Goal: Task Accomplishment & Management: Complete application form

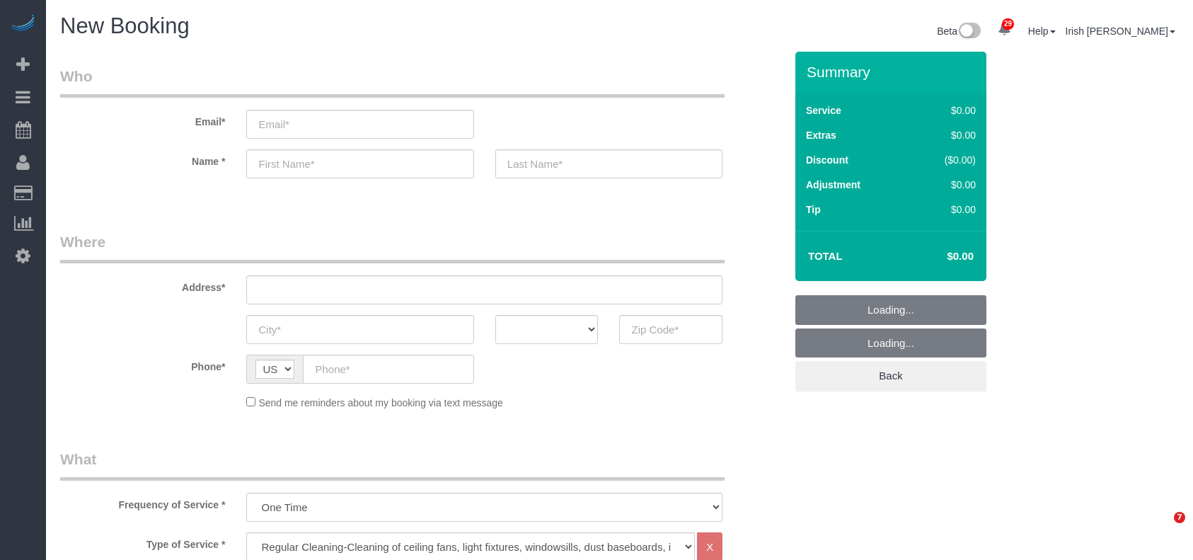
select select "3"
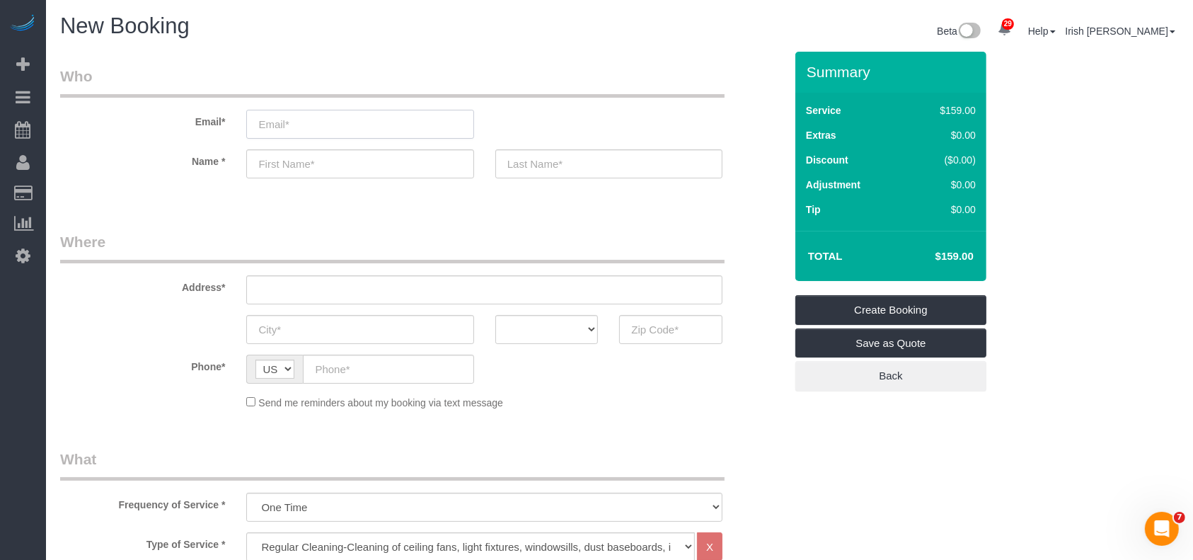
click at [413, 127] on input "email" at bounding box center [359, 124] width 227 height 29
paste input "[PERSON_NAME]"
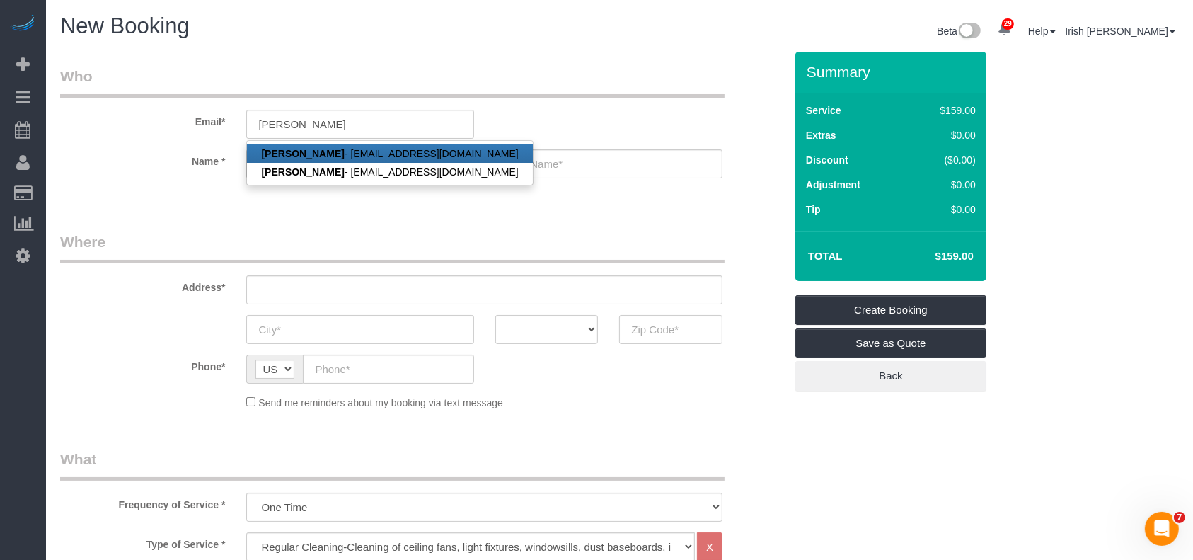
click at [326, 146] on link "[PERSON_NAME] - [EMAIL_ADDRESS][DOMAIN_NAME]" at bounding box center [389, 153] width 285 height 18
type input "[EMAIL_ADDRESS][DOMAIN_NAME]"
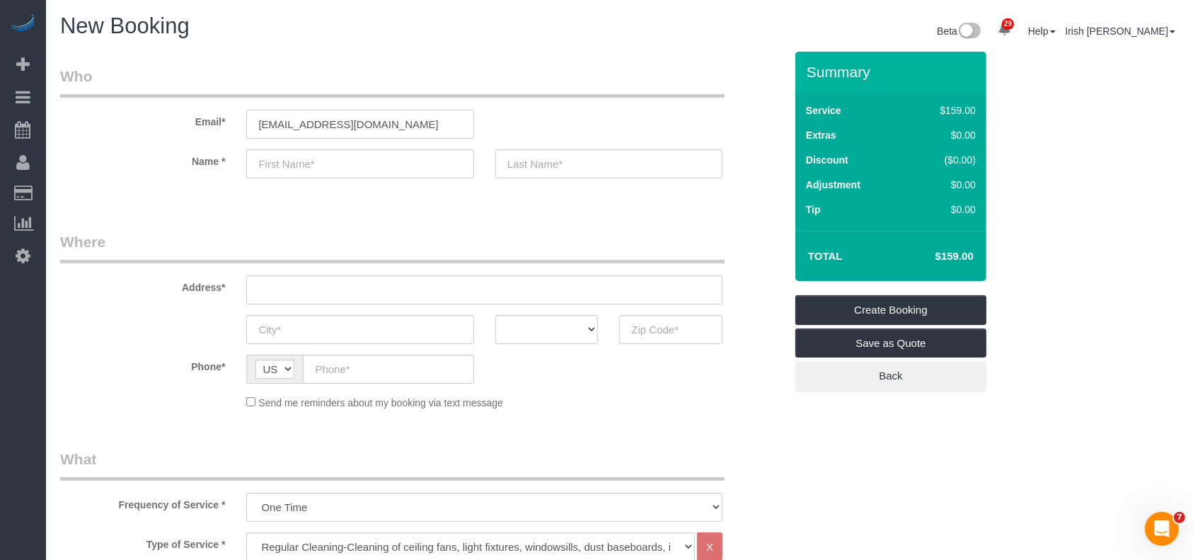
type input "Niles"
type input "[PERSON_NAME]"
type input "[PHONE_NUMBER]"
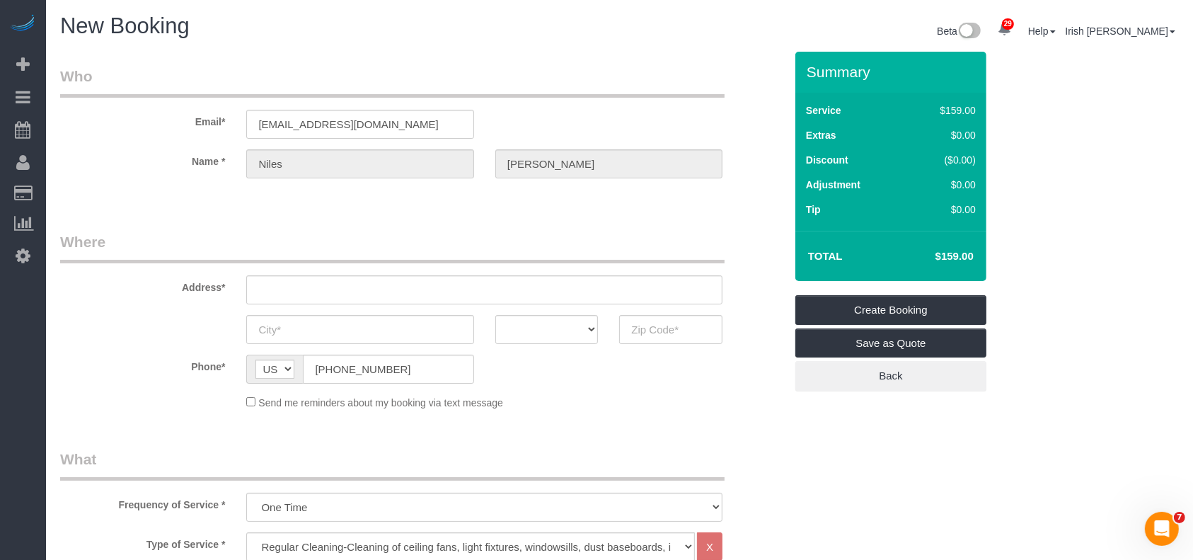
type input "[STREET_ADDRESS]"
type input "[GEOGRAPHIC_DATA],"
select select "[GEOGRAPHIC_DATA]"
type input "77077"
select select "string:fspay-1cd2aa13-f9e2-45fe-aa4d-4e08ef41f4f7"
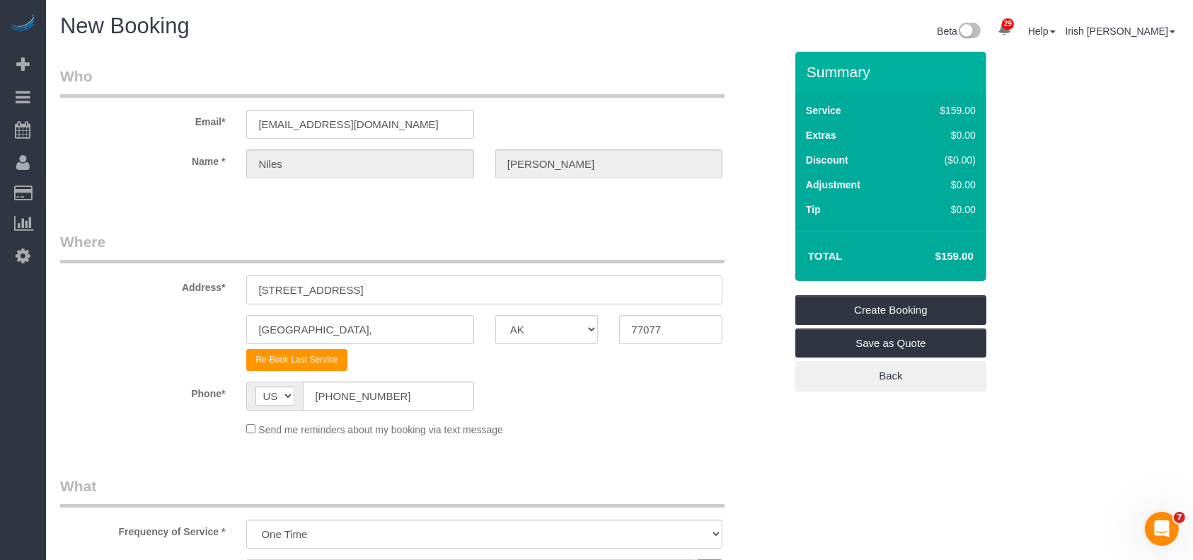
drag, startPoint x: 215, startPoint y: 276, endPoint x: 118, endPoint y: 274, distance: 97.0
click at [119, 274] on div "Address* [STREET_ADDRESS]" at bounding box center [423, 267] width 746 height 73
paste input "[STREET_ADDRESS]"
click at [442, 280] on input "[STREET_ADDRESS]" at bounding box center [484, 289] width 476 height 29
click at [440, 280] on input "[STREET_ADDRESS]" at bounding box center [484, 289] width 476 height 29
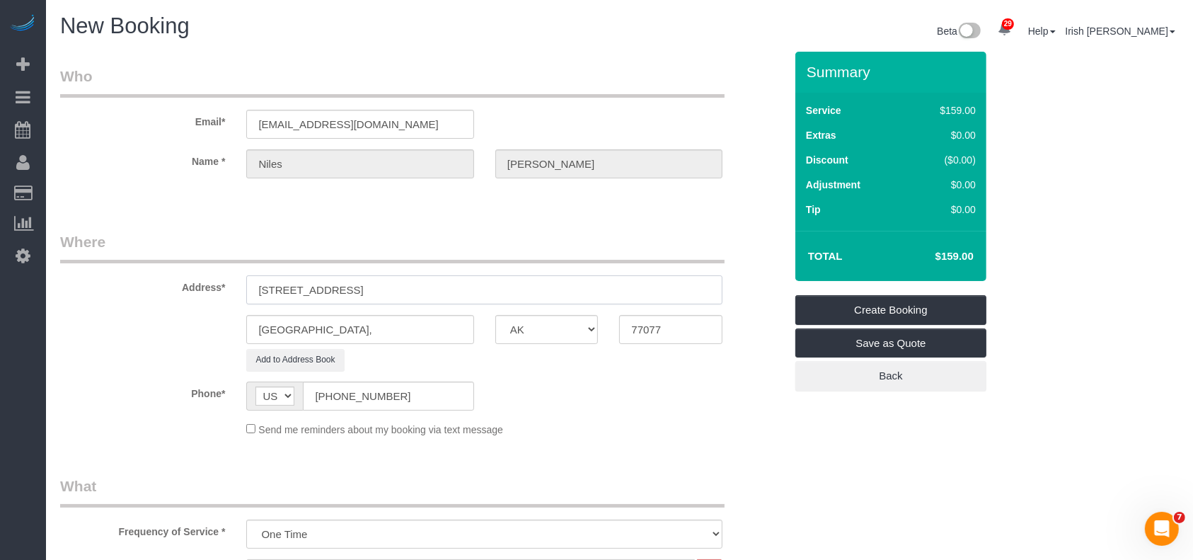
type input "[STREET_ADDRESS]"
click at [635, 326] on input "77077" at bounding box center [670, 329] width 103 height 29
click at [634, 326] on input "77077" at bounding box center [670, 329] width 103 height 29
paste input "08"
type input "77008"
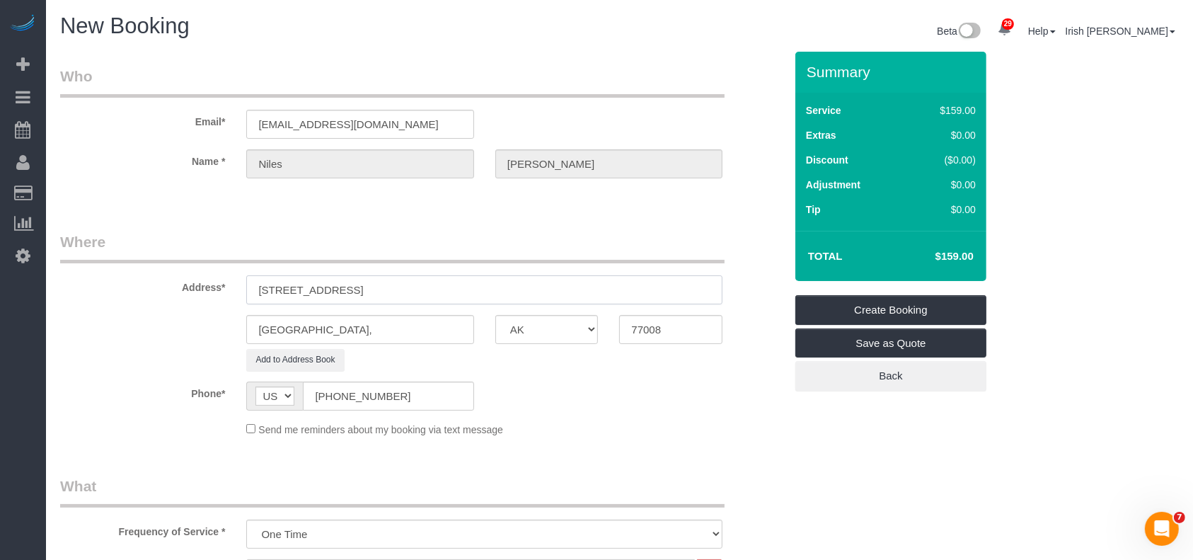
click at [356, 286] on input "[STREET_ADDRESS]" at bounding box center [484, 289] width 476 height 29
drag, startPoint x: 328, startPoint y: 328, endPoint x: 130, endPoint y: 314, distance: 199.4
click at [127, 315] on div "[GEOGRAPHIC_DATA], AK AL AR AZ CA CO CT DC DE [GEOGRAPHIC_DATA] [GEOGRAPHIC_DAT…" at bounding box center [423, 329] width 746 height 29
paste input "ouston"
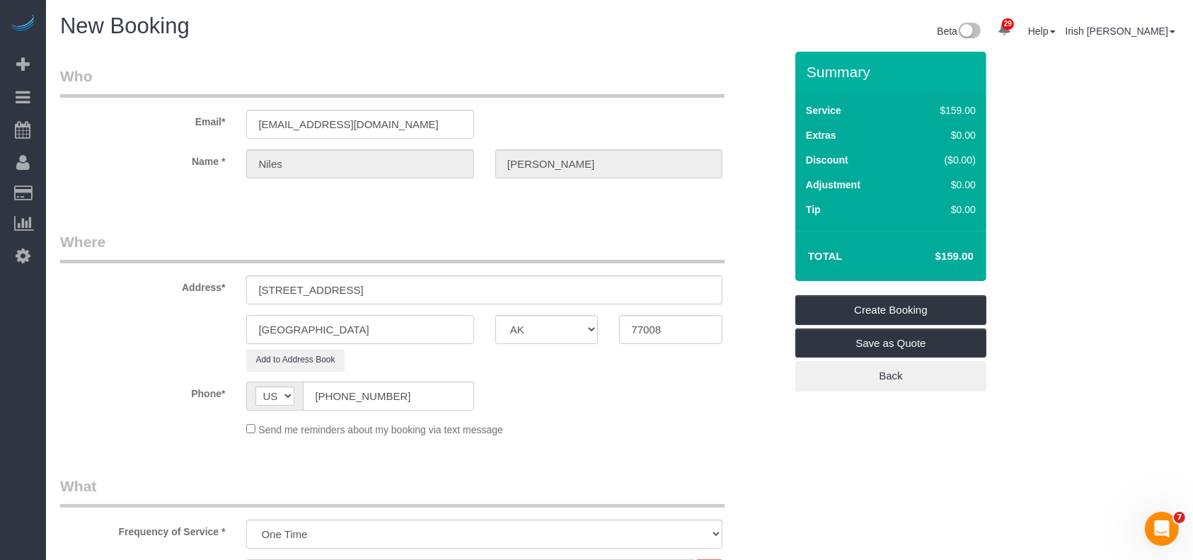
type input "[GEOGRAPHIC_DATA]"
drag, startPoint x: 431, startPoint y: 288, endPoint x: 353, endPoint y: 284, distance: 78.0
click at [353, 284] on input "[STREET_ADDRESS]" at bounding box center [484, 289] width 476 height 29
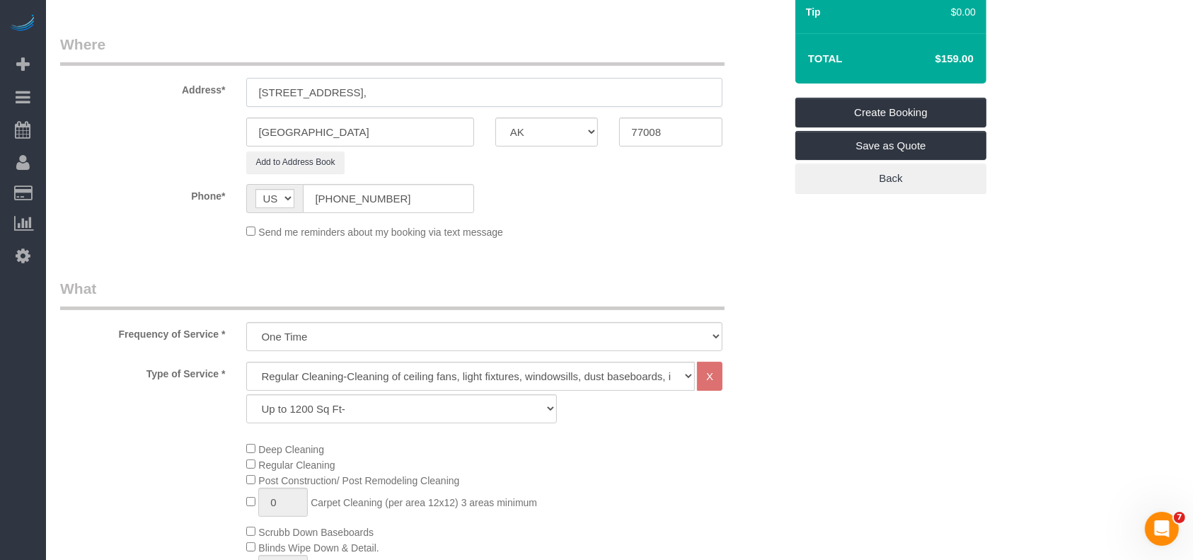
scroll to position [283, 0]
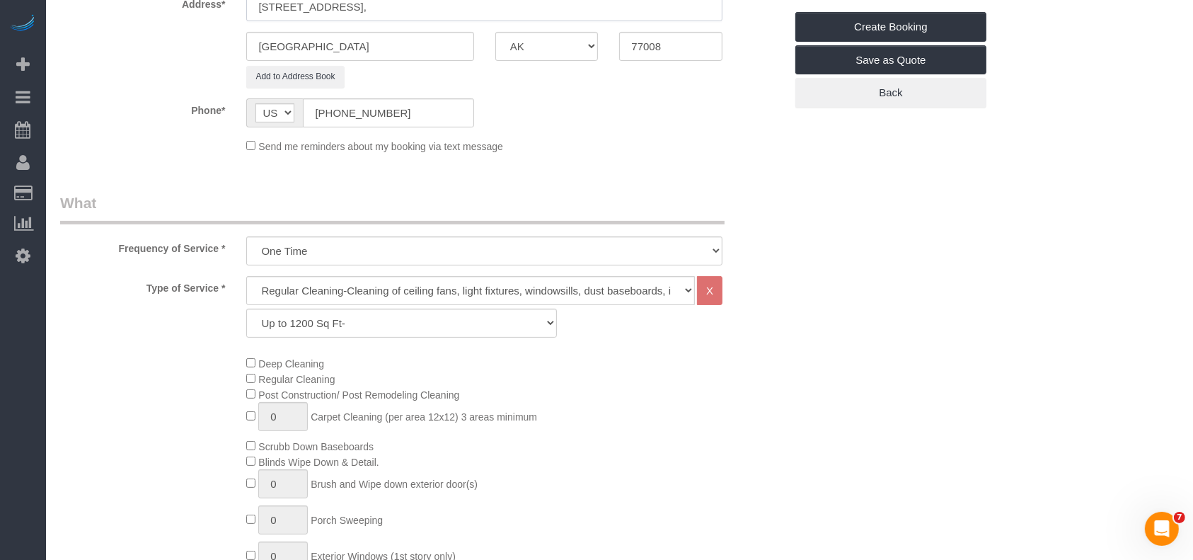
type input "[STREET_ADDRESS],"
drag, startPoint x: 379, startPoint y: 314, endPoint x: 370, endPoint y: 317, distance: 9.9
click at [377, 314] on select "Up to 1200 Sq Ft- [DATE]-[DATE] Sq Ft [DATE]-[DATE] Sq Ft [DATE]-[DATE] Sq Ft […" at bounding box center [401, 323] width 310 height 29
select select "61"
click at [246, 309] on select "Up to 1200 Sq Ft- [DATE]-[DATE] Sq Ft [DATE]-[DATE] Sq Ft [DATE]-[DATE] Sq Ft […" at bounding box center [401, 323] width 310 height 29
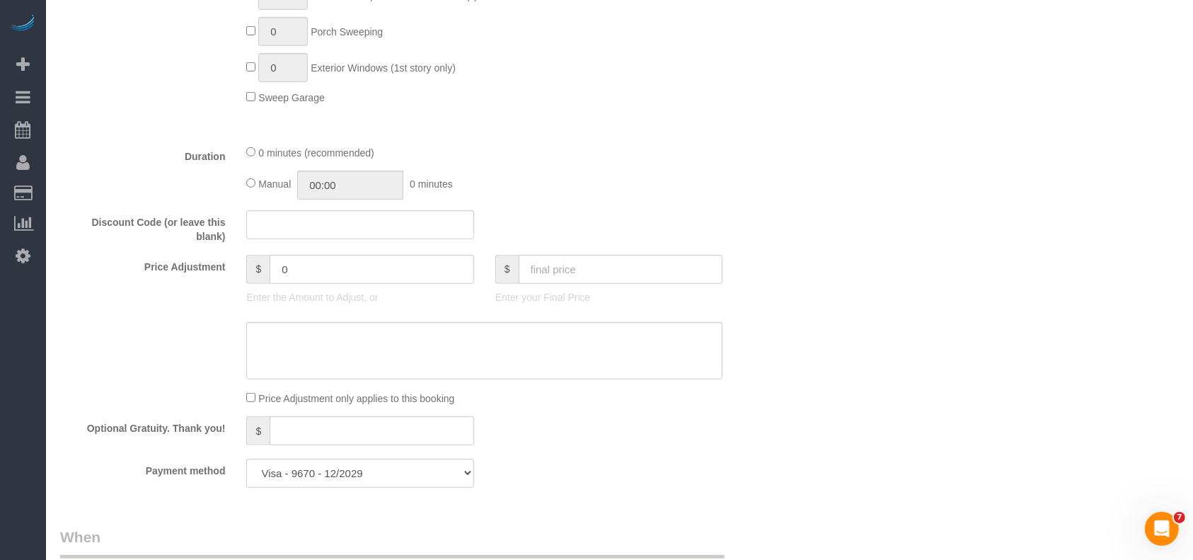
scroll to position [944, 0]
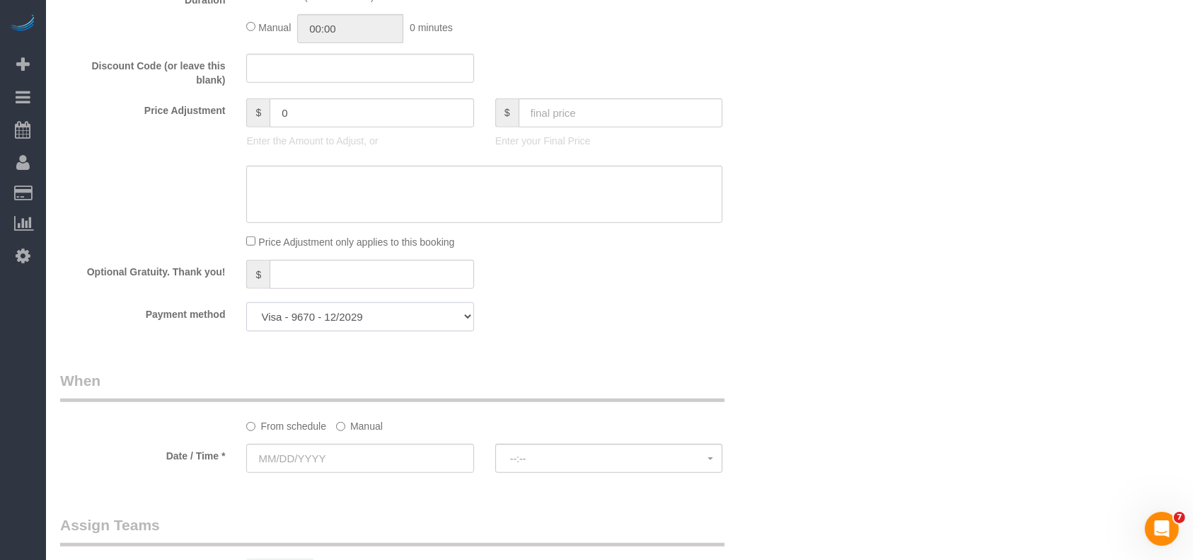
click at [385, 320] on select "Visa - 9670 - 12/2029 Add Credit Card ─────────────── Cash Check Paypal" at bounding box center [359, 316] width 227 height 29
drag, startPoint x: 658, startPoint y: 348, endPoint x: 583, endPoint y: 362, distance: 77.0
click at [657, 348] on div "Who Email* [EMAIL_ADDRESS][DOMAIN_NAME] Name * [PERSON_NAME][GEOGRAPHIC_DATA] W…" at bounding box center [423, 27] width 746 height 1839
click at [357, 423] on label "Manual" at bounding box center [359, 423] width 47 height 19
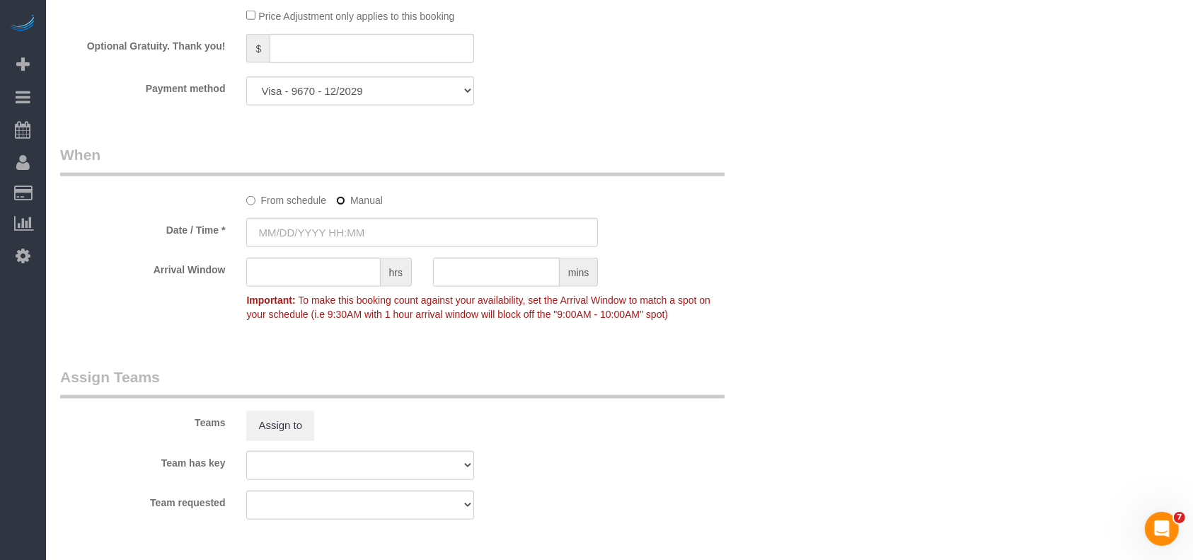
scroll to position [1227, 0]
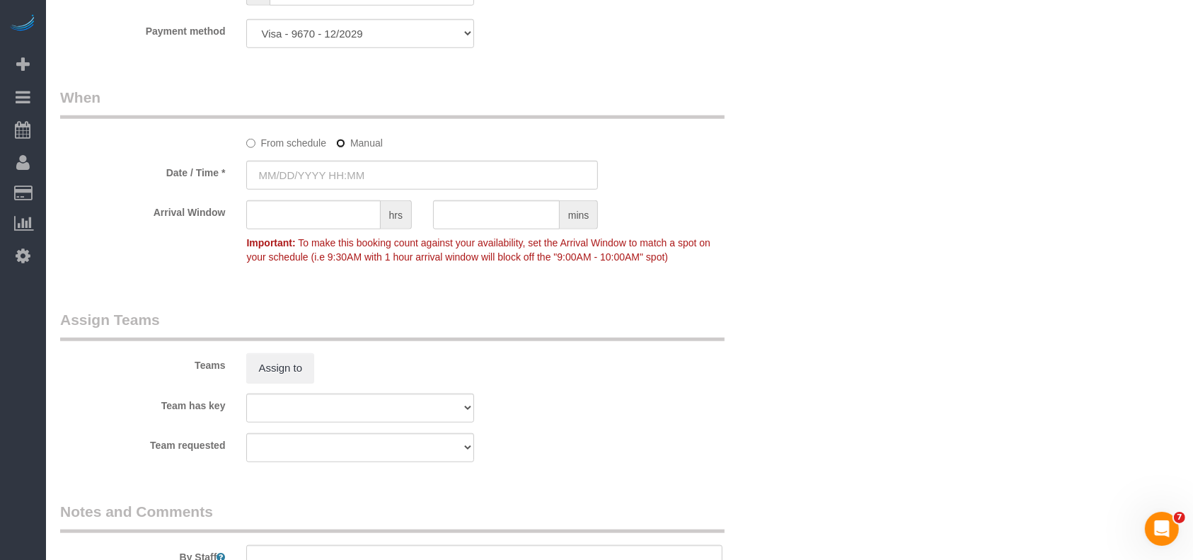
type input "[DATE] 8:00AM"
click at [363, 180] on input "[DATE] 8:00AM" at bounding box center [422, 175] width 352 height 29
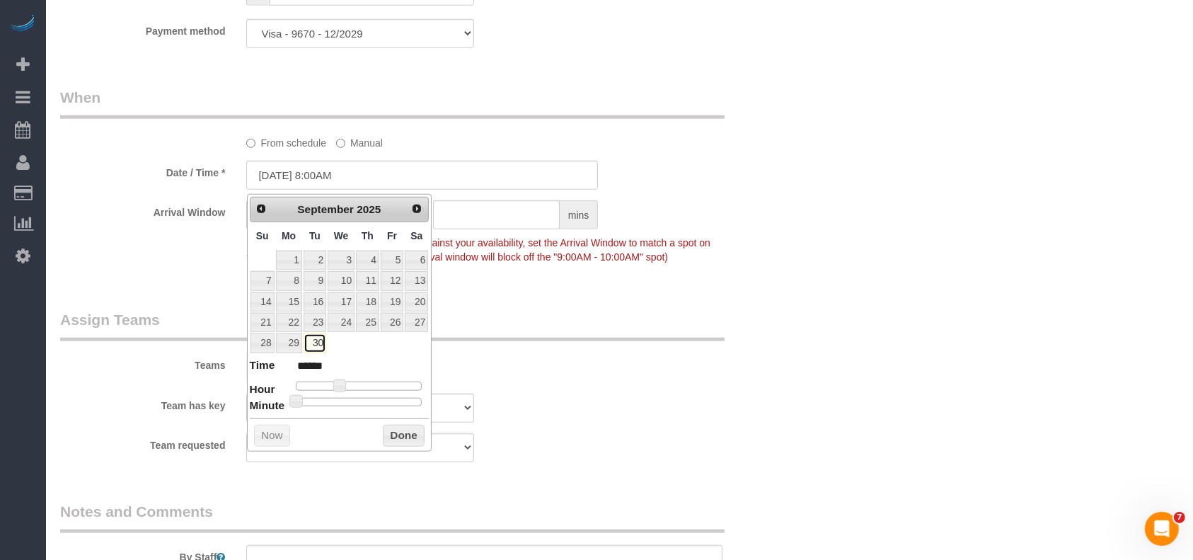
click at [315, 344] on link "30" at bounding box center [315, 342] width 23 height 19
drag, startPoint x: 389, startPoint y: 430, endPoint x: 678, endPoint y: 411, distance: 290.1
click at [391, 430] on button "Done" at bounding box center [404, 436] width 42 height 23
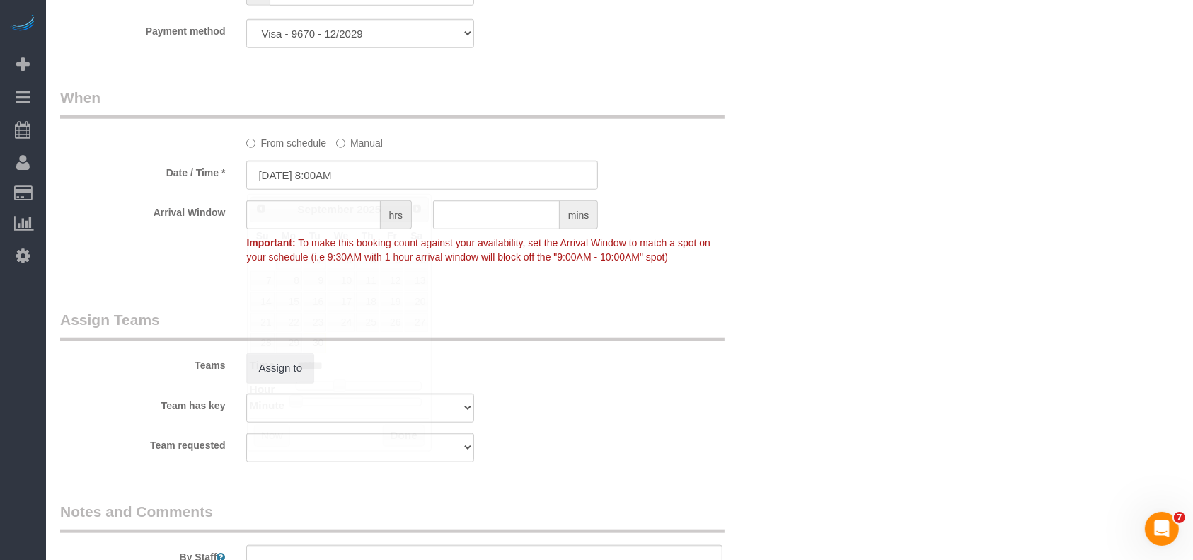
drag, startPoint x: 678, startPoint y: 406, endPoint x: 666, endPoint y: 399, distance: 14.3
click at [675, 405] on div "Team has key Test team" at bounding box center [423, 408] width 746 height 29
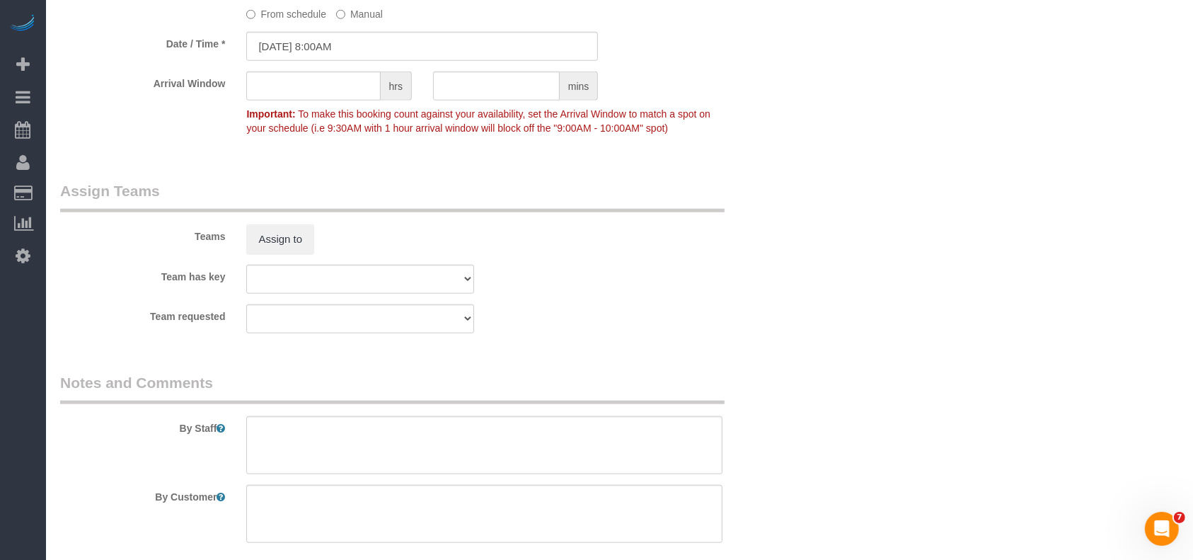
scroll to position [1460, 0]
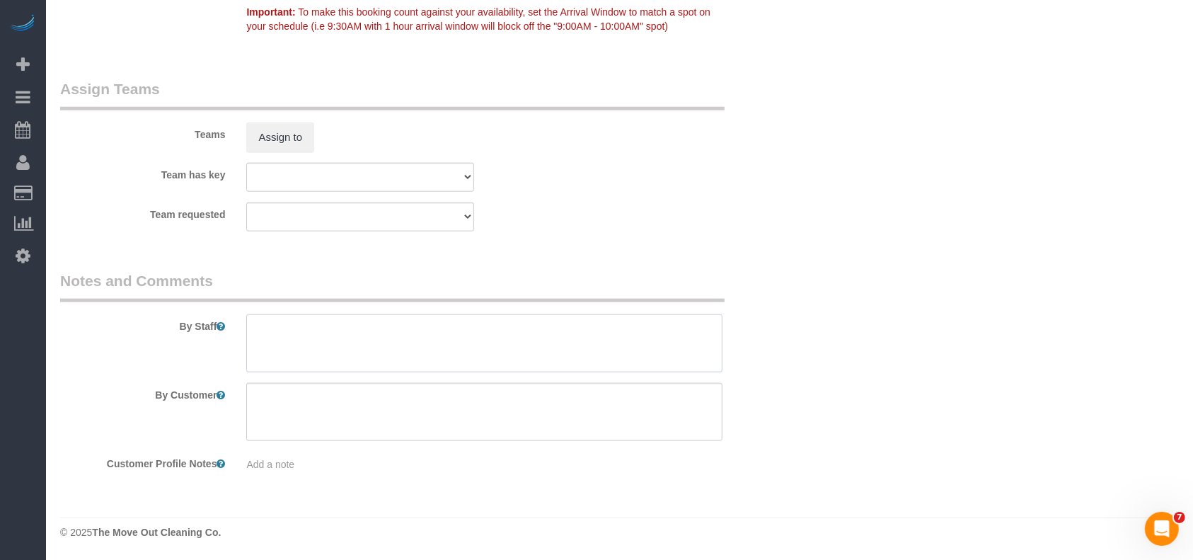
click at [374, 330] on textarea at bounding box center [484, 343] width 476 height 58
paste textarea "Lockbox on front gate inside patio area set to code 4545"
type textarea "Lockbox on front gate inside patio area set to code 4545"
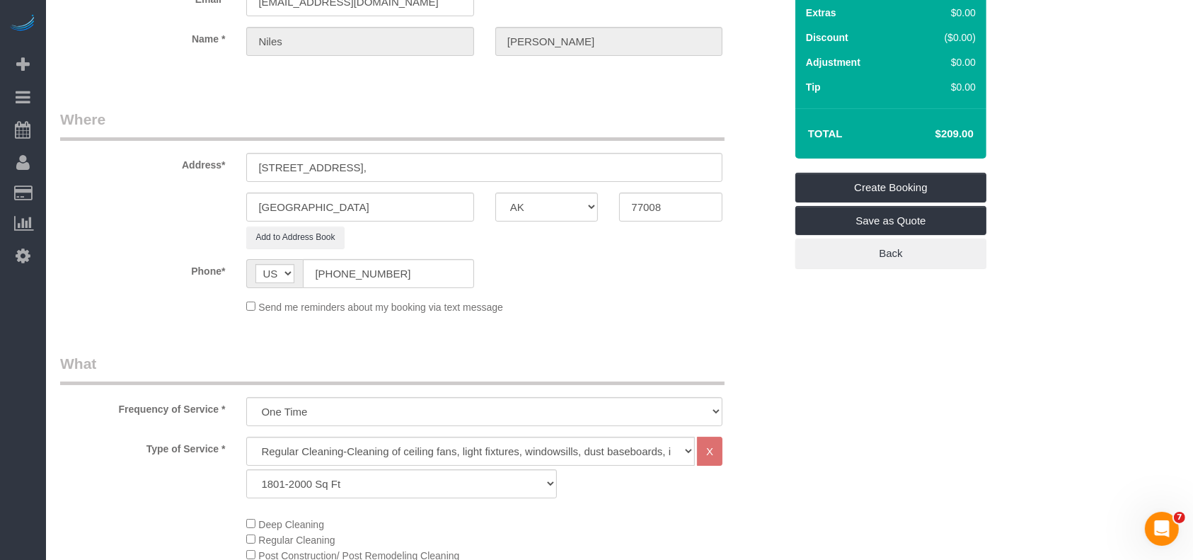
scroll to position [44, 0]
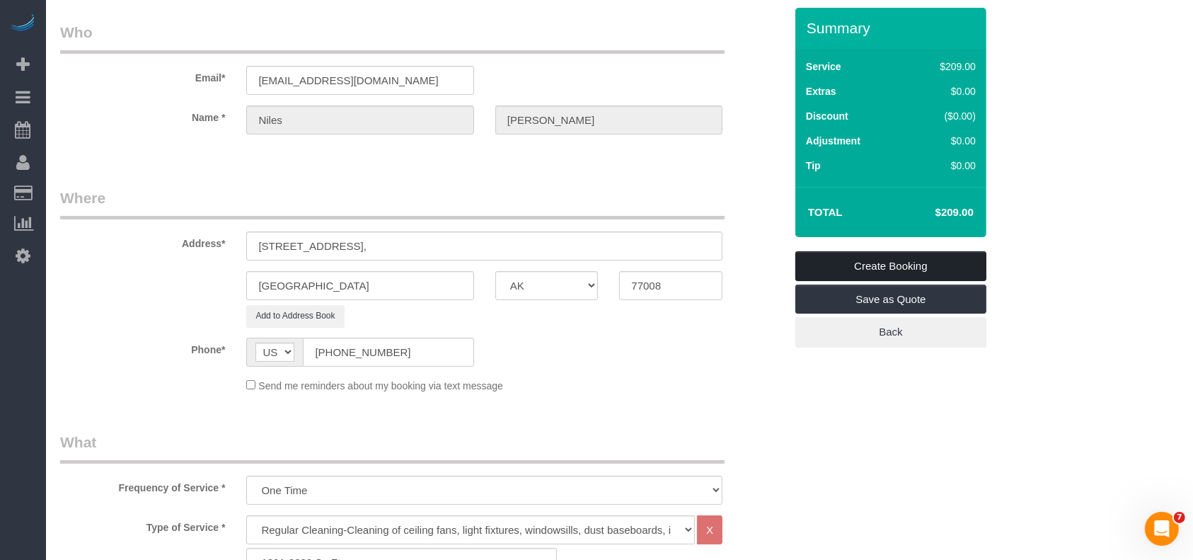
click at [913, 269] on link "Create Booking" at bounding box center [891, 266] width 191 height 30
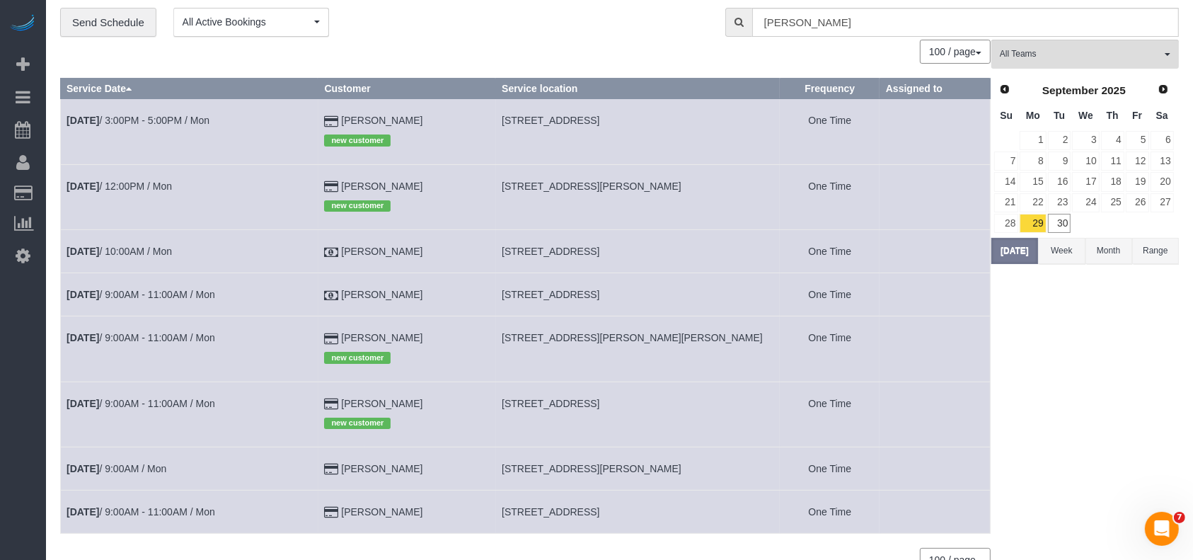
scroll to position [0, 0]
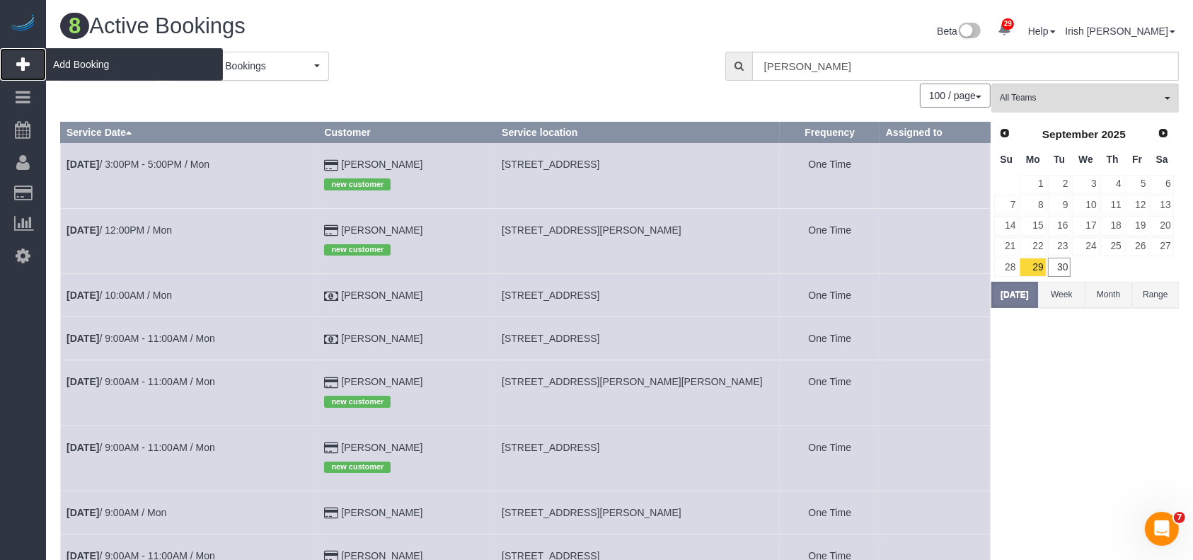
click at [96, 62] on span "Add Booking" at bounding box center [134, 64] width 177 height 33
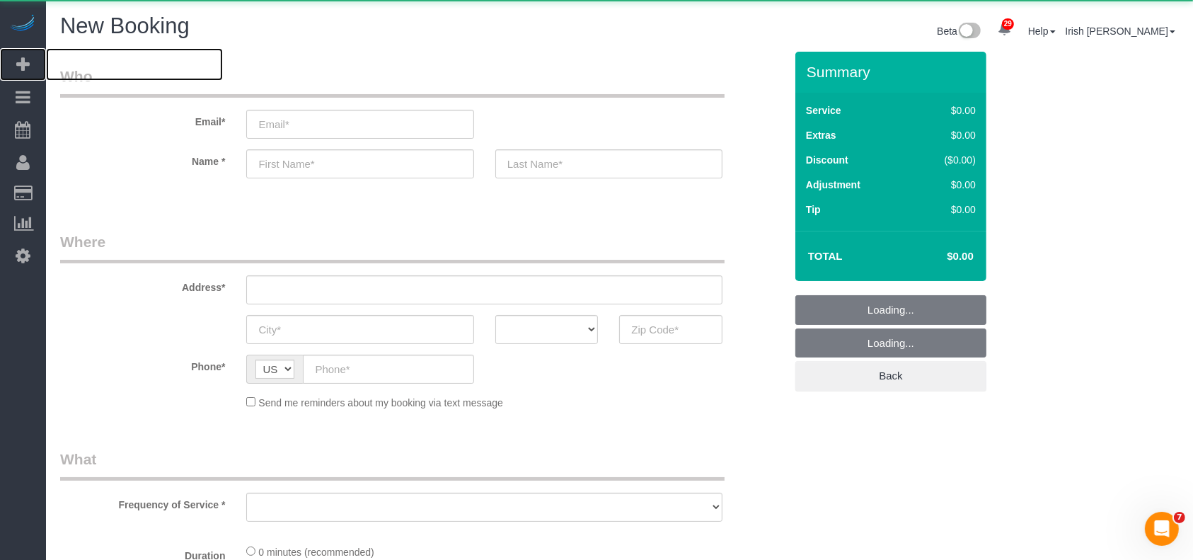
select select "object:12438"
click at [380, 120] on input "email" at bounding box center [359, 124] width 227 height 29
paste input "[PERSON_NAME]"
select select "3"
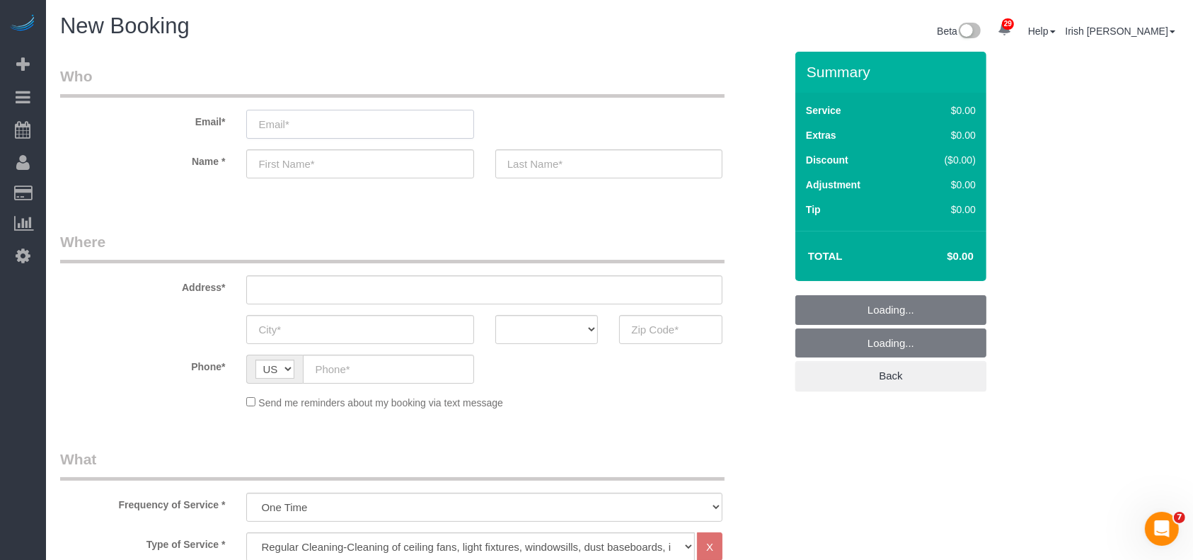
type input "[PERSON_NAME]"
select select "object:12508"
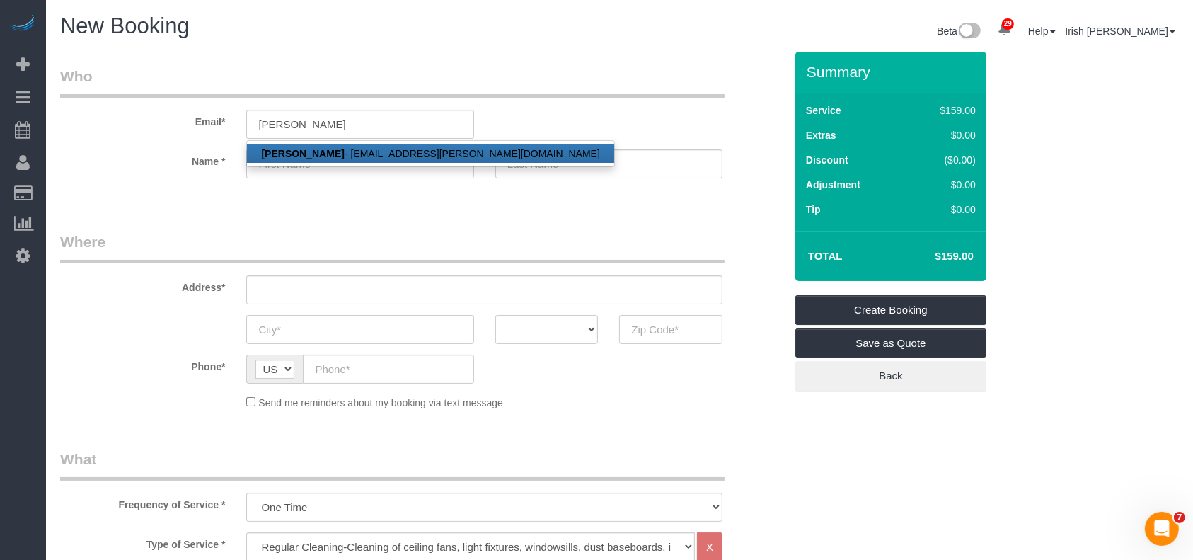
drag, startPoint x: 308, startPoint y: 149, endPoint x: 340, endPoint y: 88, distance: 69.3
click at [306, 154] on strong "[PERSON_NAME]" at bounding box center [302, 153] width 83 height 11
type input "[EMAIL_ADDRESS][PERSON_NAME][DOMAIN_NAME]"
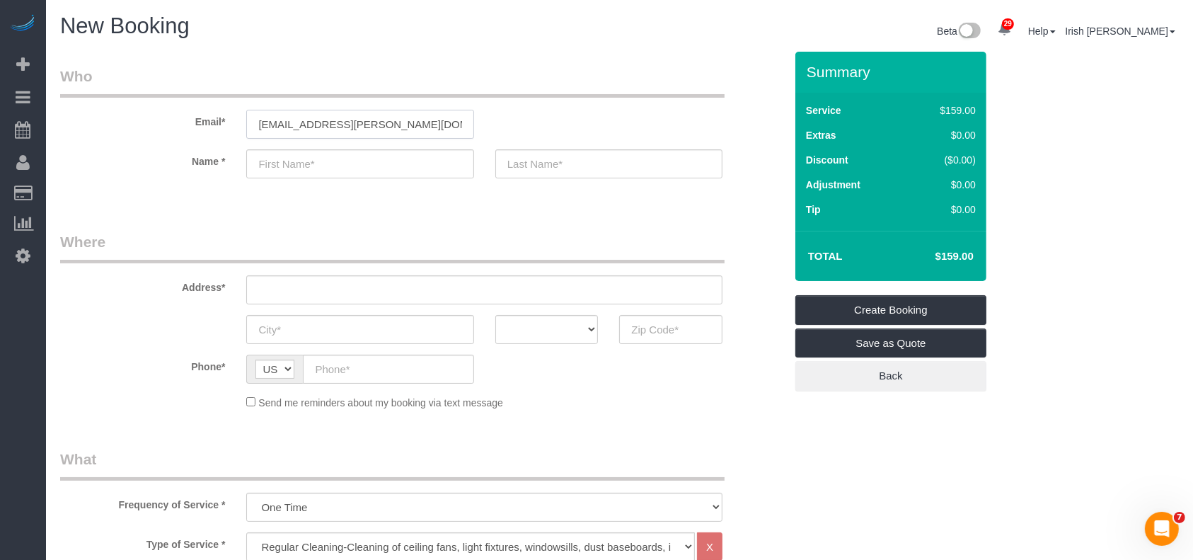
type input "Grant"
type input "[PERSON_NAME]"
type input "[PHONE_NUMBER]"
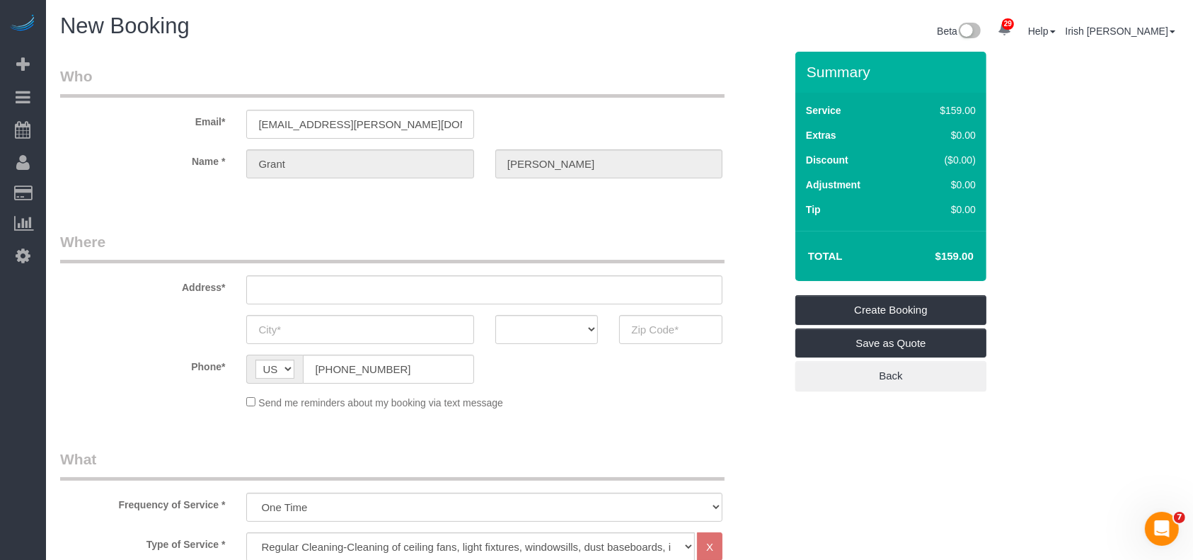
type input "[STREET_ADDRESS]"
type input "Austin"
select select "[GEOGRAPHIC_DATA]"
type input "78705"
select select "string:fspay-a2978fb8-62ed-4a76-a836-f3087aa2e363"
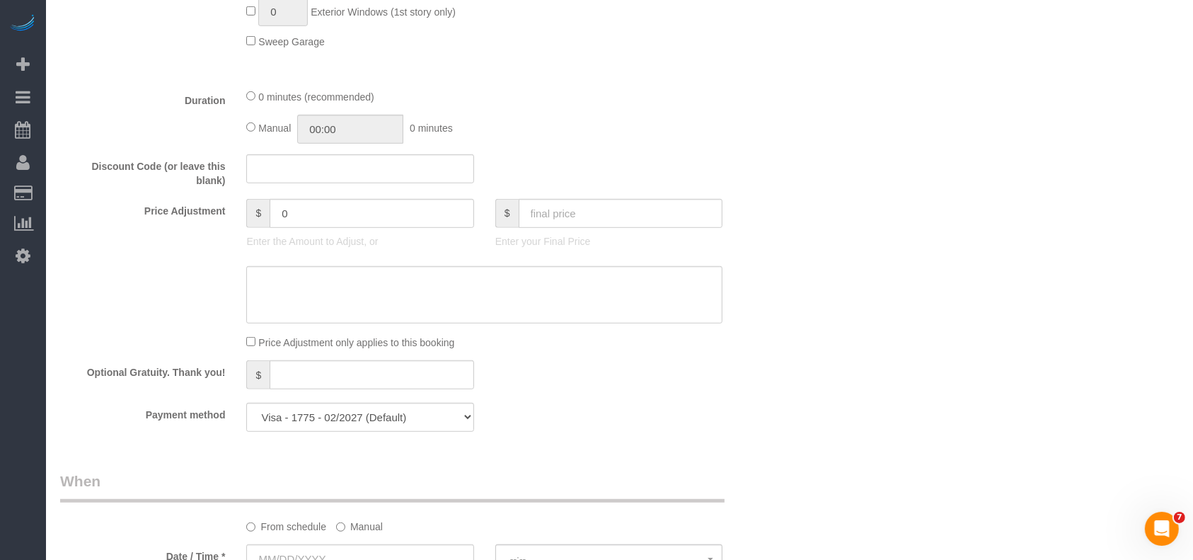
scroll to position [1038, 0]
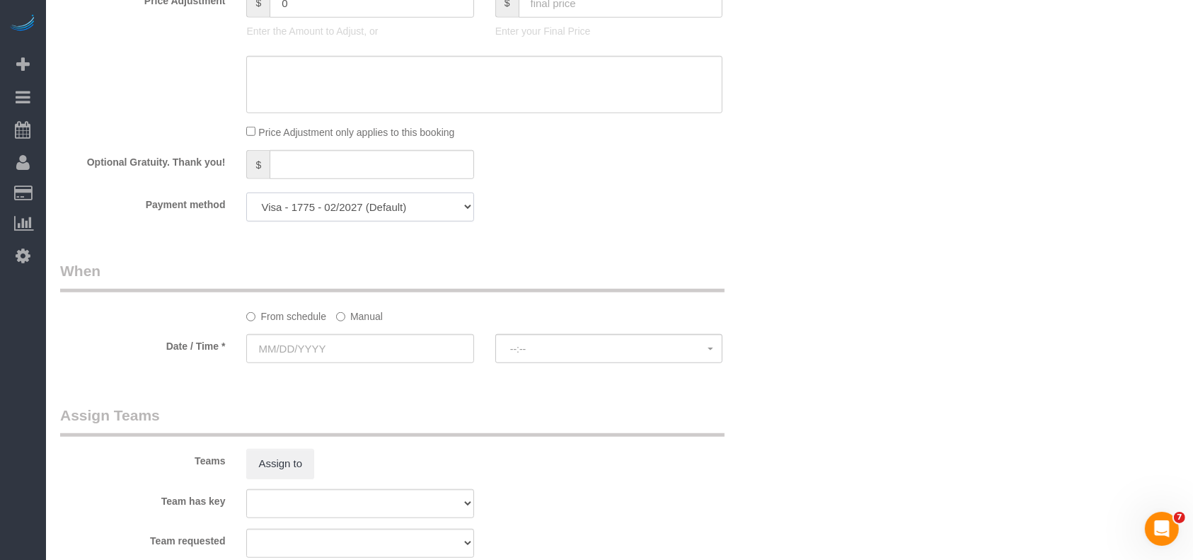
click at [430, 206] on select "Visa - 1775 - 02/2027 Visa - 1775 - 02/2027 (Default) Add Credit Card ─────────…" at bounding box center [359, 207] width 227 height 29
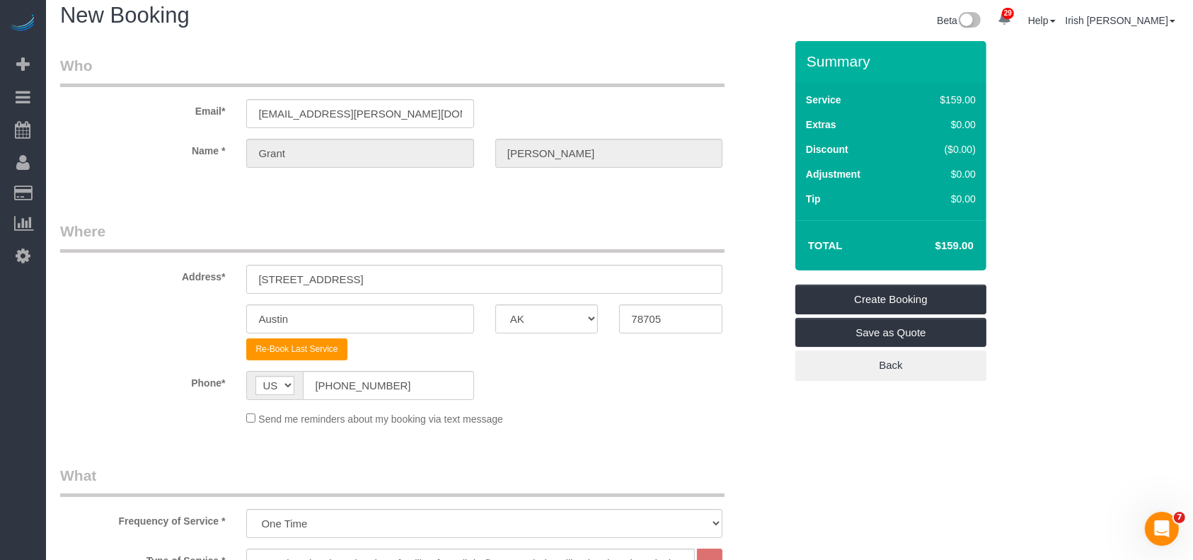
scroll to position [0, 0]
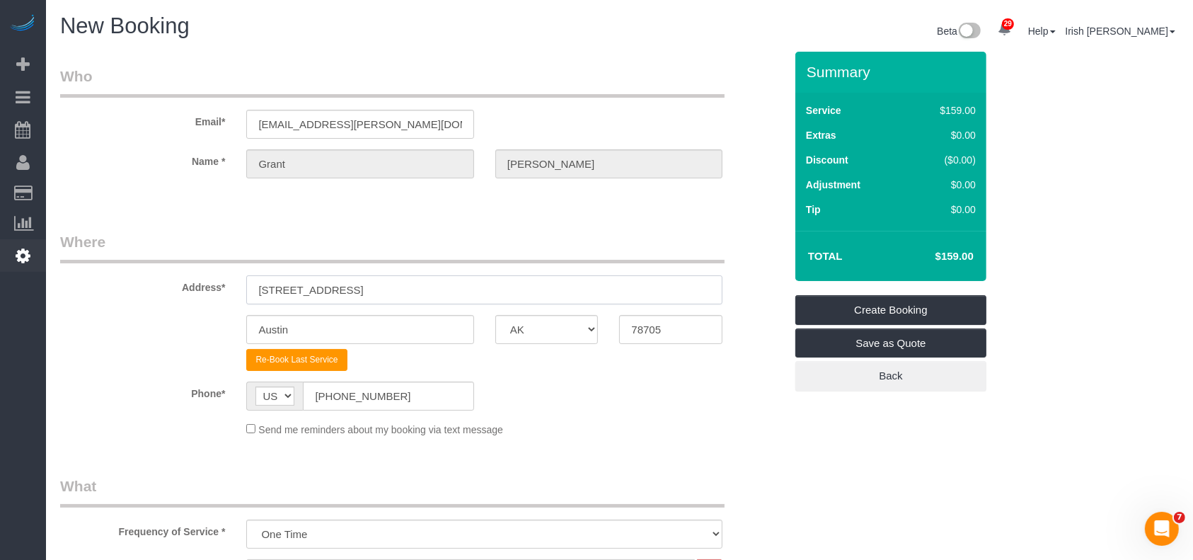
drag, startPoint x: 0, startPoint y: 275, endPoint x: 4, endPoint y: 261, distance: 13.9
click at [0, 261] on link "Settings" at bounding box center [23, 255] width 46 height 33
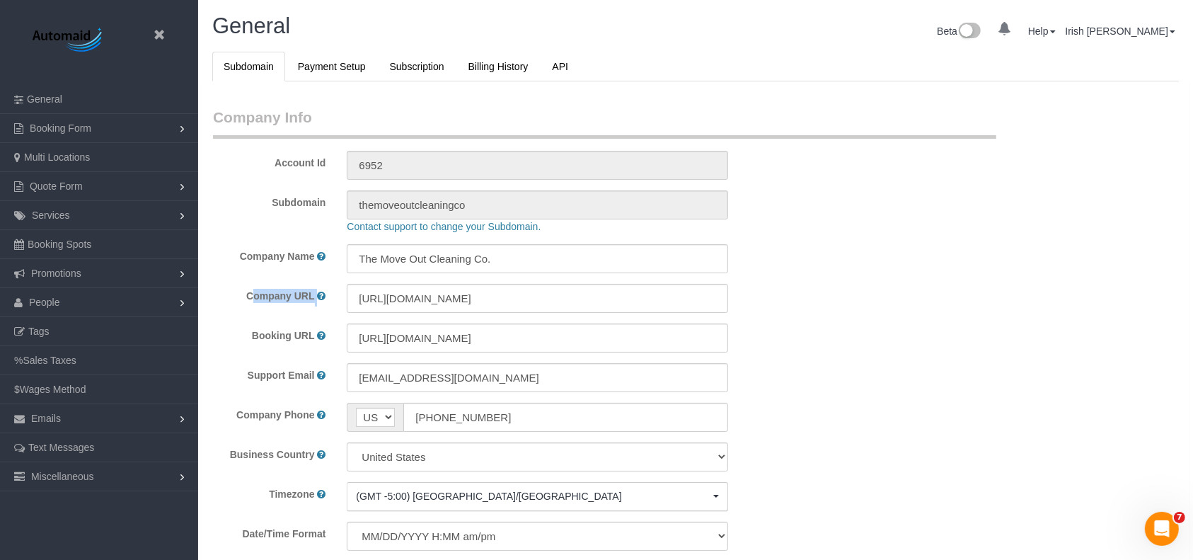
select select "1"
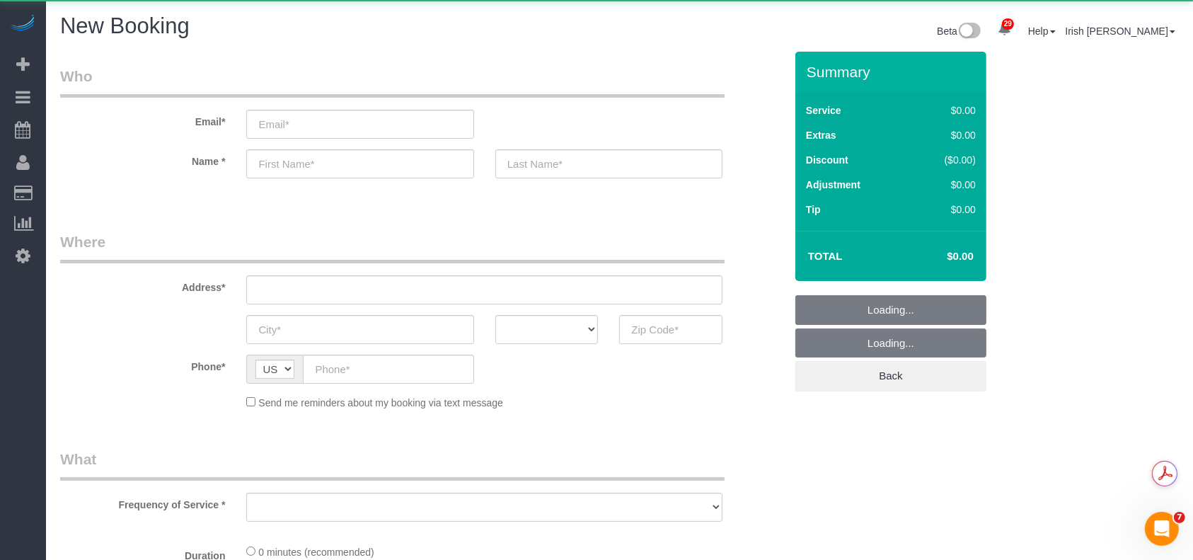
scroll to position [1735, 1193]
select select "object:13849"
select select "3"
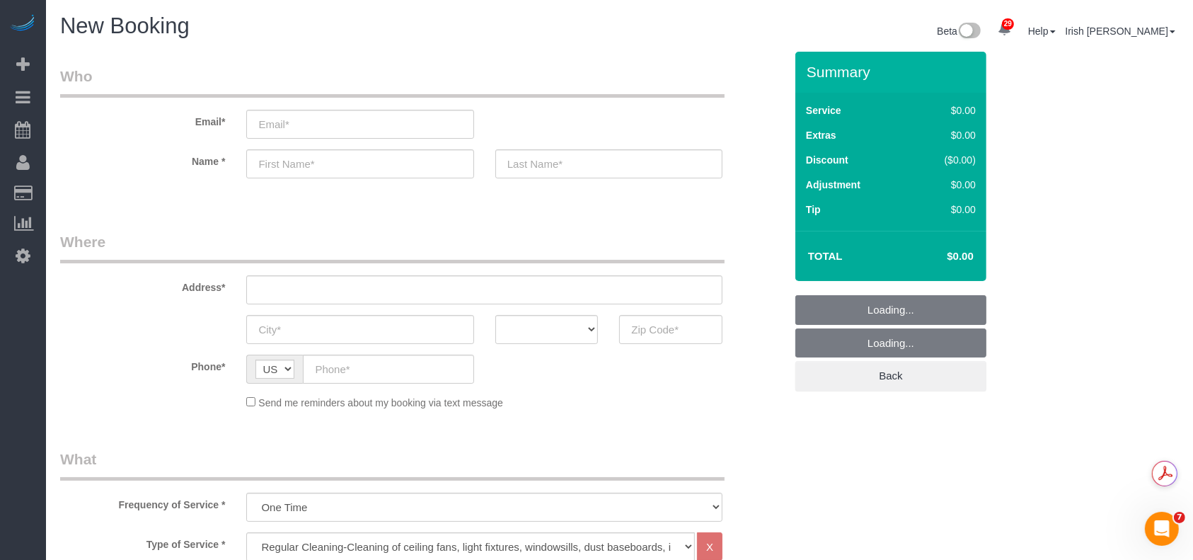
scroll to position [2084, 1193]
select select "object:13919"
click at [319, 119] on input "email" at bounding box center [359, 124] width 227 height 29
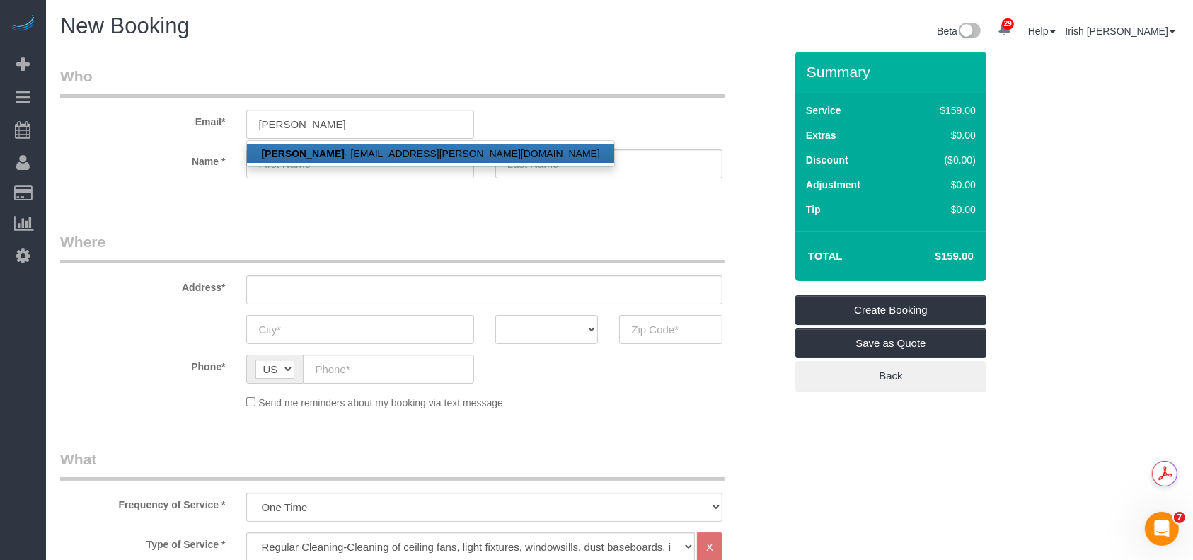
click at [296, 151] on strong "[PERSON_NAME]" at bounding box center [302, 153] width 83 height 11
type input "[EMAIL_ADDRESS][PERSON_NAME][DOMAIN_NAME]"
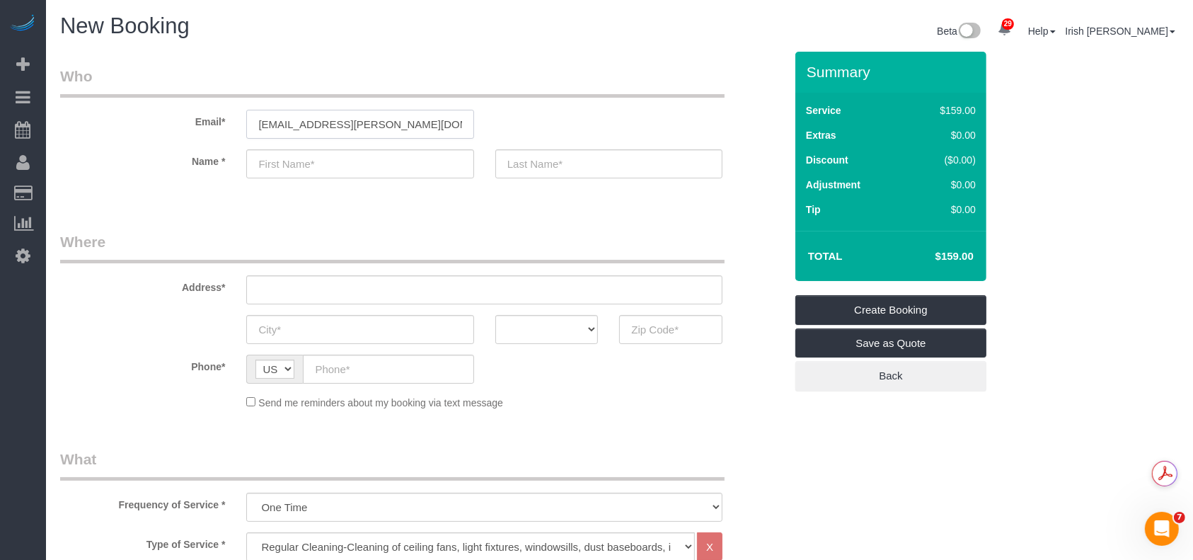
type input "Grant"
type input "[PERSON_NAME]"
type input "[PHONE_NUMBER]"
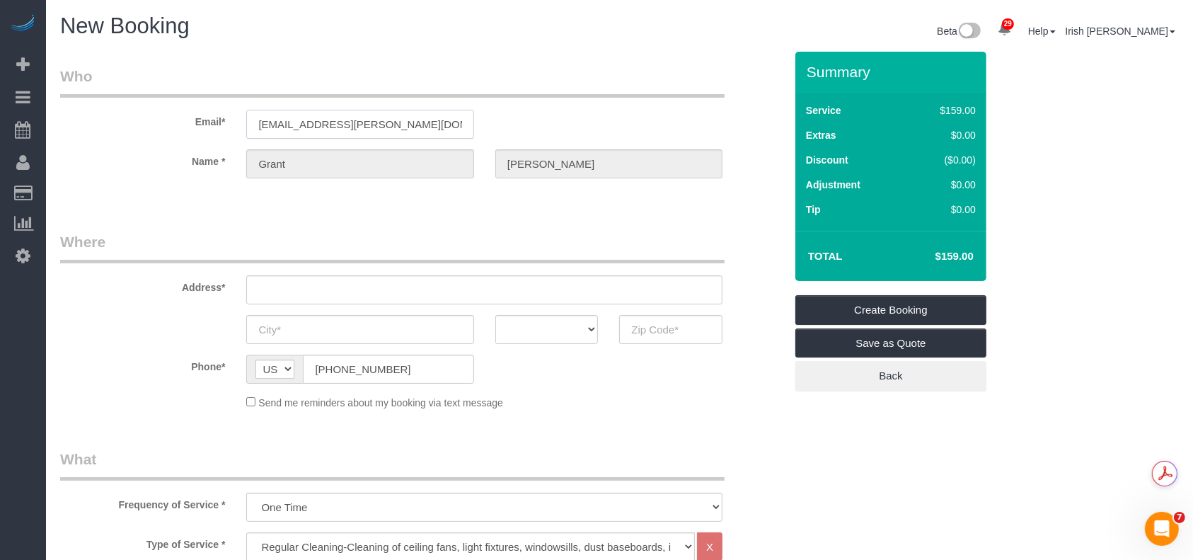
type input "[STREET_ADDRESS]"
type input "Austin"
select select "[GEOGRAPHIC_DATA]"
type input "78705"
select select "string:fspay-a2978fb8-62ed-4a76-a836-f3087aa2e363"
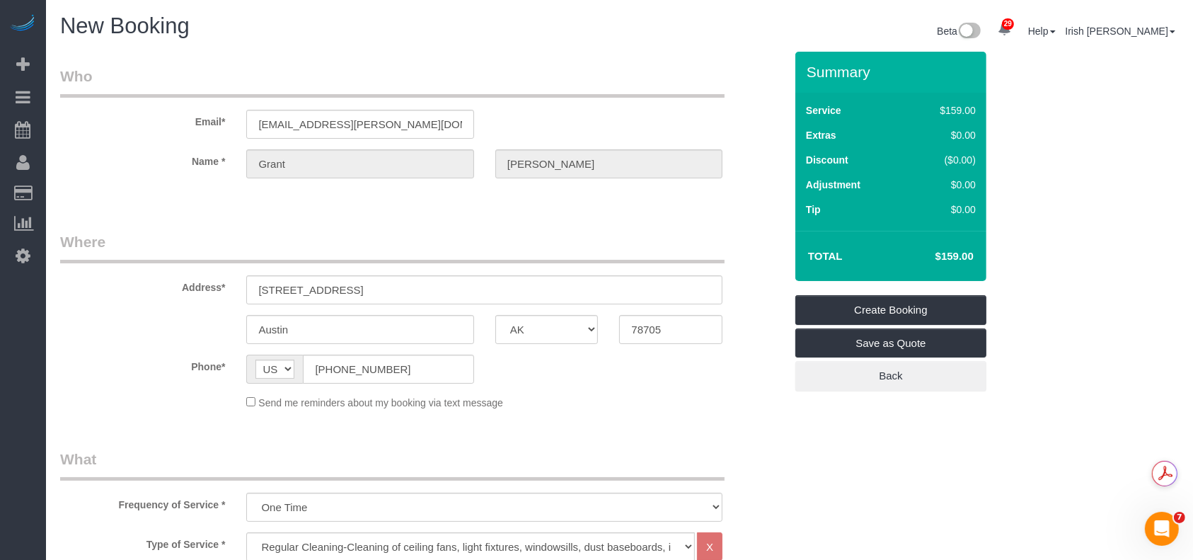
scroll to position [1925, 1193]
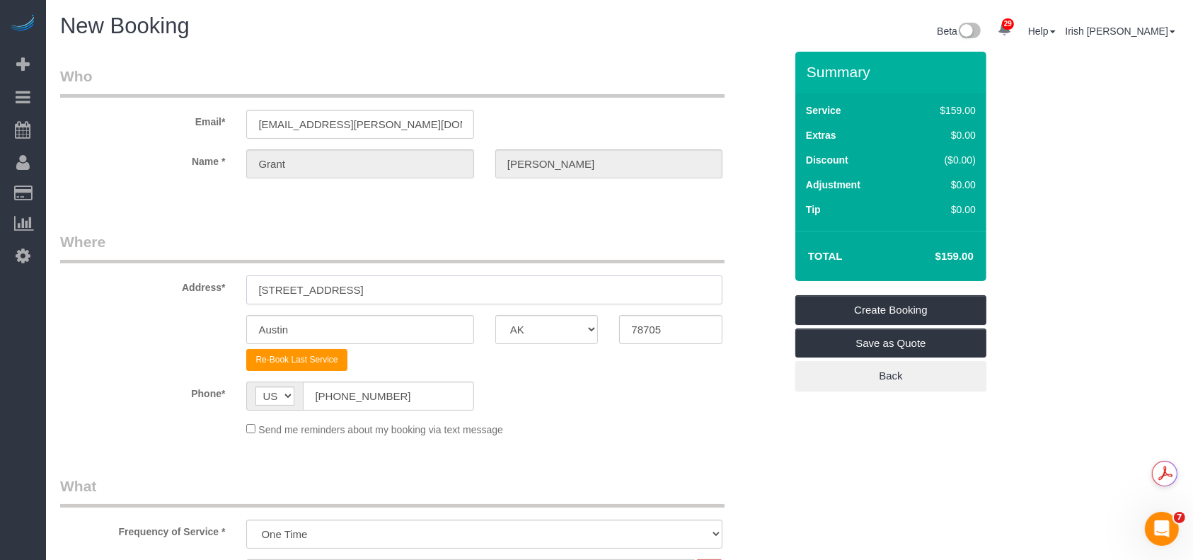
drag, startPoint x: 402, startPoint y: 292, endPoint x: 102, endPoint y: 292, distance: 300.1
click at [102, 292] on div "Address* [STREET_ADDRESS]" at bounding box center [423, 267] width 746 height 73
paste input "[STREET_ADDRESS]"
click at [475, 292] on input "[STREET_ADDRESS]" at bounding box center [484, 289] width 476 height 29
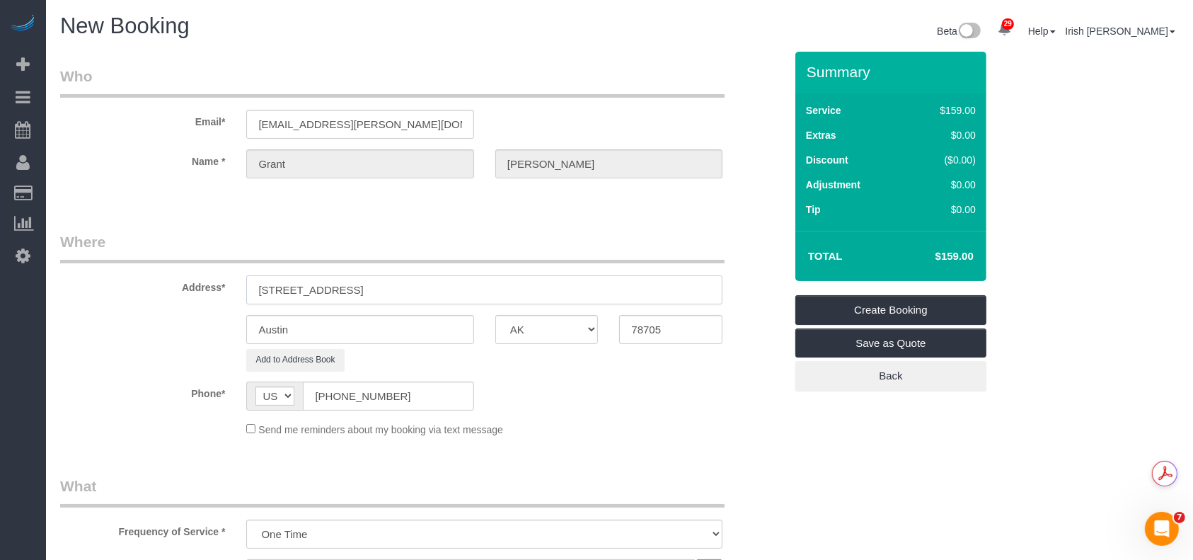
type input "[STREET_ADDRESS]"
drag, startPoint x: 685, startPoint y: 336, endPoint x: 540, endPoint y: 332, distance: 145.1
click at [541, 332] on div "Austin AK AL AR AZ CA CO CT DC DE [GEOGRAPHIC_DATA] [GEOGRAPHIC_DATA] HI IA ID …" at bounding box center [423, 329] width 746 height 29
paste input "57"
type input "78757"
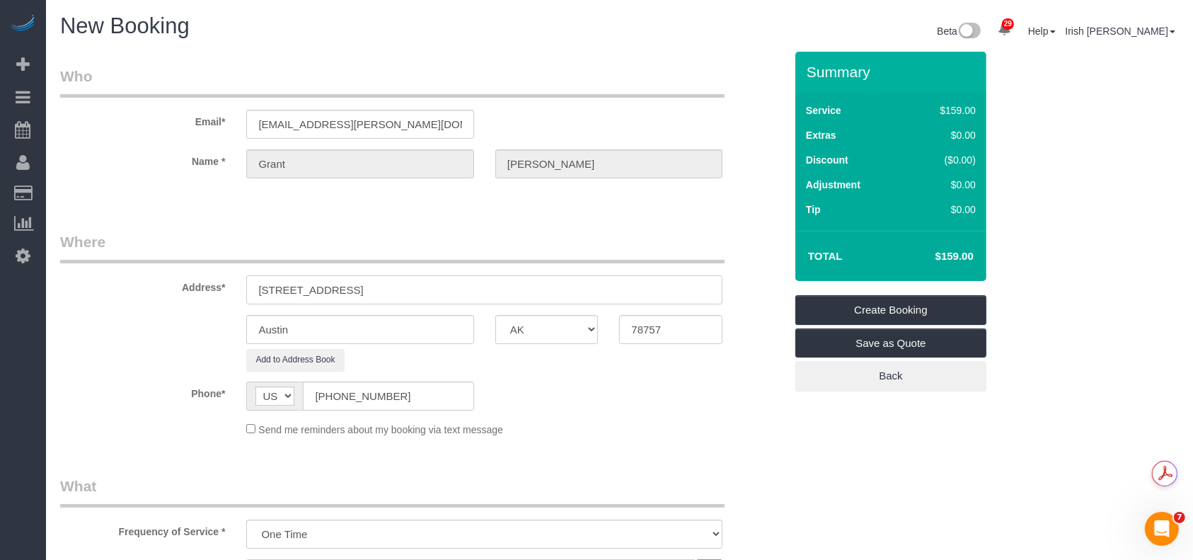
drag, startPoint x: 476, startPoint y: 295, endPoint x: 401, endPoint y: 292, distance: 75.1
click at [401, 292] on input "[STREET_ADDRESS]" at bounding box center [484, 289] width 476 height 29
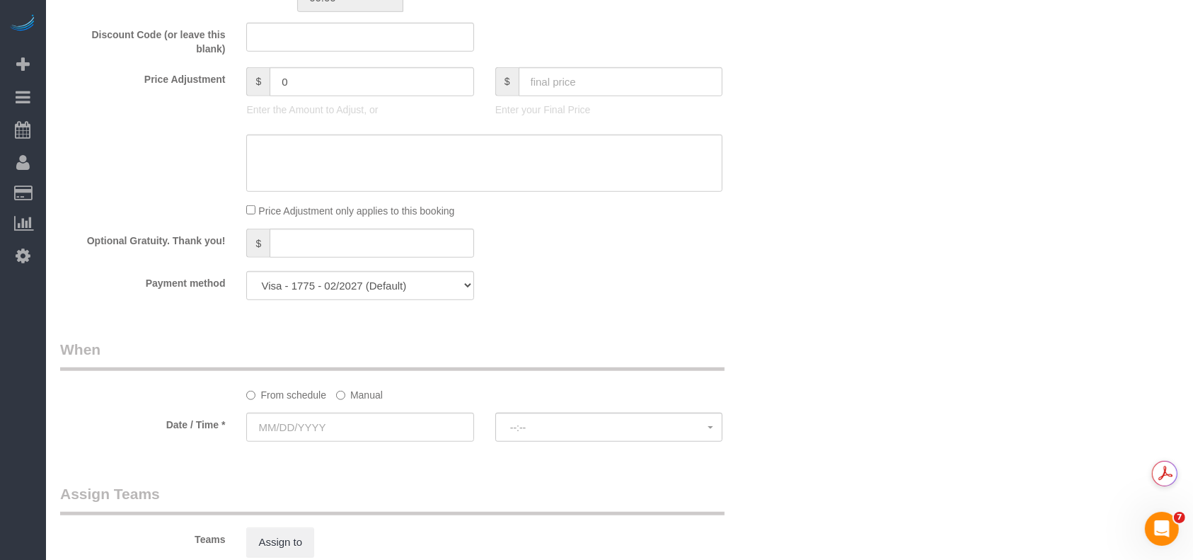
scroll to position [1038, 0]
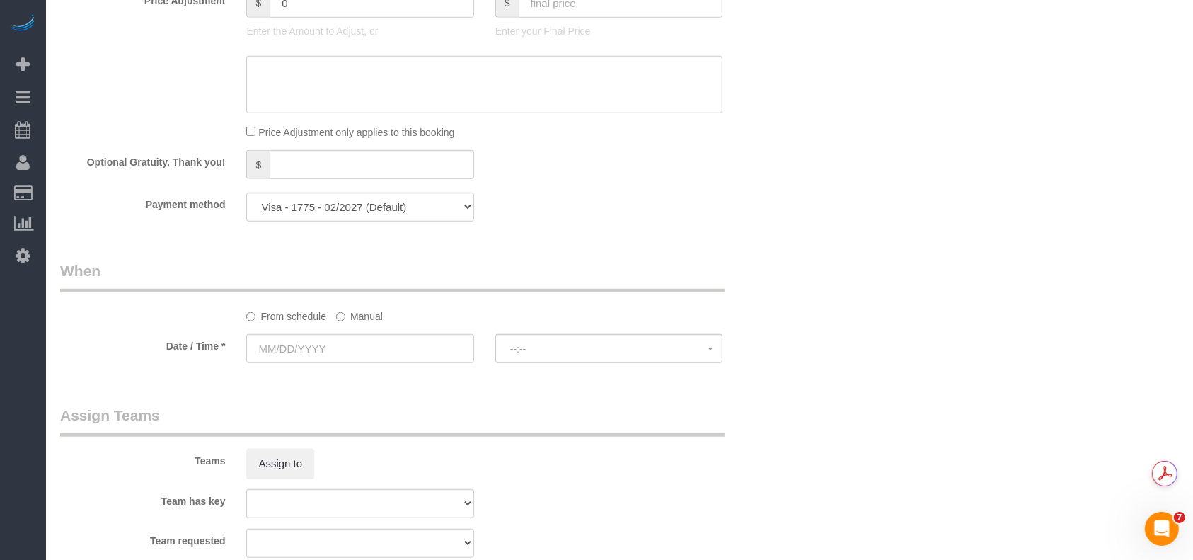
type input "[STREET_ADDRESS],"
click at [355, 315] on label "Manual" at bounding box center [359, 313] width 47 height 19
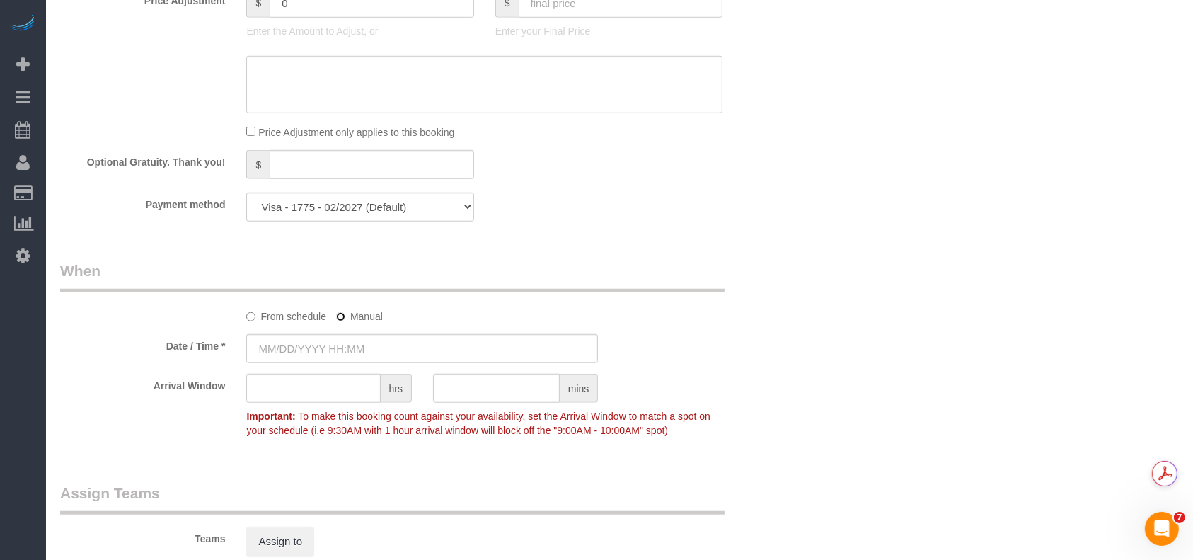
scroll to position [2004, 1193]
click at [333, 350] on input "text" at bounding box center [422, 348] width 352 height 29
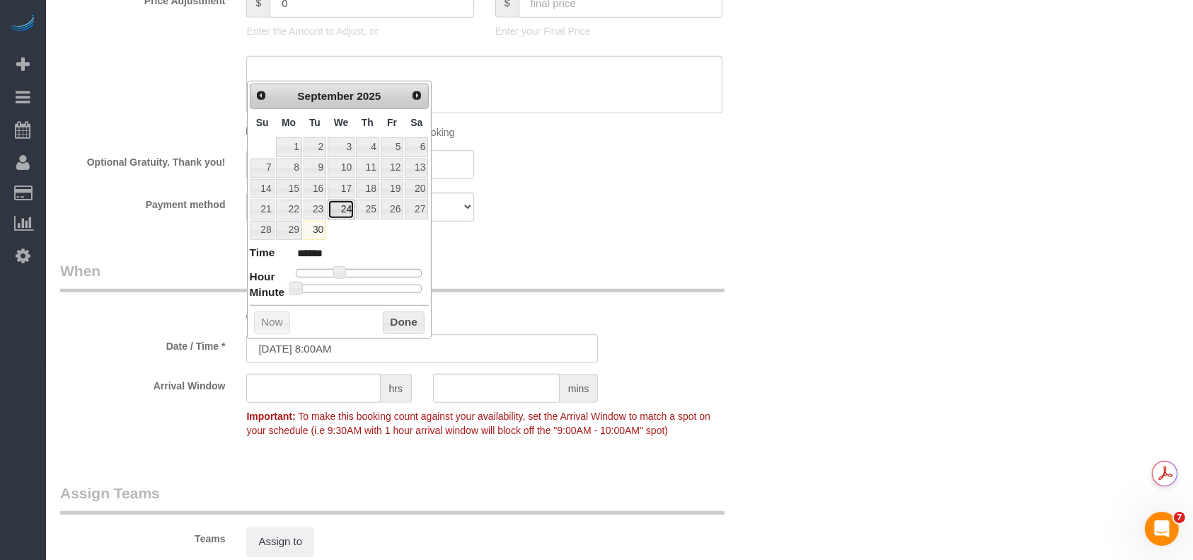
click at [344, 206] on link "24" at bounding box center [341, 209] width 27 height 19
type input "[DATE] 8:00AM"
click at [411, 321] on button "Done" at bounding box center [404, 322] width 42 height 23
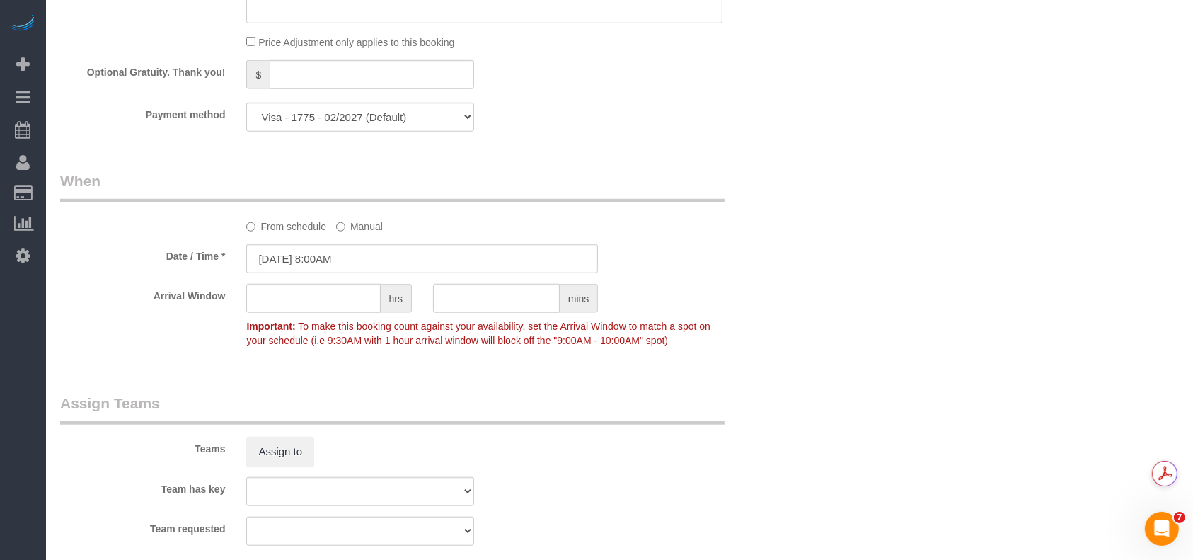
scroll to position [1321, 0]
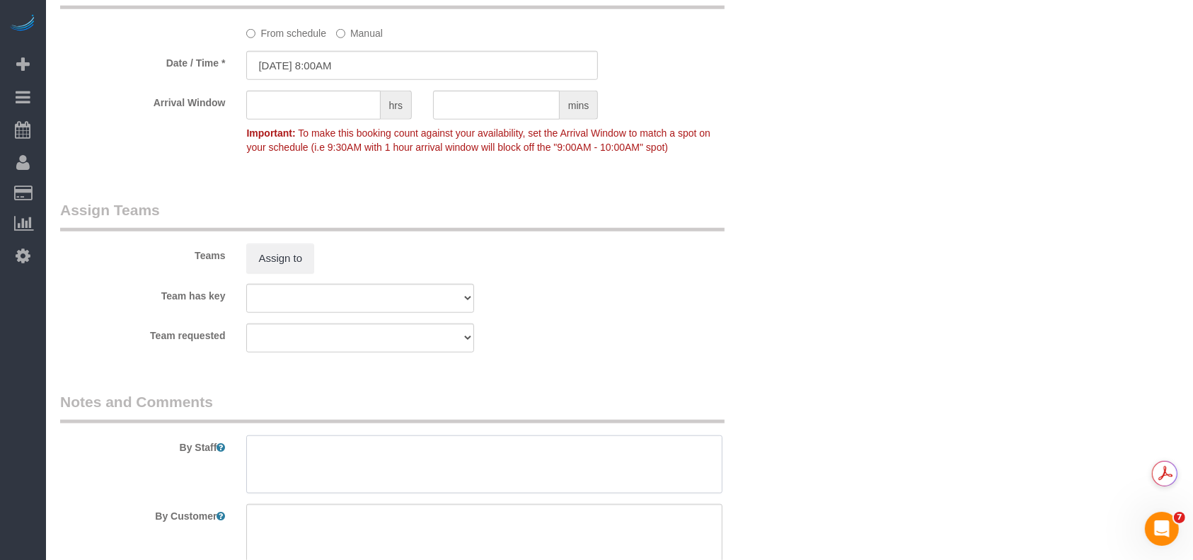
click at [420, 469] on textarea at bounding box center [484, 464] width 476 height 58
paste textarea "There is combo lockbox on front door code is 1472."
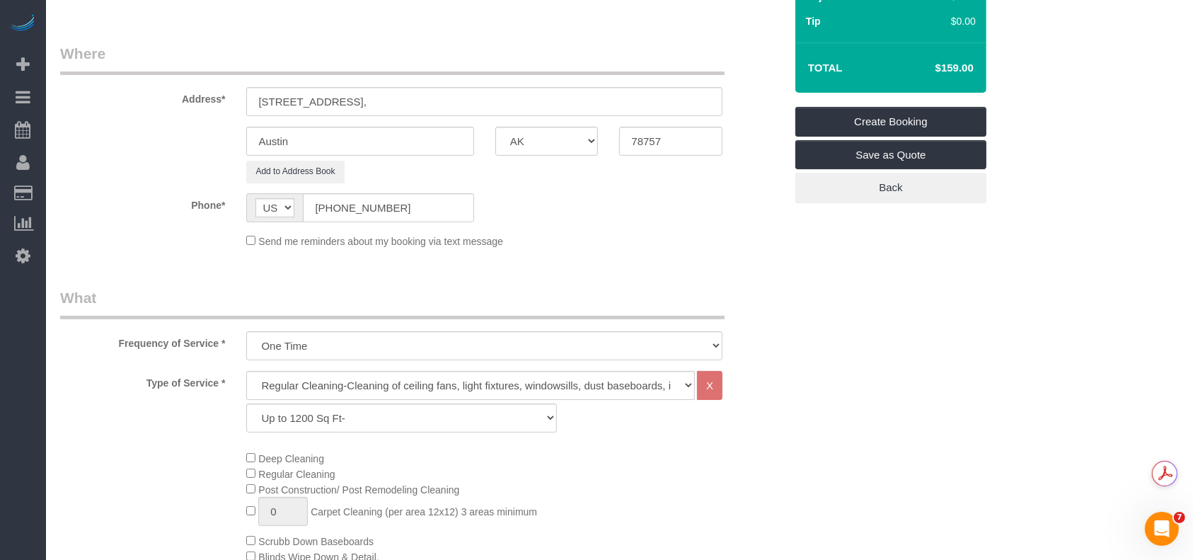
scroll to position [94, 0]
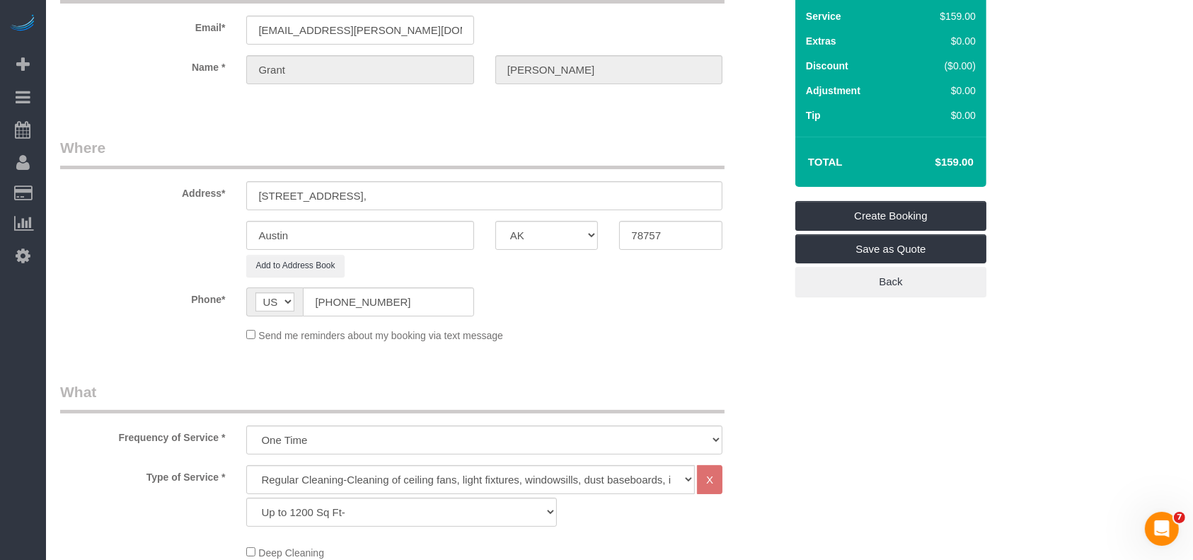
type textarea "There is combo lockbox on front door code is 1472."
click at [940, 211] on link "Create Booking" at bounding box center [891, 216] width 191 height 30
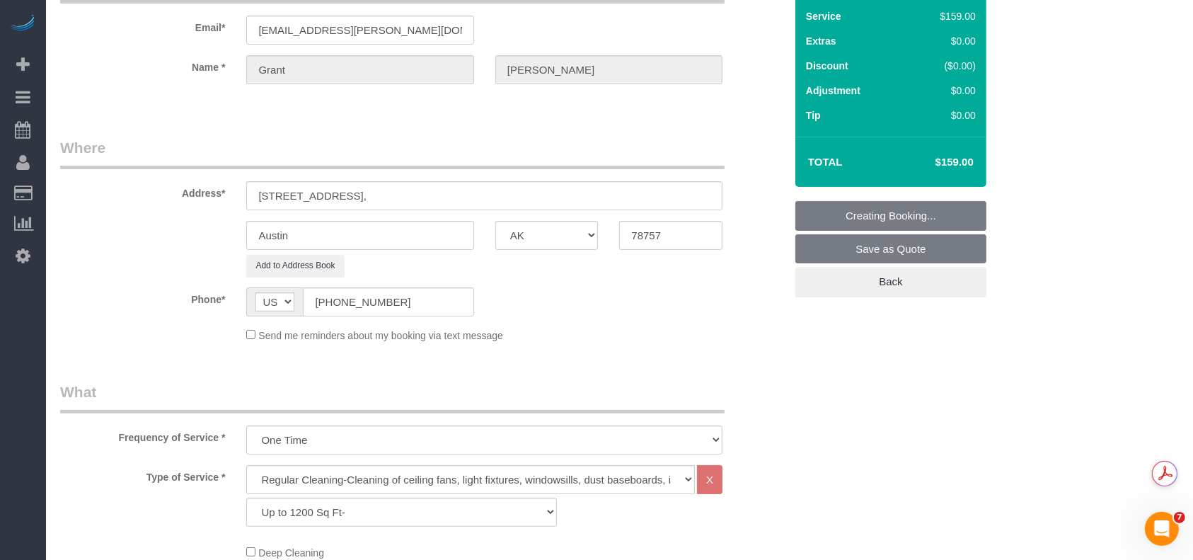
scroll to position [0, 0]
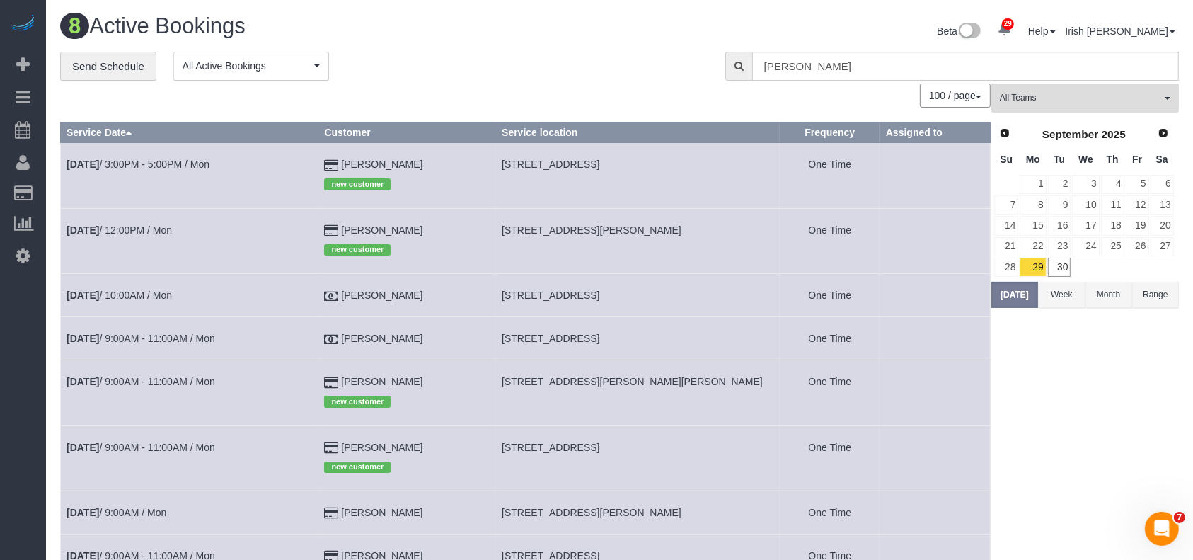
scroll to position [681, 1193]
click at [1065, 262] on link "30" at bounding box center [1059, 267] width 23 height 19
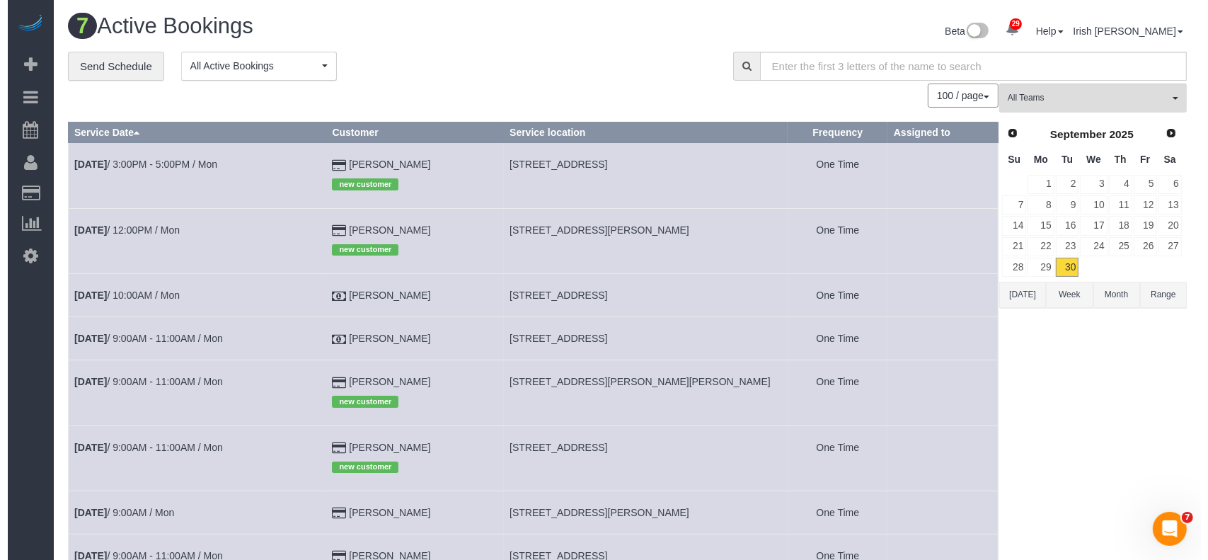
scroll to position [70167, 69589]
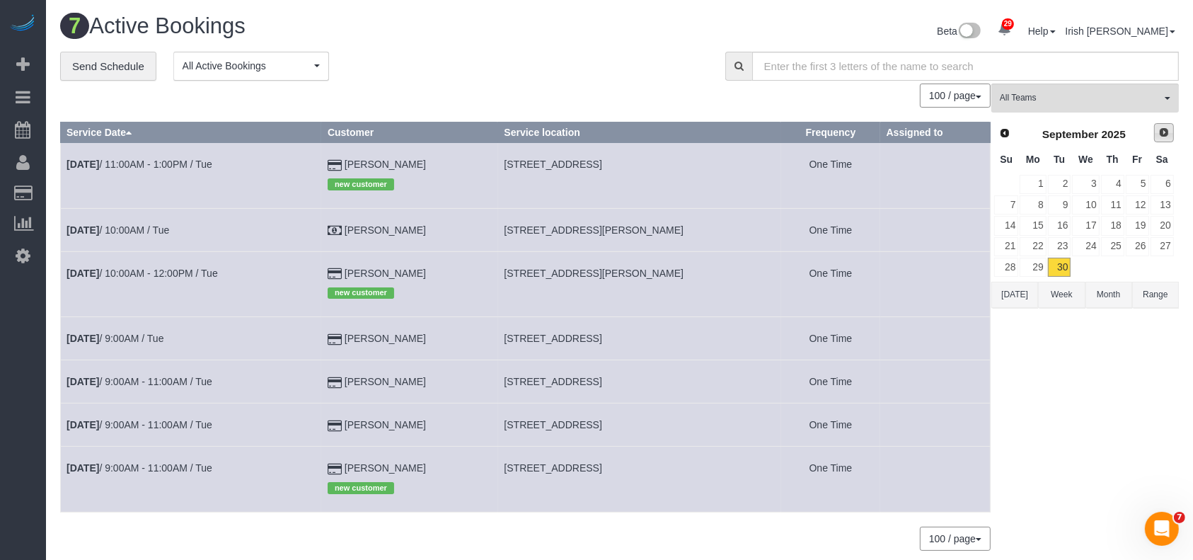
click at [1159, 128] on span "Next" at bounding box center [1164, 132] width 11 height 11
click at [1090, 180] on link "1" at bounding box center [1085, 184] width 27 height 19
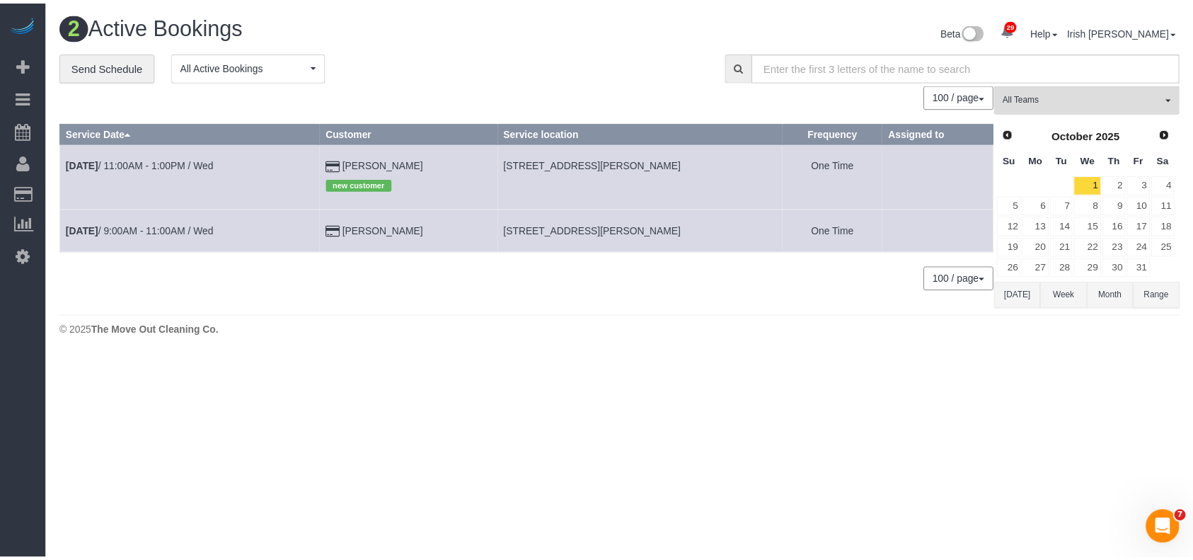
scroll to position [357, 1208]
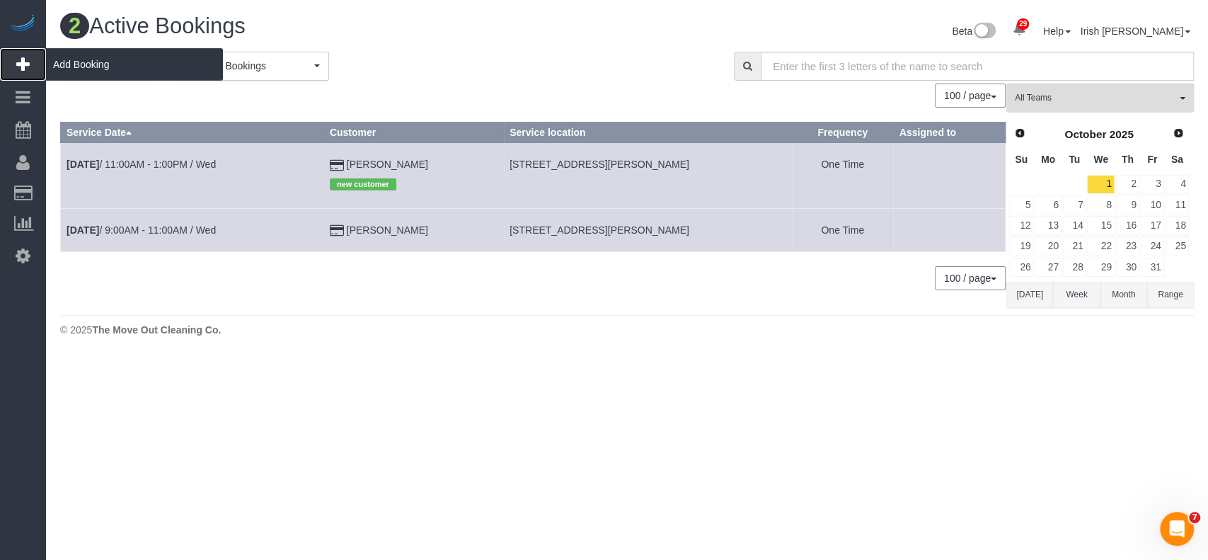
click at [96, 71] on span "Add Booking" at bounding box center [134, 64] width 177 height 33
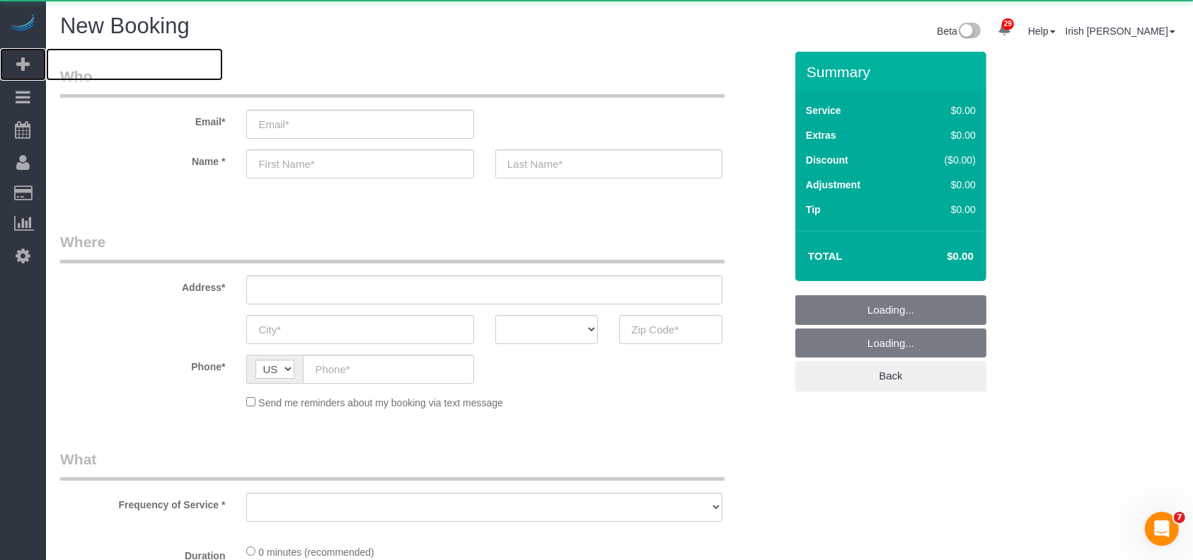
scroll to position [1735, 1193]
click at [289, 122] on input "email" at bounding box center [359, 124] width 227 height 29
select select "3"
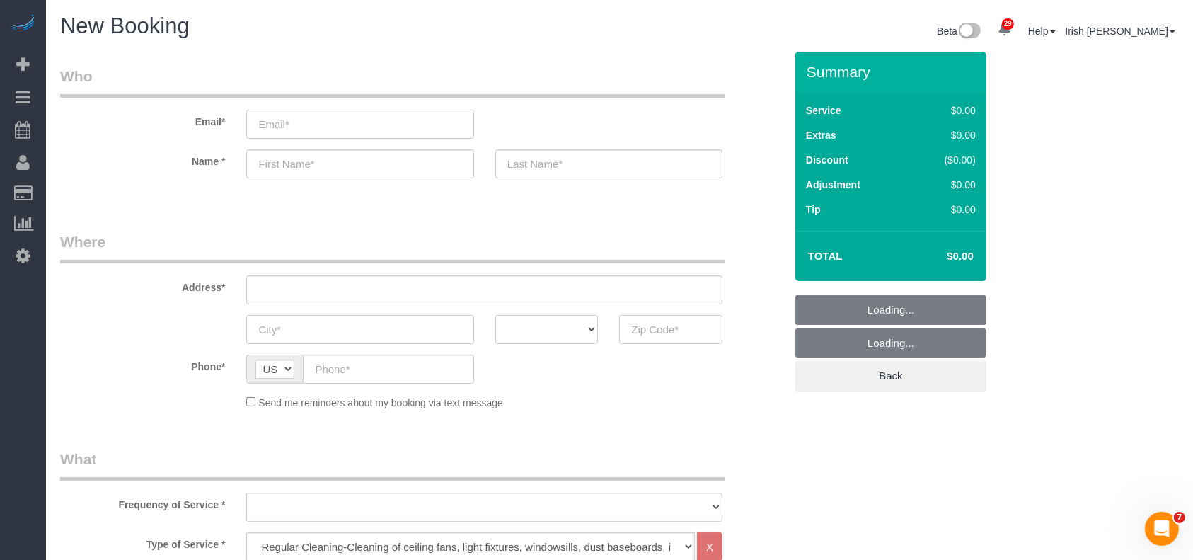
scroll to position [2084, 1193]
select select "object:14667"
type input "o"
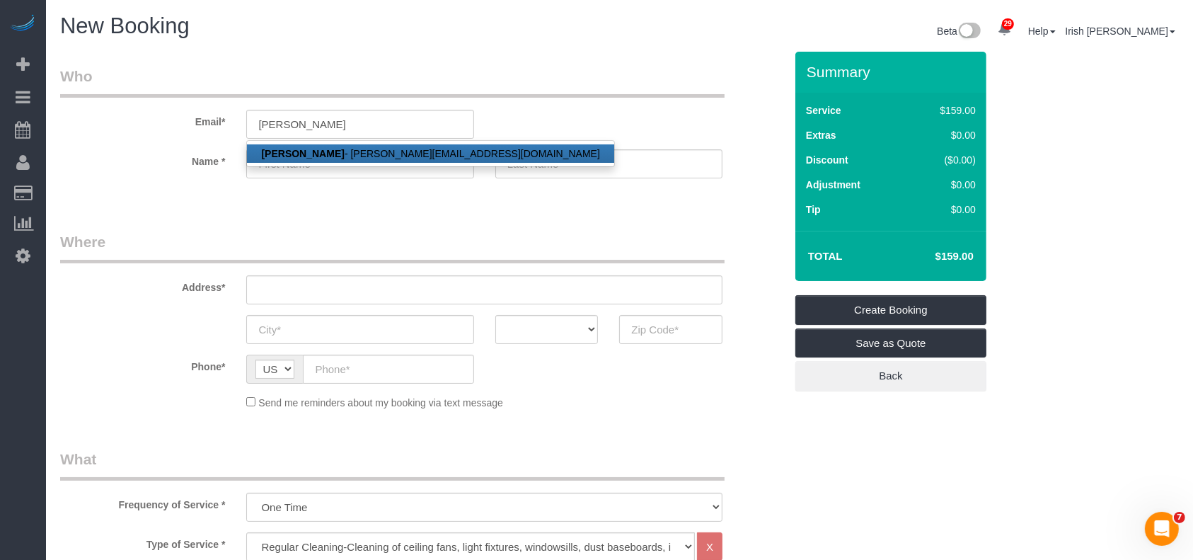
click at [345, 156] on link "[PERSON_NAME] - [PERSON_NAME][EMAIL_ADDRESS][DOMAIN_NAME]" at bounding box center [430, 153] width 367 height 18
type input "[PERSON_NAME][EMAIL_ADDRESS][DOMAIN_NAME]"
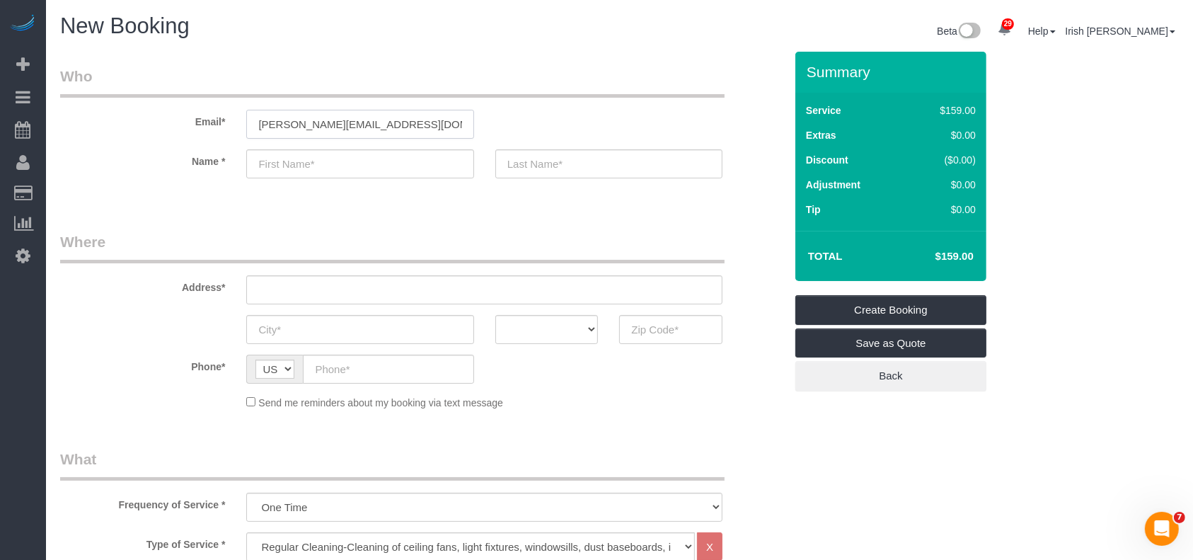
type input "[PERSON_NAME]"
type input "[PHONE_NUMBER]"
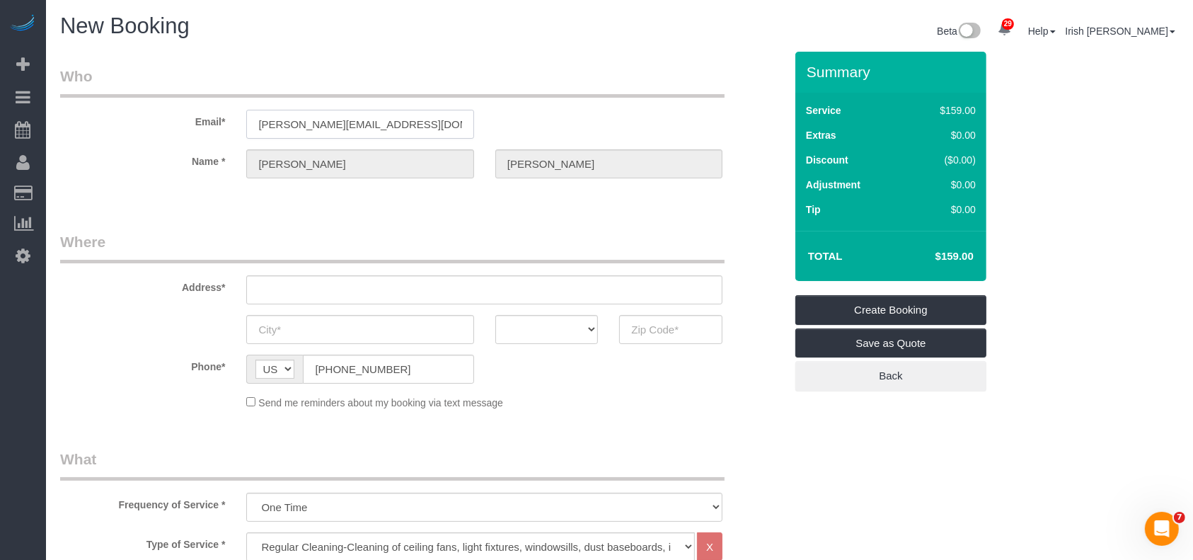
scroll to position [2114, 1193]
type input "[STREET_ADDRESS][PERSON_NAME]"
type input "LEAGUE CITY"
select select "[GEOGRAPHIC_DATA]"
type input "77573"
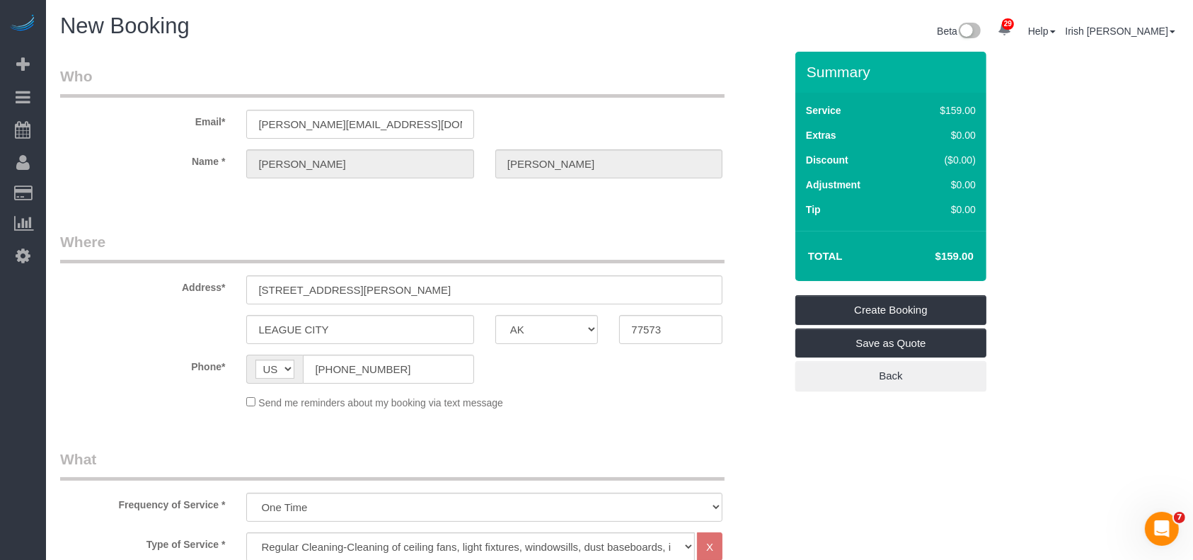
select select "string:fspay-ae9463b0-e6f0-4c18-919b-24382207aeee"
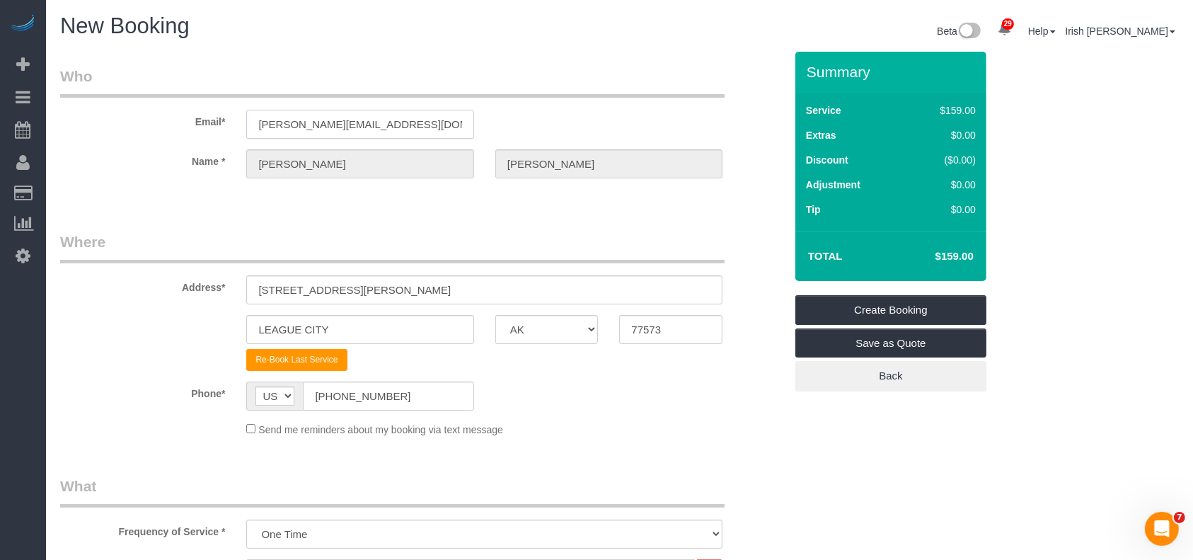
scroll to position [68857, 69589]
drag, startPoint x: 201, startPoint y: 273, endPoint x: 127, endPoint y: 277, distance: 74.4
click at [127, 273] on div "Address* [STREET_ADDRESS][PERSON_NAME]" at bounding box center [423, 267] width 746 height 73
paste input "[STREET_ADDRESS]"
click at [365, 282] on input "[STREET_ADDRESS]" at bounding box center [484, 289] width 476 height 29
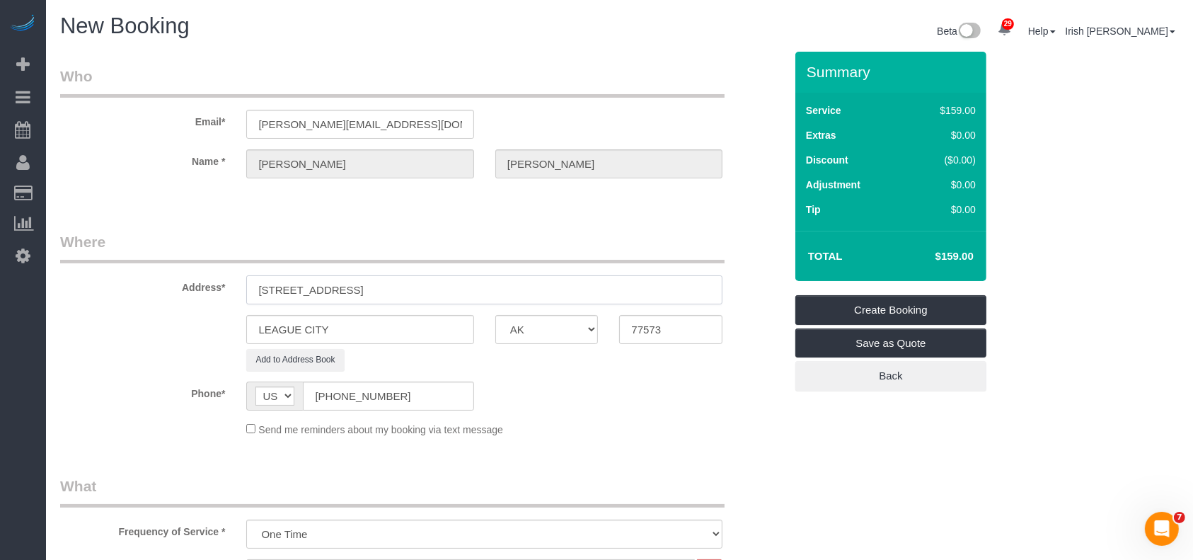
click at [364, 282] on input "[STREET_ADDRESS]" at bounding box center [484, 289] width 476 height 29
type input "[STREET_ADDRESS]"
drag, startPoint x: 345, startPoint y: 327, endPoint x: 129, endPoint y: 326, distance: 216.6
click at [171, 330] on div "LEAGUE CITY AK AL AR AZ CA CO CT DC DE [GEOGRAPHIC_DATA] [GEOGRAPHIC_DATA] HI I…" at bounding box center [423, 329] width 746 height 29
click at [129, 326] on div "LEAGUE CITY AK AL AR AZ CA CO CT DC DE [GEOGRAPHIC_DATA] [GEOGRAPHIC_DATA] HI I…" at bounding box center [423, 329] width 746 height 29
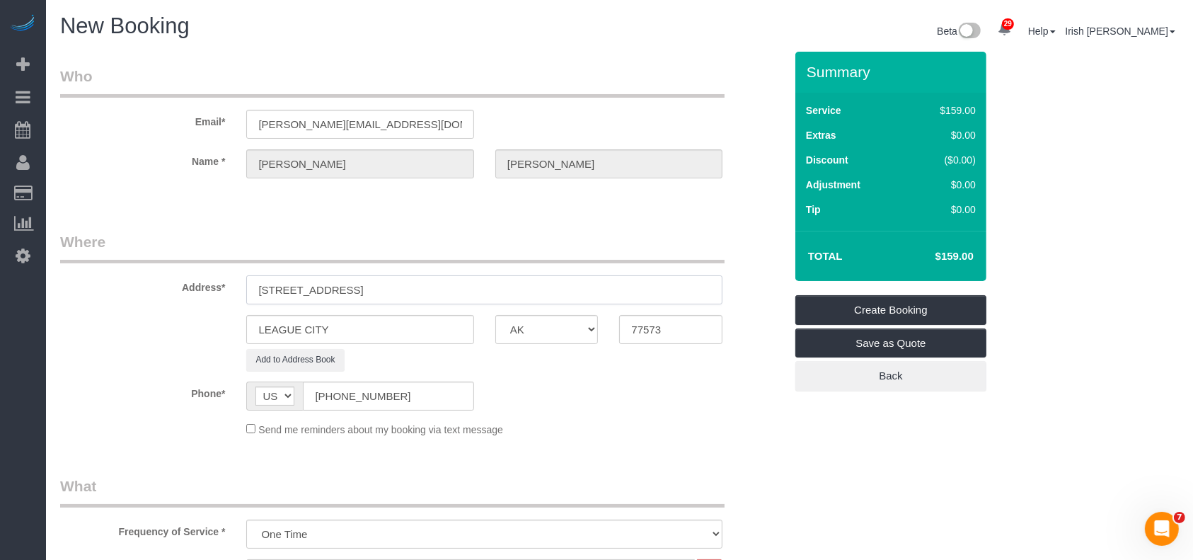
click at [418, 288] on input "[STREET_ADDRESS]" at bounding box center [484, 289] width 476 height 29
drag, startPoint x: 682, startPoint y: 332, endPoint x: 531, endPoint y: 322, distance: 151.1
click at [539, 324] on div "LEAGUE CITY AK AL AR AZ CA CO CT DC DE [GEOGRAPHIC_DATA] [GEOGRAPHIC_DATA] HI I…" at bounding box center [423, 329] width 746 height 29
click at [532, 323] on select "AK AL AR AZ CA CO CT DC DE [GEOGRAPHIC_DATA] [GEOGRAPHIC_DATA] HI IA ID IL IN K…" at bounding box center [546, 329] width 103 height 29
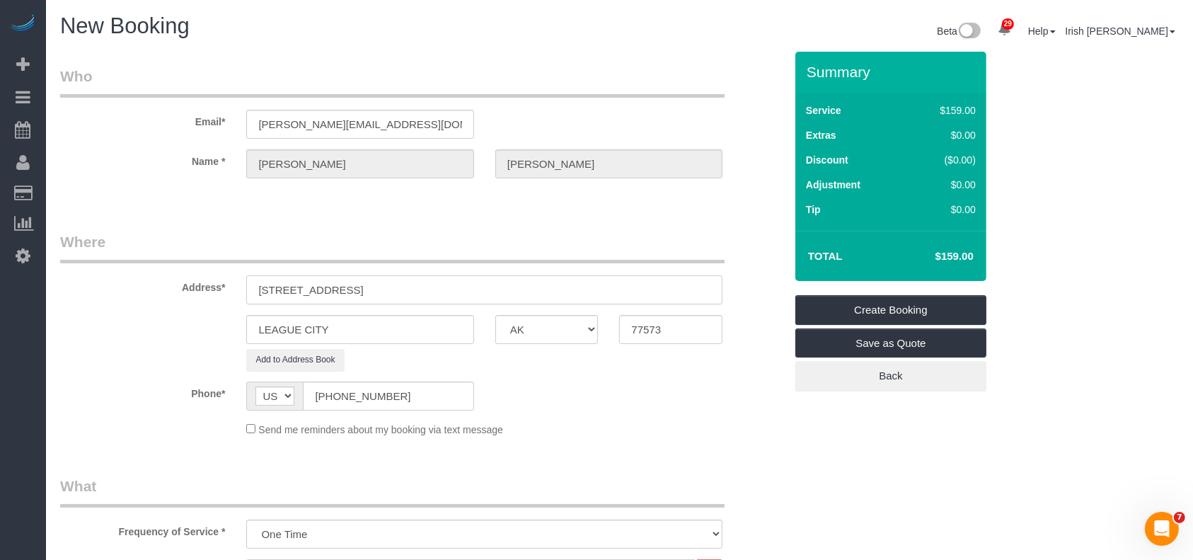
drag, startPoint x: 442, startPoint y: 290, endPoint x: 415, endPoint y: 287, distance: 26.3
click at [415, 287] on input "[STREET_ADDRESS]" at bounding box center [484, 289] width 476 height 29
click at [411, 282] on input "[STREET_ADDRESS]" at bounding box center [484, 289] width 476 height 29
click at [368, 287] on input "[STREET_ADDRESS]" at bounding box center [484, 289] width 476 height 29
drag, startPoint x: 368, startPoint y: 287, endPoint x: 365, endPoint y: 295, distance: 8.3
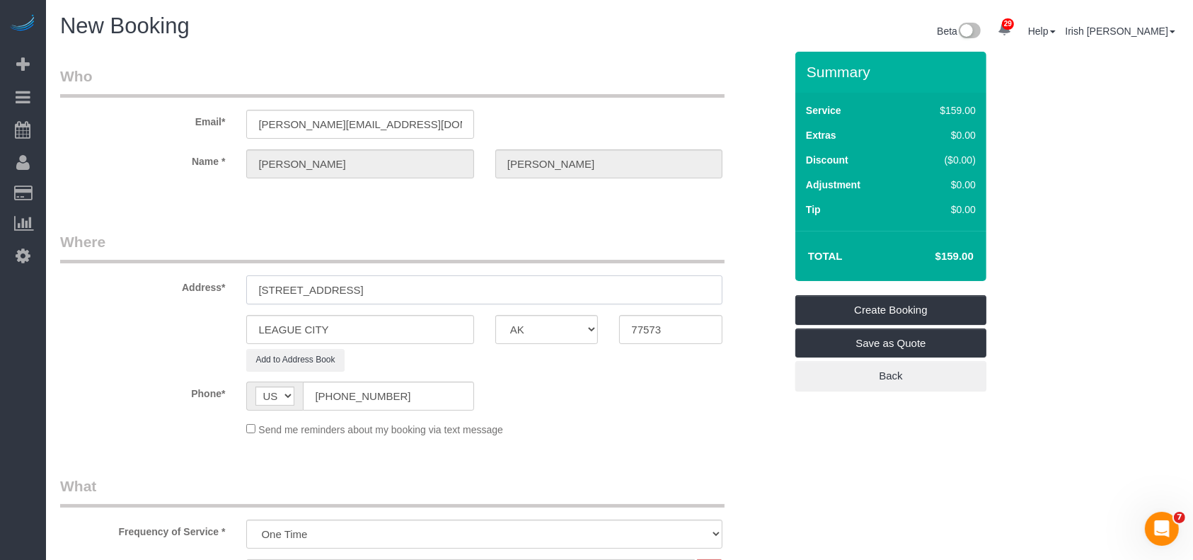
click at [367, 287] on input "[STREET_ADDRESS]" at bounding box center [484, 289] width 476 height 29
drag, startPoint x: 352, startPoint y: 321, endPoint x: 132, endPoint y: 325, distance: 219.5
click at [132, 325] on div "LEAGUE CITY AK AL AR AZ CA CO CT DC DE [GEOGRAPHIC_DATA] [GEOGRAPHIC_DATA] HI I…" at bounding box center [423, 329] width 746 height 29
paste input "Baytown"
type input "Baytown"
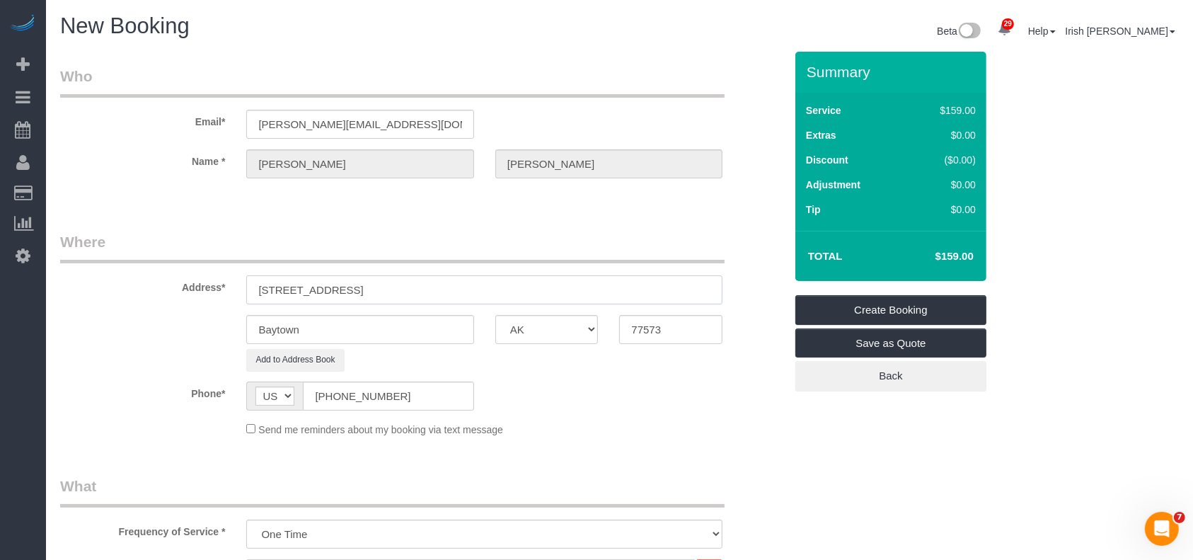
drag, startPoint x: 394, startPoint y: 286, endPoint x: 346, endPoint y: 284, distance: 47.5
click at [346, 284] on input "[STREET_ADDRESS]" at bounding box center [484, 289] width 476 height 29
type input "[STREET_ADDRESS]"
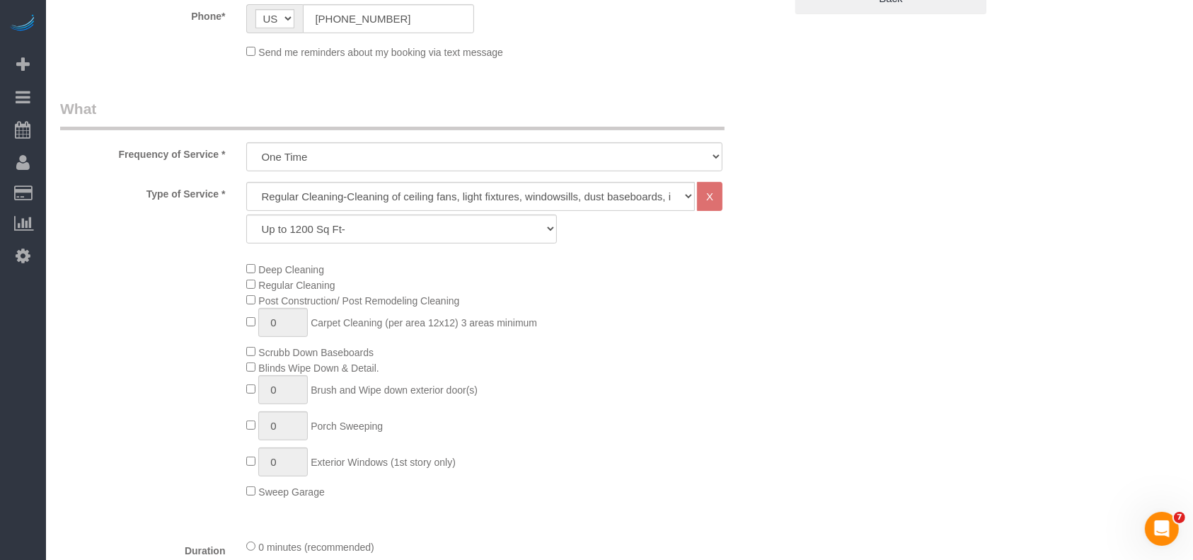
scroll to position [660, 0]
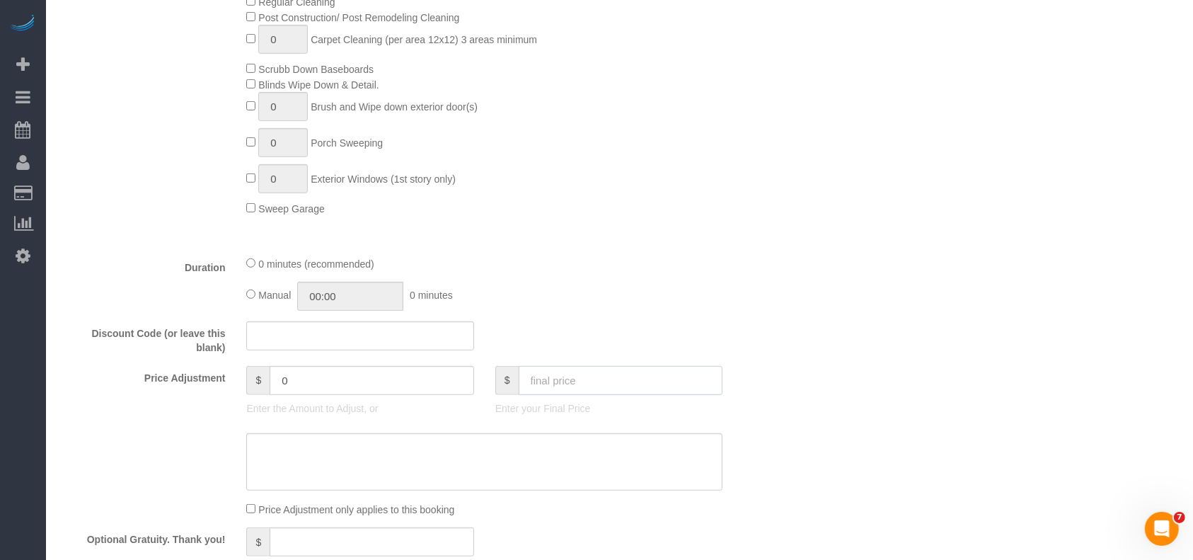
drag, startPoint x: 603, startPoint y: 385, endPoint x: 595, endPoint y: 386, distance: 8.6
click at [602, 386] on input "text" at bounding box center [621, 380] width 205 height 29
type input "208"
click at [523, 459] on textarea at bounding box center [484, 462] width 476 height 58
type input "49"
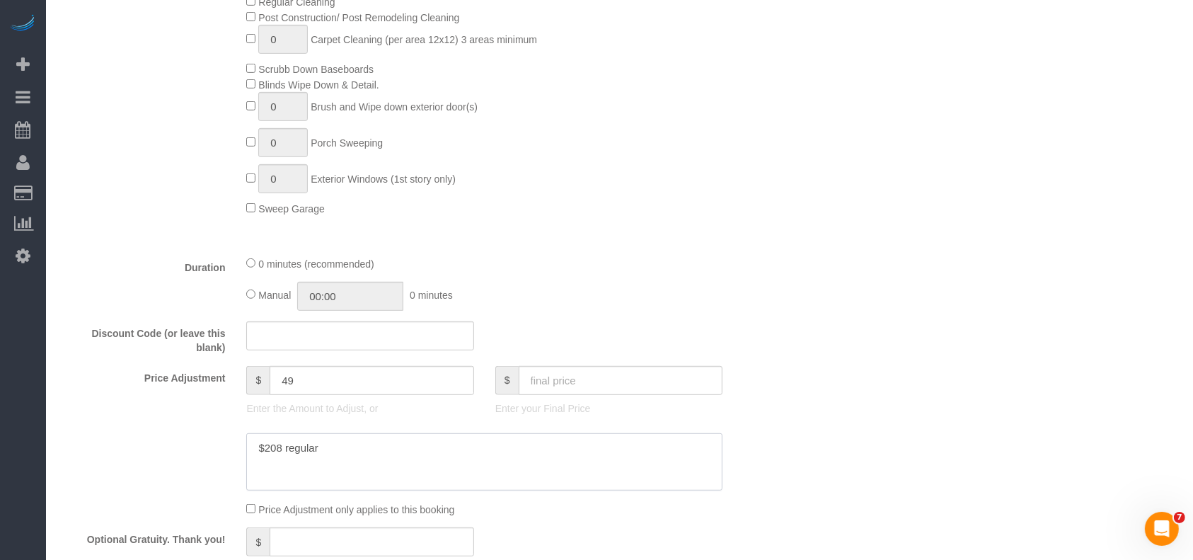
type textarea "$208 regular"
click at [573, 388] on input "text" at bounding box center [621, 380] width 205 height 29
type input "313"
click at [508, 461] on textarea at bounding box center [484, 462] width 476 height 58
type textarea "$208 regular $"
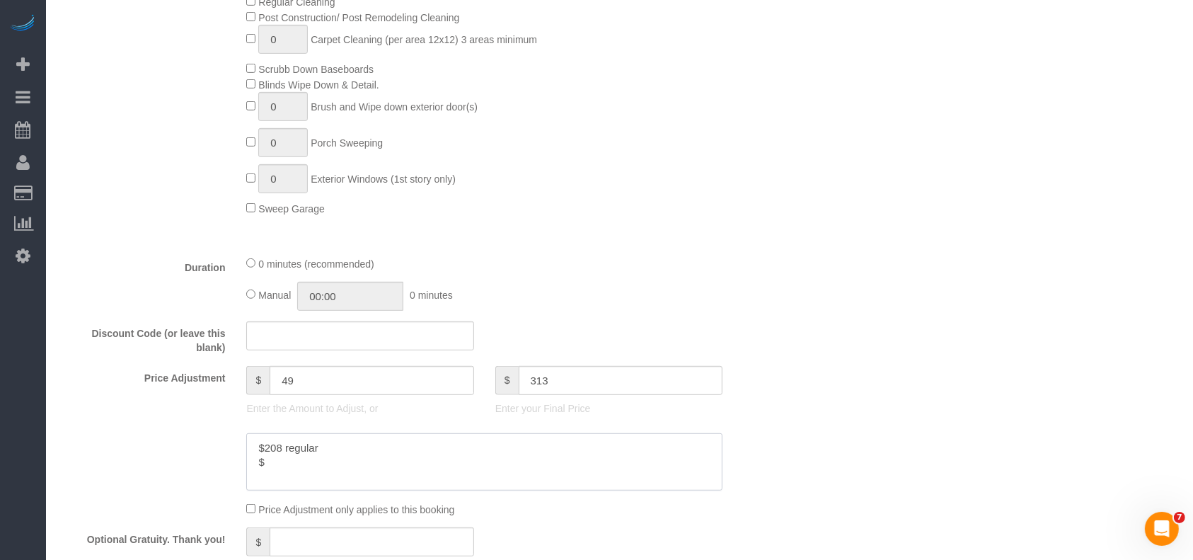
type input "154"
drag, startPoint x: 289, startPoint y: 385, endPoint x: 294, endPoint y: 411, distance: 26.8
click at [293, 385] on input "154" at bounding box center [372, 380] width 205 height 29
click at [275, 466] on textarea at bounding box center [484, 462] width 476 height 58
paste textarea "5"
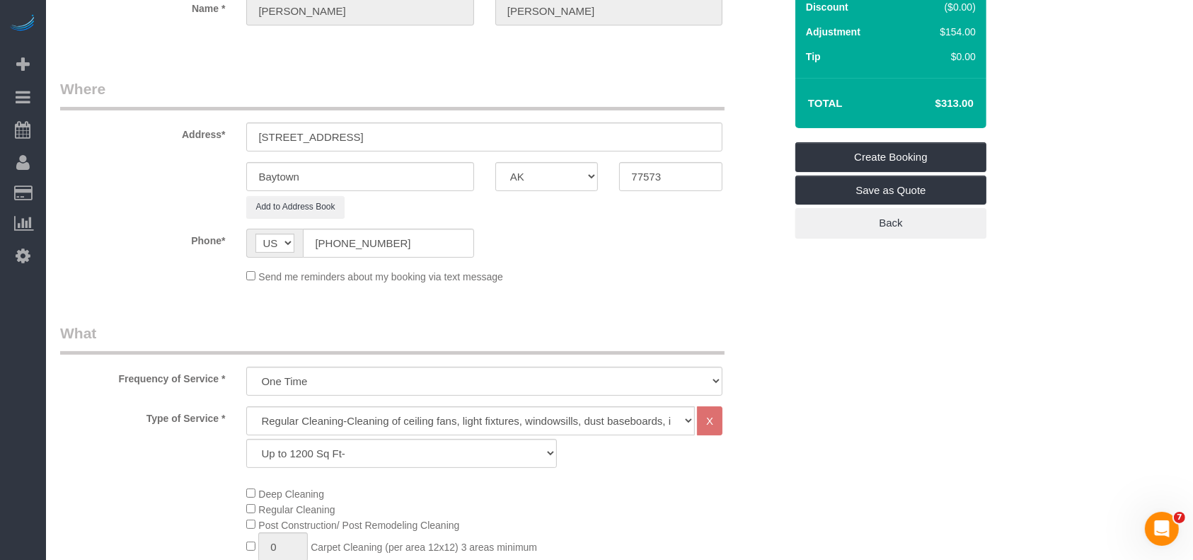
scroll to position [377, 0]
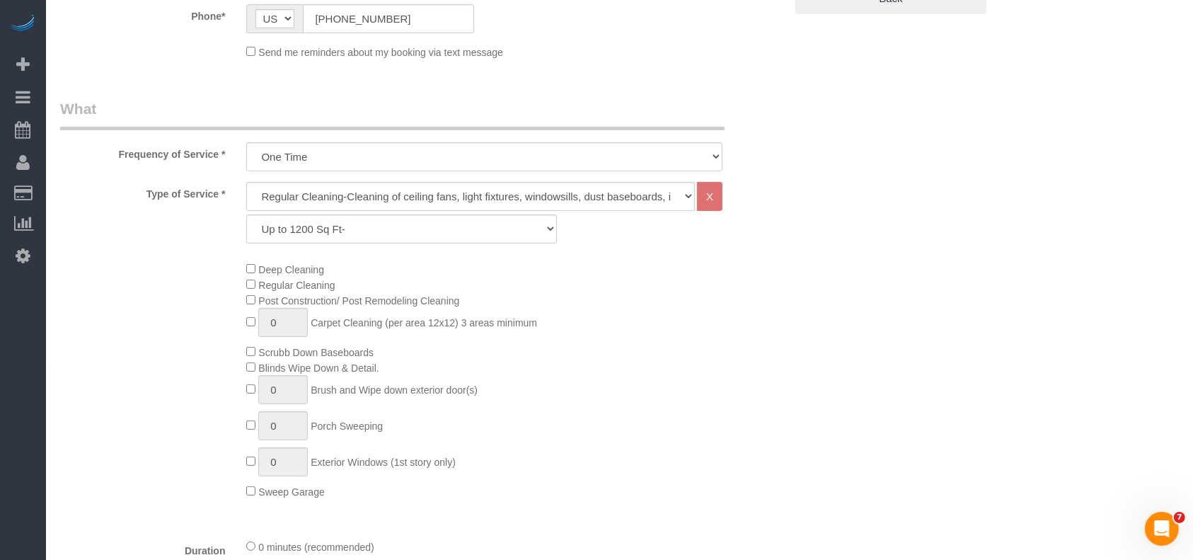
type textarea "$208 regular $105 deep"
drag, startPoint x: 356, startPoint y: 229, endPoint x: 344, endPoint y: 239, distance: 16.0
click at [356, 229] on select "Up to 1200 Sq Ft- [DATE]-[DATE] Sq Ft [DATE]-[DATE] Sq Ft [DATE]-[DATE] Sq Ft […" at bounding box center [401, 228] width 310 height 29
select select "60"
click at [246, 214] on select "Up to 1200 Sq Ft- [DATE]-[DATE] Sq Ft [DATE]-[DATE] Sq Ft [DATE]-[DATE] Sq Ft […" at bounding box center [401, 228] width 310 height 29
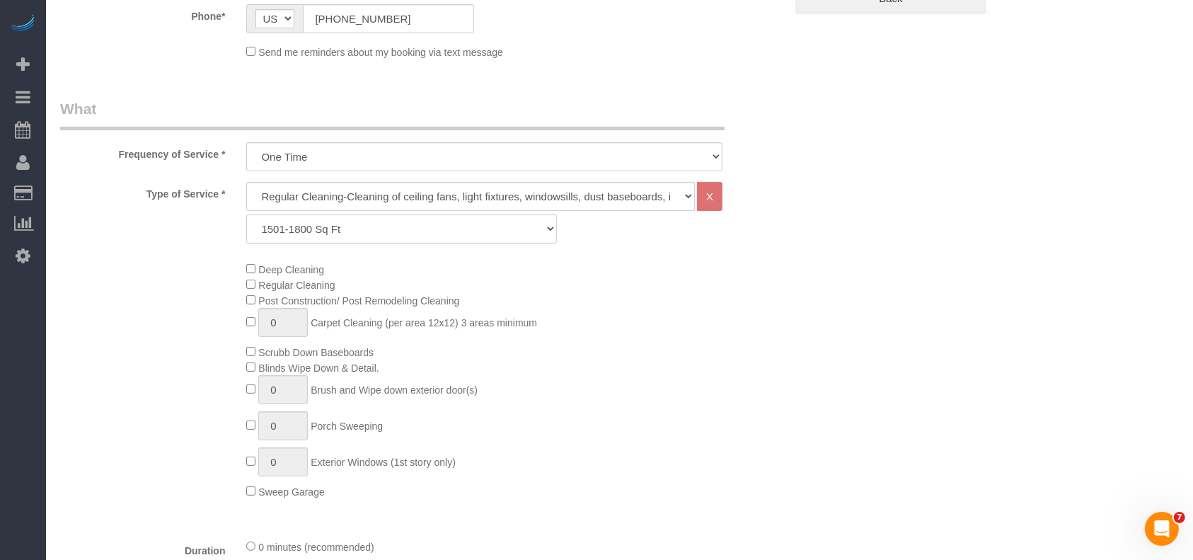
scroll to position [1942, 1193]
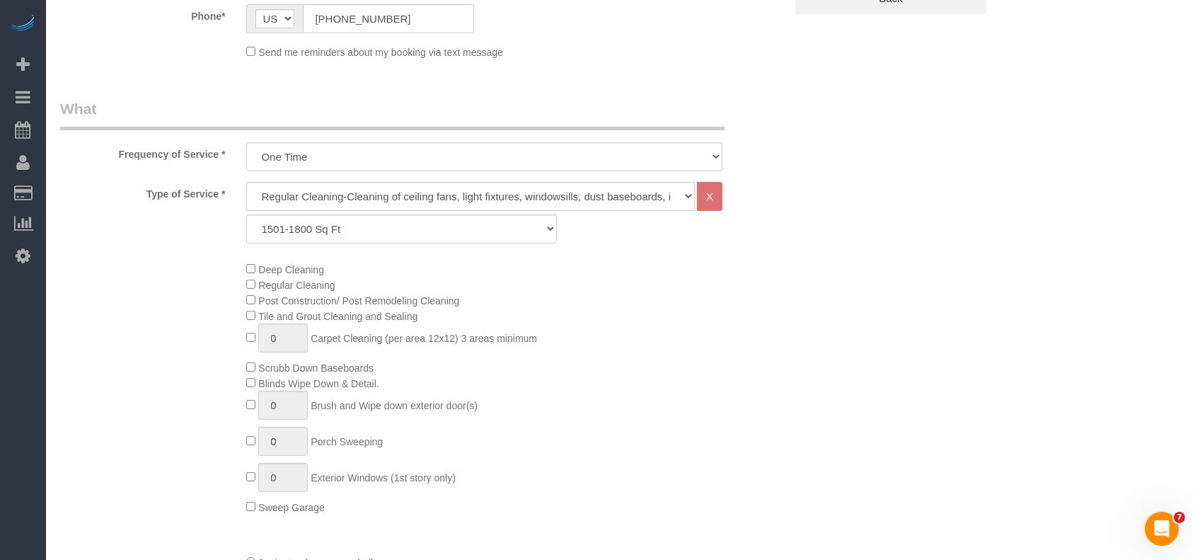
click at [692, 353] on div "Deep Cleaning Regular Cleaning Post Construction/ Post Remodeling Cleaning Tile…" at bounding box center [515, 387] width 559 height 253
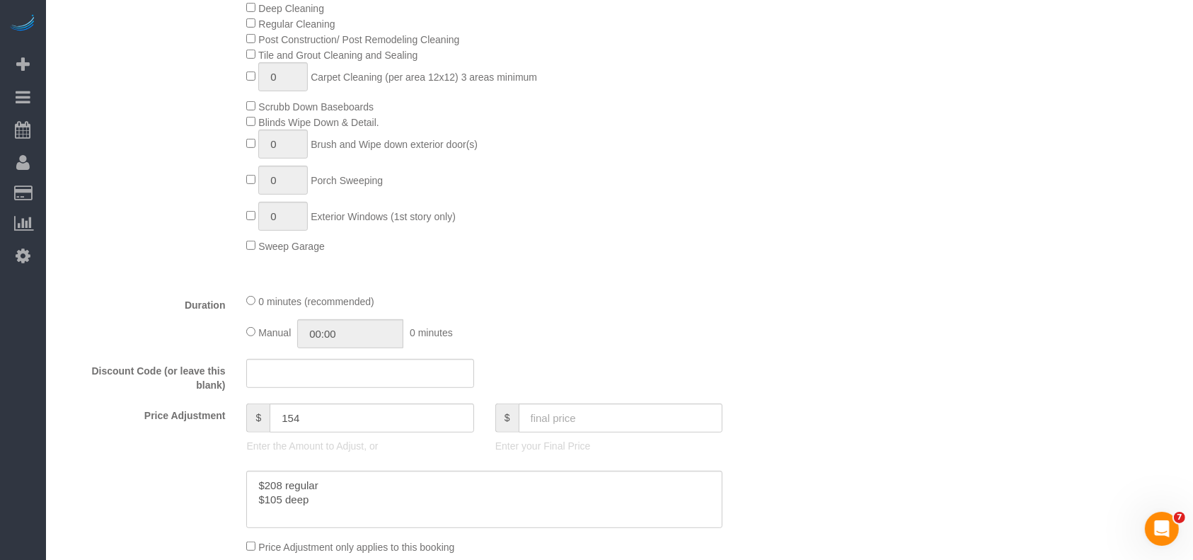
scroll to position [755, 0]
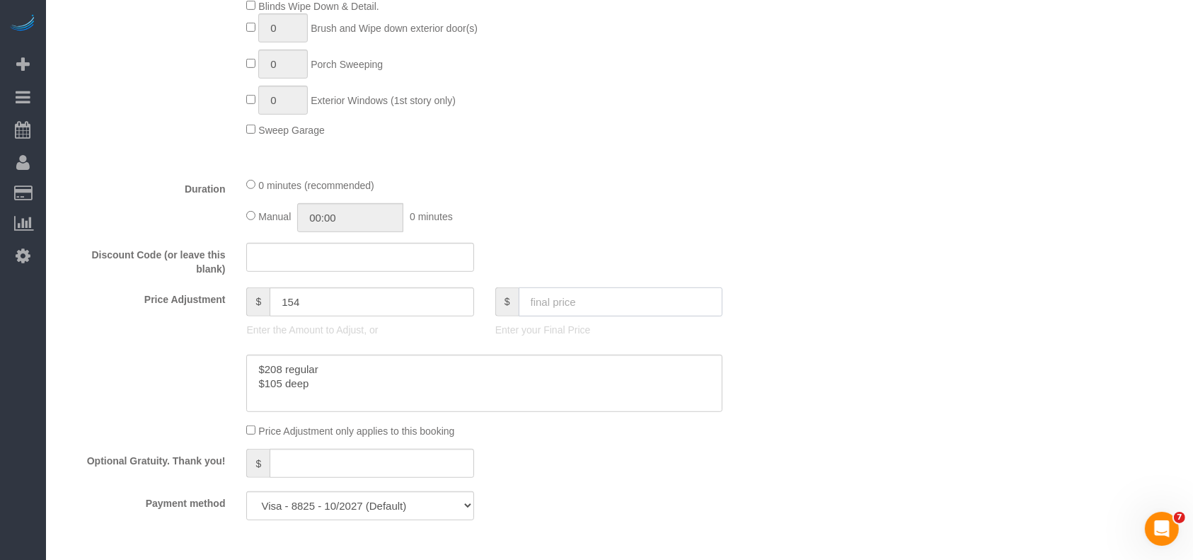
click at [595, 294] on input "text" at bounding box center [621, 301] width 205 height 29
type input "313"
type input "124"
click at [937, 328] on div "Who Email* [PERSON_NAME][EMAIL_ADDRESS][DOMAIN_NAME] Name * [PERSON_NAME][GEOGR…" at bounding box center [619, 216] width 1119 height 1839
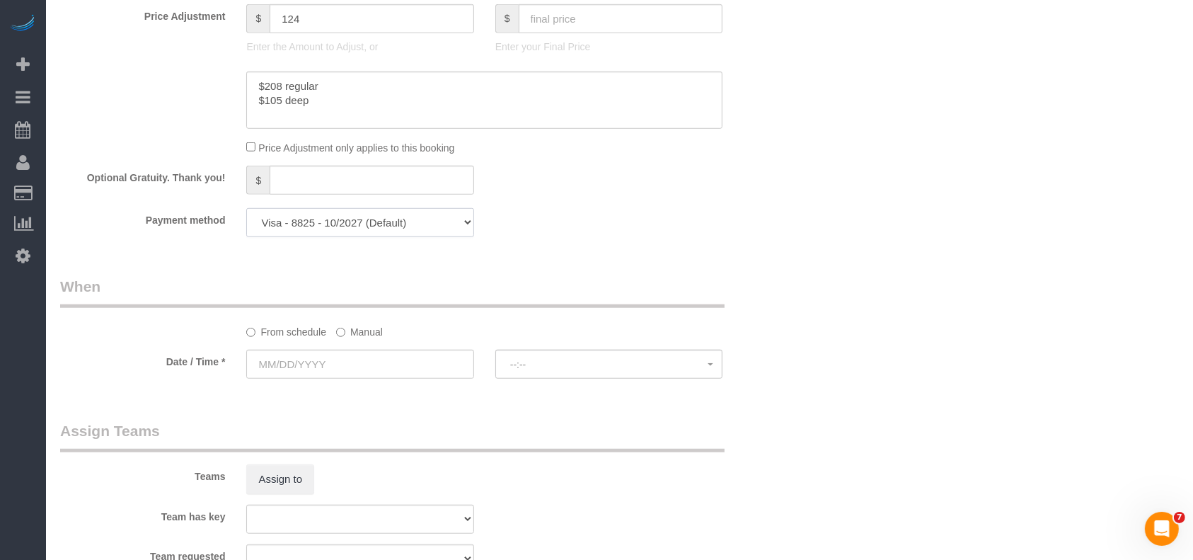
drag, startPoint x: 413, startPoint y: 228, endPoint x: 403, endPoint y: 233, distance: 11.1
click at [412, 226] on select "Visa - 8825 - 10/2027 Visa - 8825 - 10/2027 (Default) Add Credit Card ─────────…" at bounding box center [359, 222] width 227 height 29
select select "string:check"
click at [246, 212] on select "Visa - 8825 - 10/2027 Visa - 8825 - 10/2027 (Default) Add Credit Card ─────────…" at bounding box center [359, 222] width 227 height 29
click at [356, 333] on label "Manual" at bounding box center [359, 329] width 47 height 19
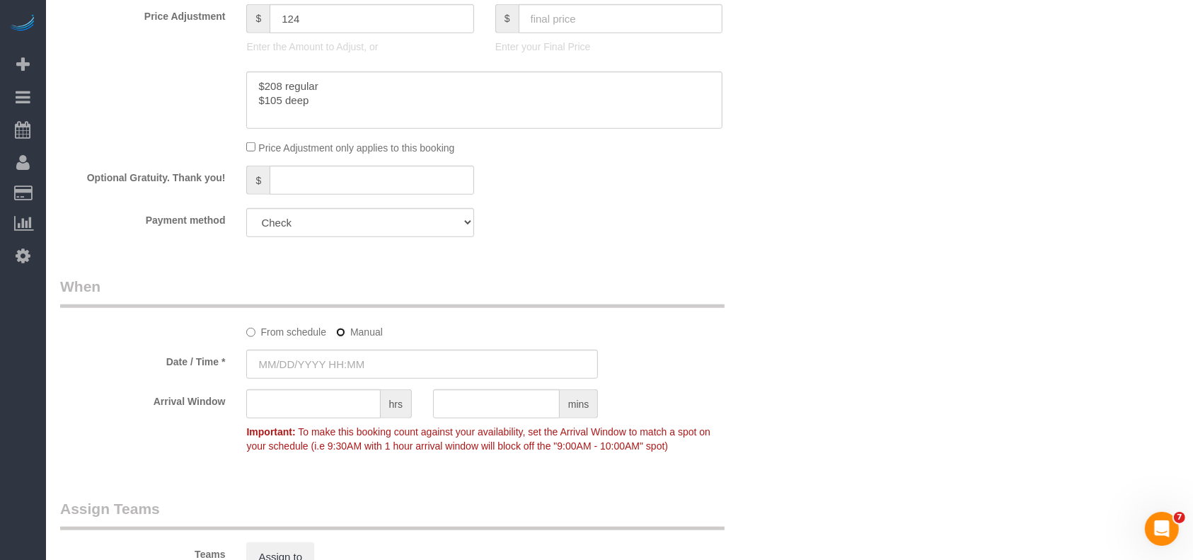
scroll to position [2019, 1193]
click at [332, 355] on input "text" at bounding box center [422, 364] width 352 height 29
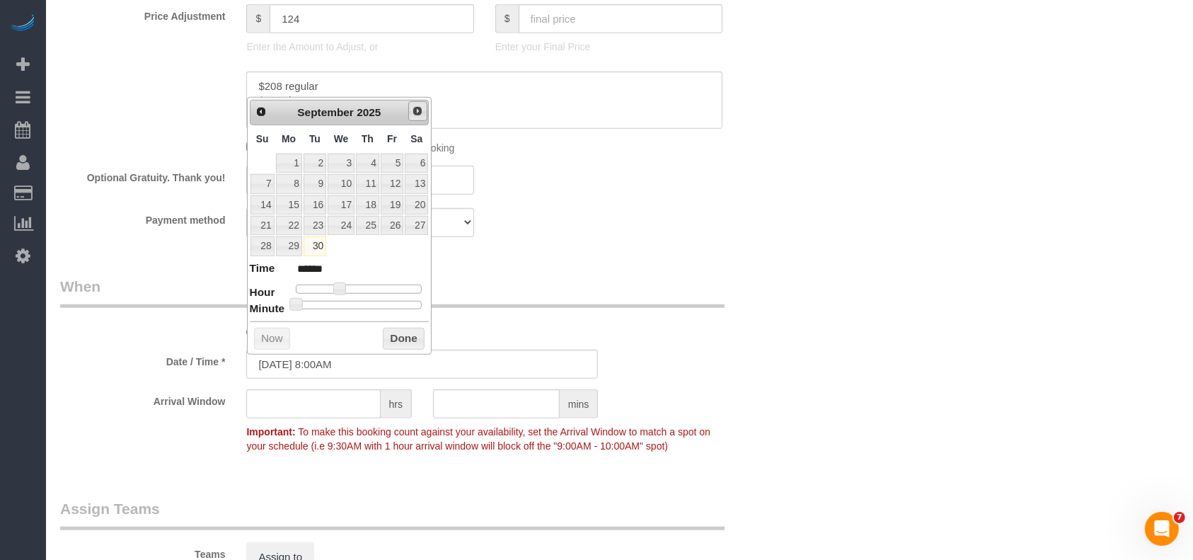
click at [413, 107] on span "Next" at bounding box center [417, 110] width 11 height 11
click at [346, 164] on link "1" at bounding box center [341, 163] width 27 height 19
type input "[DATE] 8:00AM"
drag, startPoint x: 394, startPoint y: 342, endPoint x: 403, endPoint y: 332, distance: 13.1
click at [395, 342] on button "Done" at bounding box center [404, 339] width 42 height 23
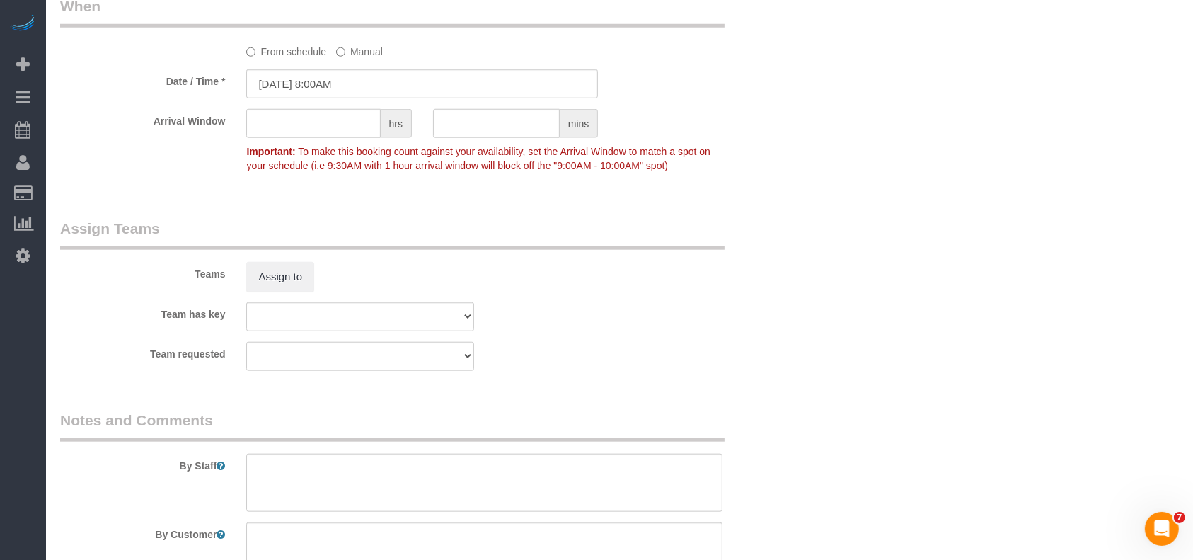
scroll to position [1460, 0]
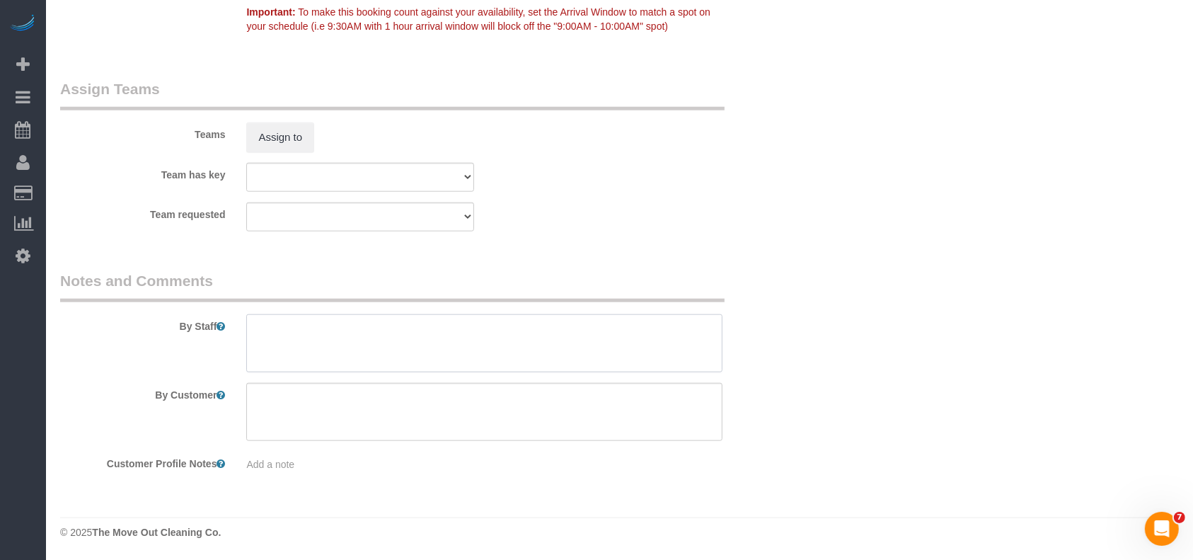
click at [413, 336] on textarea at bounding box center [484, 343] width 476 height 58
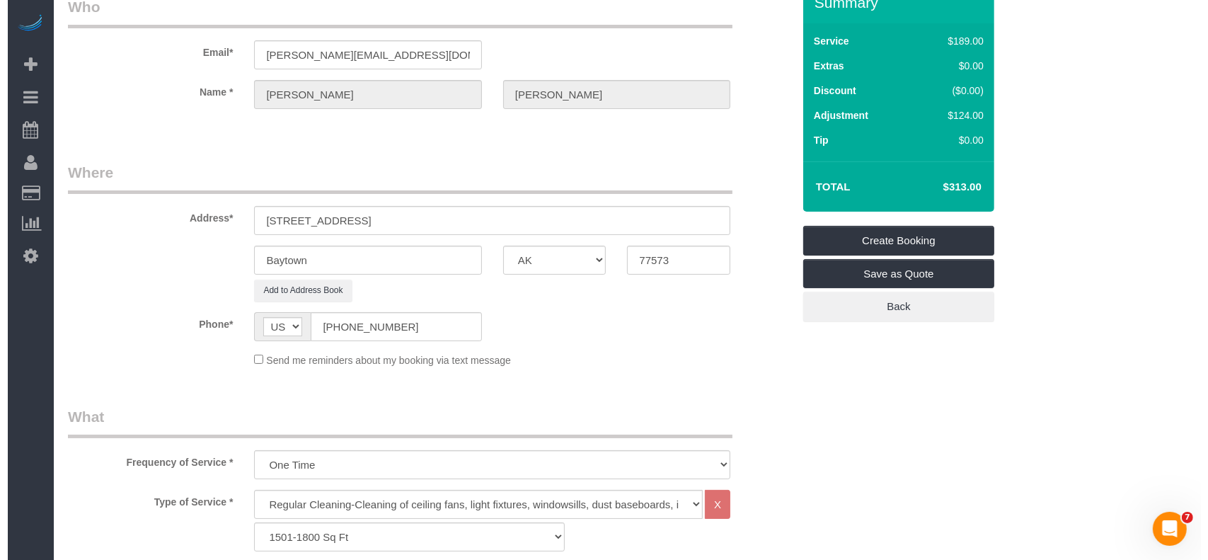
scroll to position [0, 0]
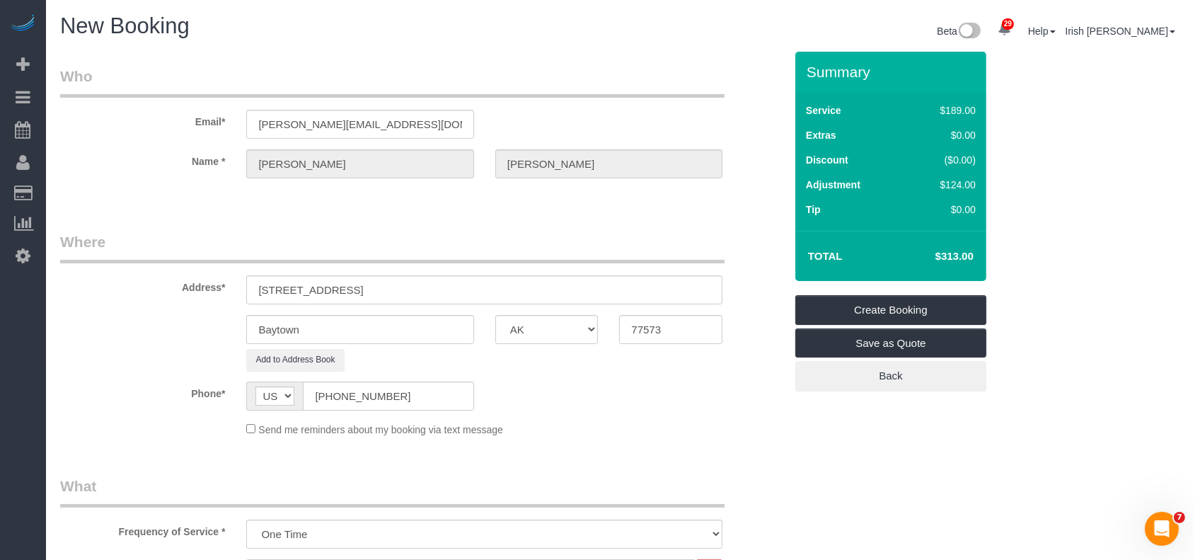
type textarea "Code to follow"
click at [952, 302] on link "Create Booking" at bounding box center [891, 310] width 191 height 30
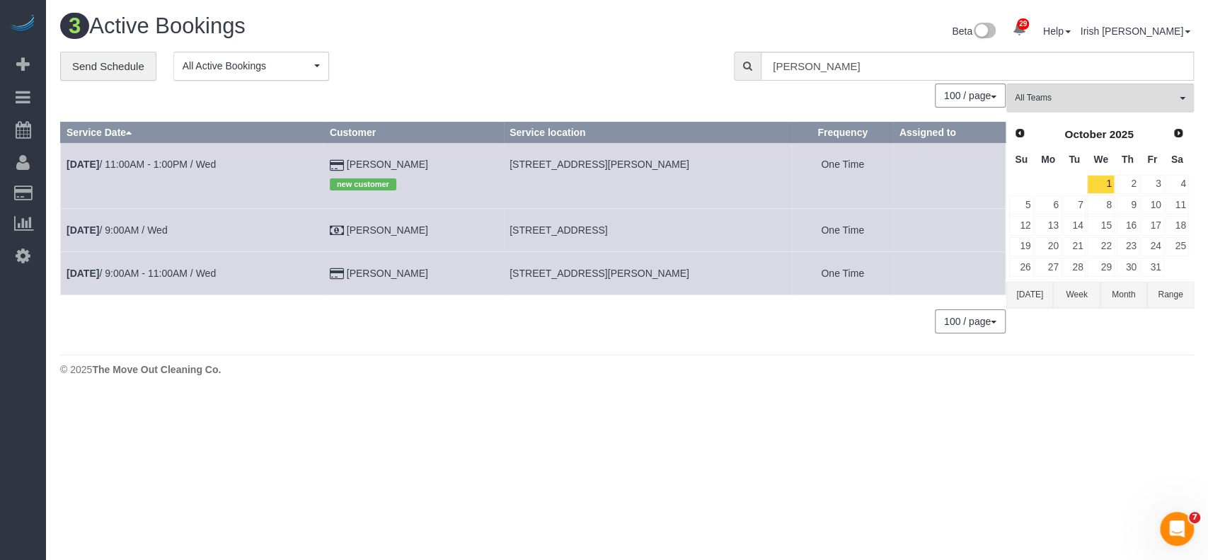
scroll to position [396, 1208]
click at [1154, 182] on link "3" at bounding box center [1152, 184] width 23 height 19
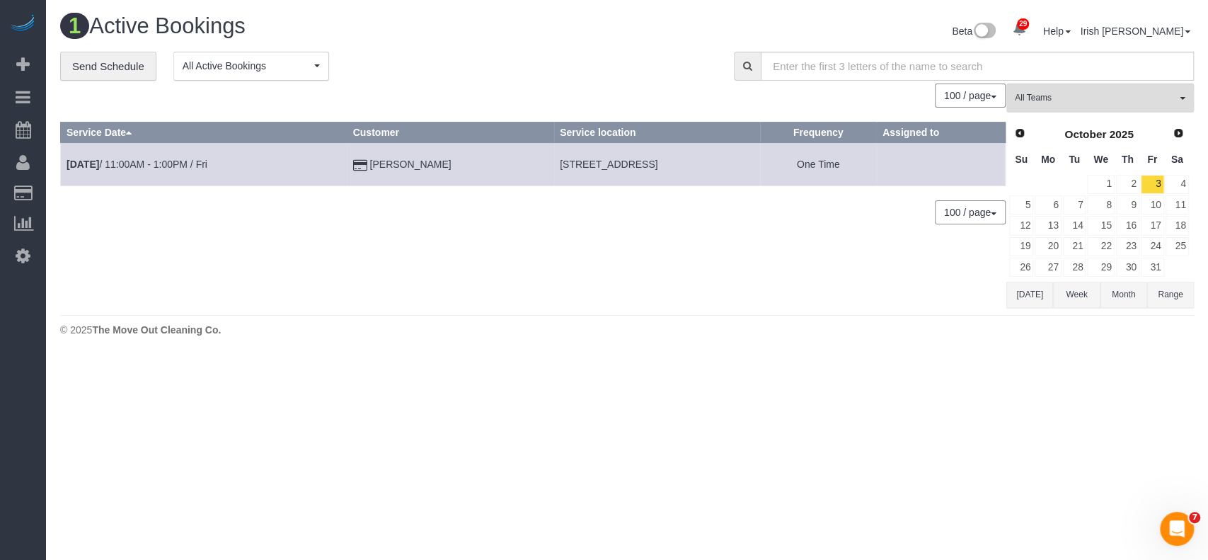
scroll to position [70426, 69575]
drag, startPoint x: 158, startPoint y: 164, endPoint x: 190, endPoint y: 198, distance: 46.6
click at [157, 163] on link "[DATE] 11:00AM - 1:00PM / Fri" at bounding box center [137, 164] width 141 height 11
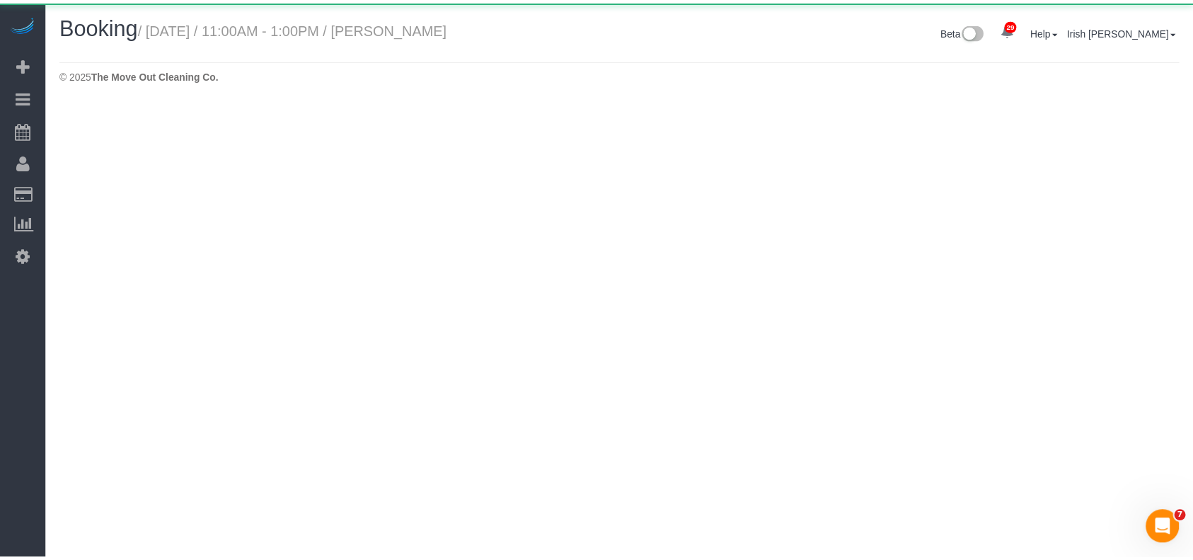
scroll to position [70681, 69575]
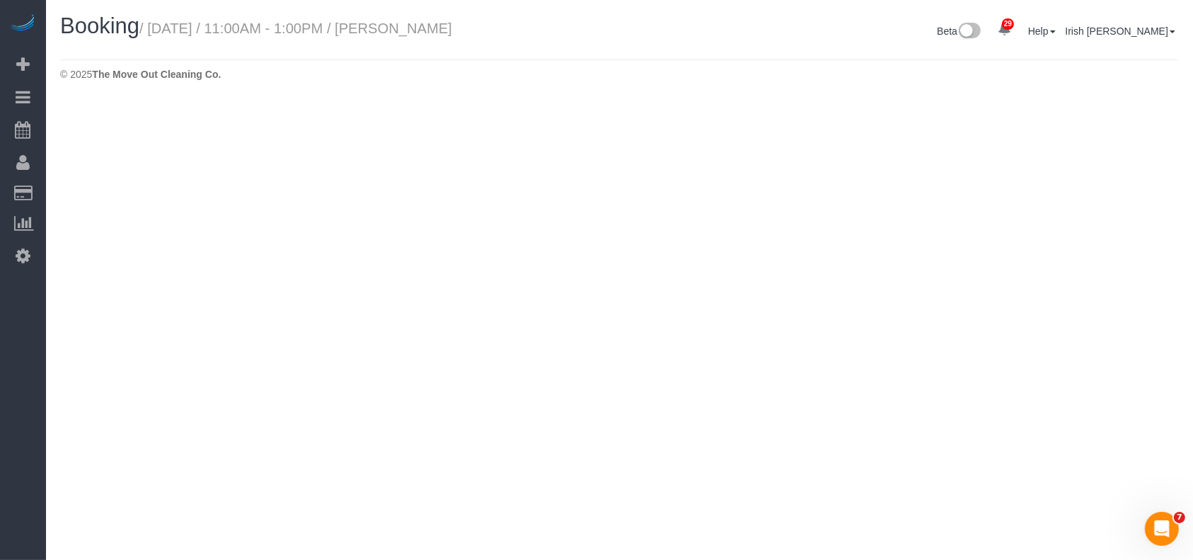
select select "[GEOGRAPHIC_DATA]"
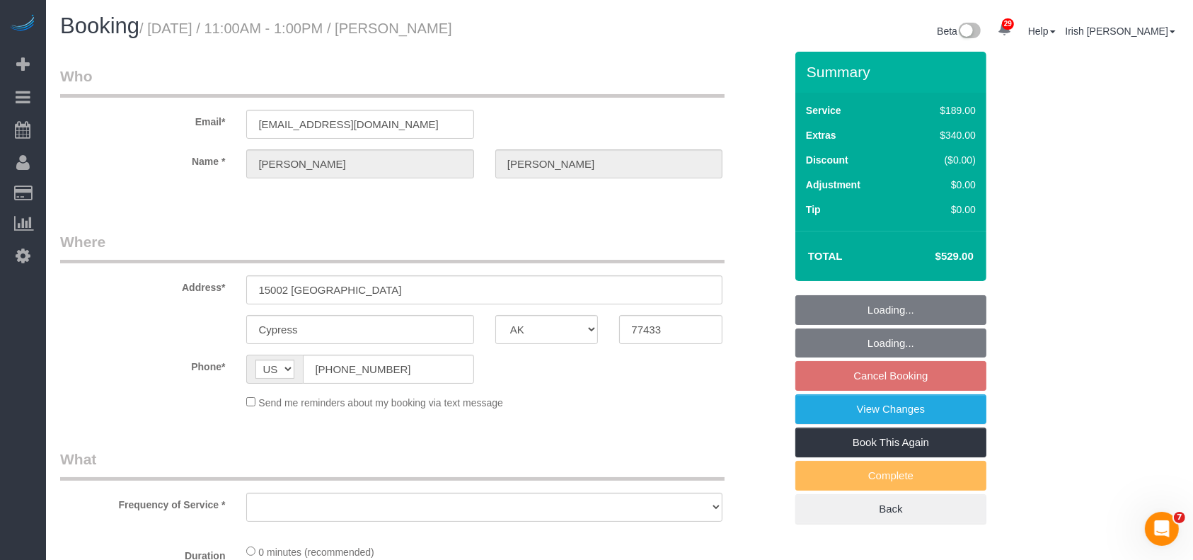
scroll to position [68969, 69589]
select select "object:15234"
select select "string:fspay-0357febd-d2f9-4b90-8489-6c8b21127165"
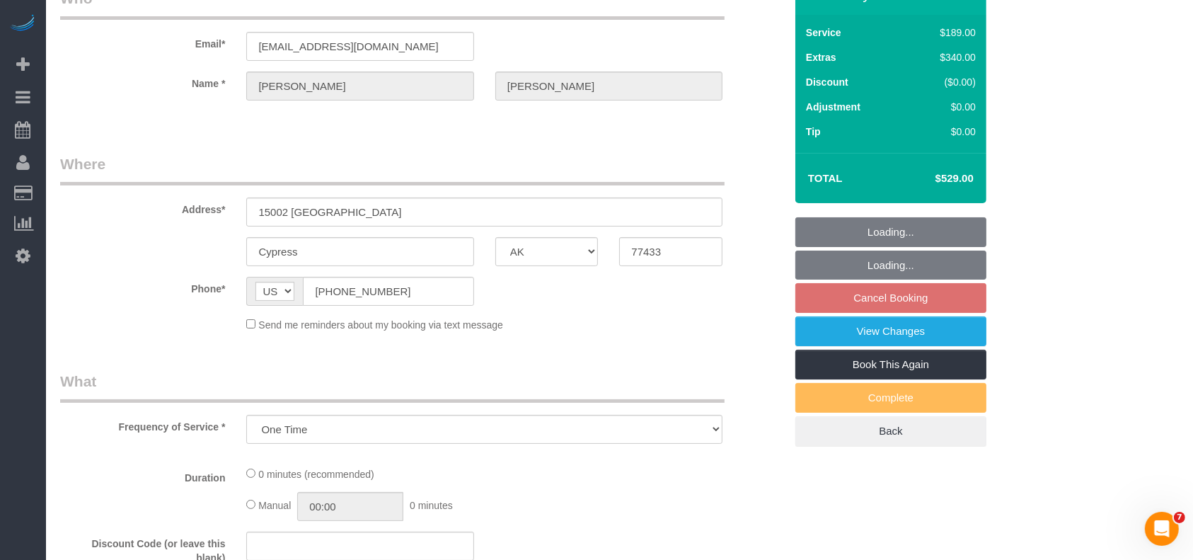
select select "3"
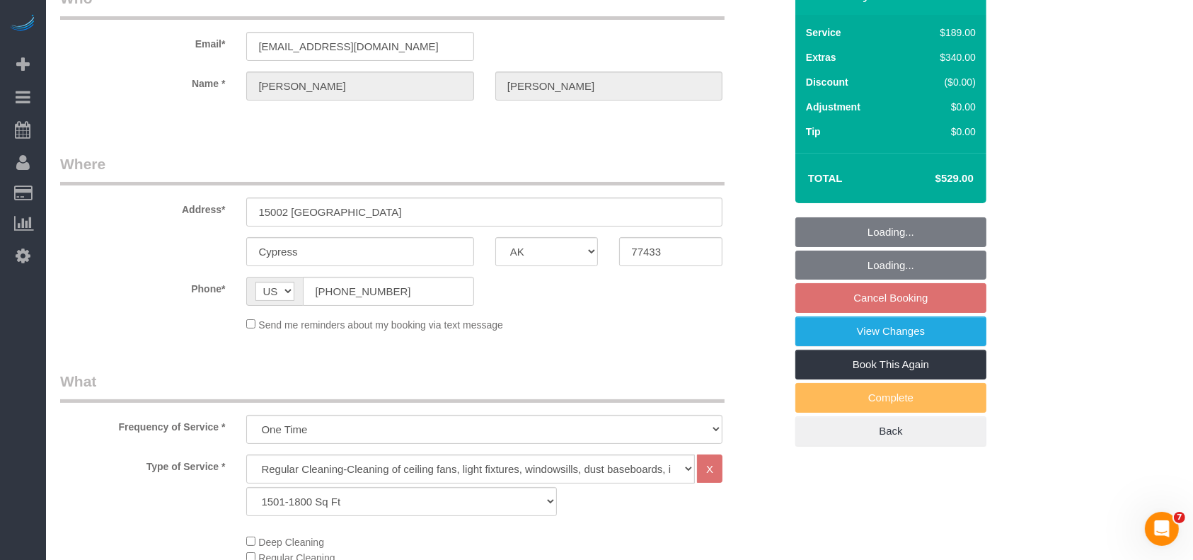
select select "object:15296"
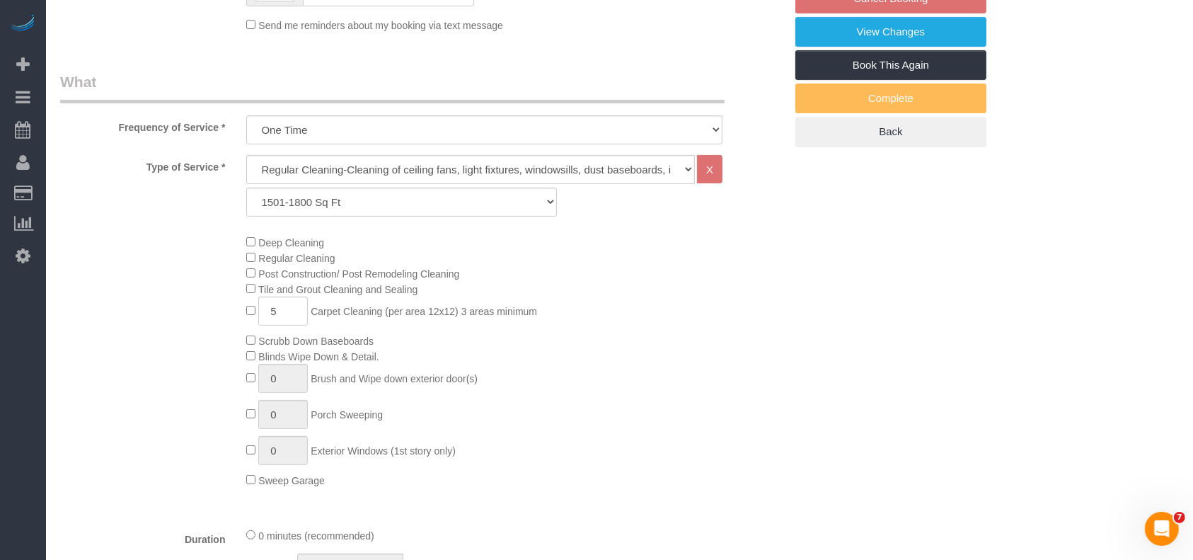
scroll to position [2084, 1193]
type input "0"
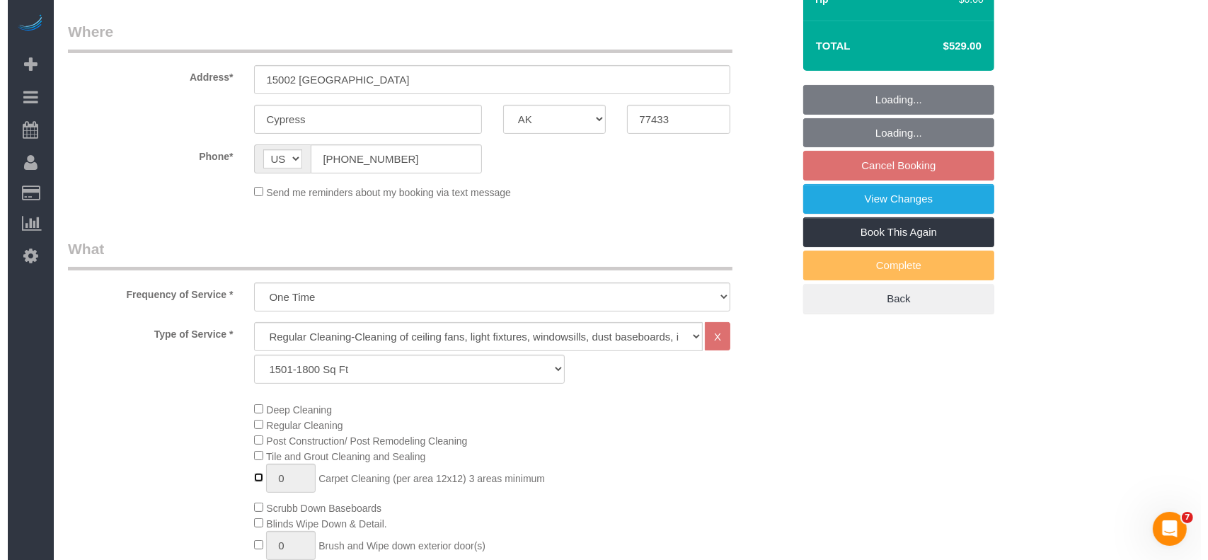
scroll to position [0, 0]
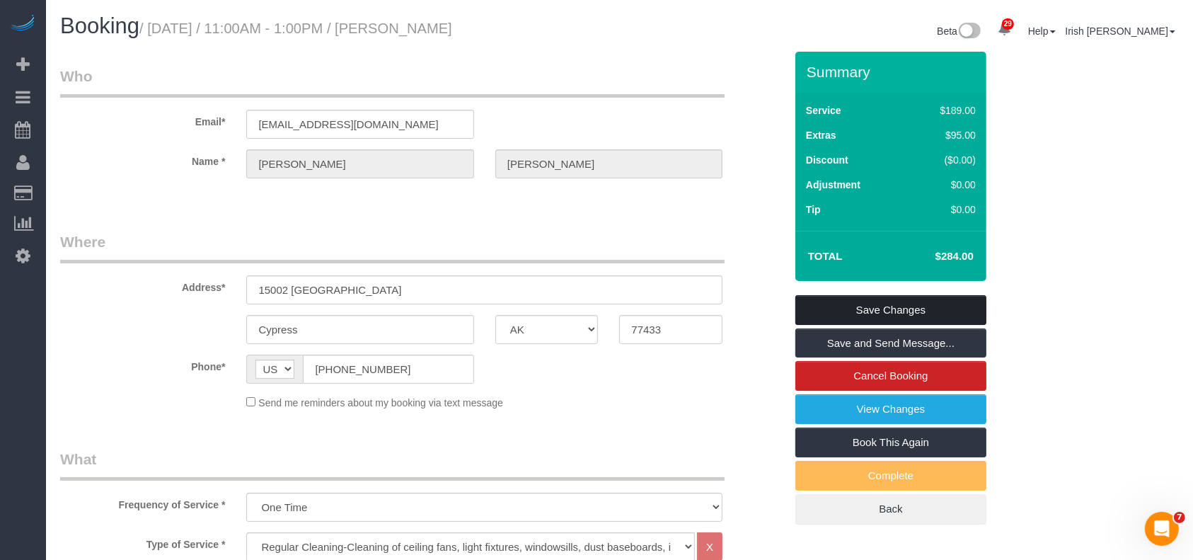
click at [820, 309] on link "Save Changes" at bounding box center [891, 310] width 191 height 30
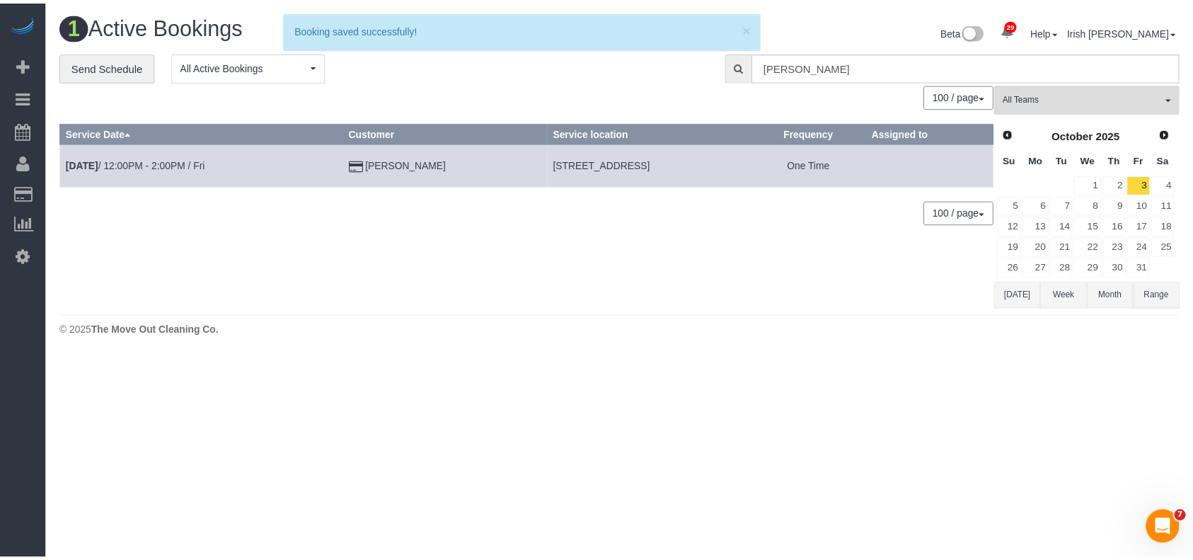
scroll to position [357, 1208]
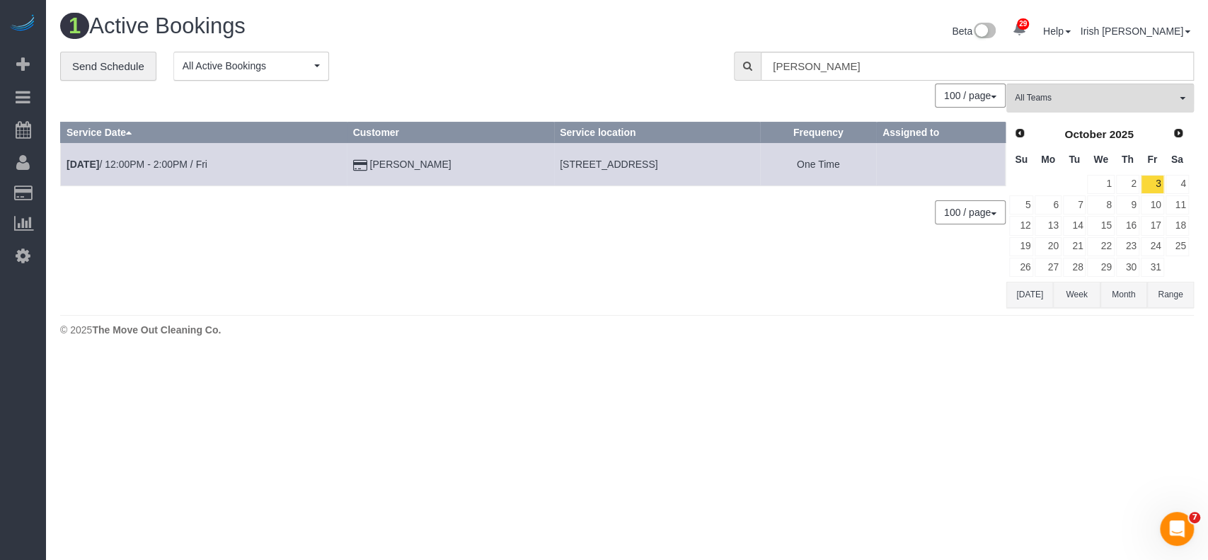
click at [1024, 292] on button "[DATE]" at bounding box center [1030, 295] width 47 height 26
click at [1108, 181] on tr "1 2 3 4 5 6" at bounding box center [1099, 184] width 181 height 21
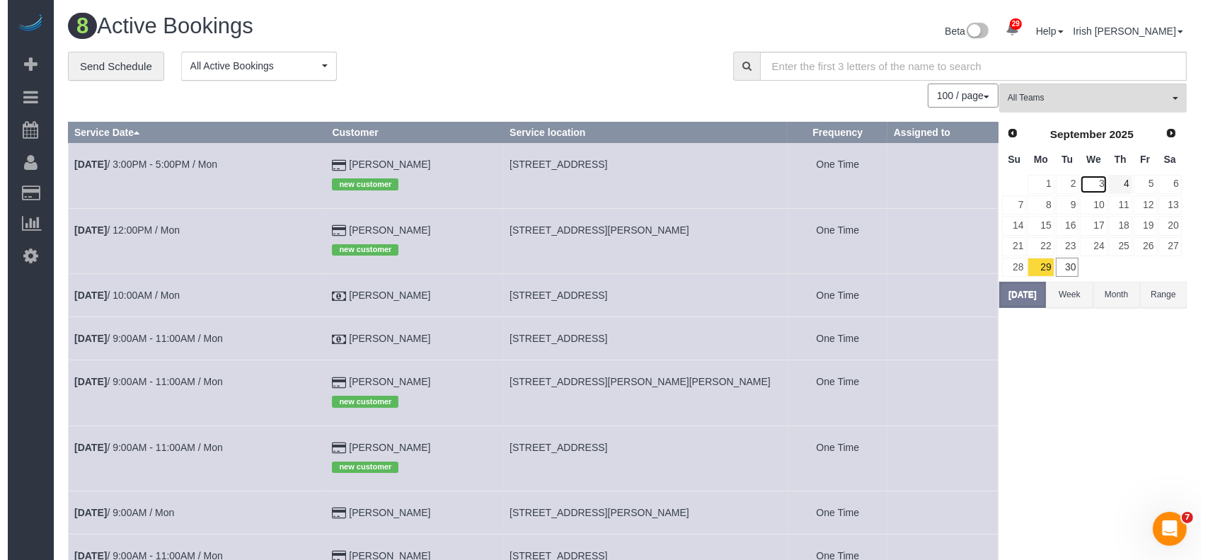
scroll to position [681, 1193]
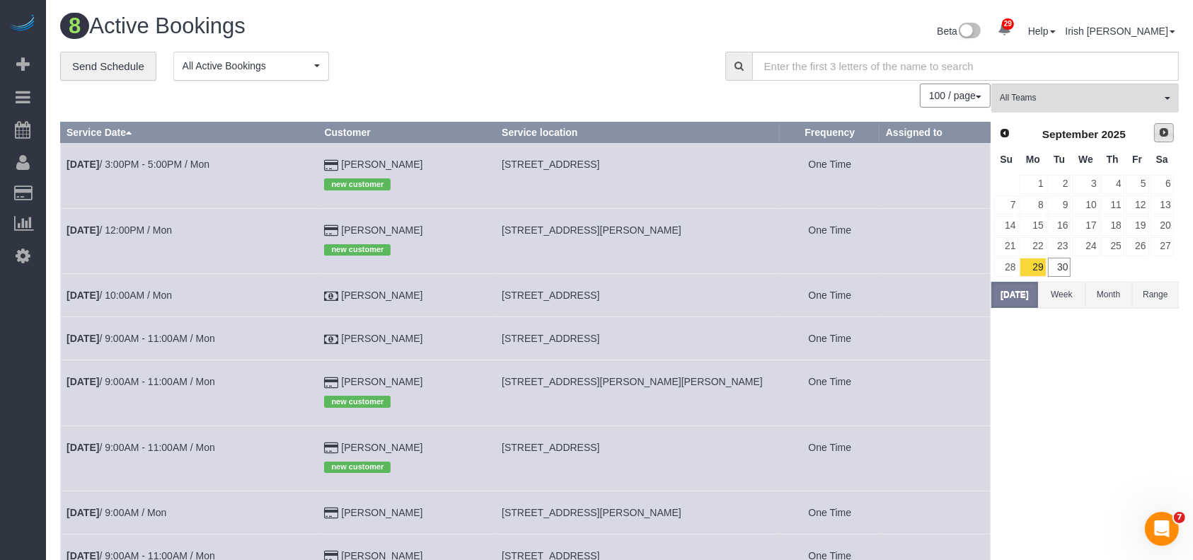
click at [1161, 132] on span "Next" at bounding box center [1164, 132] width 11 height 11
click at [1087, 175] on link "1" at bounding box center [1085, 184] width 27 height 19
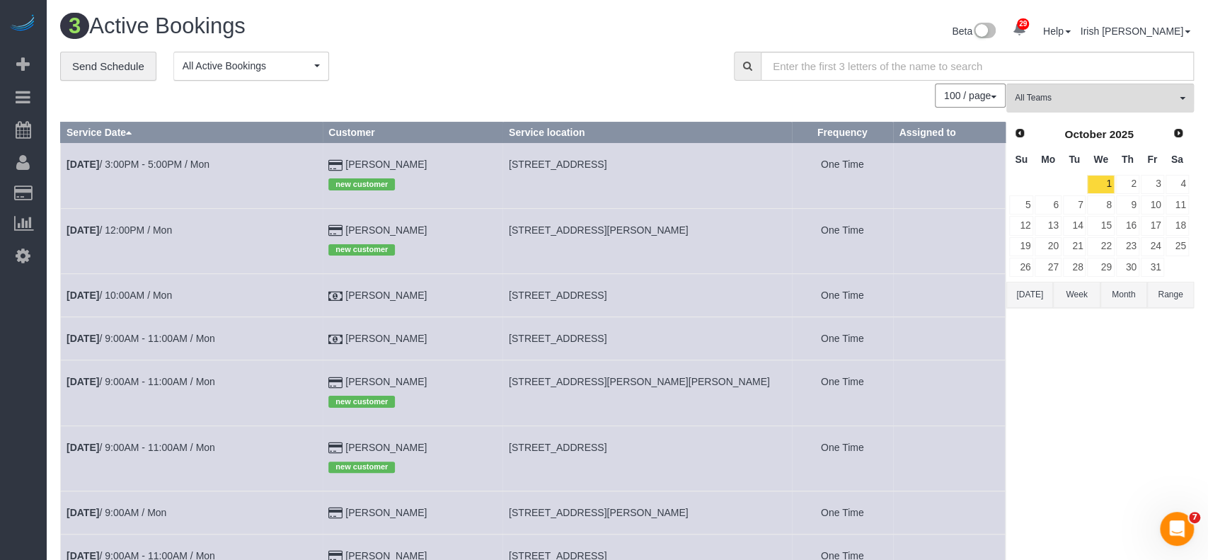
scroll to position [396, 1208]
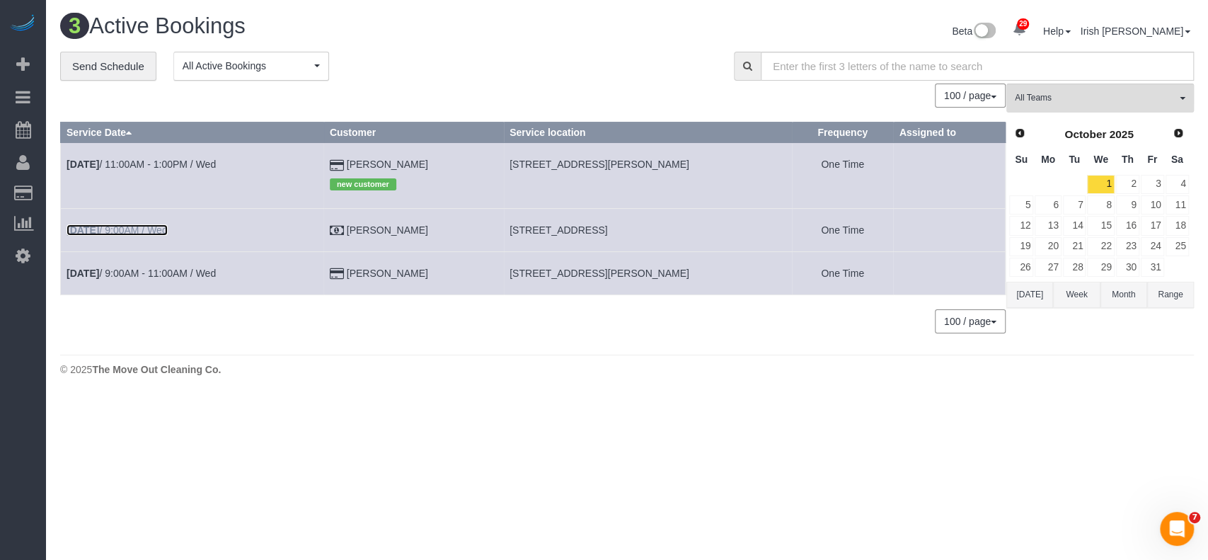
click at [147, 224] on link "[DATE] 9:00AM / Wed" at bounding box center [117, 229] width 101 height 11
click at [147, 229] on link "[DATE] 9:00AM / Wed" at bounding box center [117, 229] width 101 height 11
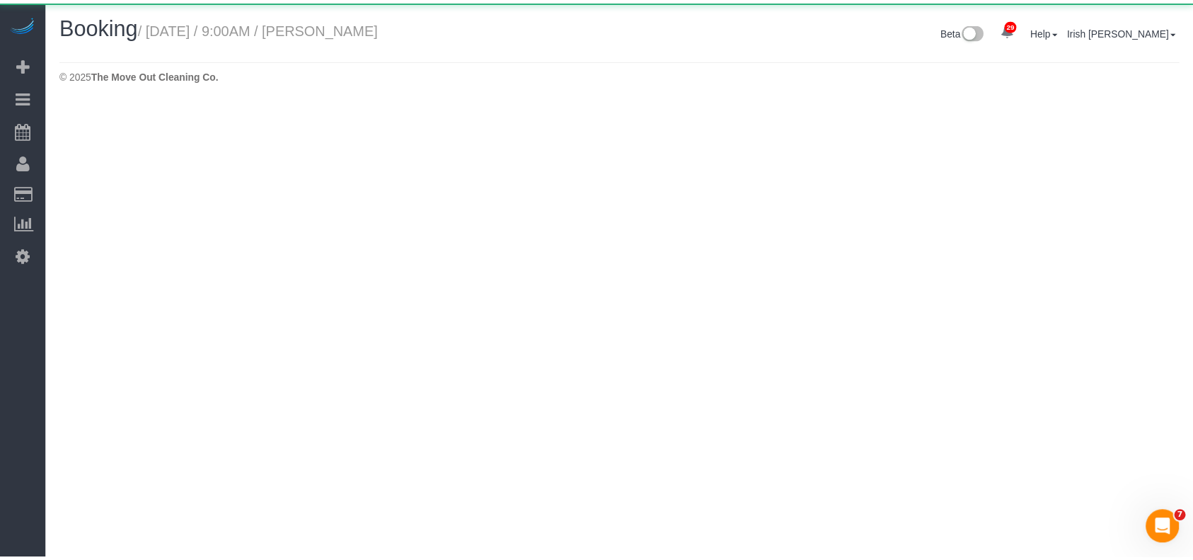
scroll to position [70681, 69575]
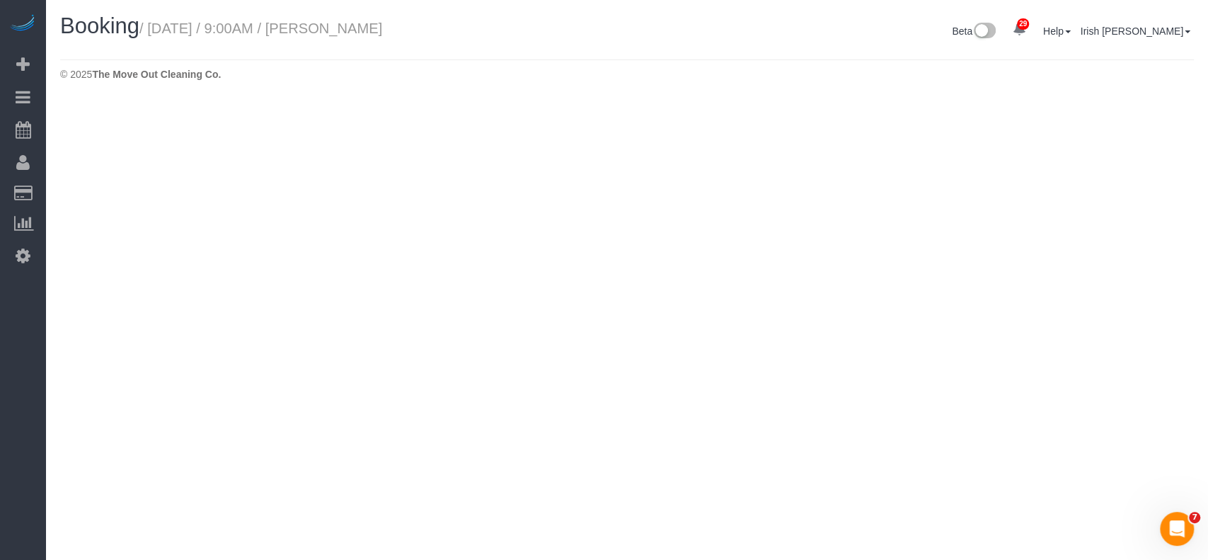
select select "[GEOGRAPHIC_DATA]"
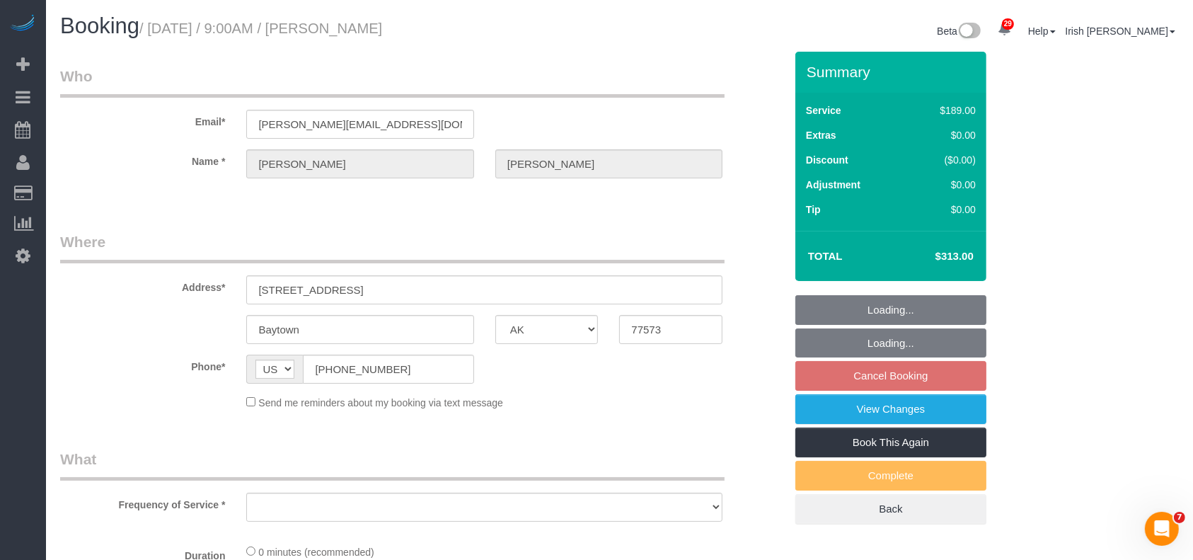
scroll to position [1599, 1193]
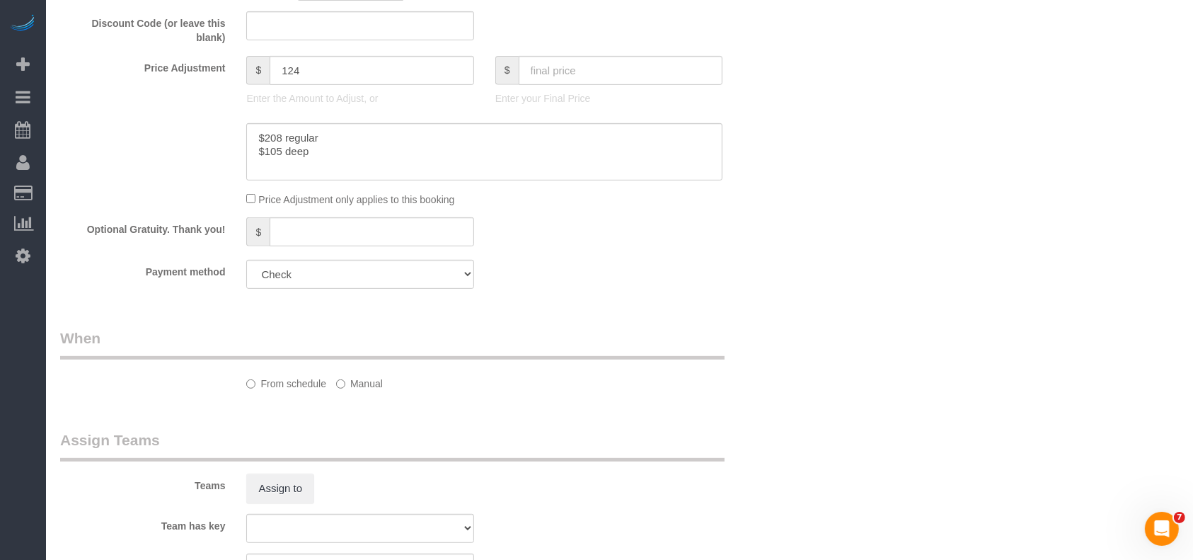
select select "3"
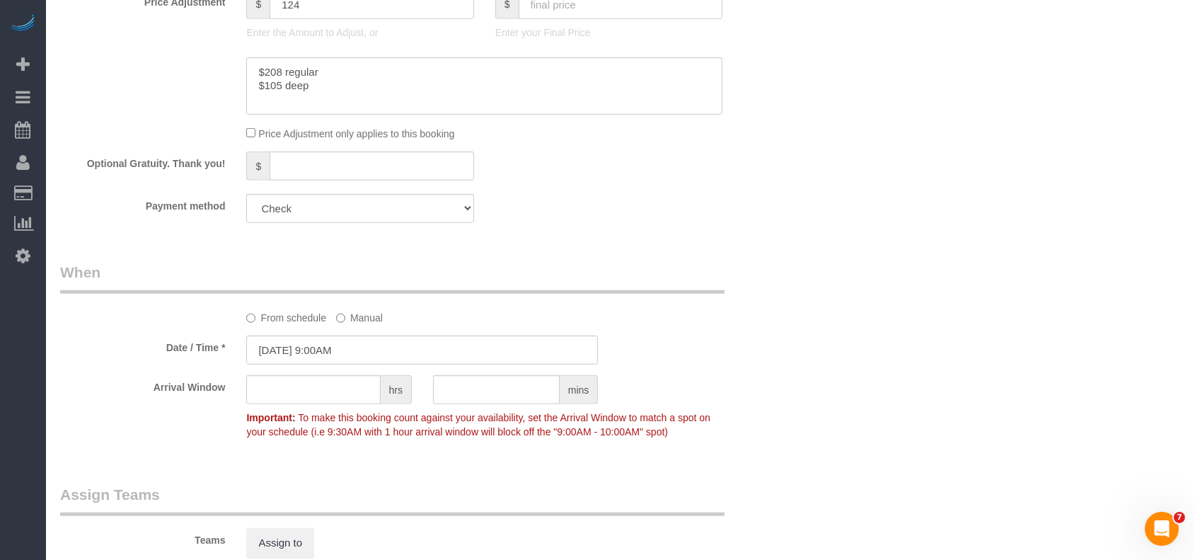
scroll to position [2084, 1193]
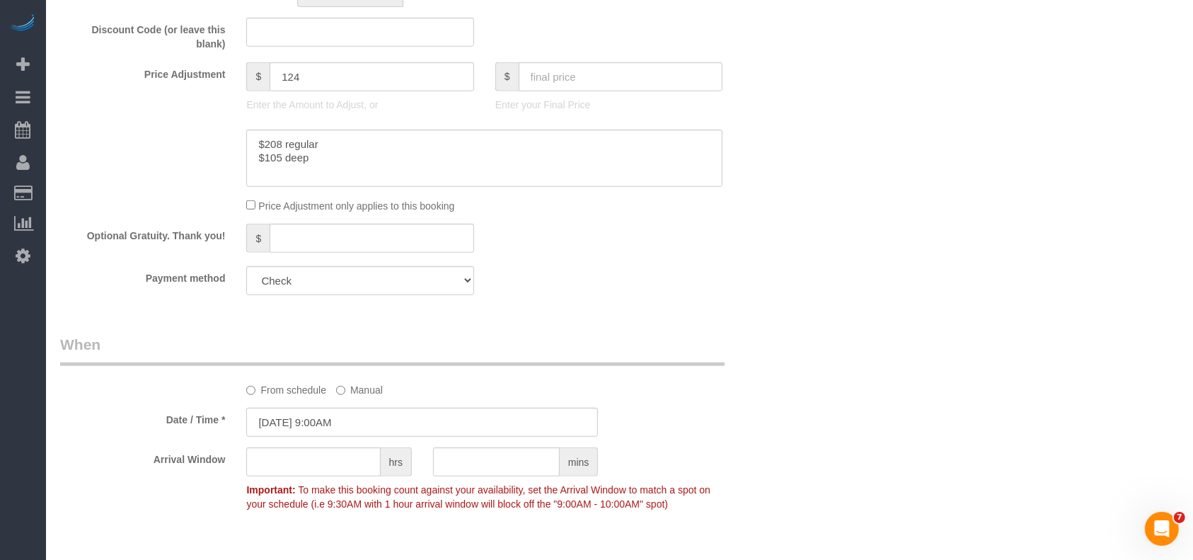
select select "object:15899"
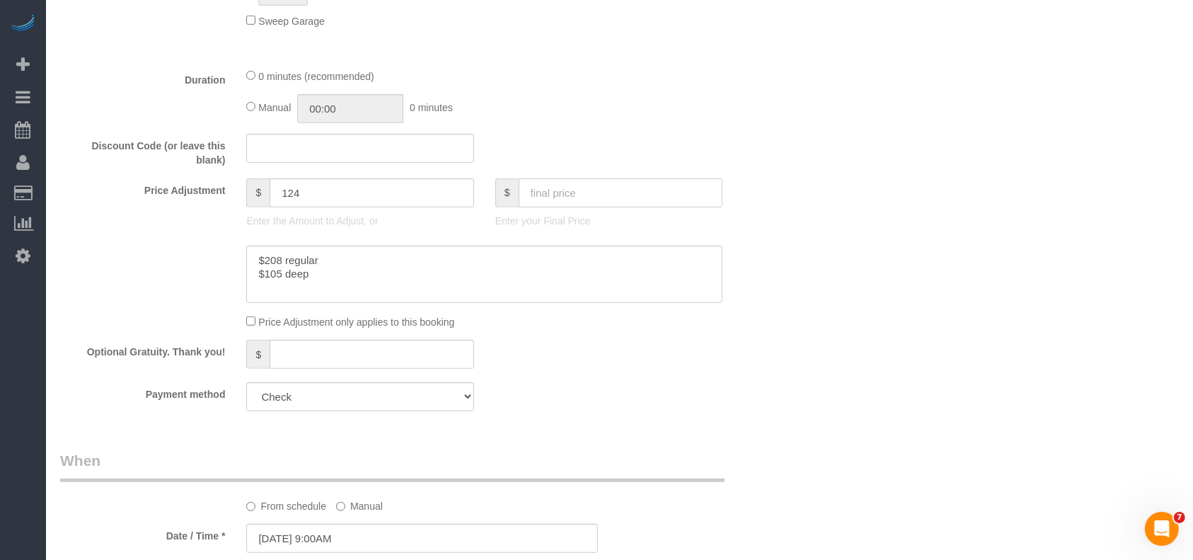
click at [575, 202] on input "text" at bounding box center [621, 192] width 205 height 29
type input "328"
click at [510, 286] on textarea at bounding box center [484, 275] width 476 height 58
type textarea "$208 regular $105 deep"
type input "139"
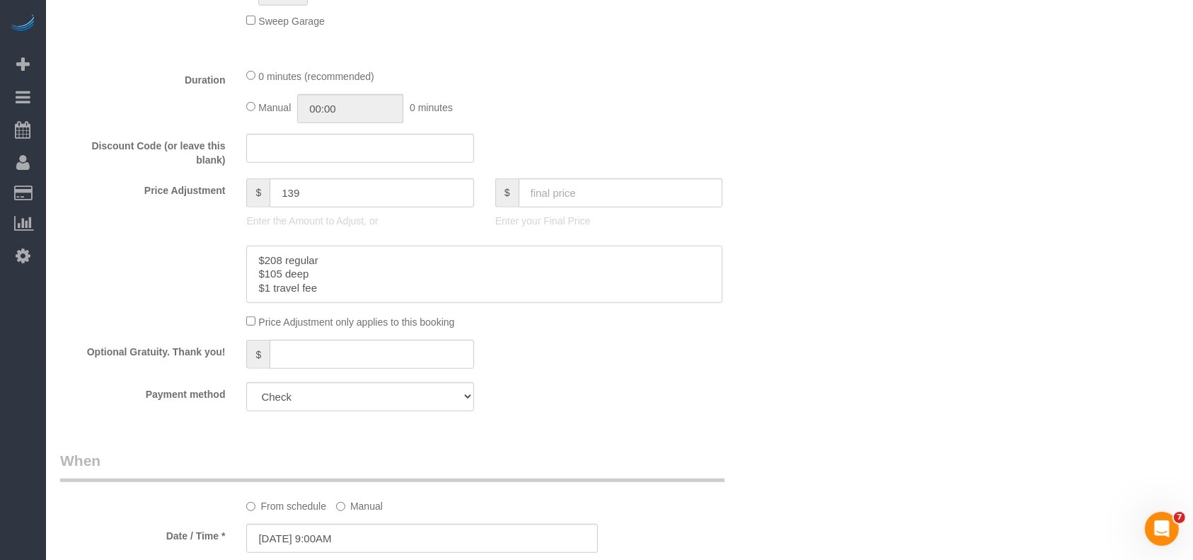
click at [282, 280] on textarea at bounding box center [484, 275] width 476 height 58
click at [268, 292] on textarea at bounding box center [484, 275] width 476 height 58
paste textarea "5"
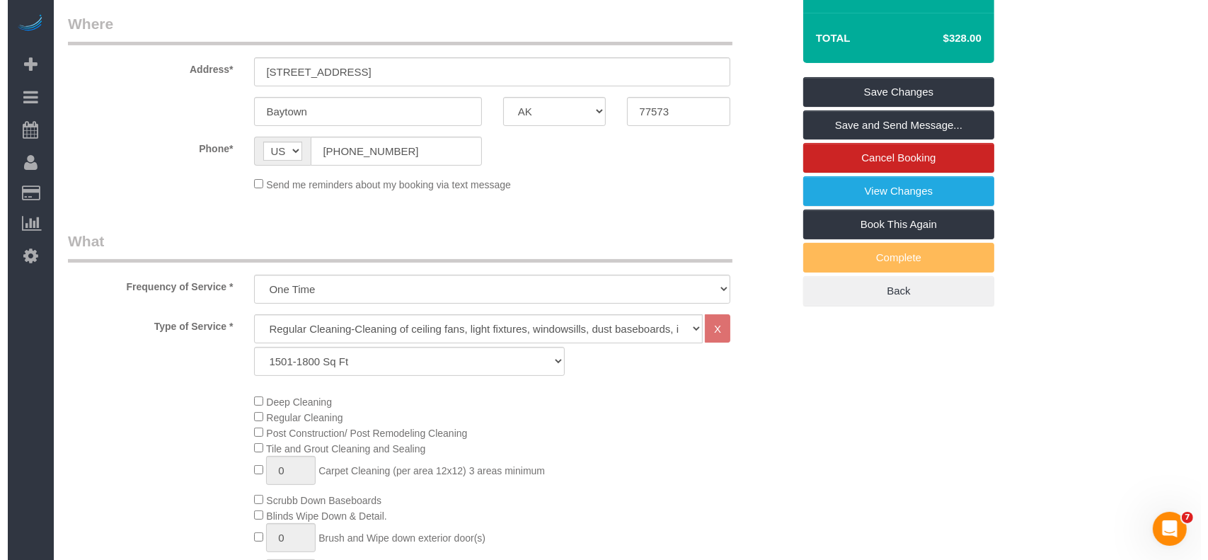
scroll to position [0, 0]
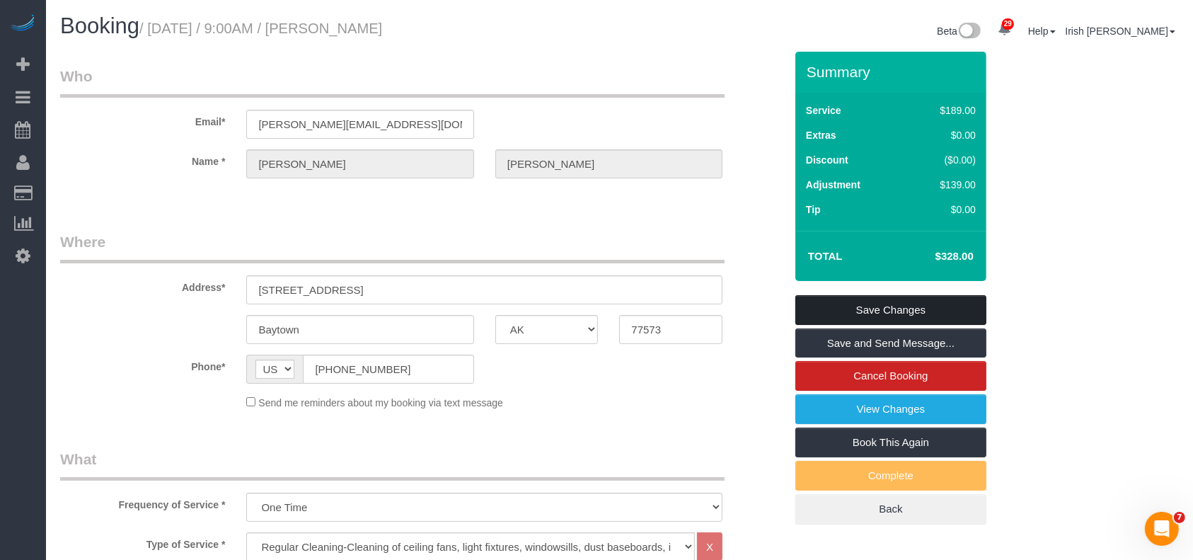
type textarea "$208 regular $105 deep $15 travel fee"
click at [934, 310] on link "Save Changes" at bounding box center [891, 310] width 191 height 30
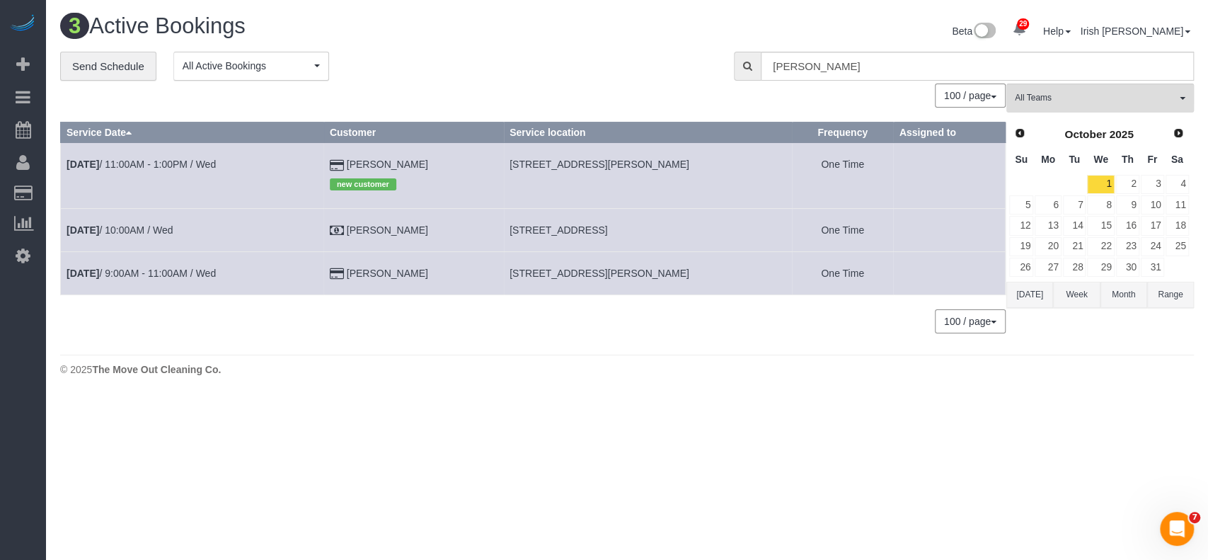
scroll to position [396, 1208]
click at [1167, 300] on button "Range" at bounding box center [1170, 295] width 47 height 26
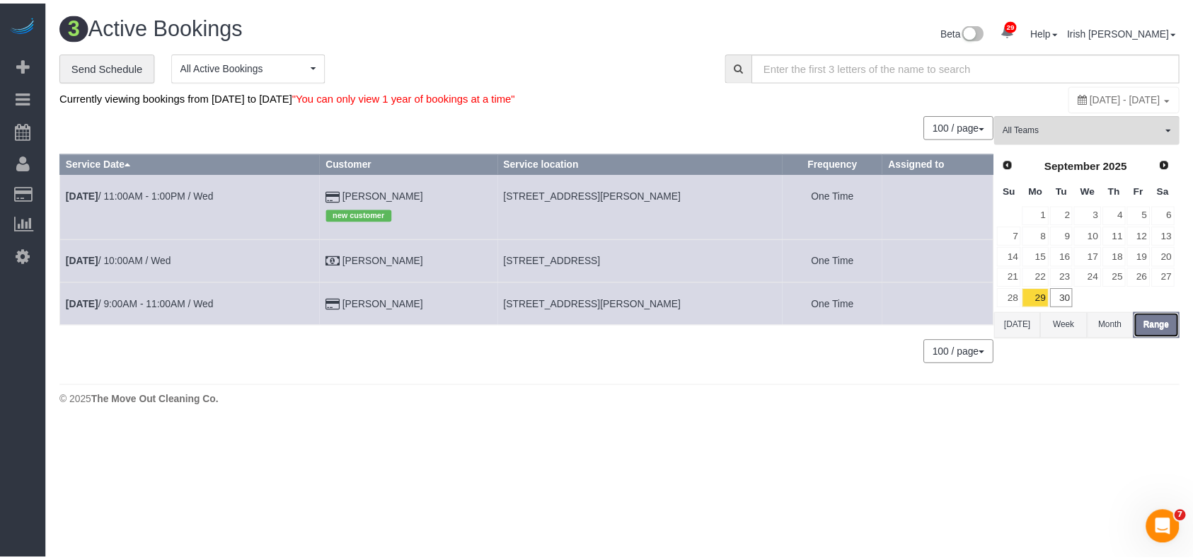
scroll to position [427, 1208]
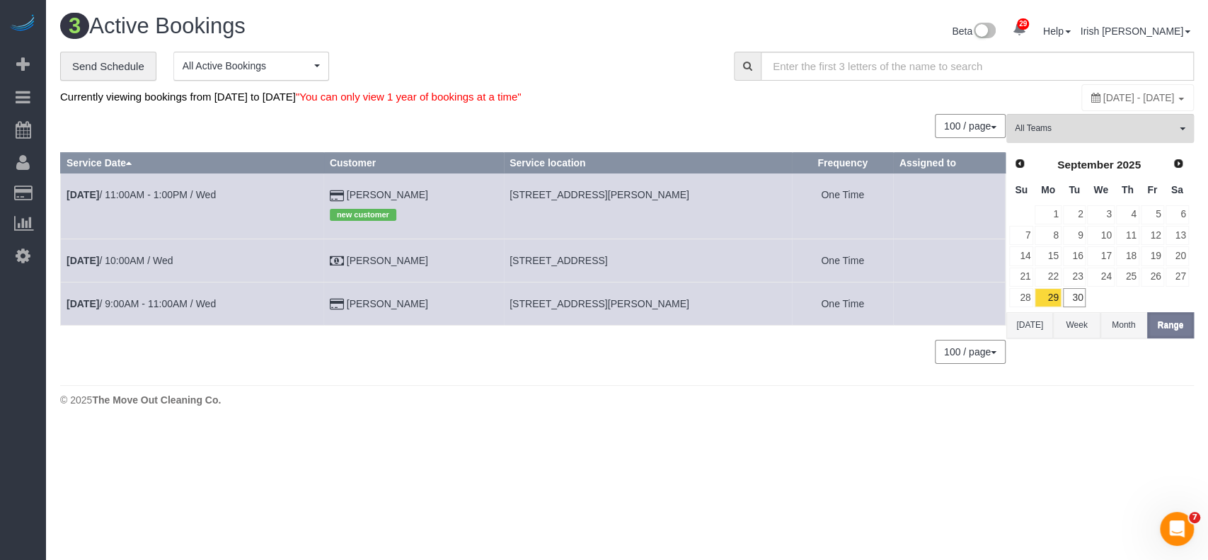
click at [1104, 99] on span "[DATE] - [DATE]" at bounding box center [1139, 97] width 71 height 11
type input "**********"
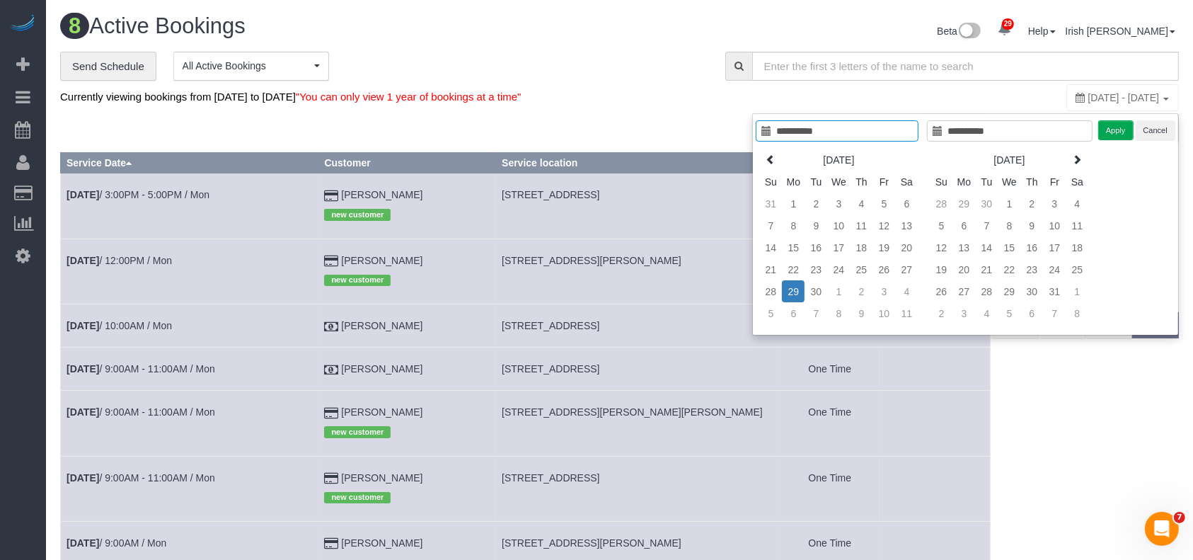
scroll to position [711, 1193]
drag, startPoint x: 832, startPoint y: 130, endPoint x: 822, endPoint y: 132, distance: 10.1
click at [825, 132] on input "**********" at bounding box center [837, 130] width 163 height 21
click at [798, 191] on th "Mo" at bounding box center [794, 182] width 23 height 22
type input "**********"
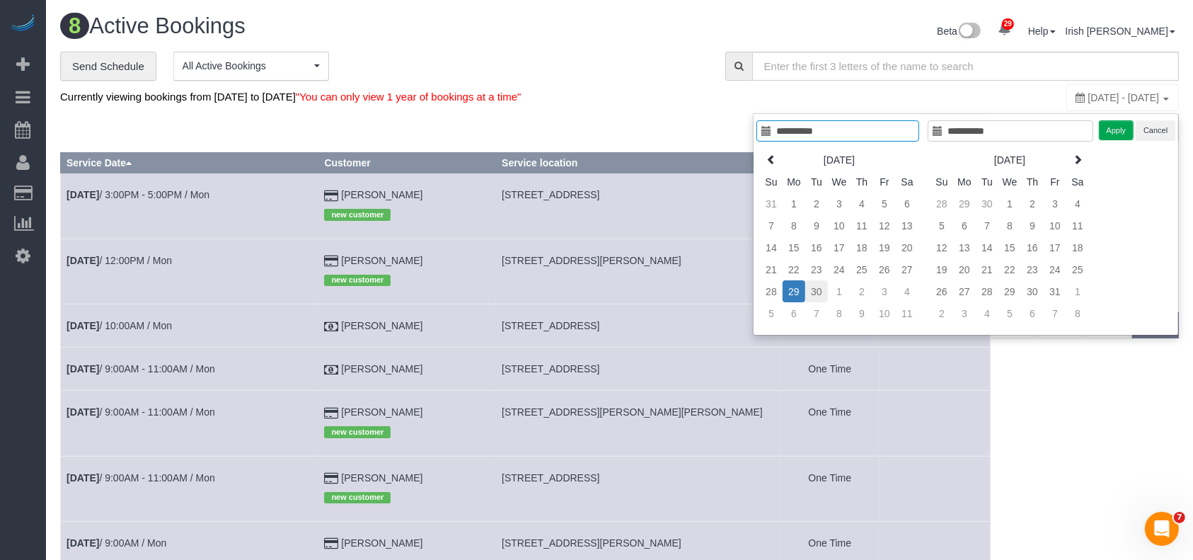
click at [811, 287] on td "30" at bounding box center [817, 291] width 23 height 22
click at [998, 134] on input "**********" at bounding box center [1011, 130] width 166 height 21
type input "**********"
click at [827, 127] on input "**********" at bounding box center [838, 130] width 163 height 21
click at [771, 221] on td "1" at bounding box center [771, 225] width 23 height 22
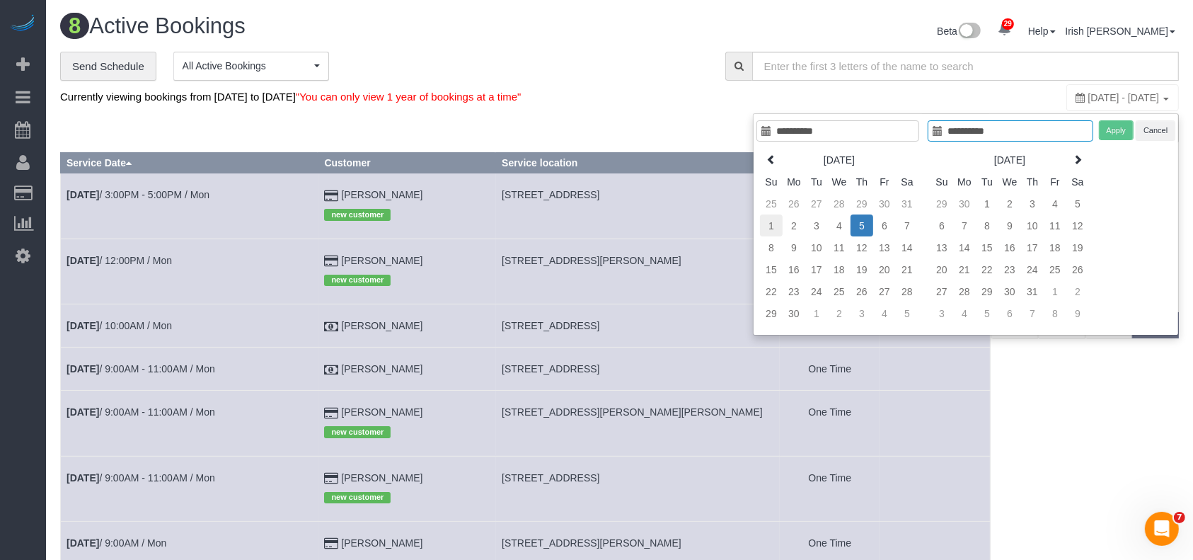
type input "**********"
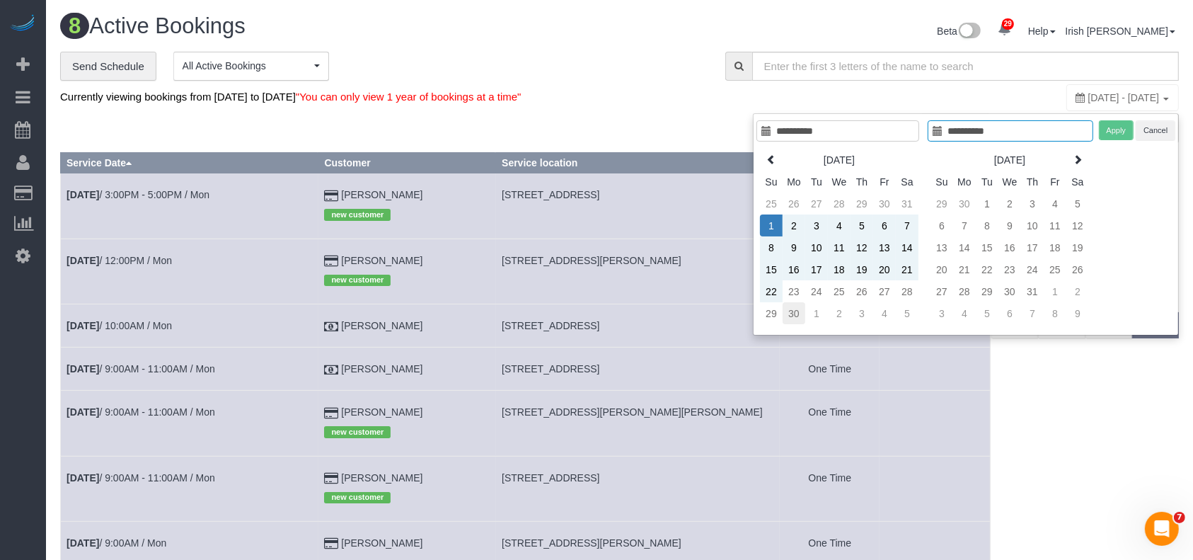
type input "**********"
click at [798, 306] on td "30" at bounding box center [794, 313] width 23 height 22
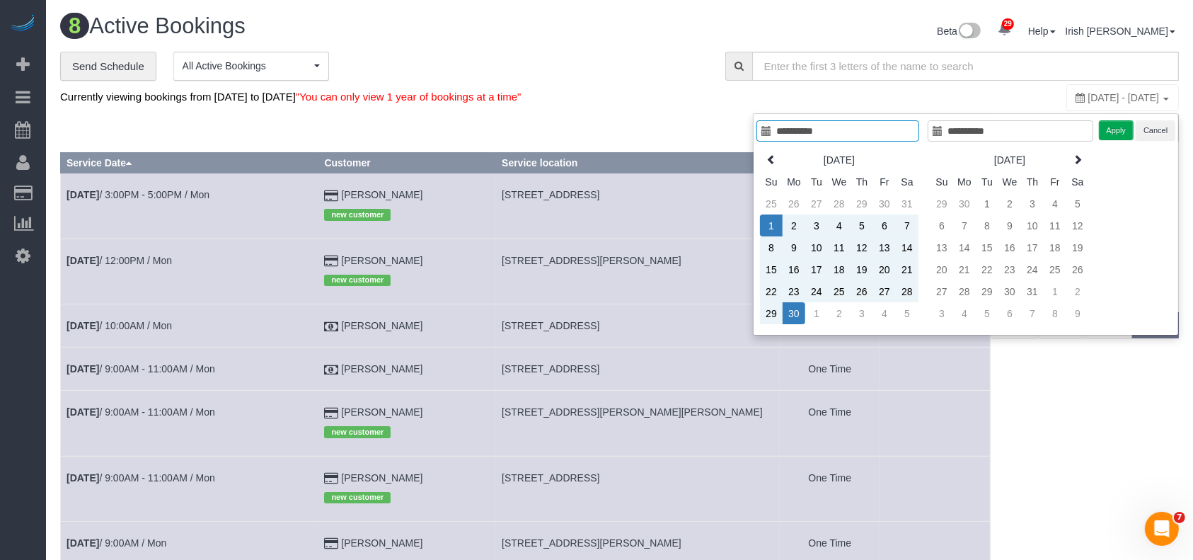
type input "**********"
click at [1119, 133] on button "Apply" at bounding box center [1116, 130] width 35 height 21
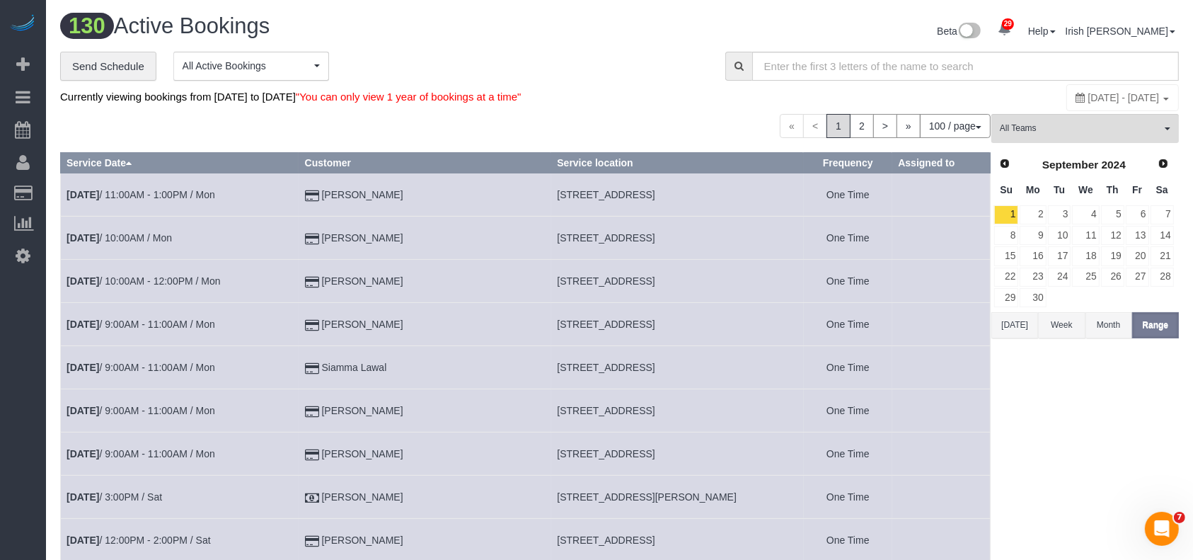
scroll to position [4599, 1193]
click at [1104, 324] on button "Month" at bounding box center [1109, 325] width 47 height 26
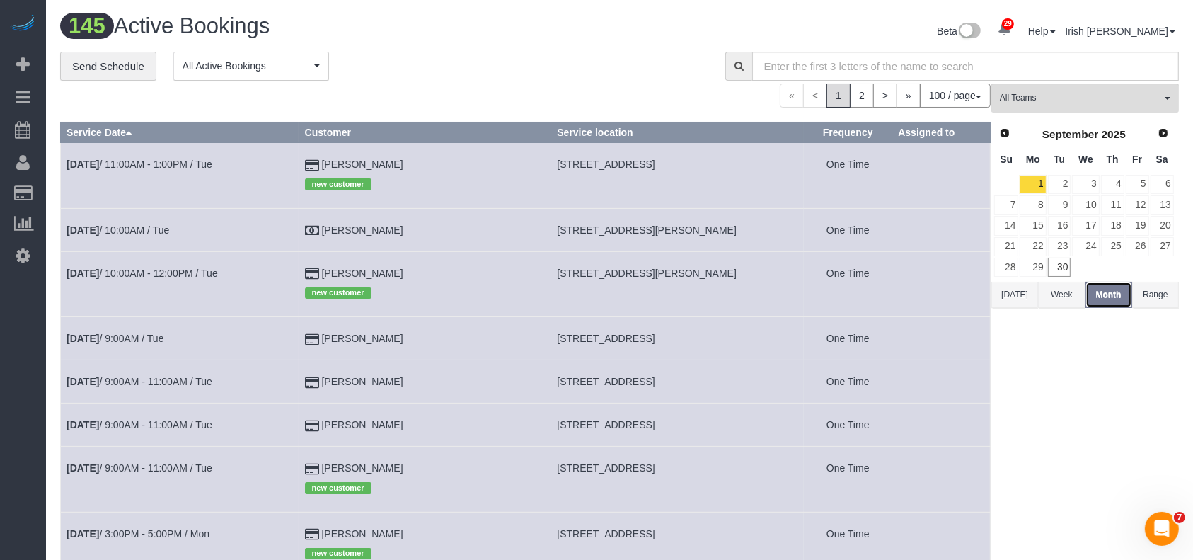
scroll to position [4715, 1193]
click at [1006, 292] on button "[DATE]" at bounding box center [1015, 295] width 47 height 26
click at [1099, 241] on link "24" at bounding box center [1085, 246] width 27 height 19
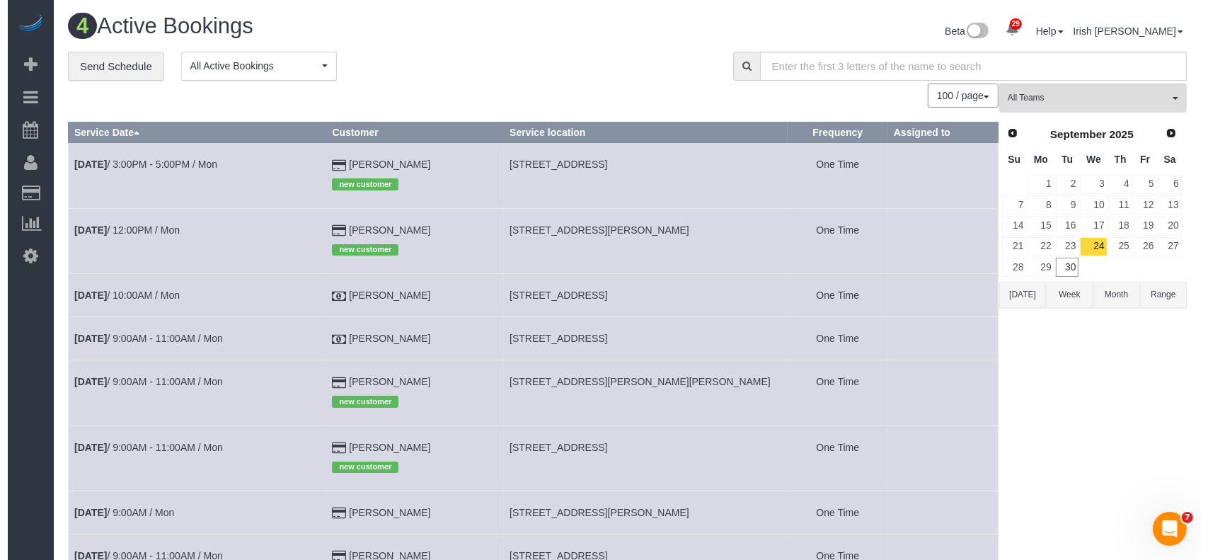
scroll to position [418, 1208]
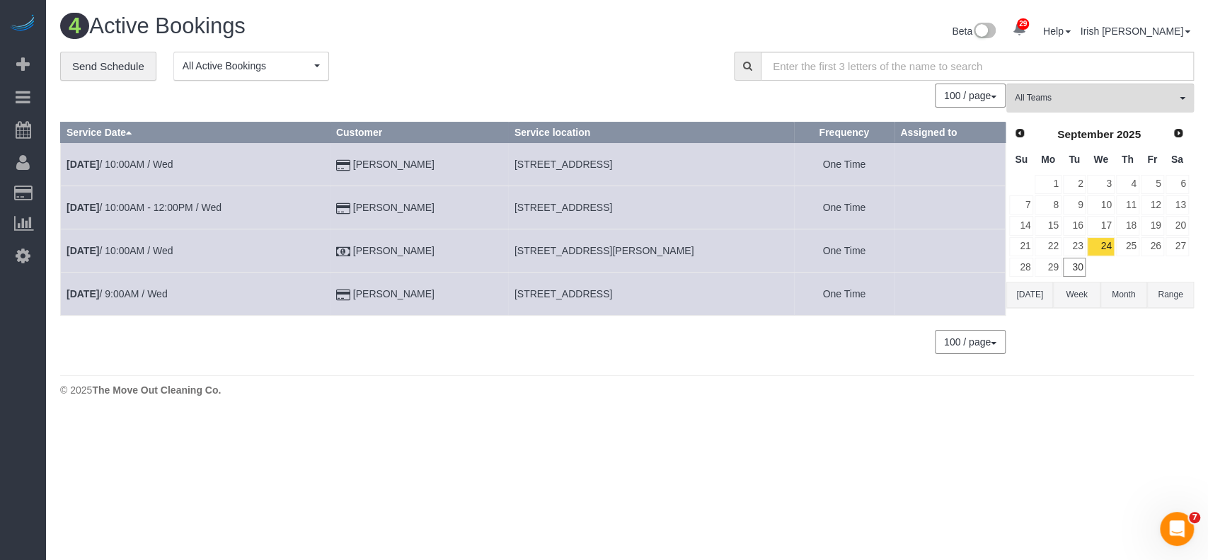
drag, startPoint x: 508, startPoint y: 160, endPoint x: 691, endPoint y: 156, distance: 183.4
click at [691, 156] on td "[STREET_ADDRESS]" at bounding box center [651, 164] width 286 height 43
copy span "[STREET_ADDRESS]"
drag, startPoint x: 30, startPoint y: 469, endPoint x: 57, endPoint y: 471, distance: 26.3
click at [33, 469] on div "29 Beta Your Notifications You have 0 alerts × You have 1 to charge for [DATE] …" at bounding box center [23, 280] width 46 height 560
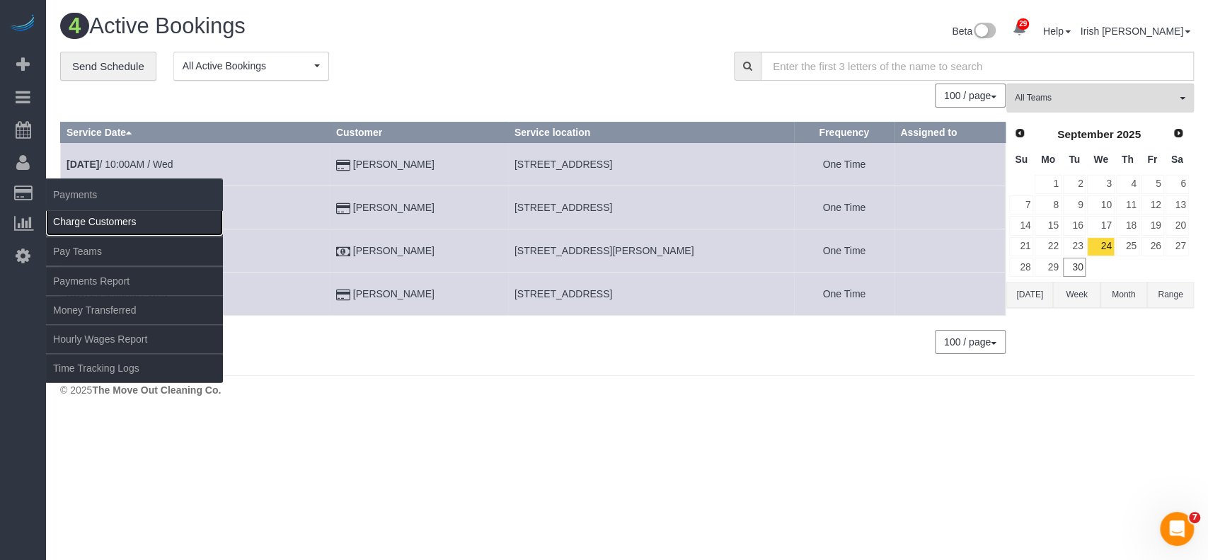
click at [82, 217] on link "Charge Customers" at bounding box center [134, 221] width 177 height 28
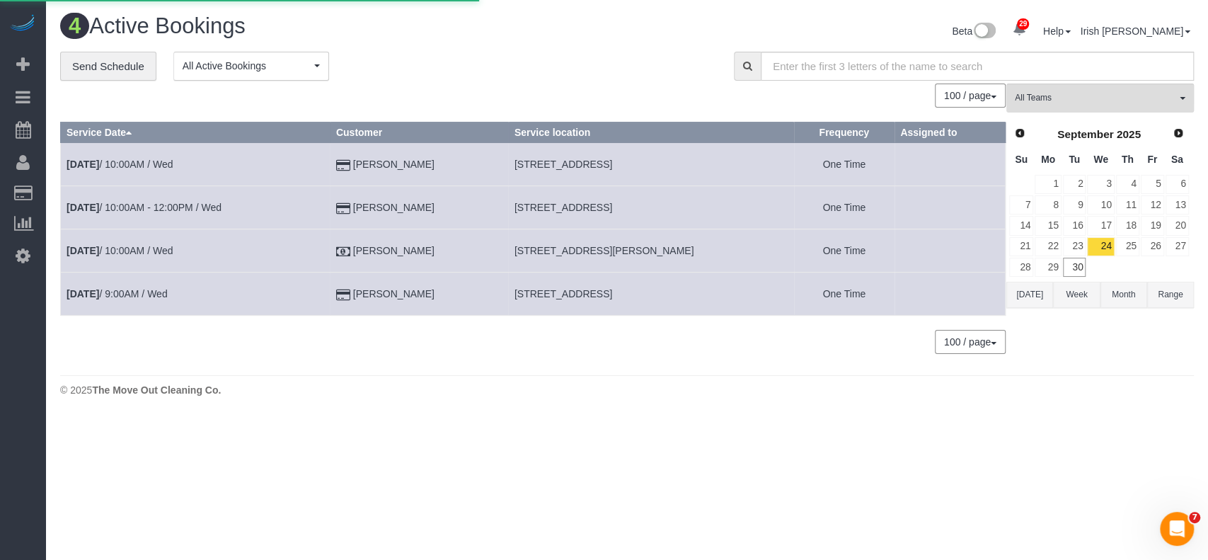
select select
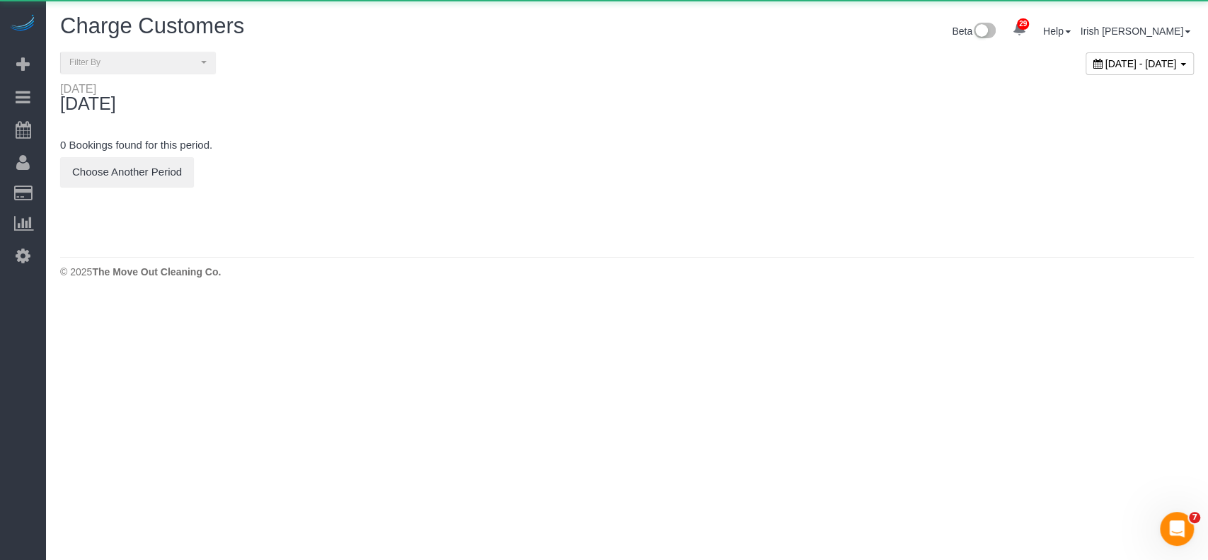
scroll to position [299, 1208]
click at [1106, 59] on span "[DATE] - [DATE]" at bounding box center [1141, 63] width 71 height 11
type input "**********"
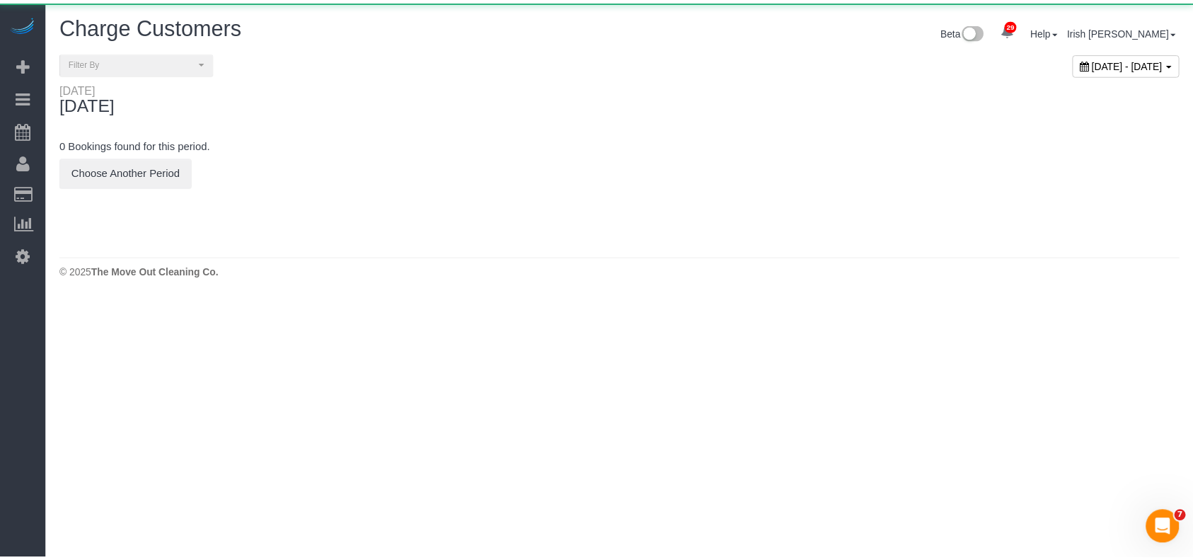
scroll to position [338, 1208]
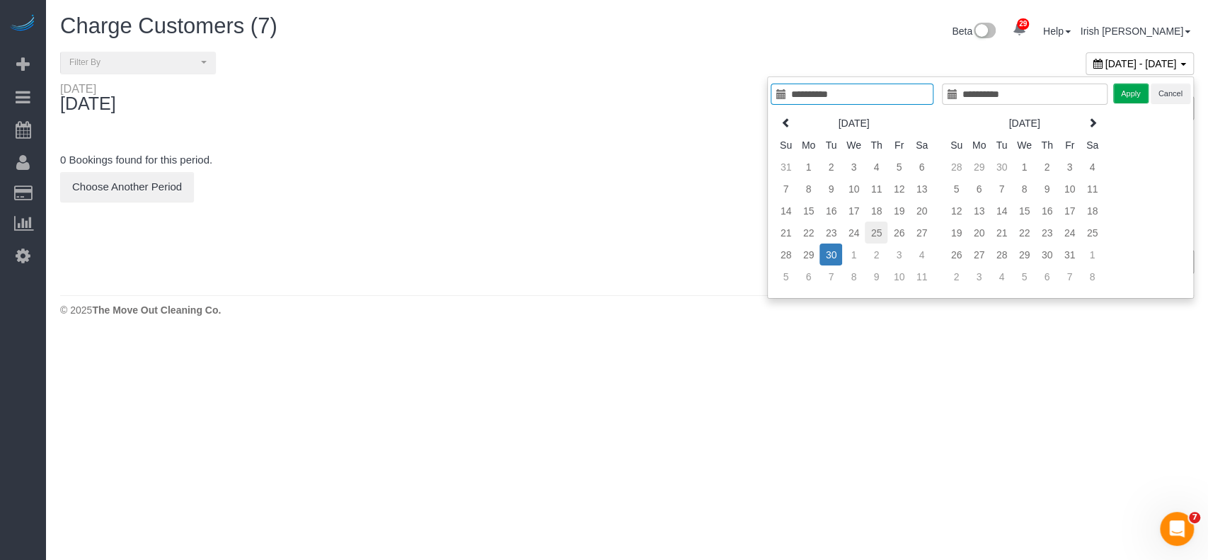
type input "**********"
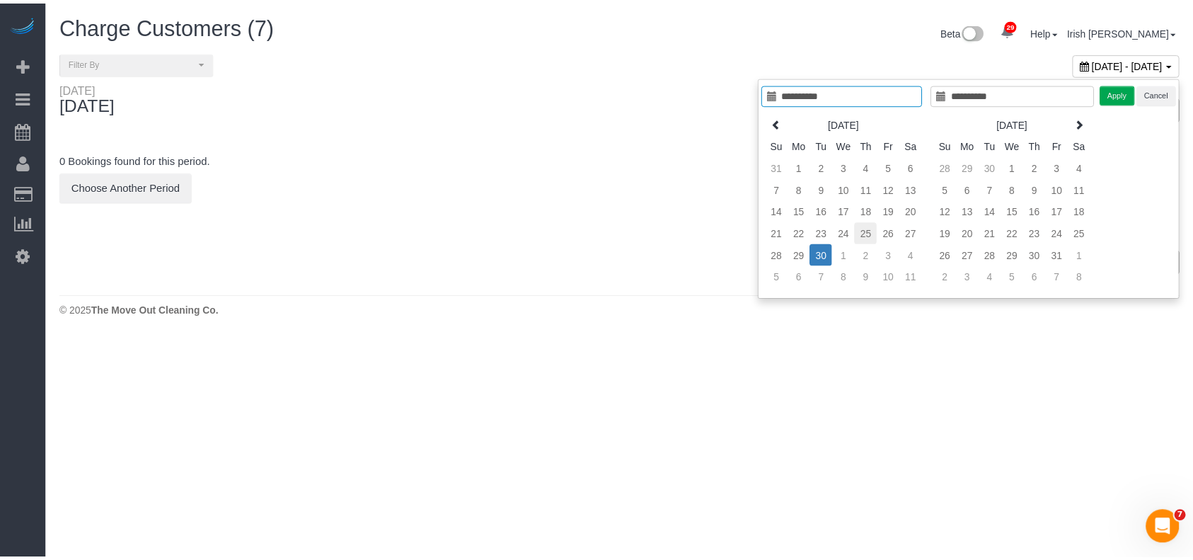
scroll to position [1295, 1193]
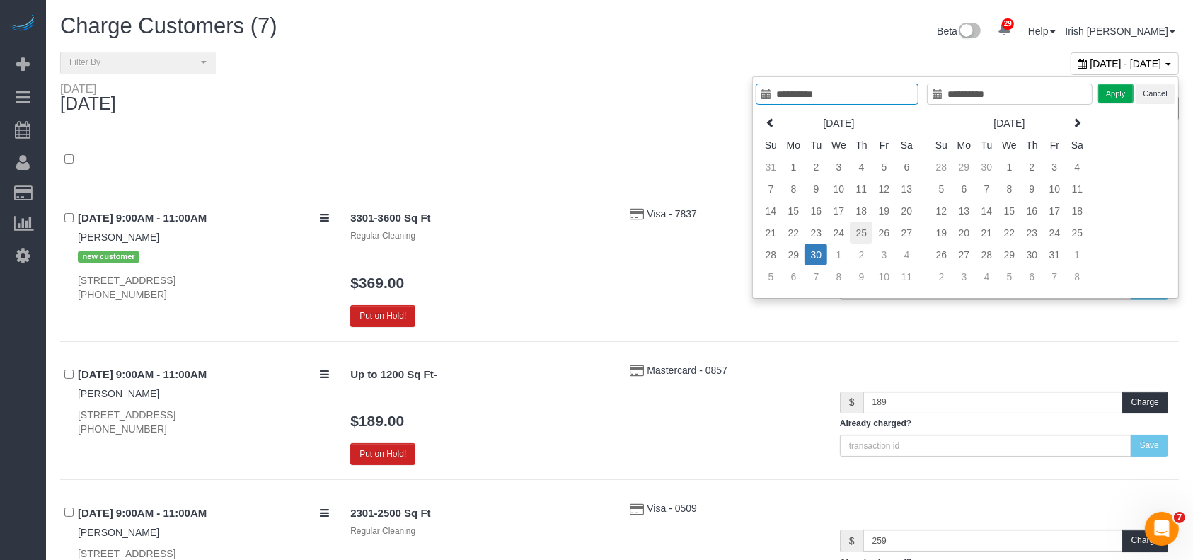
click at [859, 232] on td "25" at bounding box center [861, 233] width 23 height 22
type input "**********"
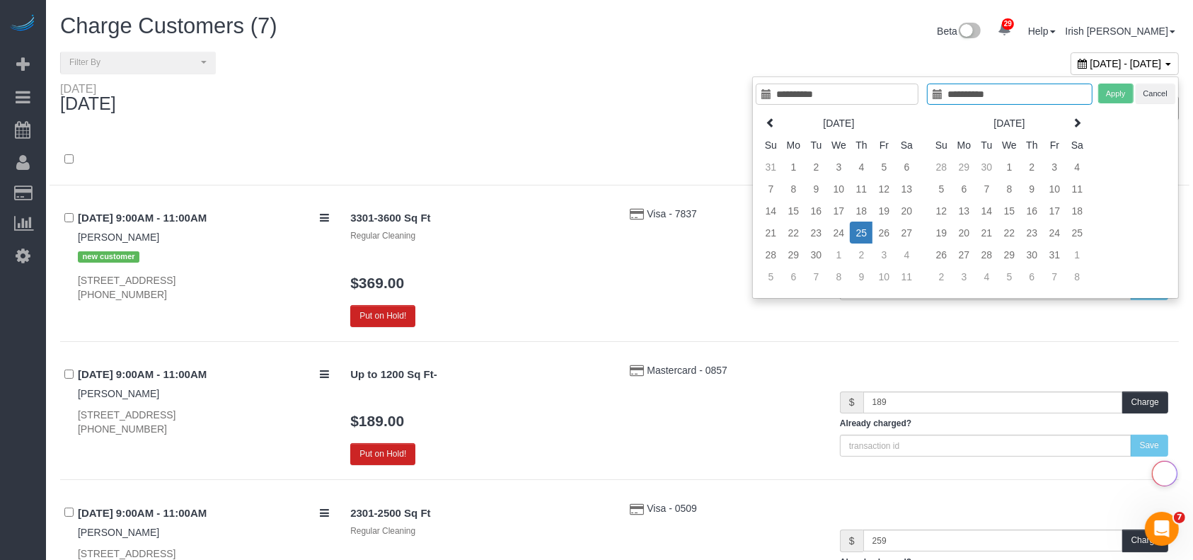
click at [859, 232] on td "25" at bounding box center [861, 233] width 23 height 22
type input "**********"
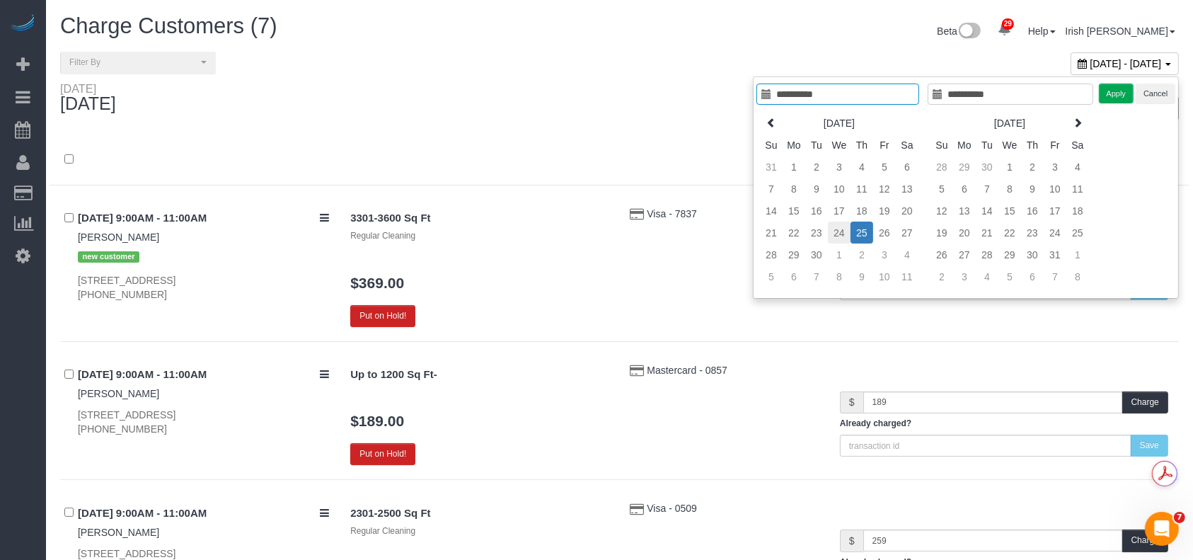
click at [841, 229] on td "24" at bounding box center [839, 233] width 23 height 22
type input "**********"
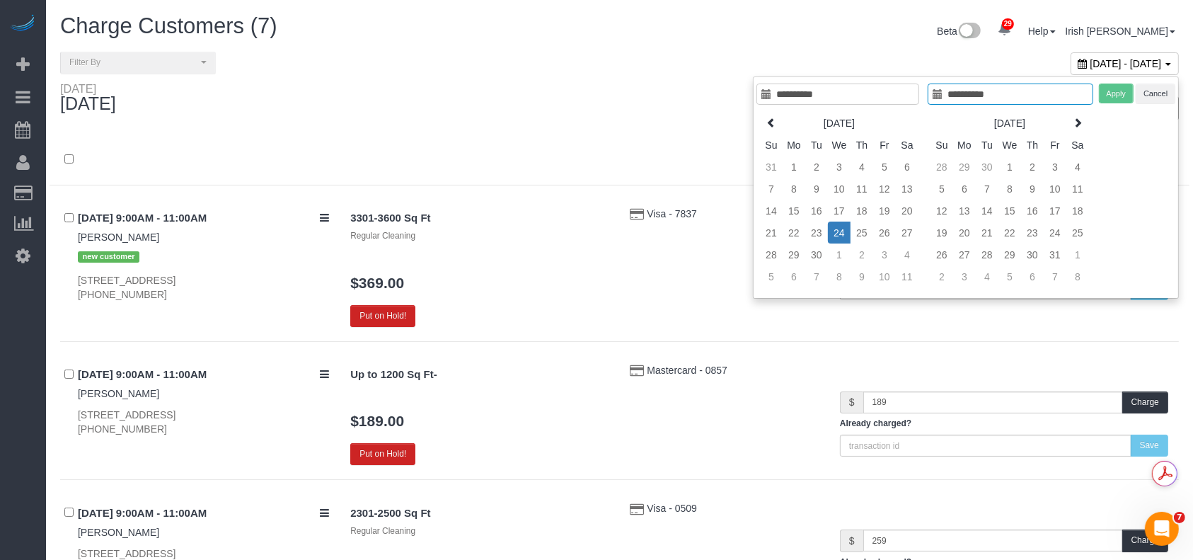
click at [841, 229] on td "24" at bounding box center [839, 233] width 23 height 22
type input "**********"
click at [1110, 87] on button "Apply" at bounding box center [1116, 94] width 35 height 21
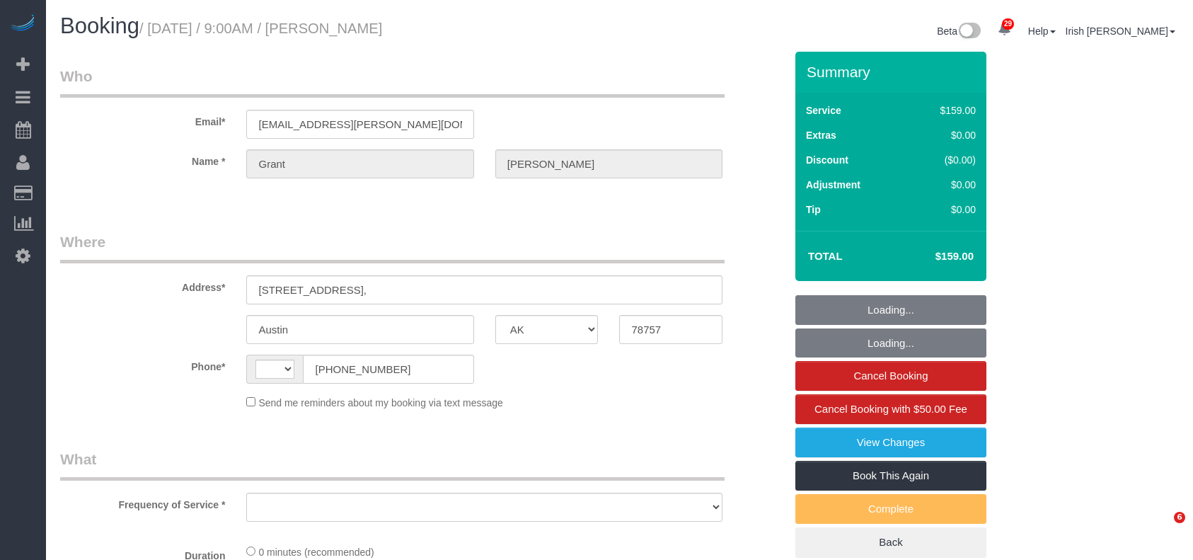
select select "[GEOGRAPHIC_DATA]"
select select "string:US"
select select "string:fspay-a2978fb8-62ed-4a76-a836-f3087aa2e363"
select select "3"
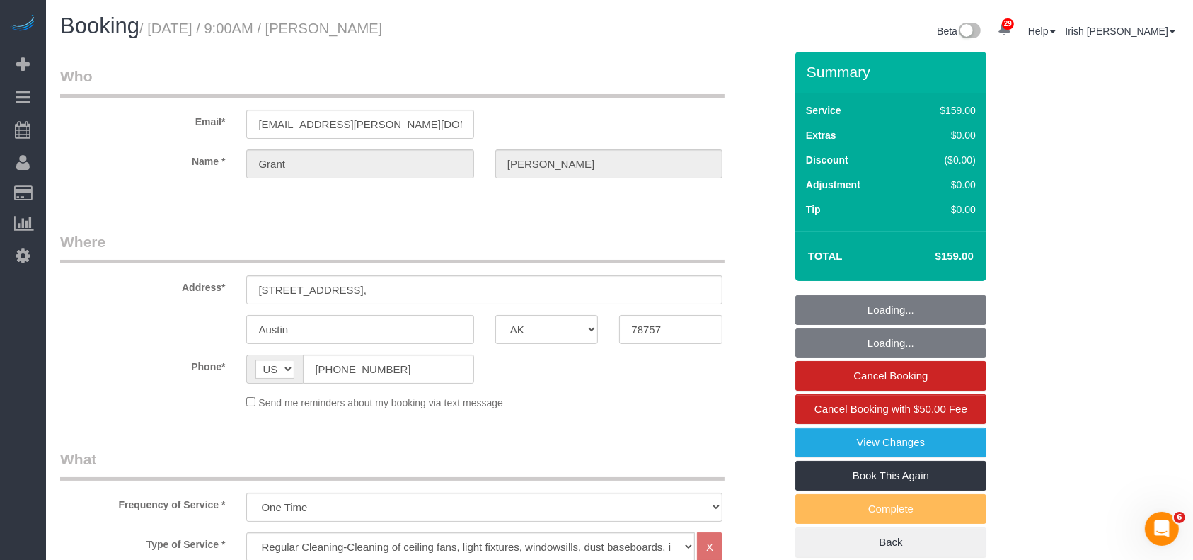
select select "object:1813"
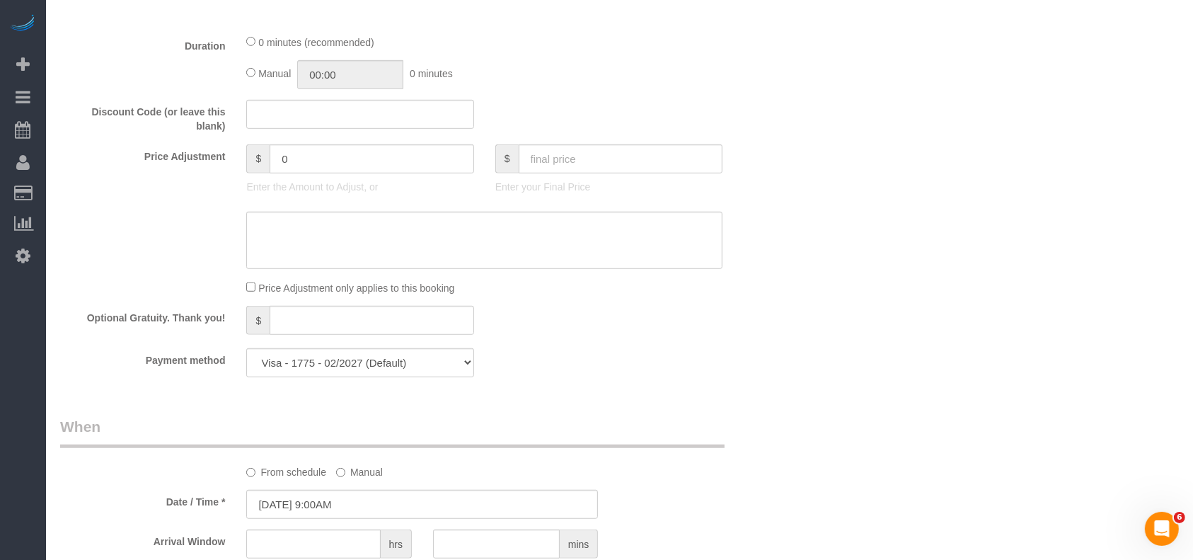
scroll to position [944, 0]
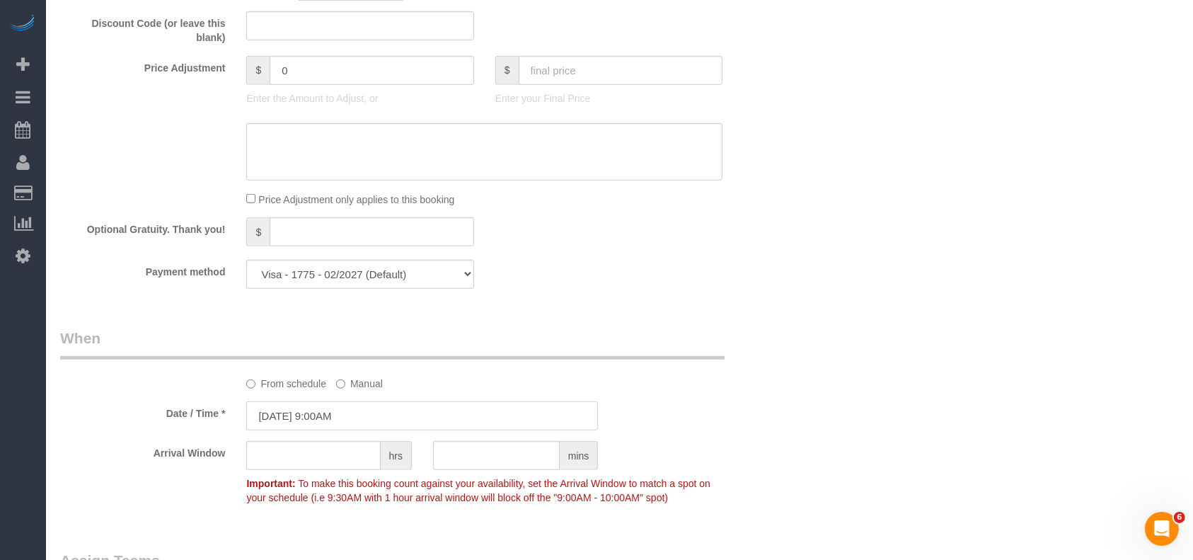
click at [350, 413] on input "[DATE] 9:00AM" at bounding box center [422, 415] width 352 height 29
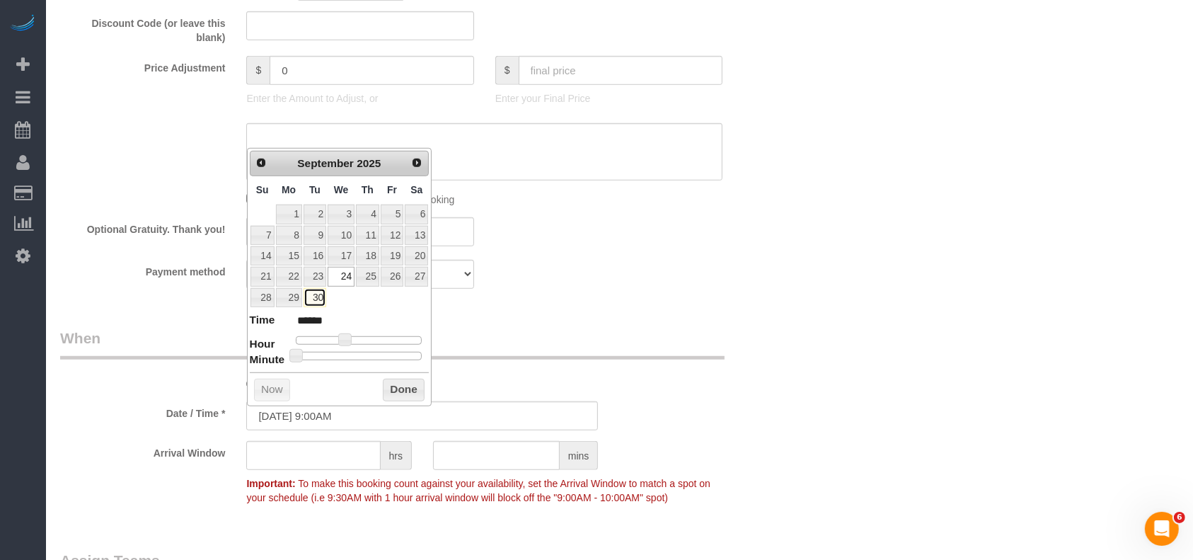
click at [317, 292] on link "30" at bounding box center [315, 297] width 23 height 19
type input "[DATE] 9:00AM"
drag, startPoint x: 403, startPoint y: 386, endPoint x: 685, endPoint y: 340, distance: 285.4
click at [403, 386] on button "Done" at bounding box center [404, 390] width 42 height 23
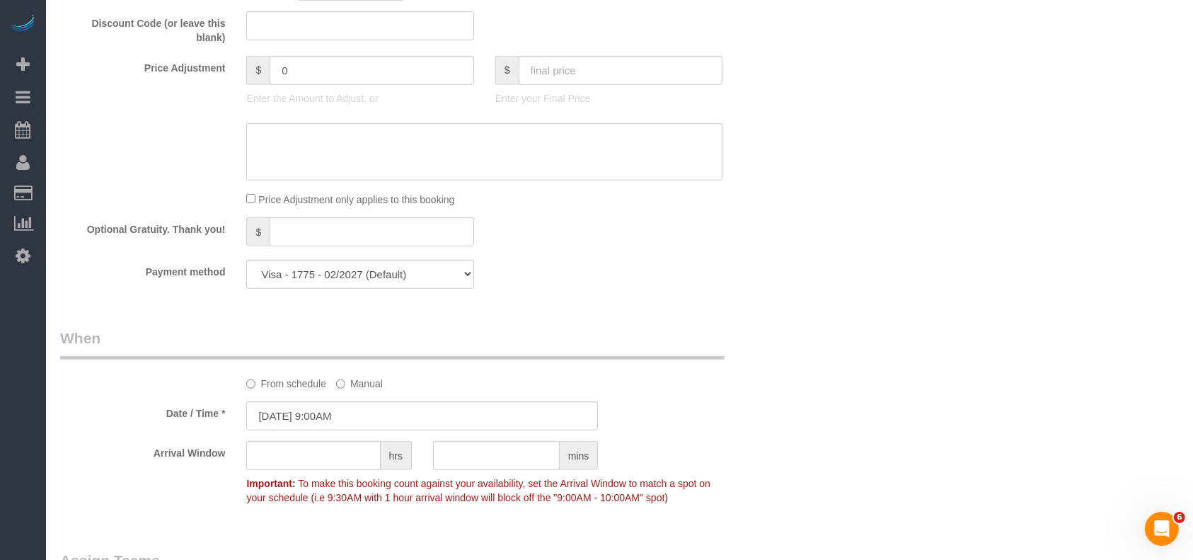
click at [747, 327] on div "Who Email* grant.dean@broadstonerealtyllc.com Name * Grant Dean Where Address* …" at bounding box center [423, 90] width 746 height 1965
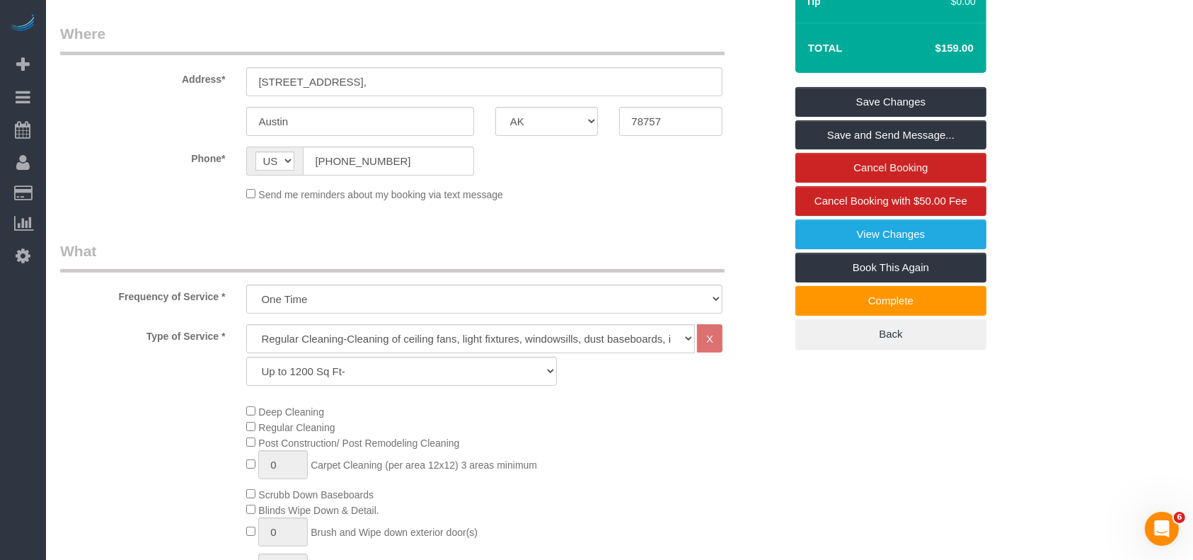
scroll to position [91, 0]
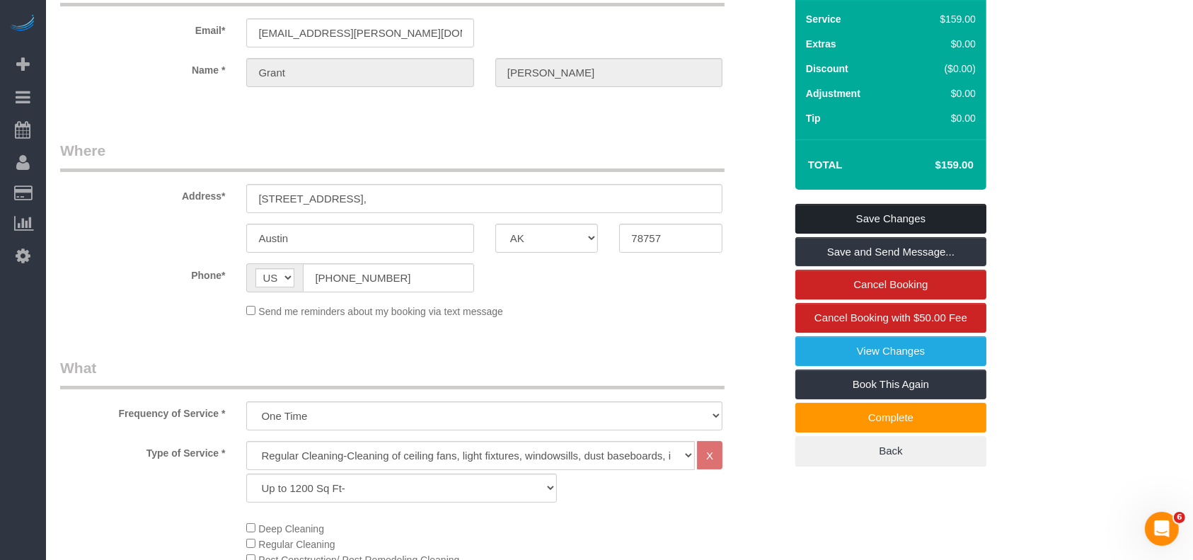
click at [834, 214] on link "Save Changes" at bounding box center [891, 219] width 191 height 30
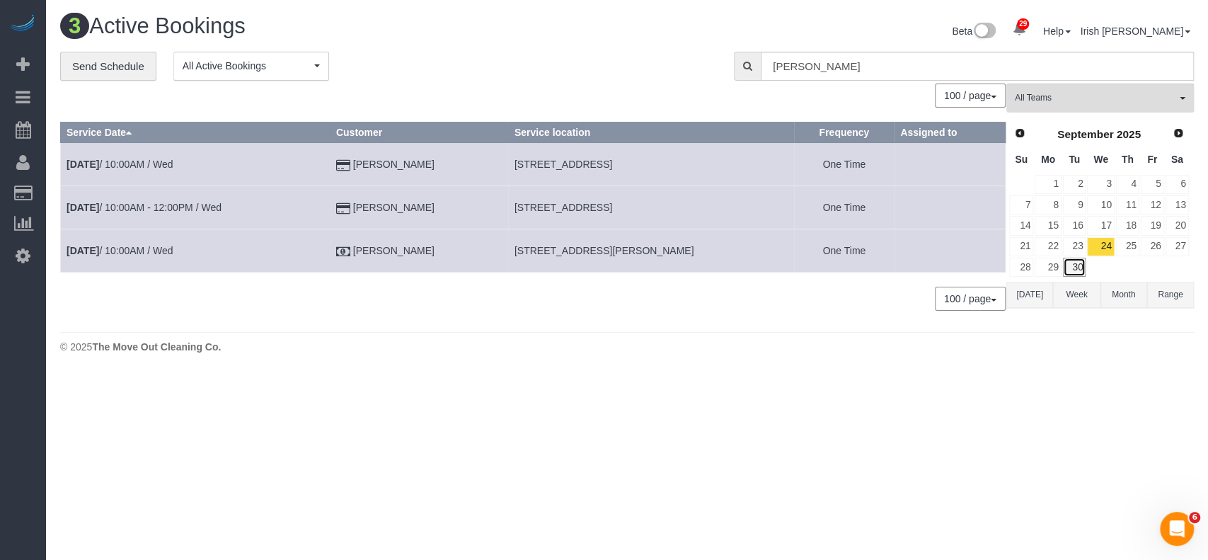
click at [1074, 266] on link "30" at bounding box center [1074, 267] width 23 height 19
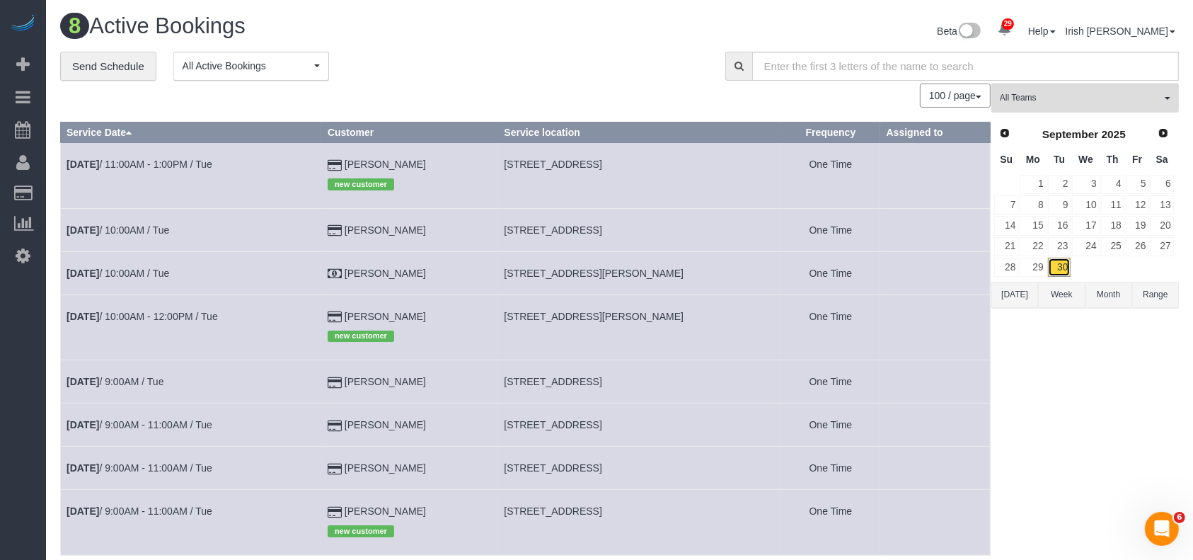
click at [1059, 267] on link "30" at bounding box center [1059, 267] width 23 height 19
click at [1164, 129] on span "Next" at bounding box center [1164, 132] width 11 height 11
click at [1081, 180] on link "1" at bounding box center [1085, 184] width 27 height 19
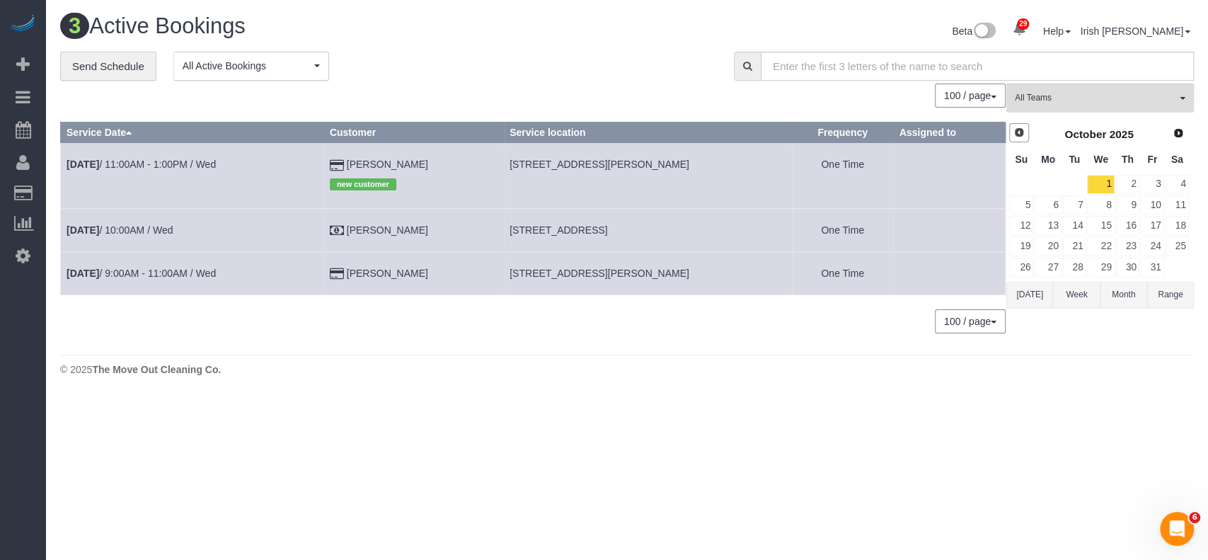
click at [1011, 134] on link "Prev" at bounding box center [1019, 133] width 20 height 20
click at [1079, 263] on link "30" at bounding box center [1074, 267] width 23 height 19
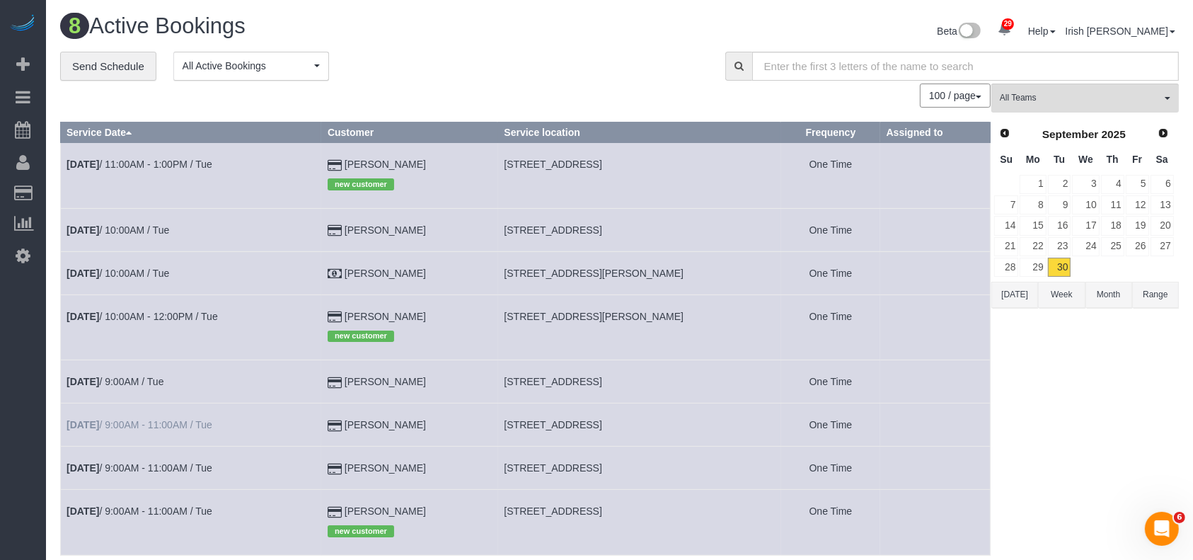
scroll to position [98, 0]
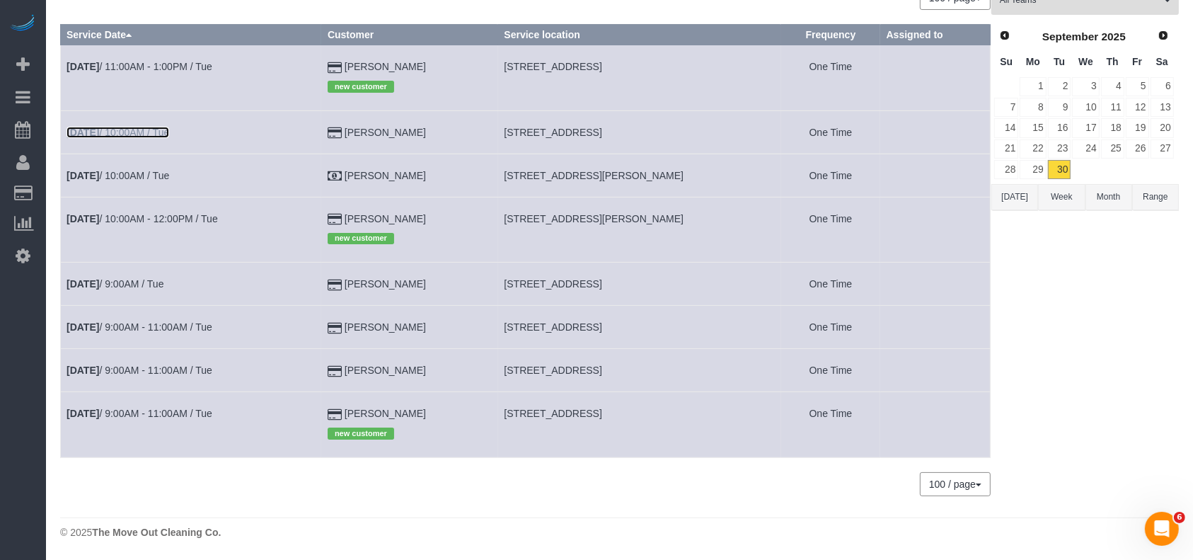
click at [99, 127] on b "[DATE]" at bounding box center [83, 132] width 33 height 11
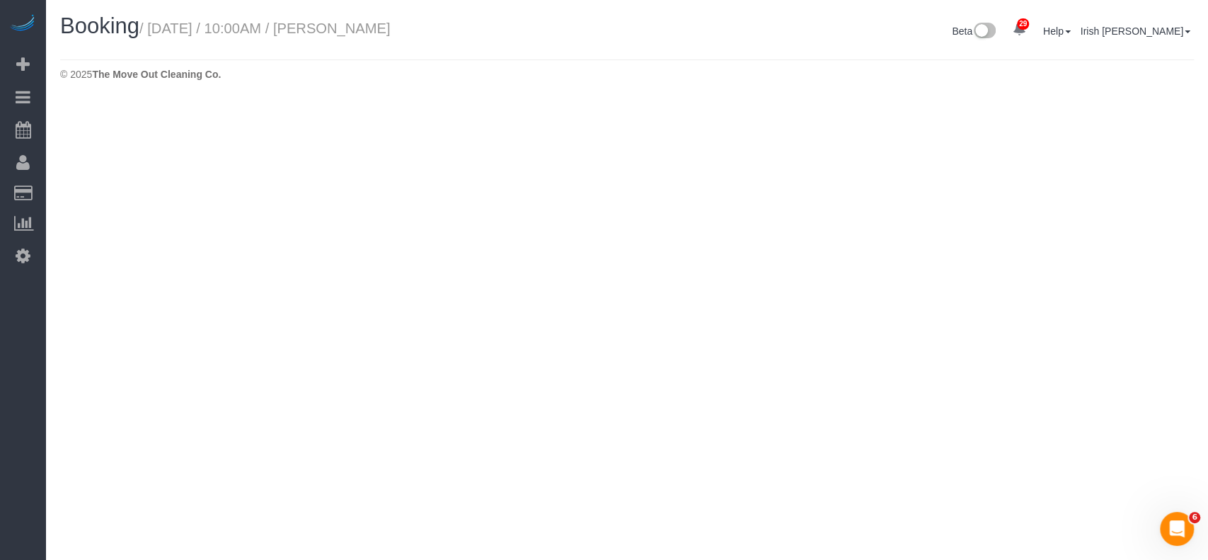
select select "[GEOGRAPHIC_DATA]"
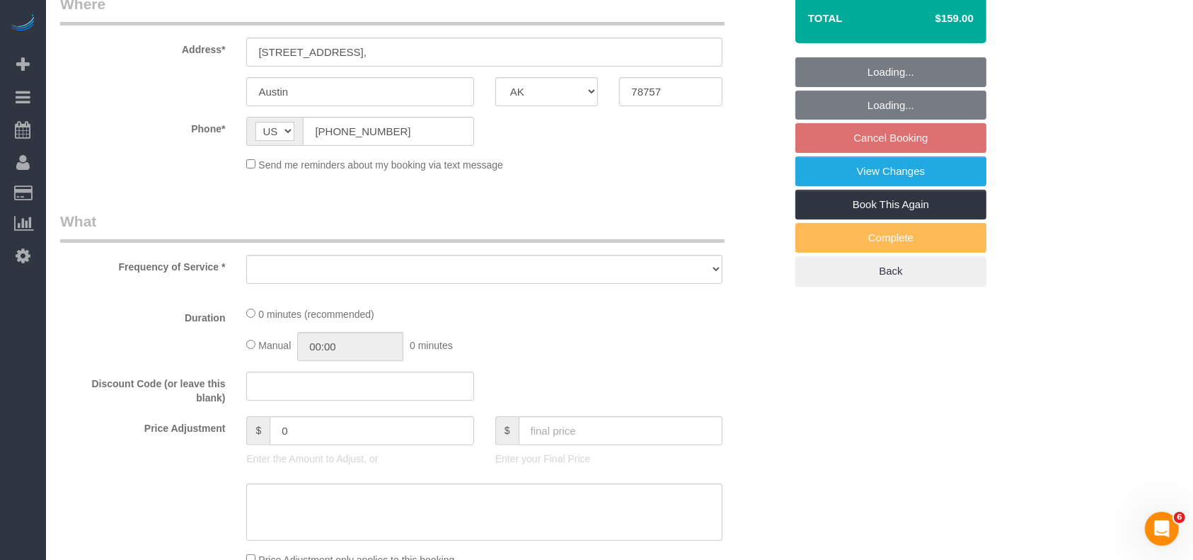
select select "3"
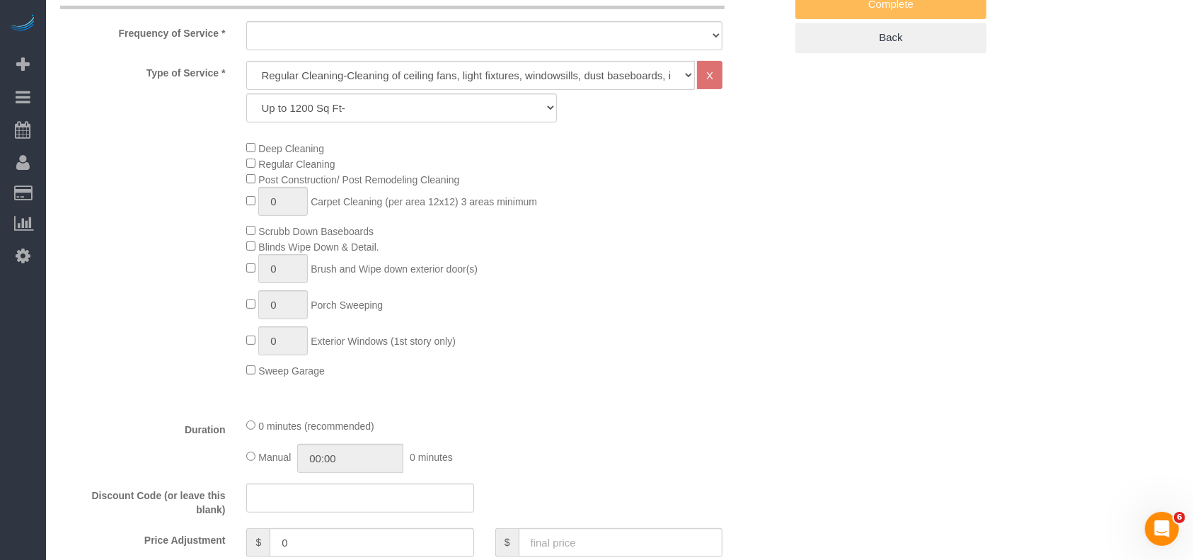
select select "string:fspay-a2978fb8-62ed-4a76-a836-f3087aa2e363"
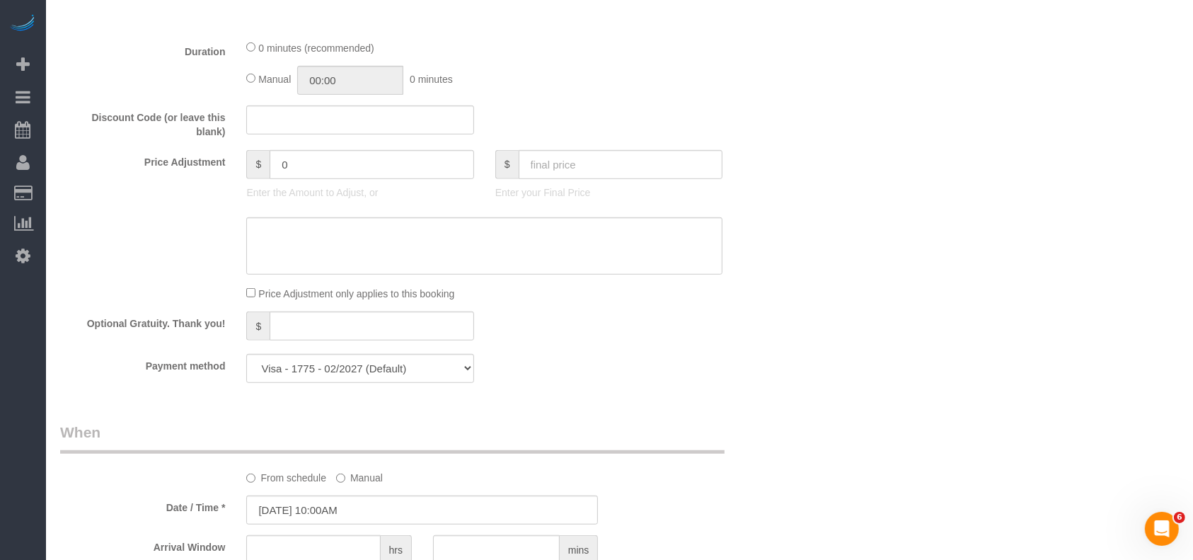
select select "object:2610"
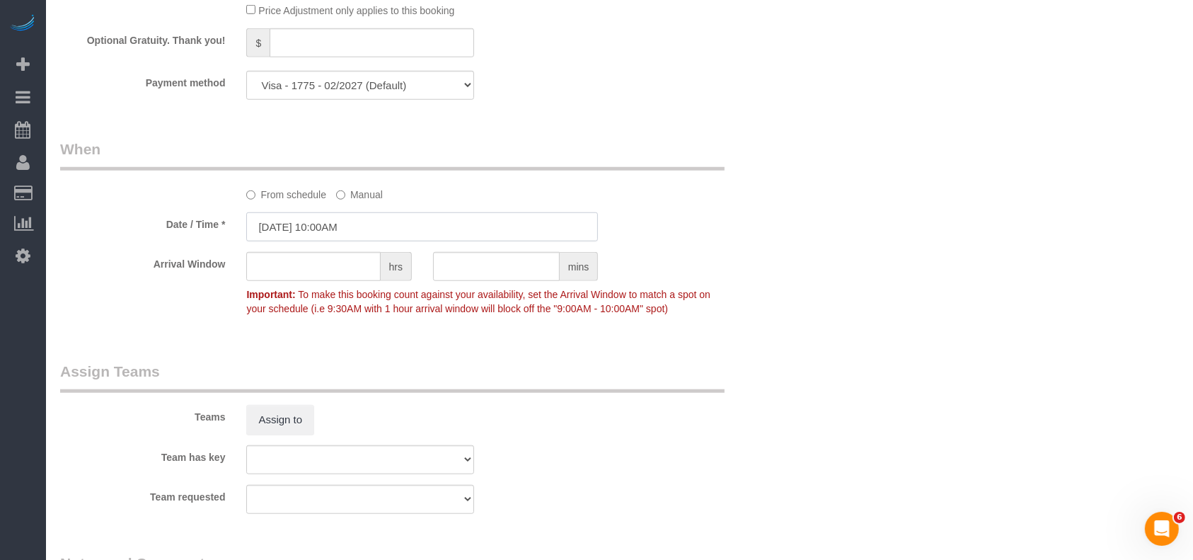
click at [369, 228] on input "[DATE] 10:00AM" at bounding box center [422, 226] width 352 height 29
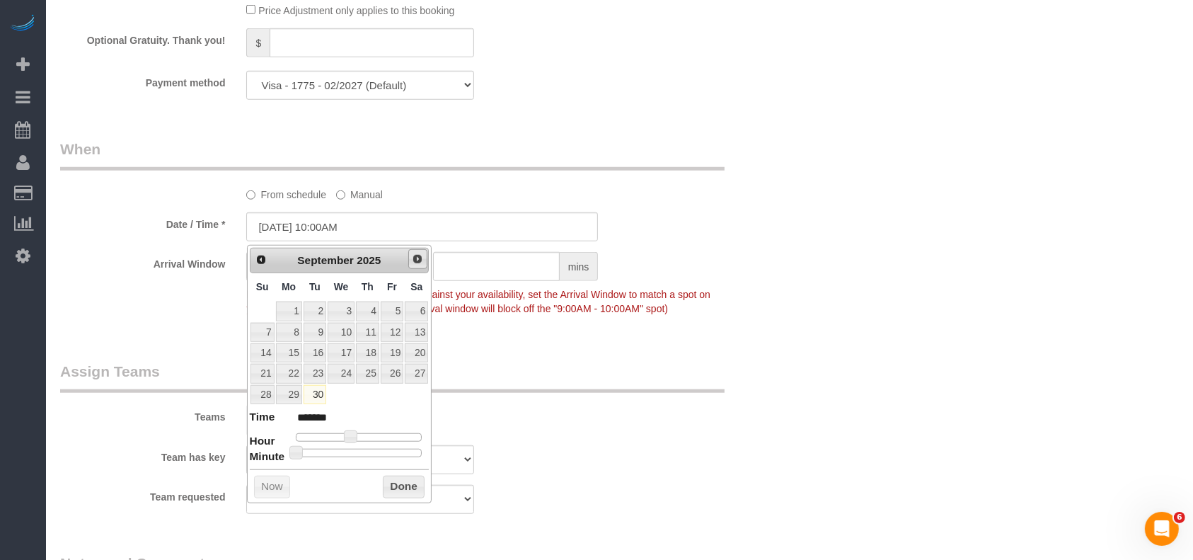
click at [420, 263] on span "Next" at bounding box center [417, 258] width 11 height 11
click at [347, 307] on link "1" at bounding box center [341, 311] width 27 height 19
type input "10/01/2025 10:00AM"
click at [406, 479] on button "Done" at bounding box center [404, 487] width 42 height 23
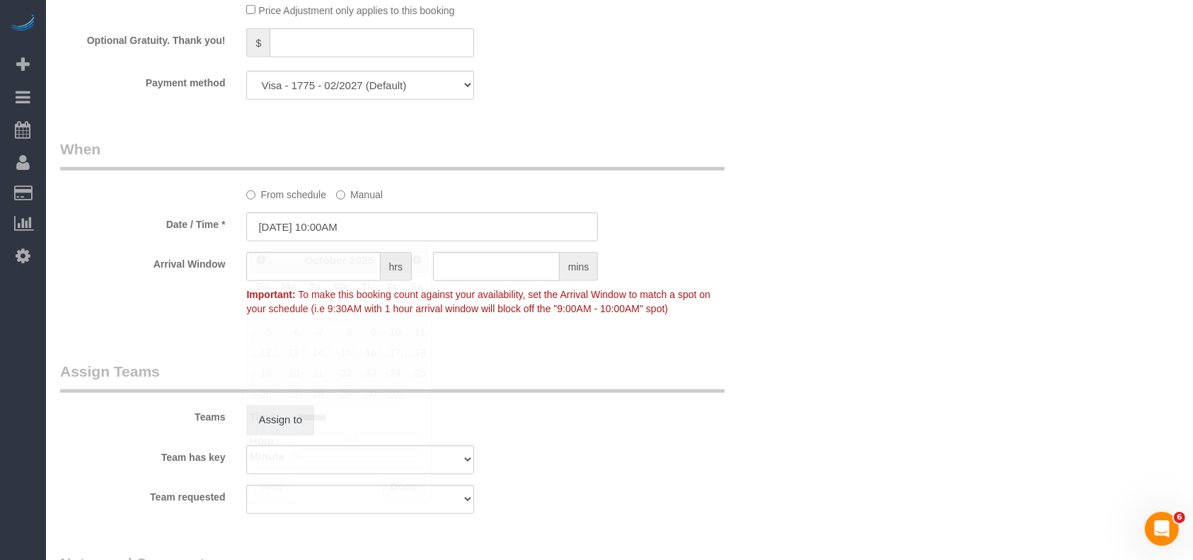
click at [602, 447] on sui-booking-teams "Teams Assign to Team has key Test team Team requested Test team" at bounding box center [422, 437] width 725 height 153
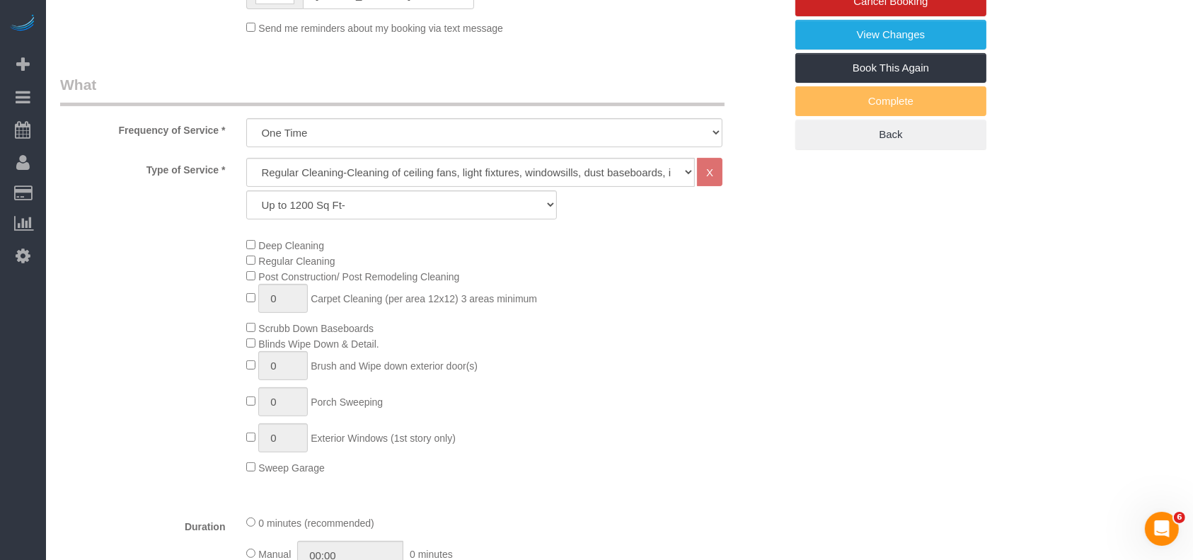
scroll to position [0, 0]
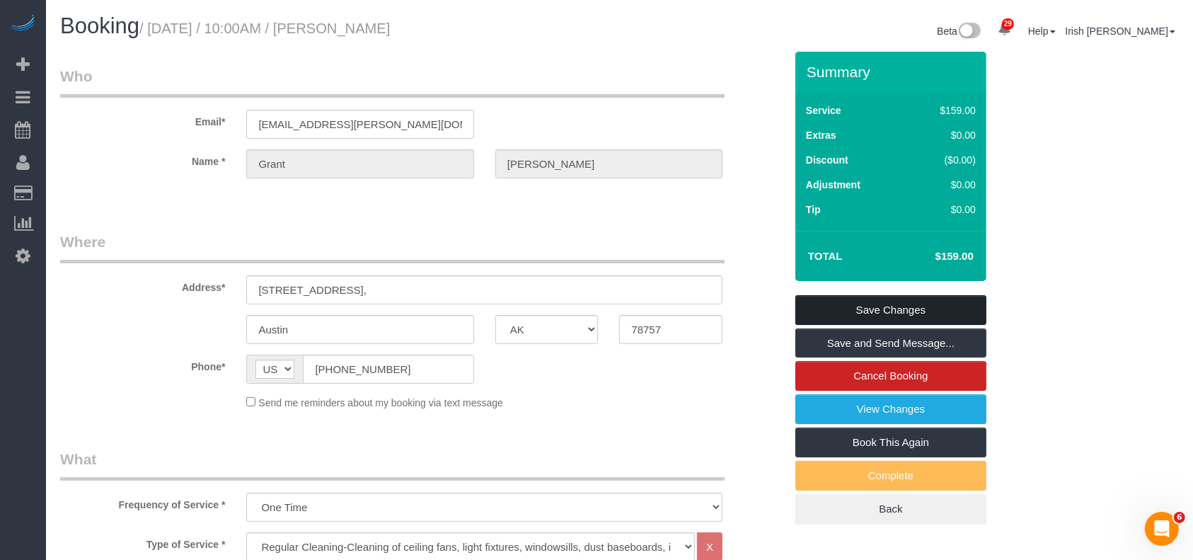
click at [917, 309] on link "Save Changes" at bounding box center [891, 310] width 191 height 30
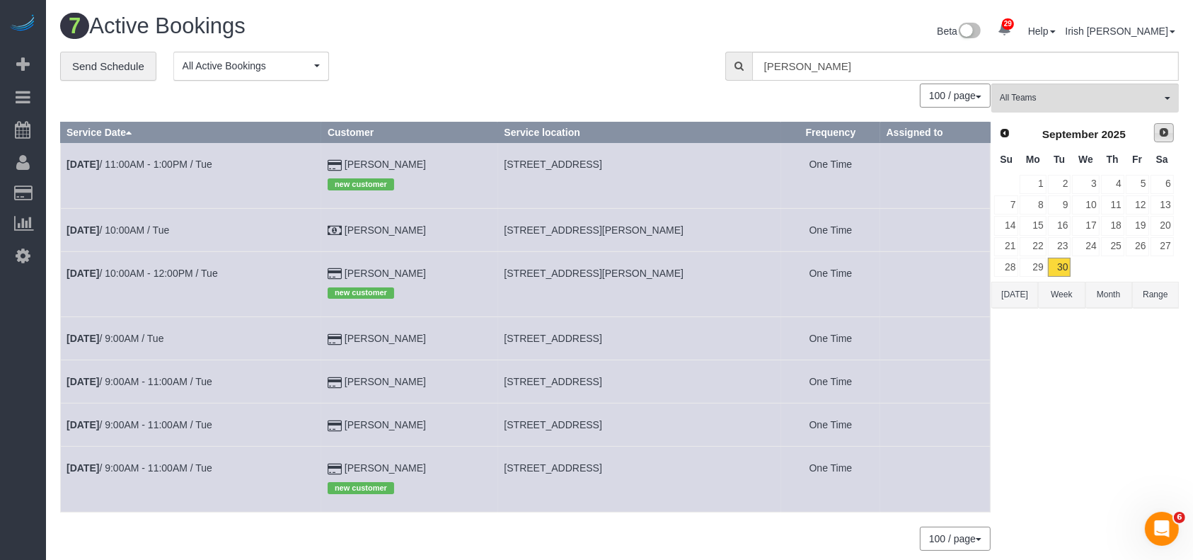
click at [1159, 132] on span "Next" at bounding box center [1164, 132] width 11 height 11
click at [1090, 182] on link "1" at bounding box center [1085, 184] width 27 height 19
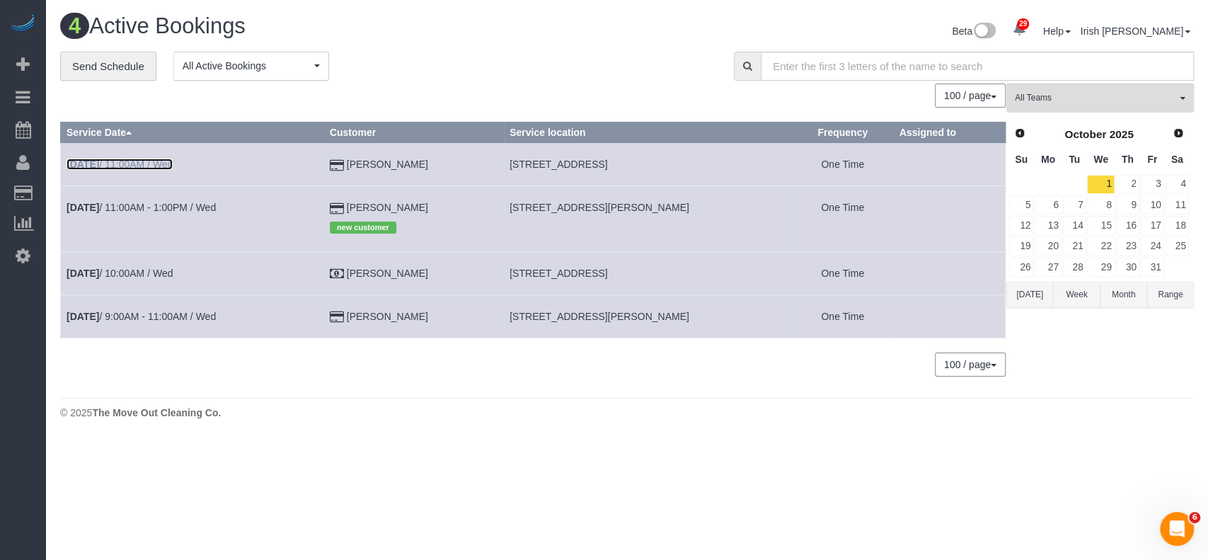
click at [125, 159] on link "Oct 1st / 11:00AM / Wed" at bounding box center [120, 164] width 106 height 11
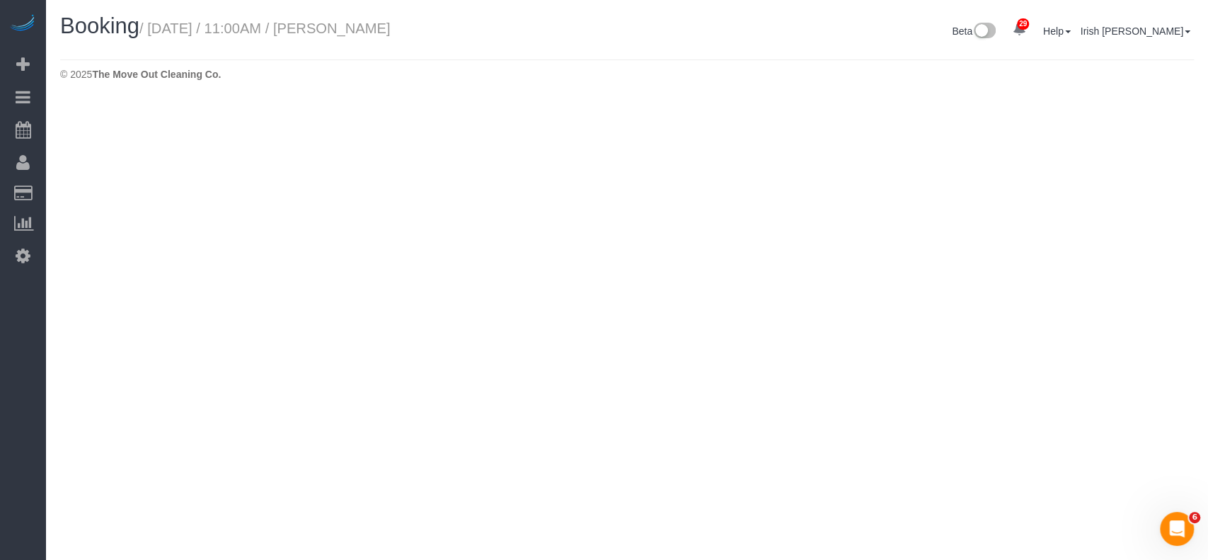
select select "[GEOGRAPHIC_DATA]"
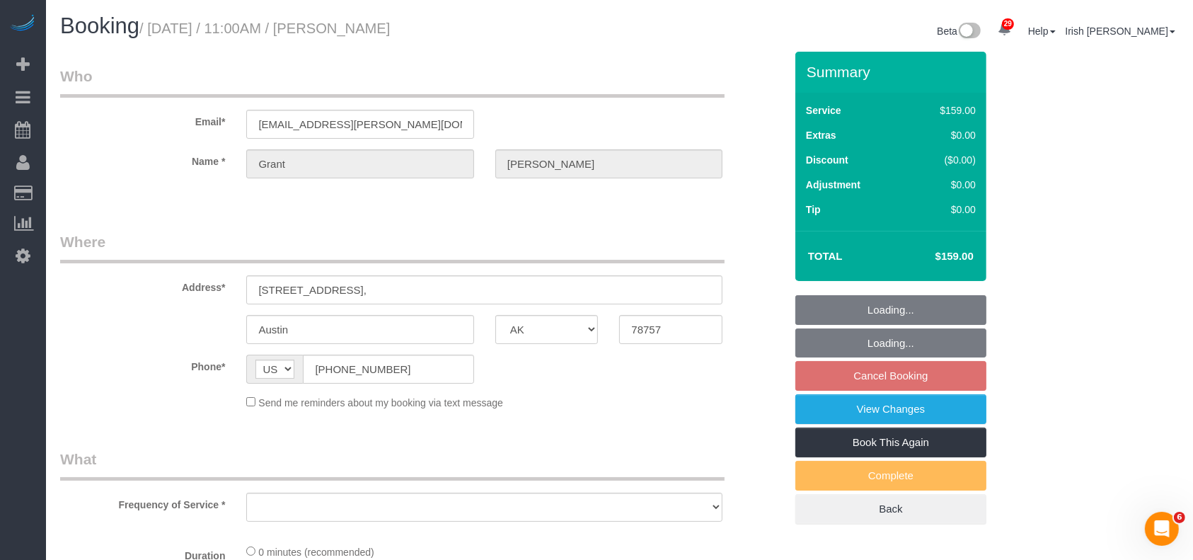
select select "string:fspay-a2978fb8-62ed-4a76-a836-f3087aa2e363"
select select "object:3149"
select select "3"
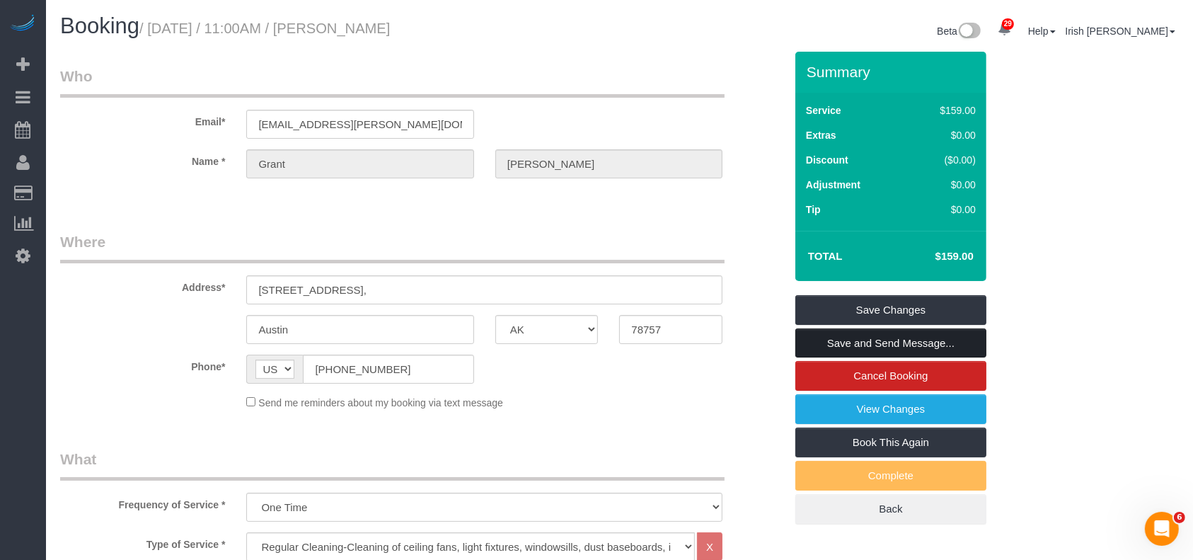
click at [849, 337] on link "Save and Send Message..." at bounding box center [891, 343] width 191 height 30
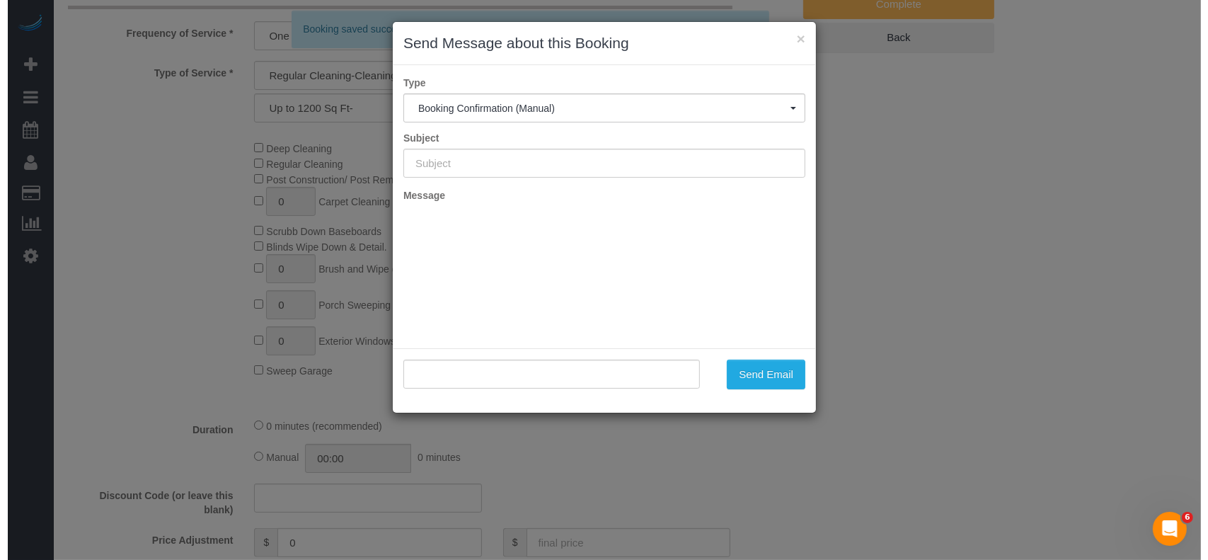
scroll to position [944, 0]
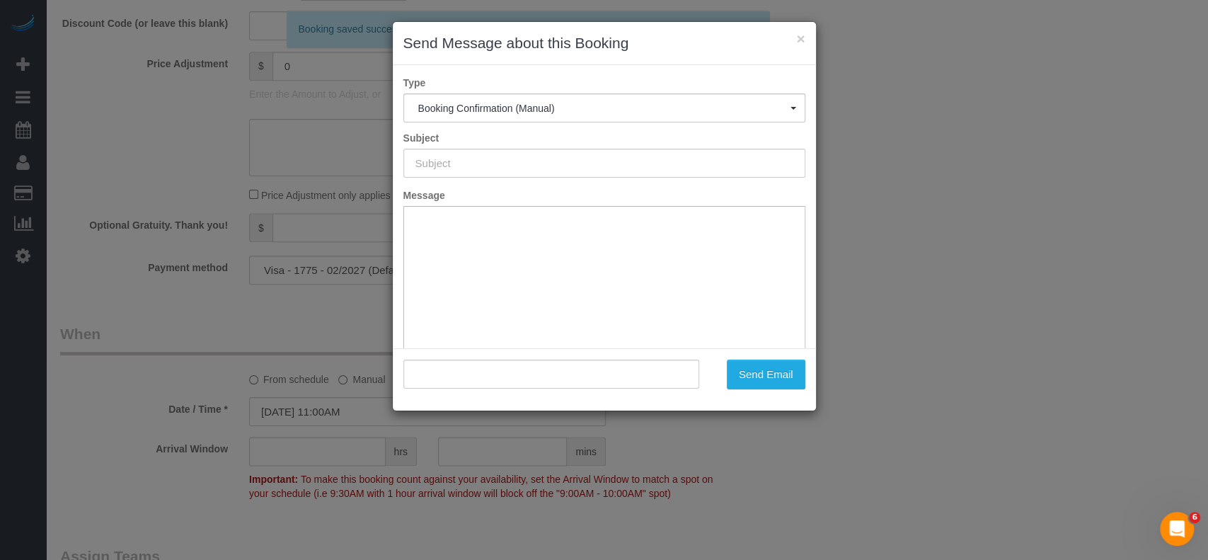
type input "Booking Confirmed!"
type input ""Grant Dean" <grant.dean@broadstonerealtyllc.com>"
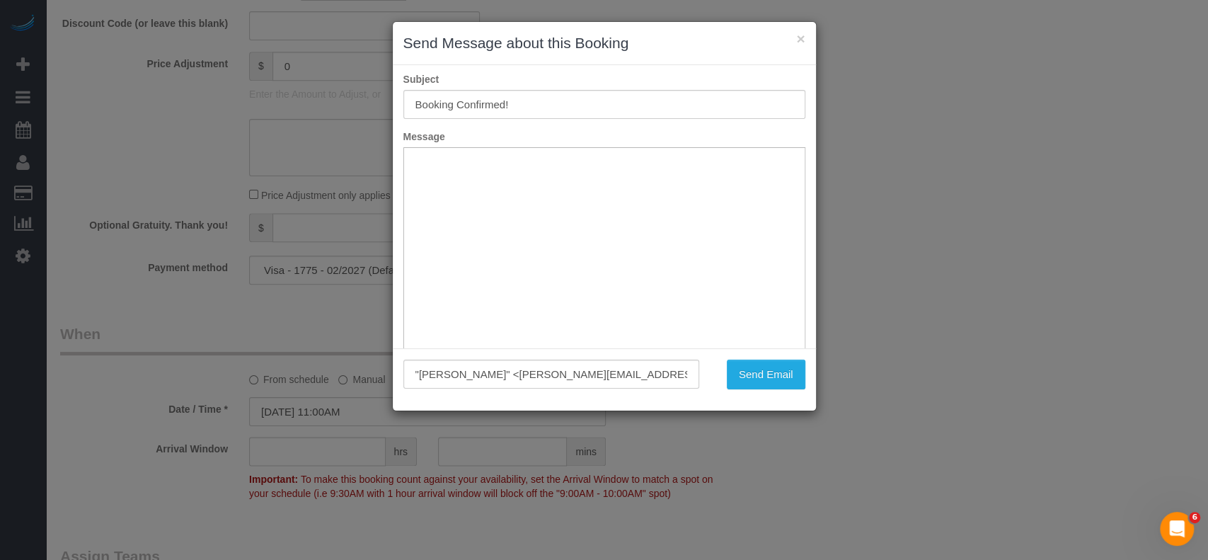
scroll to position [103, 0]
click at [741, 367] on button "Send Email" at bounding box center [766, 375] width 79 height 30
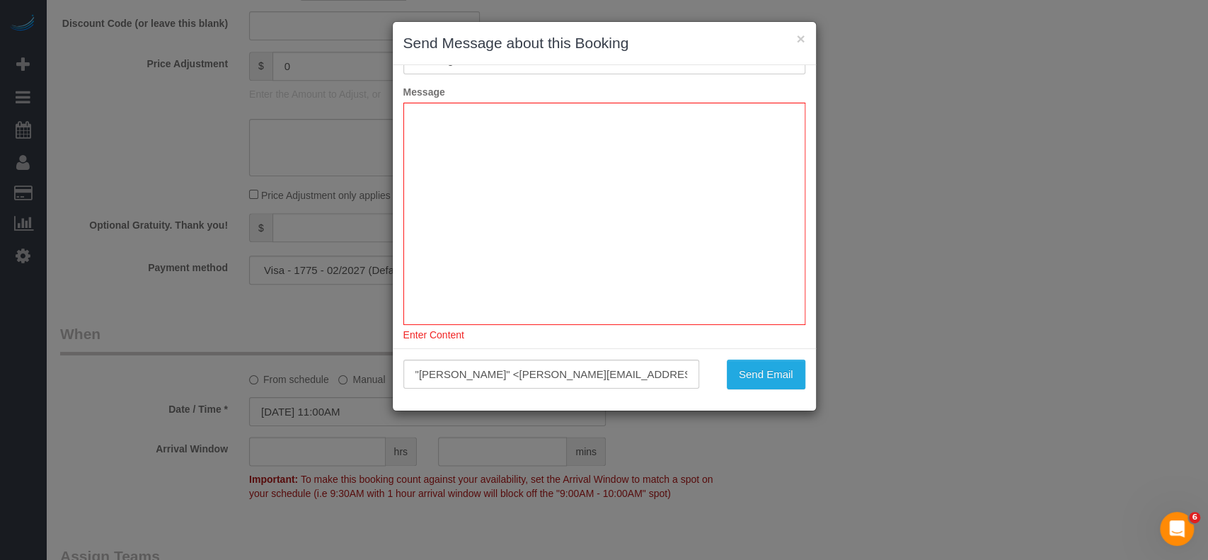
click at [798, 29] on div "× Send Message about this Booking" at bounding box center [604, 43] width 423 height 43
click at [800, 31] on button "×" at bounding box center [800, 38] width 8 height 15
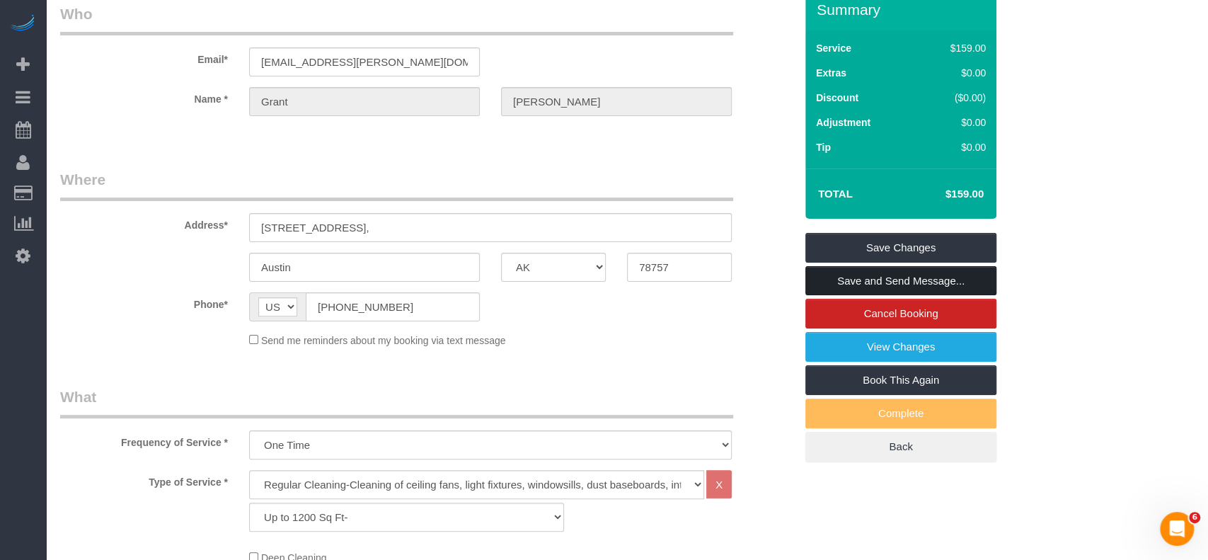
scroll to position [0, 0]
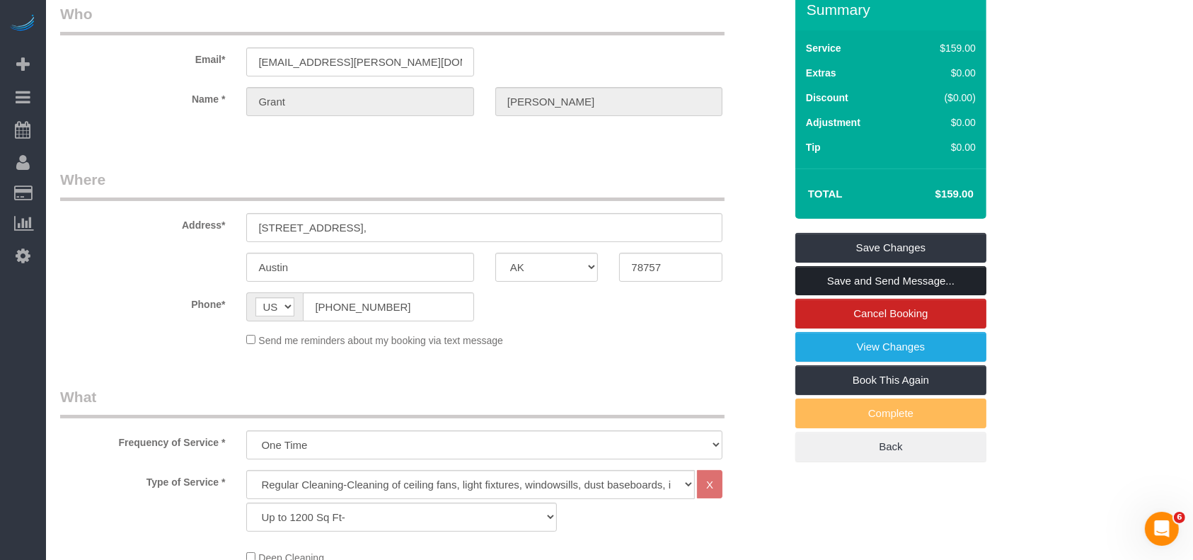
click at [900, 288] on link "Save and Send Message..." at bounding box center [891, 281] width 191 height 30
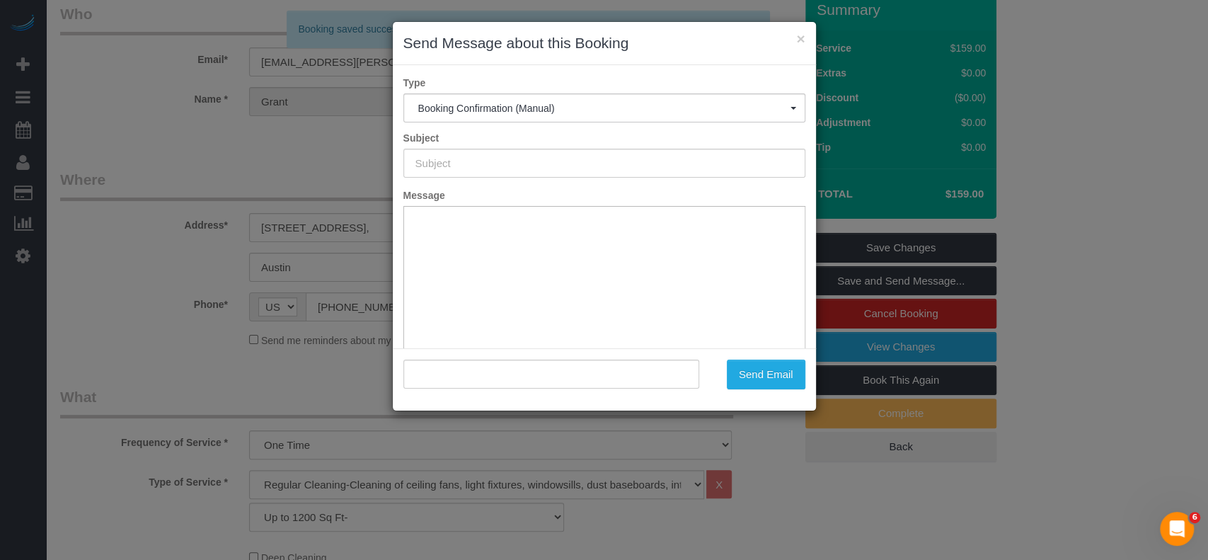
type input "Booking Confirmed!"
type input ""Grant Dean" <grant.dean@broadstonerealtyllc.com>"
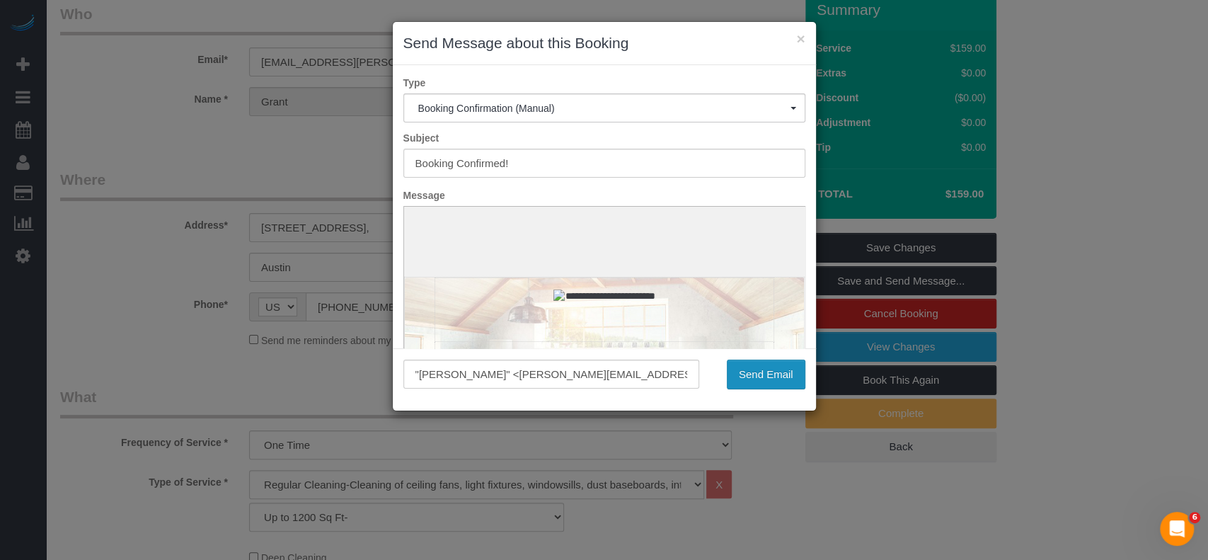
click at [765, 367] on button "Send Email" at bounding box center [766, 375] width 79 height 30
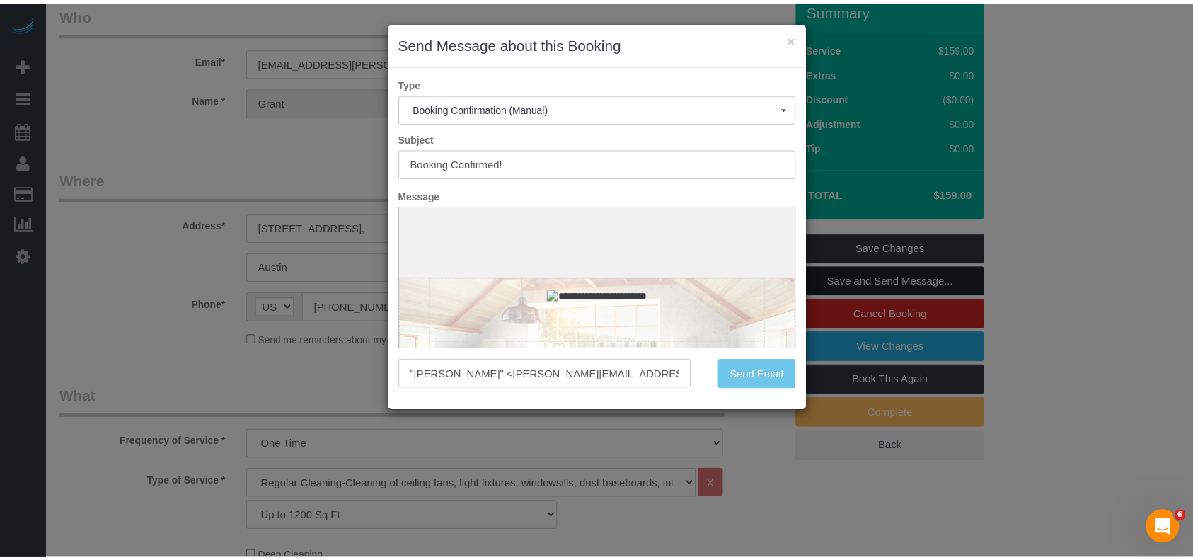
scroll to position [113, 0]
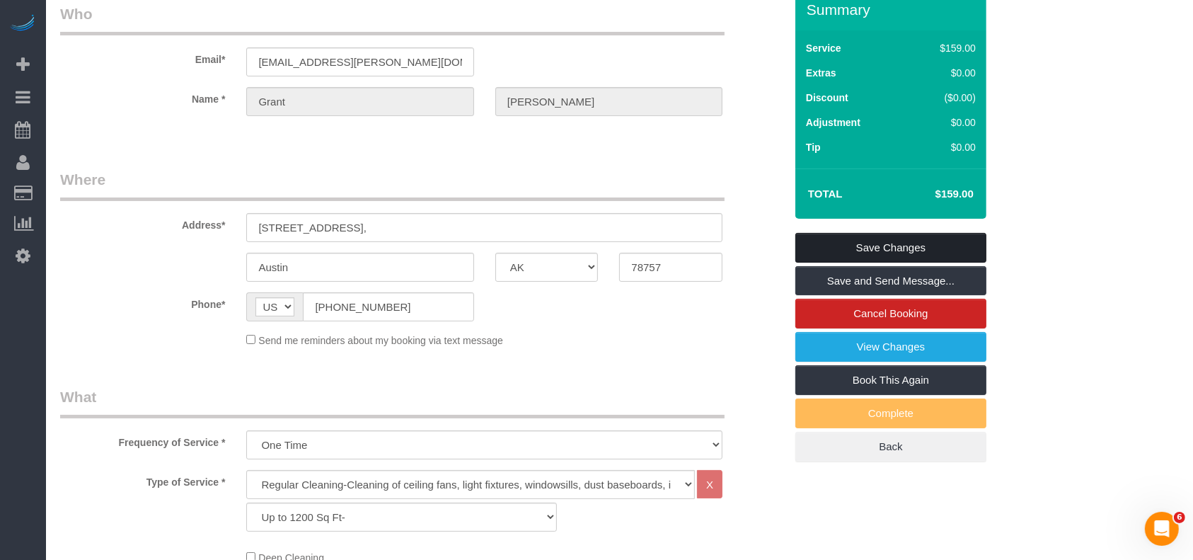
click at [837, 241] on link "Save Changes" at bounding box center [891, 248] width 191 height 30
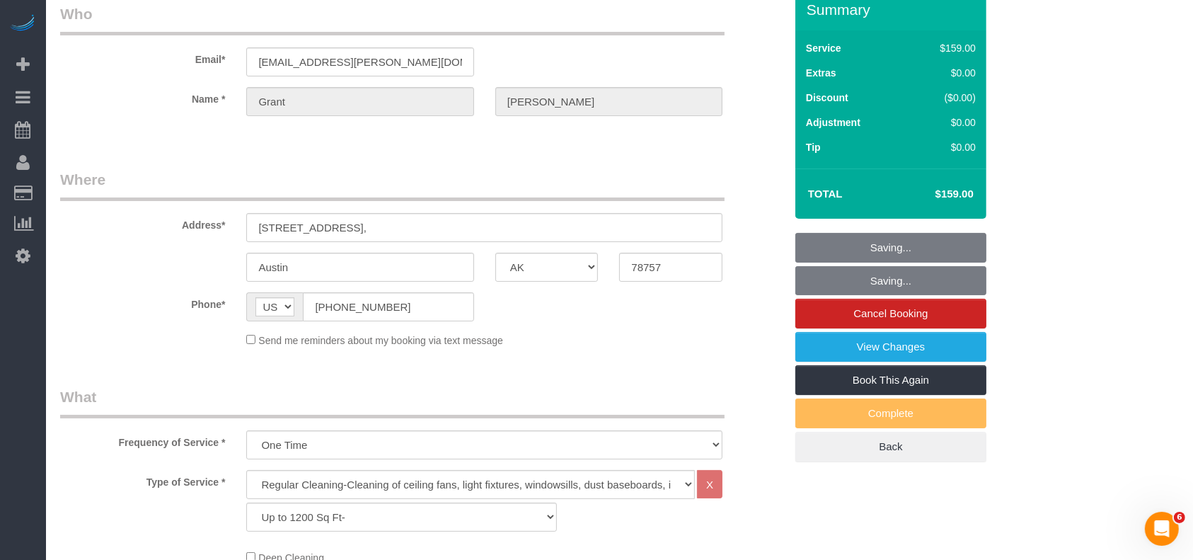
scroll to position [62, 0]
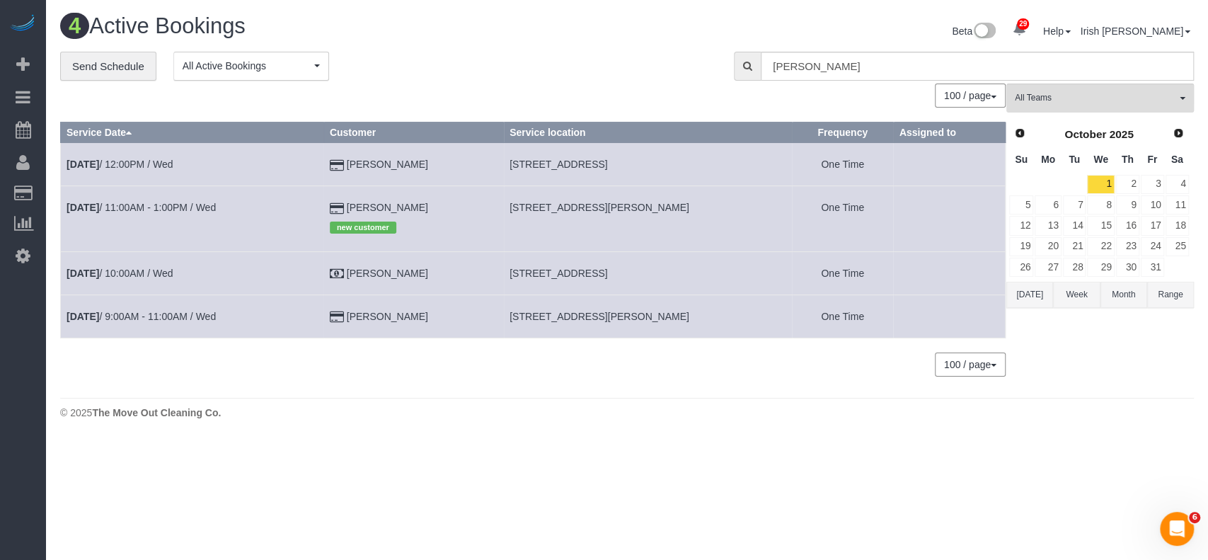
click at [1, 439] on div "29 Beta Your Notifications You have 0 alerts × You have 1 to charge for [DATE] …" at bounding box center [23, 280] width 46 height 560
click at [1024, 140] on link "Prev" at bounding box center [1019, 133] width 20 height 20
click at [1104, 179] on link "3" at bounding box center [1100, 184] width 27 height 19
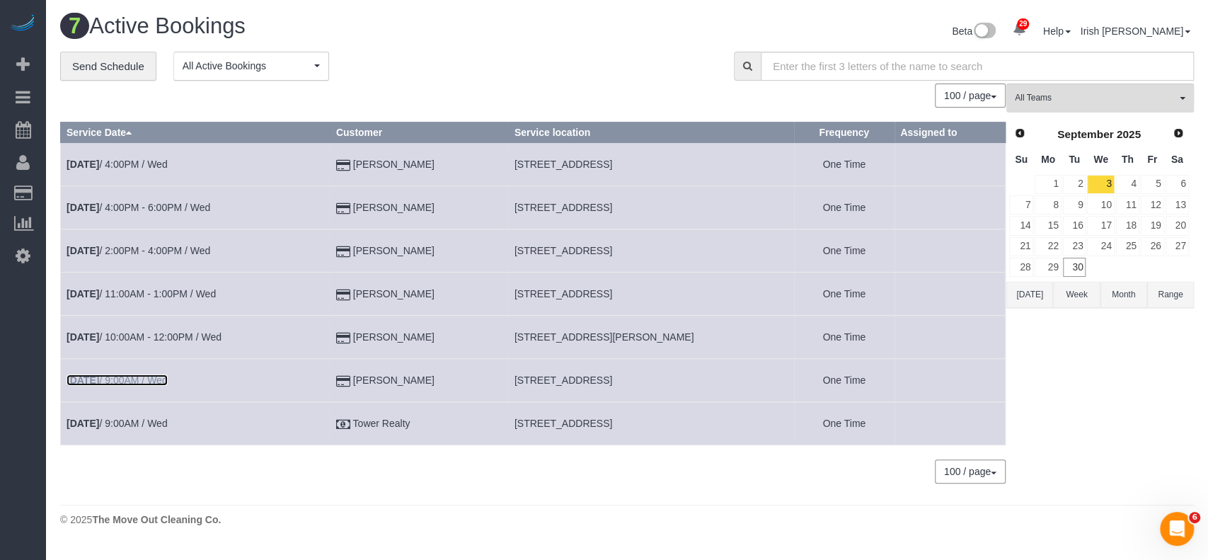
click at [147, 379] on link "Sep 3rd / 9:00AM / Wed" at bounding box center [117, 379] width 101 height 11
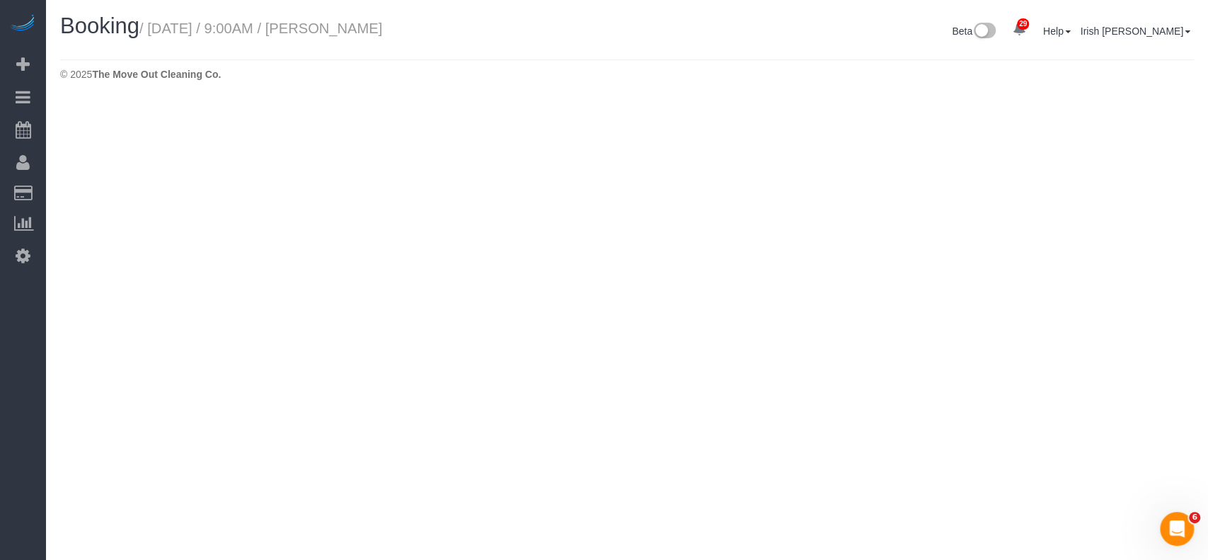
select select "[GEOGRAPHIC_DATA]"
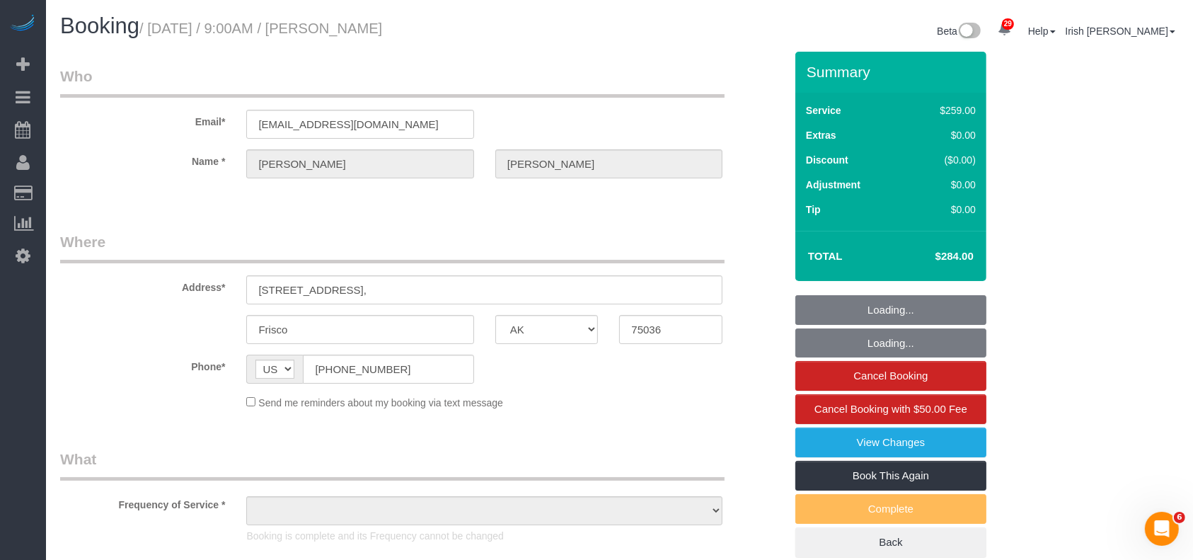
select select "object:3850"
select select "string:fspay-743b2206-3fd6-40d8-9191-6651d32f232c"
select select "object:3928"
select select "3"
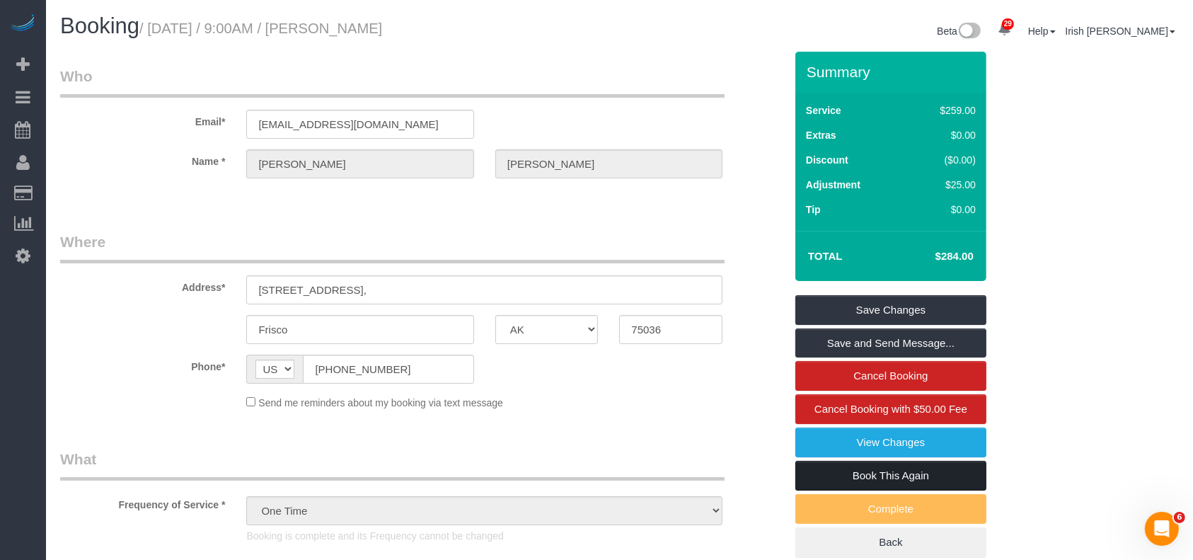
click at [871, 474] on link "Book This Again" at bounding box center [891, 476] width 191 height 30
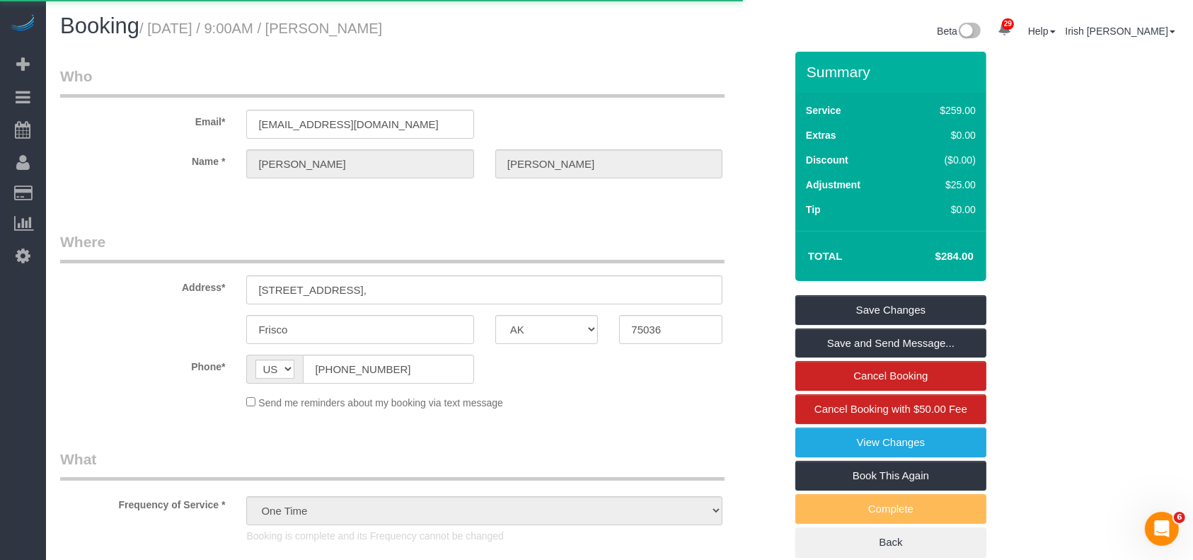
select select "[GEOGRAPHIC_DATA]"
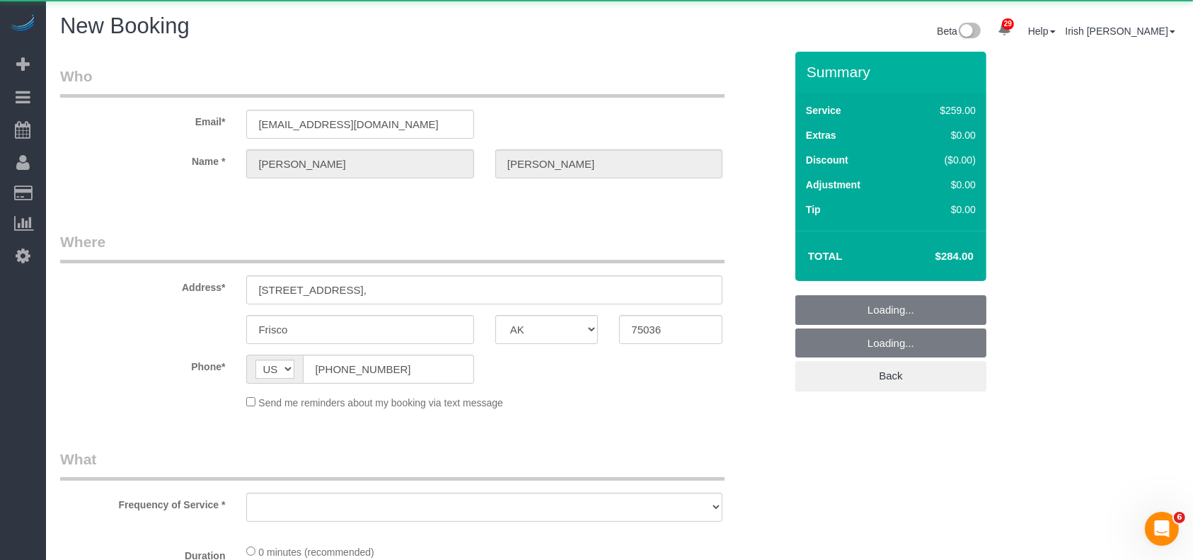
select select "object:4205"
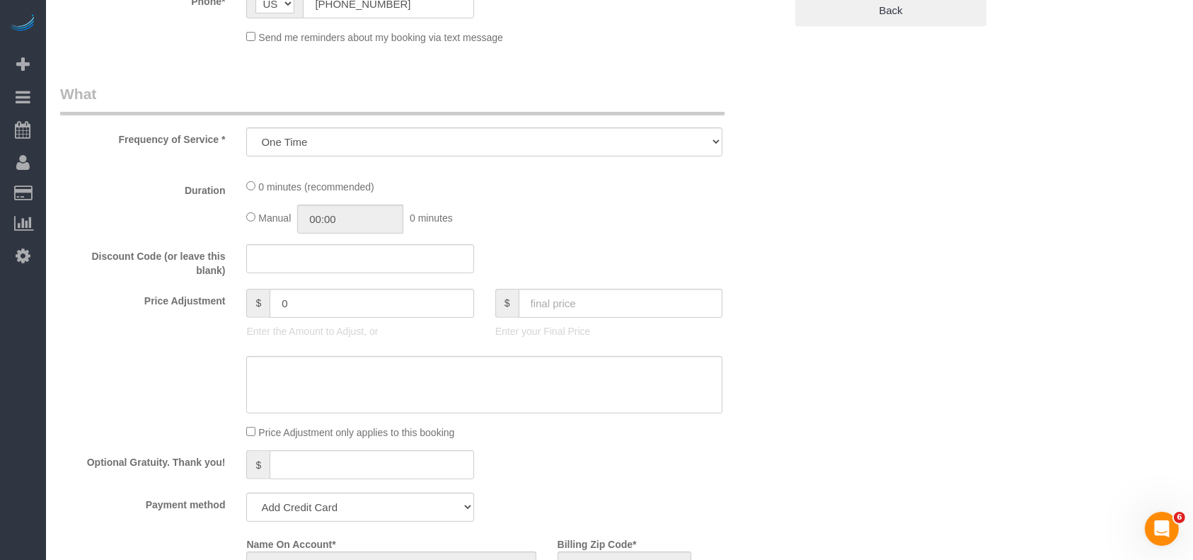
select select "string:fspay-743b2206-3fd6-40d8-9191-6651d32f232c"
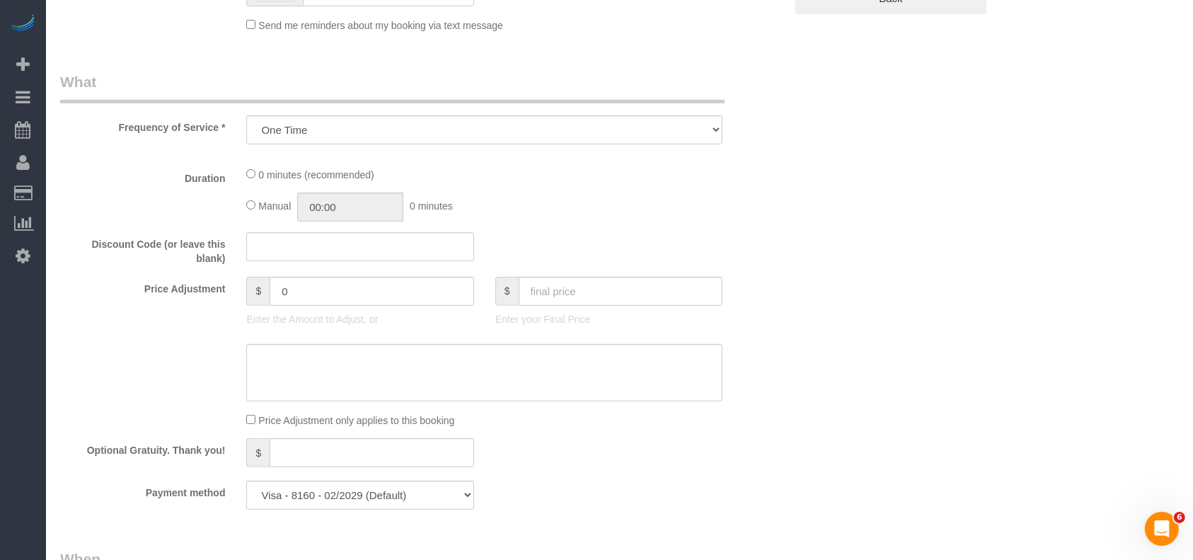
select select "3"
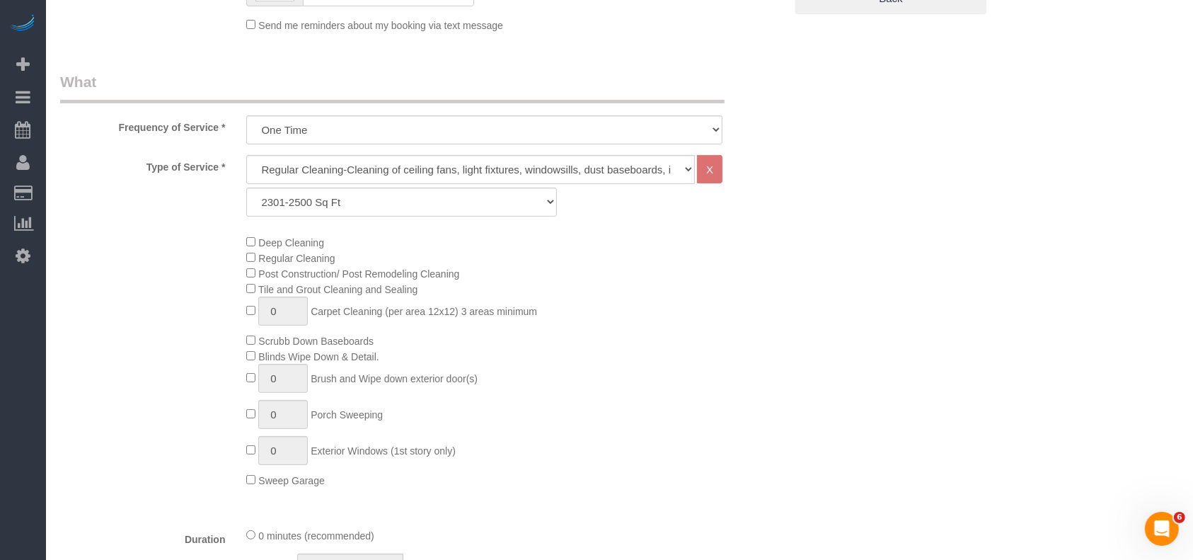
select select "object:4278"
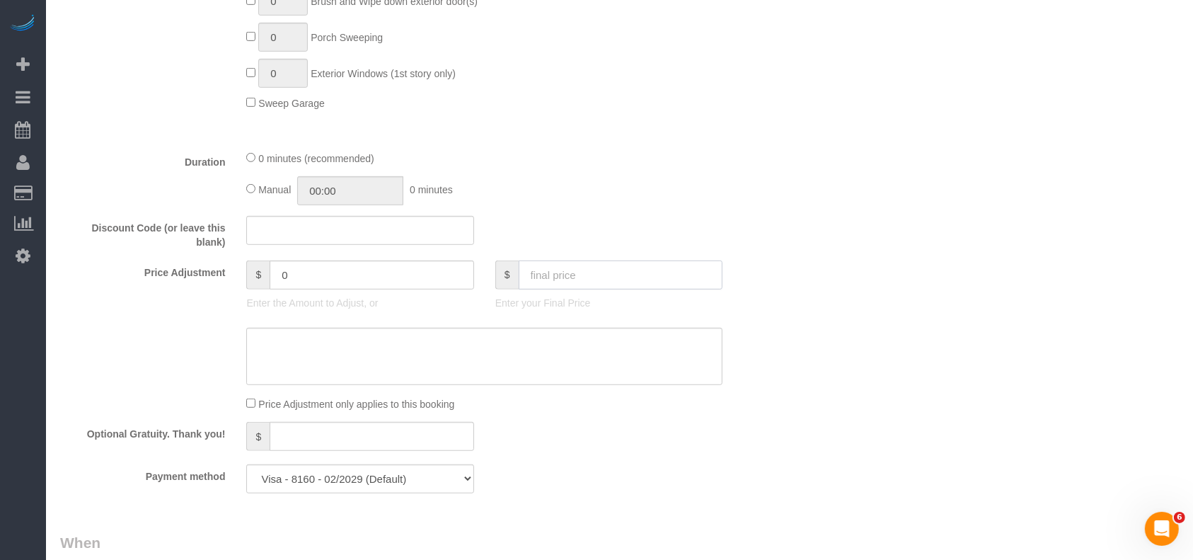
click at [568, 283] on input "text" at bounding box center [621, 274] width 205 height 29
type input "190"
click at [539, 354] on textarea at bounding box center [484, 357] width 476 height 58
type textarea "$"
type input "-69"
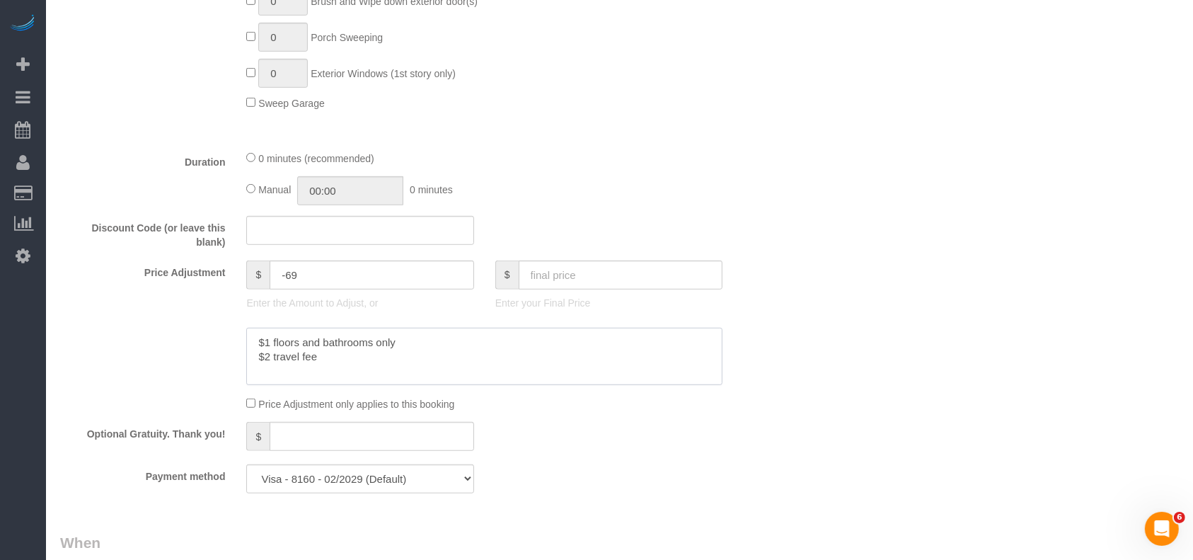
click at [269, 358] on textarea at bounding box center [484, 357] width 476 height 58
paste textarea "5"
click at [269, 347] on textarea at bounding box center [484, 357] width 476 height 58
paste textarea "5"
drag, startPoint x: 268, startPoint y: 340, endPoint x: 282, endPoint y: 344, distance: 15.3
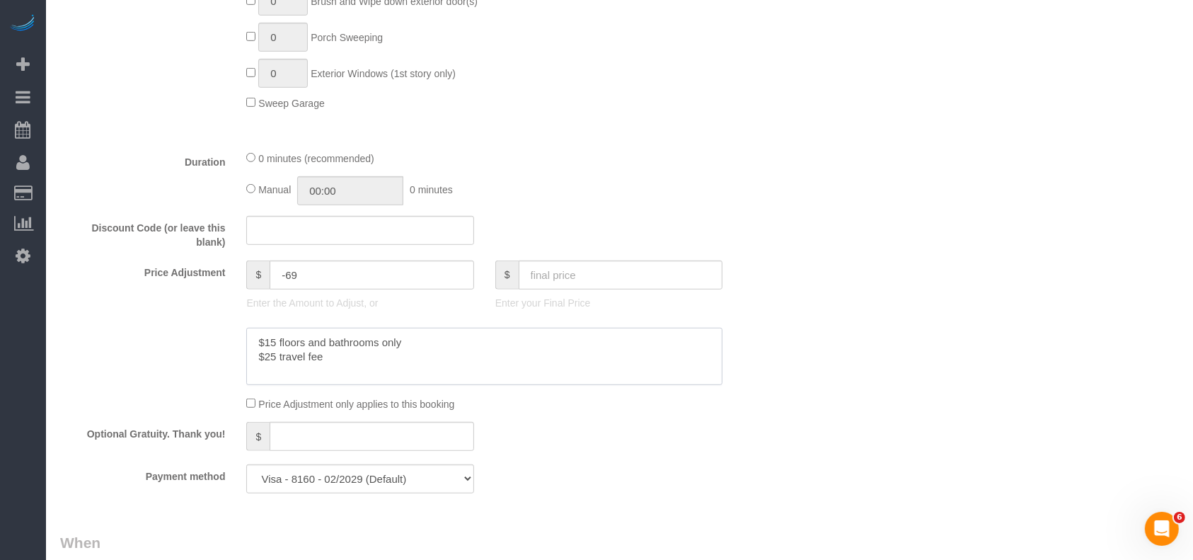
click at [268, 341] on textarea at bounding box center [484, 357] width 476 height 58
paste textarea "6"
drag, startPoint x: 345, startPoint y: 366, endPoint x: 174, endPoint y: 326, distance: 175.8
click at [174, 326] on sui-booking-price-adjustment "Price Adjustment $ -69 Enter the Amount to Adjust, or $ Enter your Final Price …" at bounding box center [422, 335] width 725 height 151
click at [362, 350] on textarea at bounding box center [484, 357] width 476 height 58
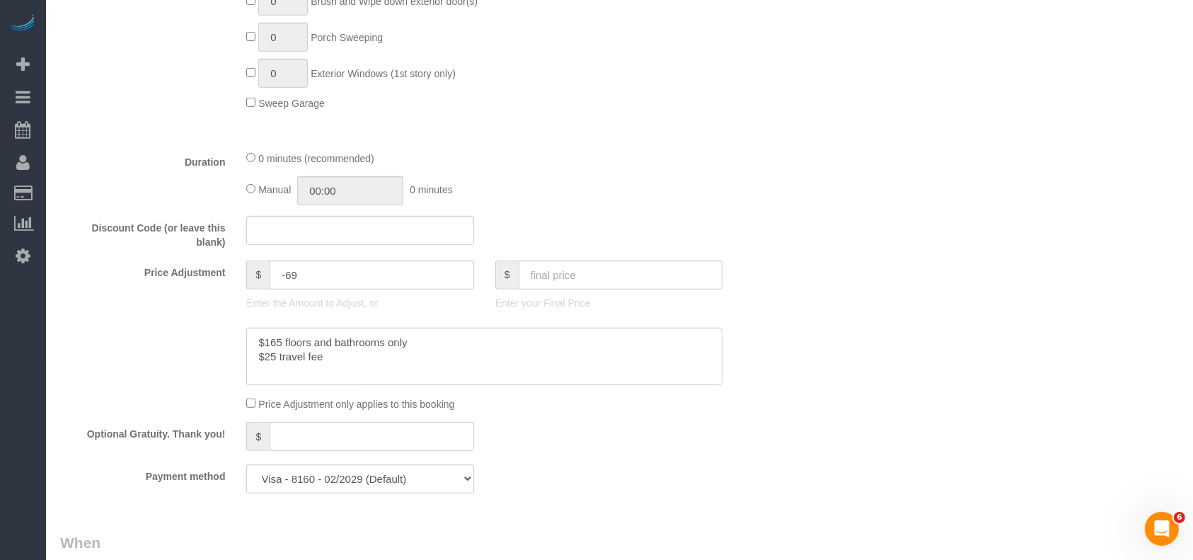
drag, startPoint x: 426, startPoint y: 340, endPoint x: 227, endPoint y: 339, distance: 198.9
click at [227, 339] on div at bounding box center [423, 357] width 746 height 58
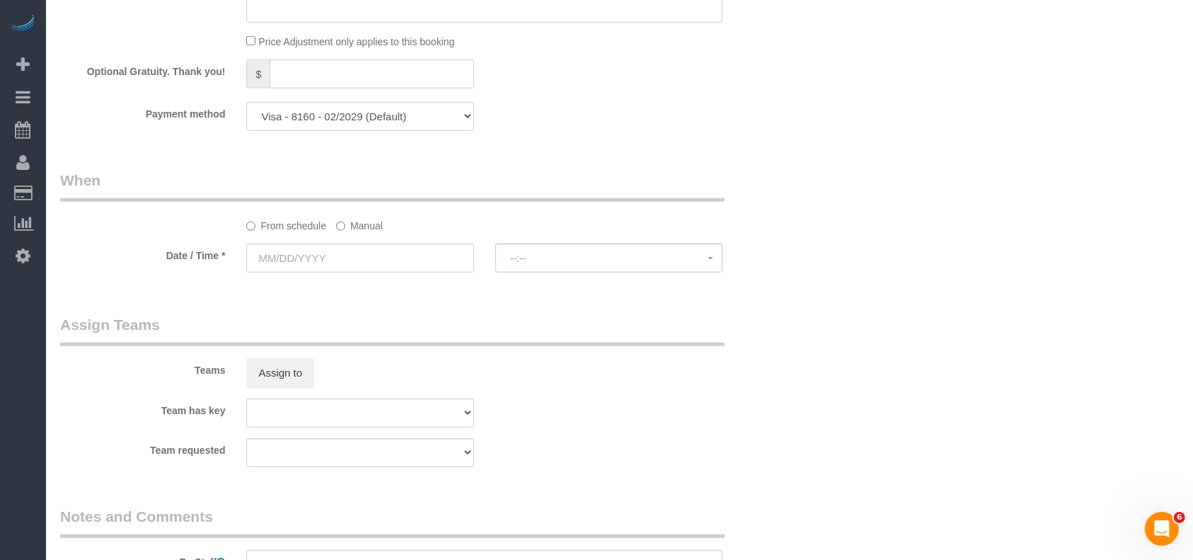
scroll to position [1159, 0]
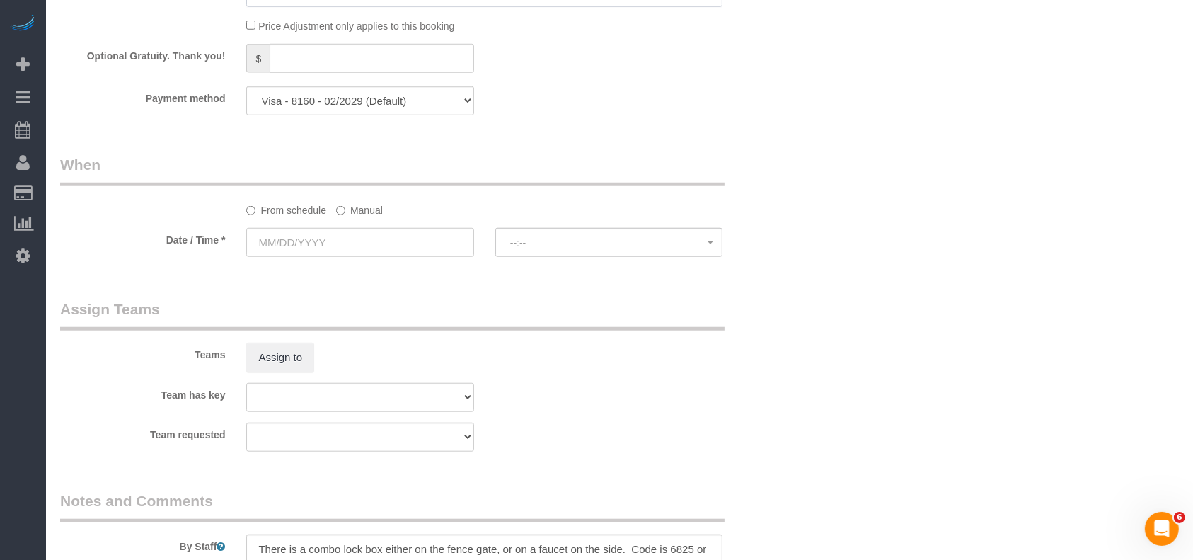
type textarea "$165 floors and bathrooms only $25 travel fee"
click at [372, 103] on select "Visa - 8160 - 02/2029 Visa - 8160 - 02/2029 Visa - 8160 - 02/2029 Visa - 8160 -…" at bounding box center [359, 100] width 227 height 29
drag, startPoint x: 669, startPoint y: 108, endPoint x: 604, endPoint y: 127, distance: 67.9
click at [669, 108] on div "Payment method Visa - 8160 - 02/2029 Visa - 8160 - 02/2029 Visa - 8160 - 02/202…" at bounding box center [423, 100] width 746 height 29
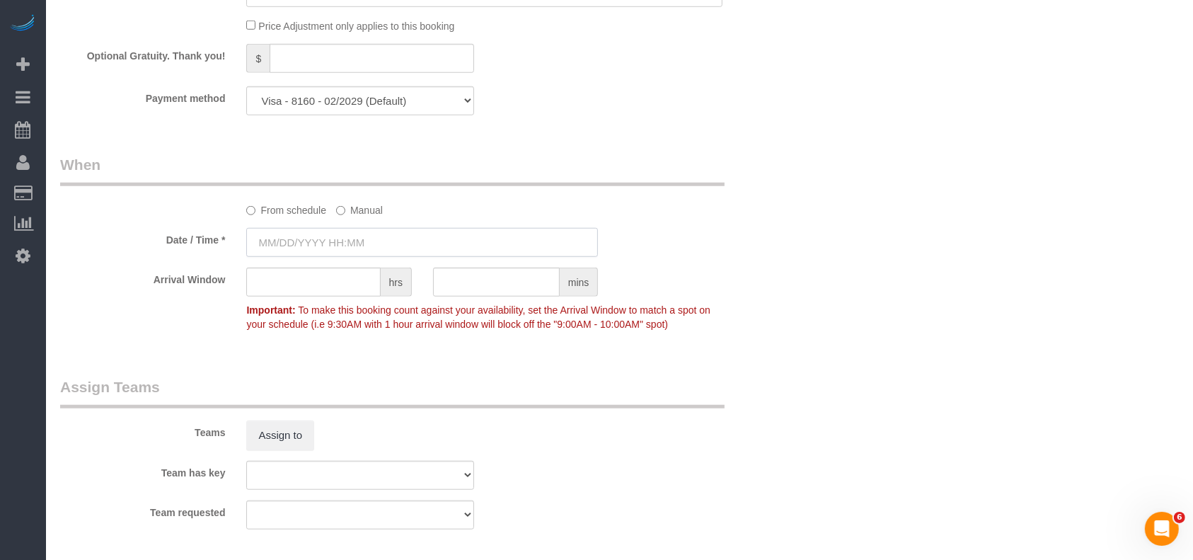
click at [330, 243] on input "text" at bounding box center [422, 242] width 352 height 29
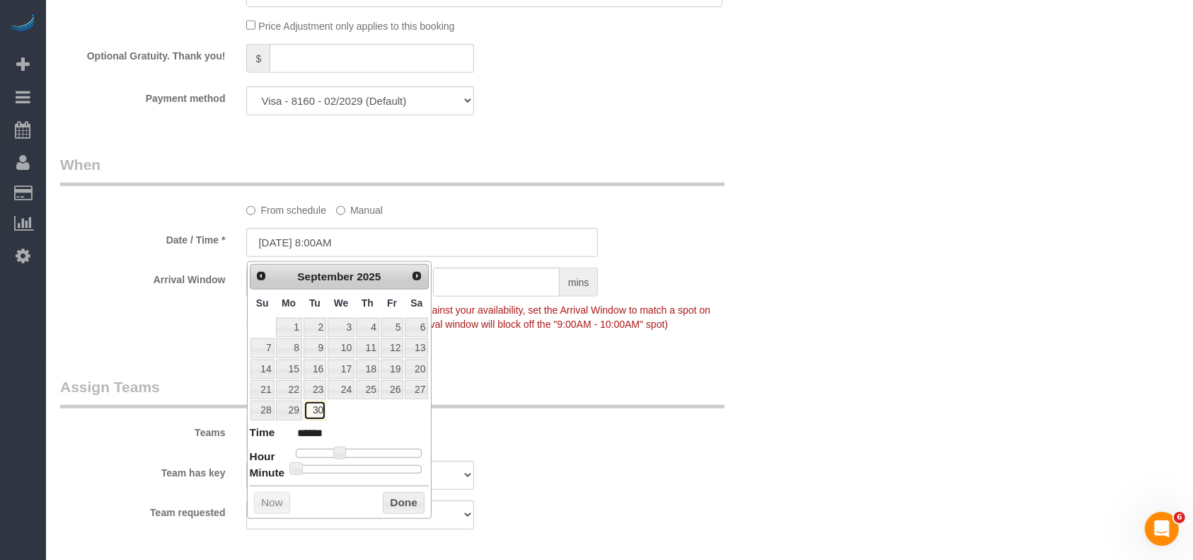
click at [316, 413] on link "30" at bounding box center [315, 410] width 23 height 19
type input "[DATE] 9:00AM"
type input "******"
click at [347, 449] on span at bounding box center [344, 453] width 13 height 13
click at [399, 503] on button "Done" at bounding box center [404, 503] width 42 height 23
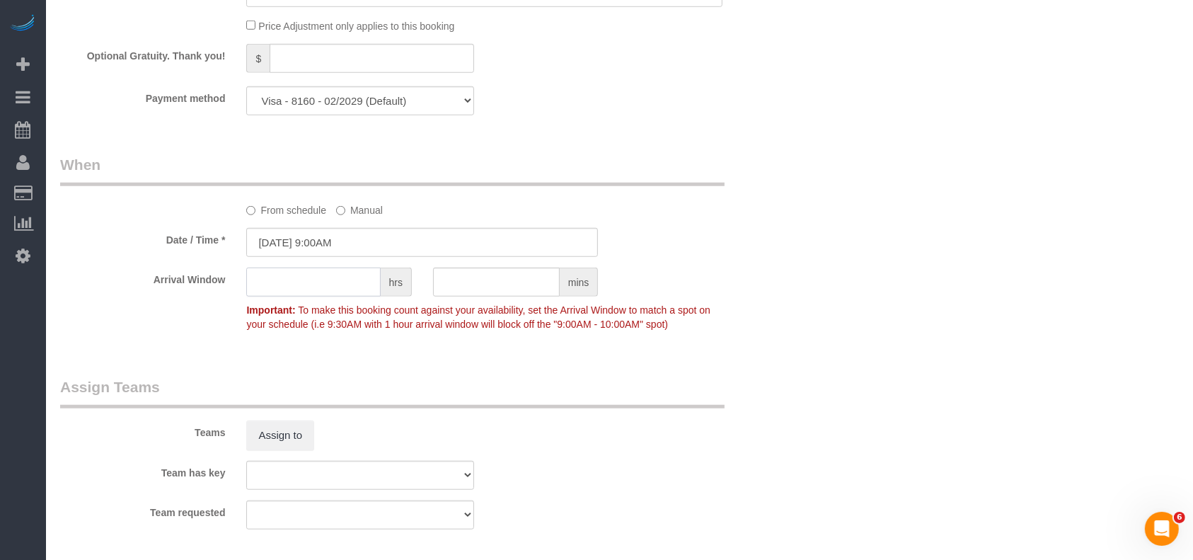
click at [273, 286] on input "text" at bounding box center [313, 282] width 134 height 29
drag, startPoint x: 277, startPoint y: 287, endPoint x: 204, endPoint y: 288, distance: 73.6
click at [204, 288] on div "Arrival Window 1 hrs mins 9:00AM - 10:00AM Important: To make this booking coun…" at bounding box center [423, 303] width 746 height 70
type input "2"
drag, startPoint x: 796, startPoint y: 422, endPoint x: 772, endPoint y: 414, distance: 26.0
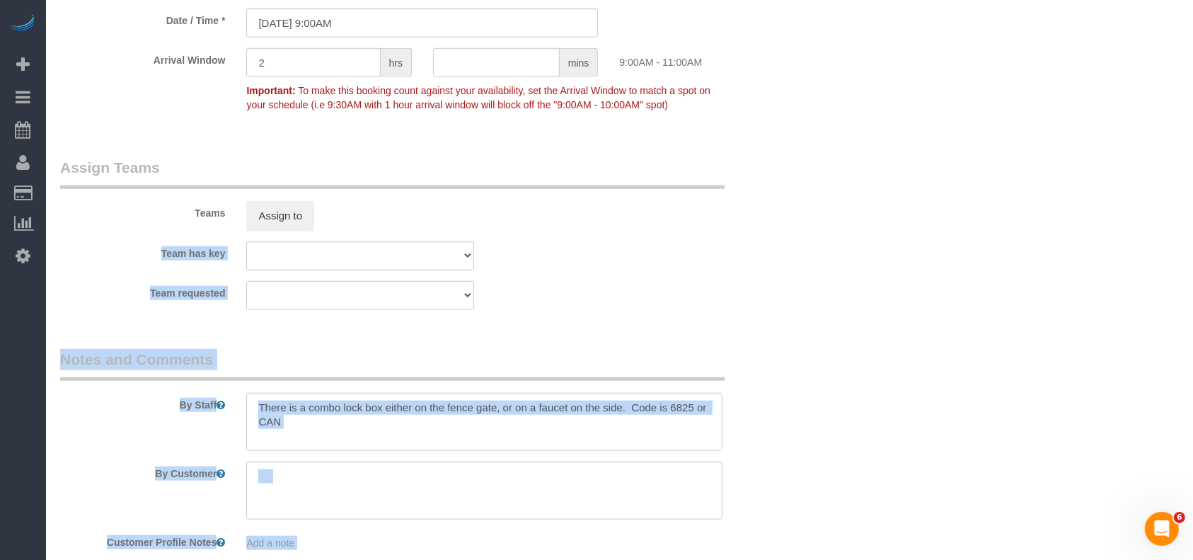
scroll to position [1460, 0]
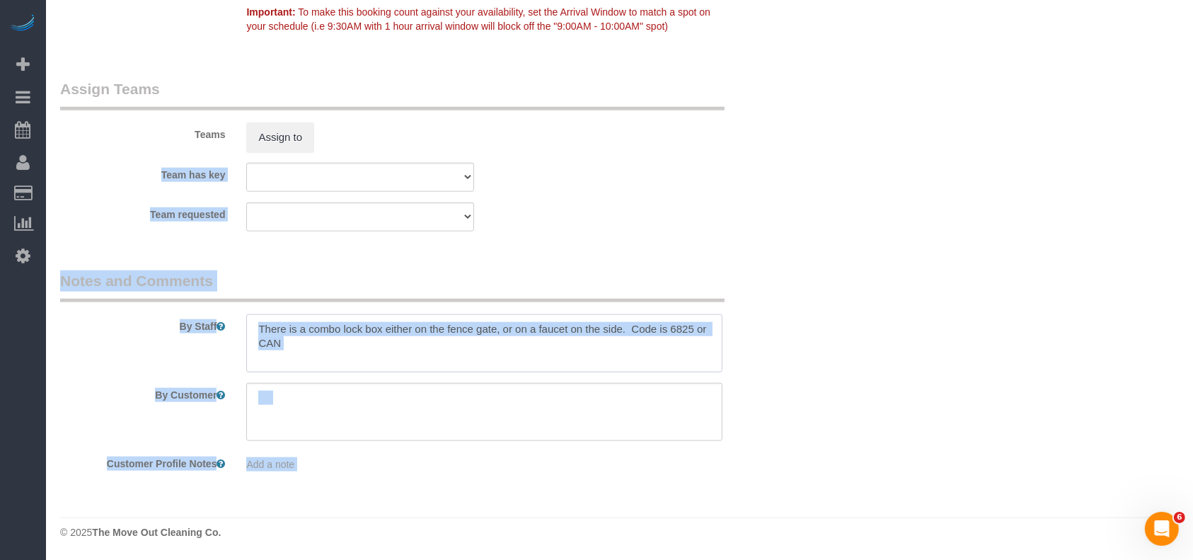
click at [384, 338] on textarea at bounding box center [484, 343] width 476 height 58
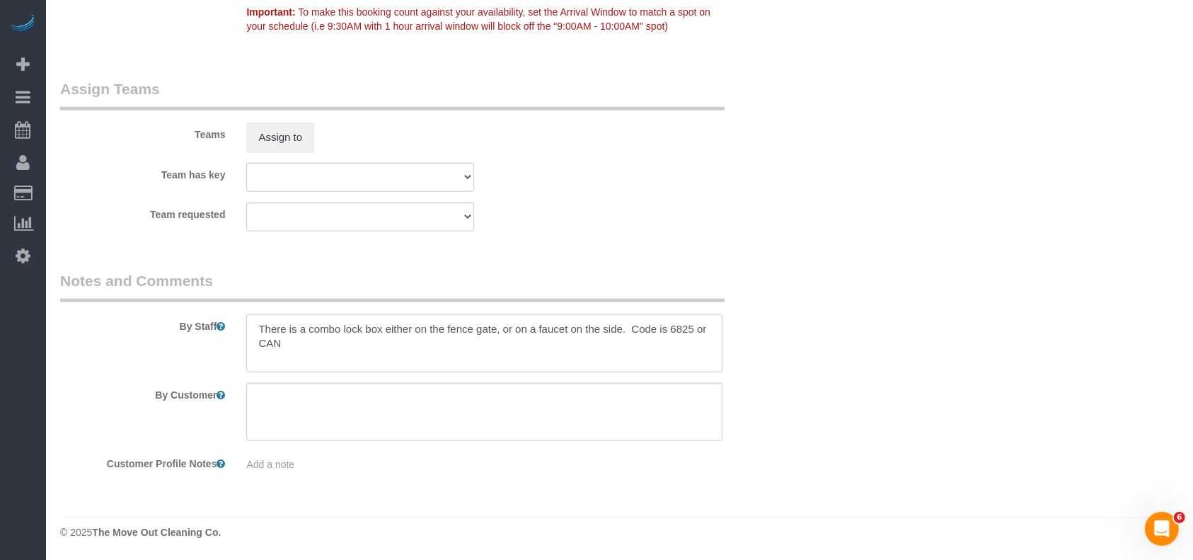
paste textarea "$165 floors and bathrooms only"
drag, startPoint x: 631, startPoint y: 330, endPoint x: 635, endPoint y: 338, distance: 9.5
click at [635, 338] on textarea at bounding box center [484, 343] width 476 height 58
click at [288, 344] on textarea at bounding box center [484, 343] width 476 height 58
drag, startPoint x: 295, startPoint y: 340, endPoint x: 229, endPoint y: 323, distance: 68.0
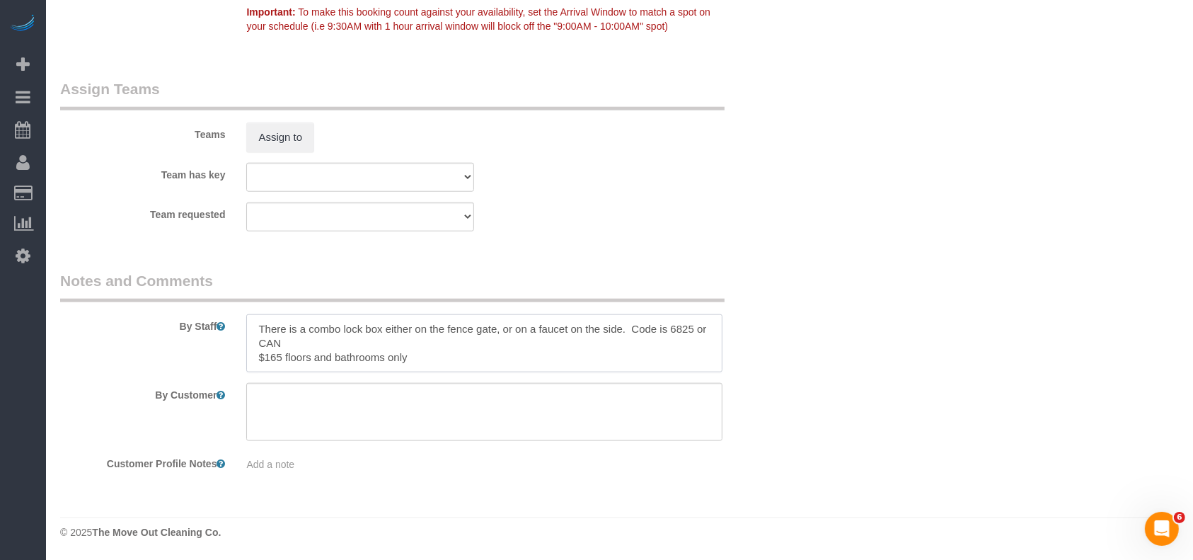
click at [229, 323] on div "By Staff" at bounding box center [423, 321] width 746 height 102
click at [250, 346] on textarea at bounding box center [484, 343] width 476 height 58
drag, startPoint x: 286, startPoint y: 345, endPoint x: 228, endPoint y: 312, distance: 66.6
click at [228, 312] on div "By Staff" at bounding box center [423, 321] width 746 height 102
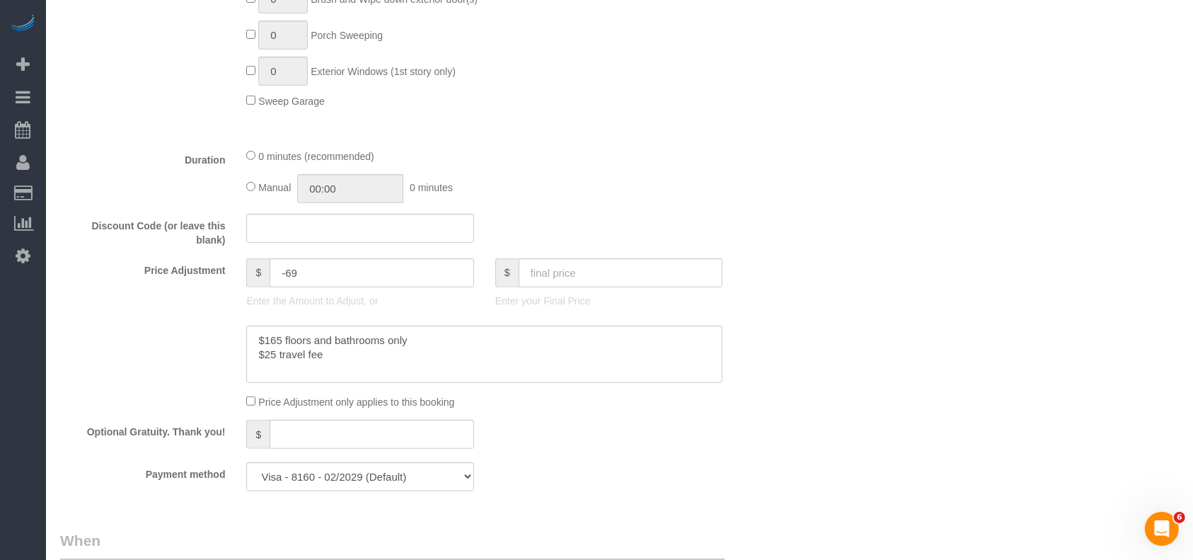
scroll to position [944, 0]
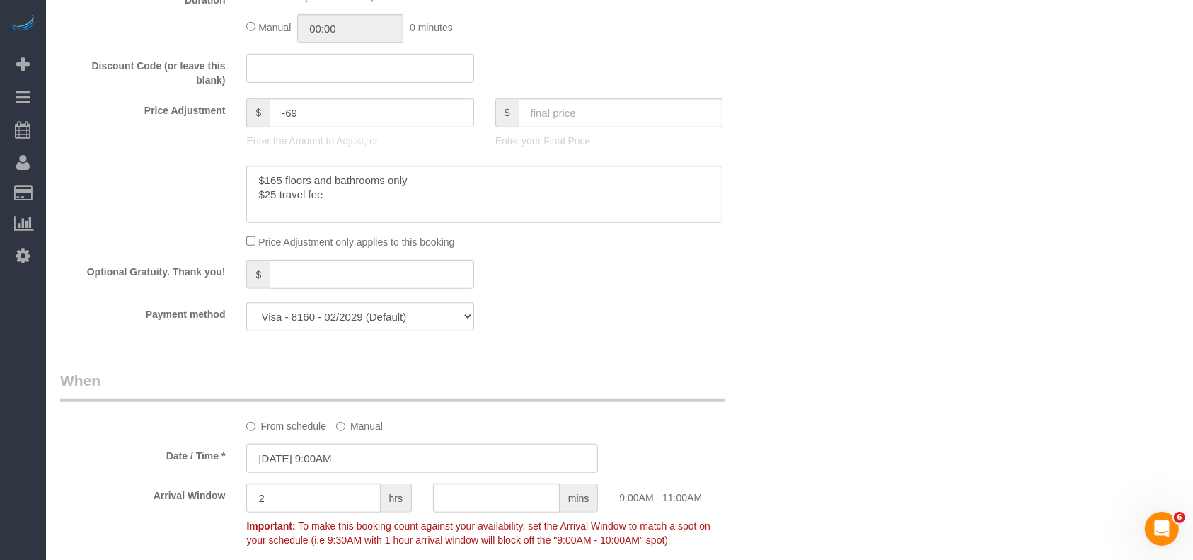
type textarea "* floors and bathrooms only"
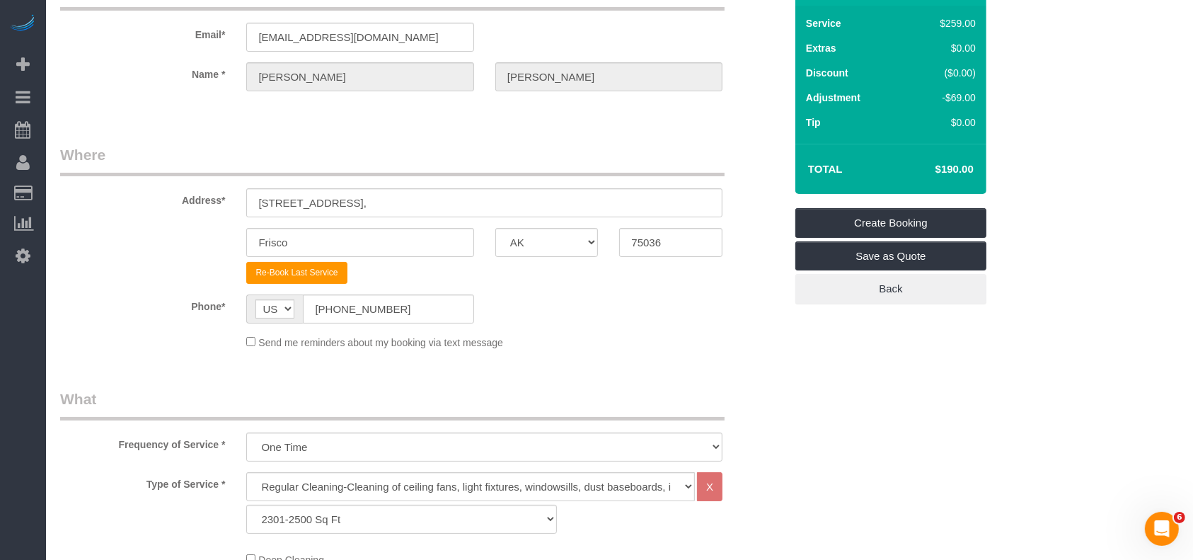
scroll to position [0, 0]
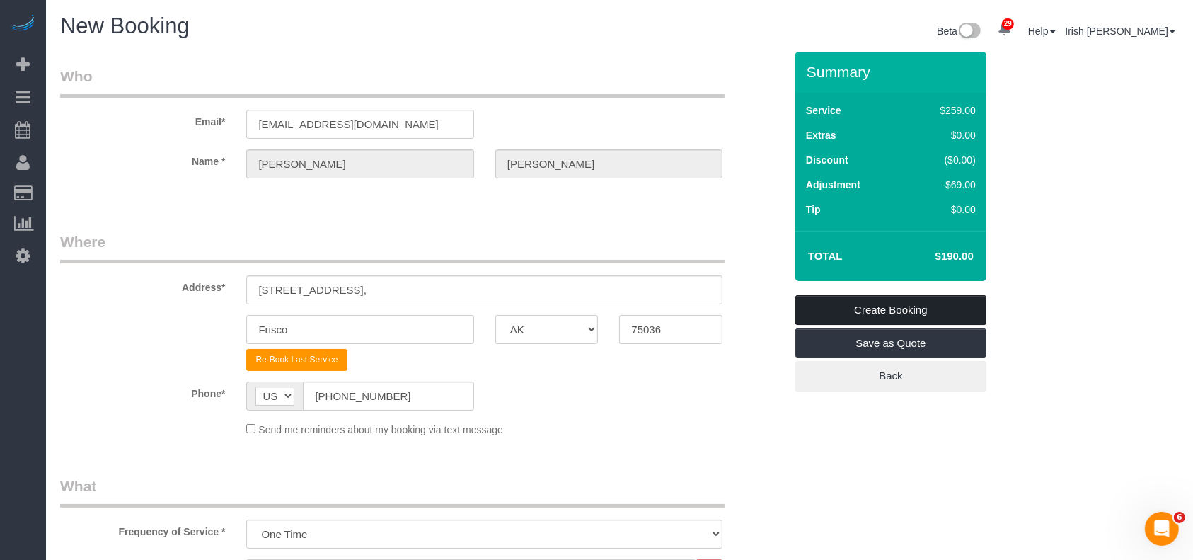
drag, startPoint x: 853, startPoint y: 303, endPoint x: 838, endPoint y: 268, distance: 38.4
click at [853, 303] on link "Create Booking" at bounding box center [891, 310] width 191 height 30
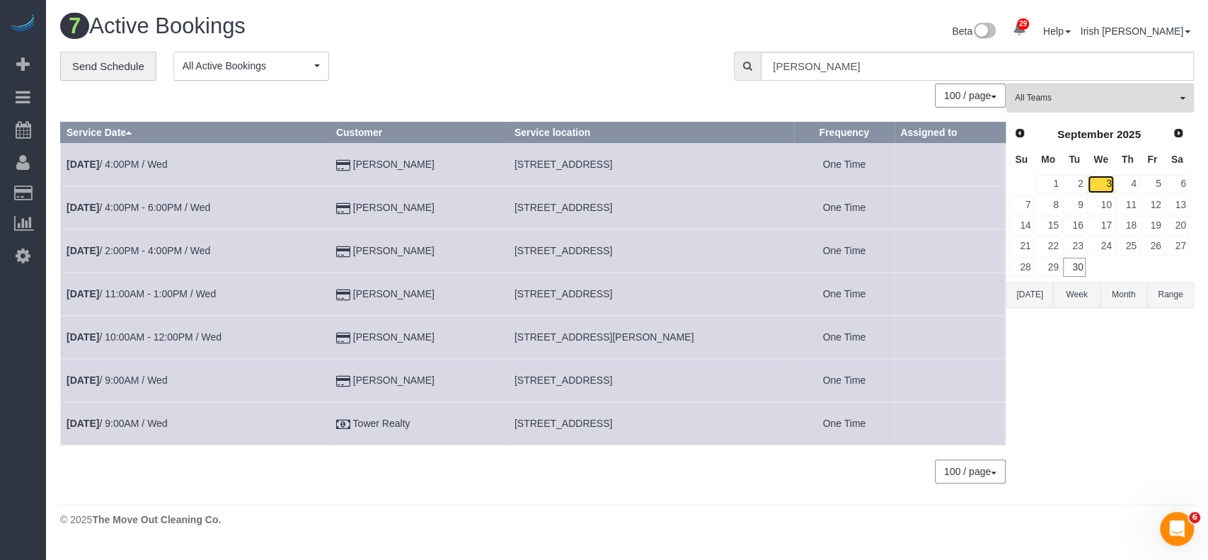
click at [1101, 184] on link "3" at bounding box center [1100, 184] width 27 height 19
click at [1178, 132] on span "Next" at bounding box center [1179, 132] width 11 height 11
click at [1101, 182] on link "1" at bounding box center [1100, 184] width 27 height 19
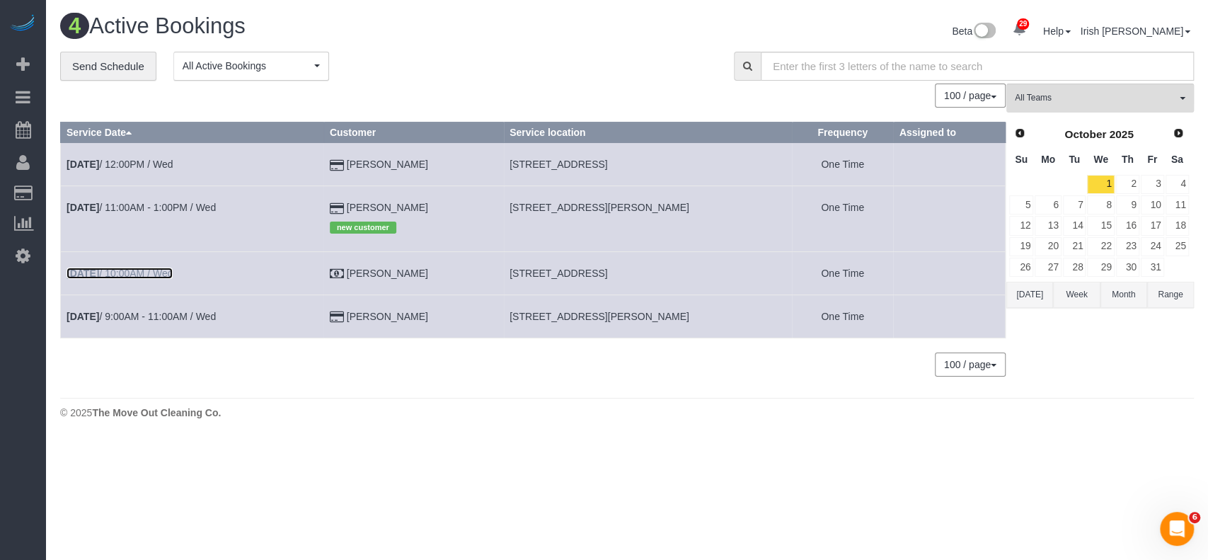
click at [158, 270] on link "Oct 1st / 10:00AM / Wed" at bounding box center [120, 273] width 106 height 11
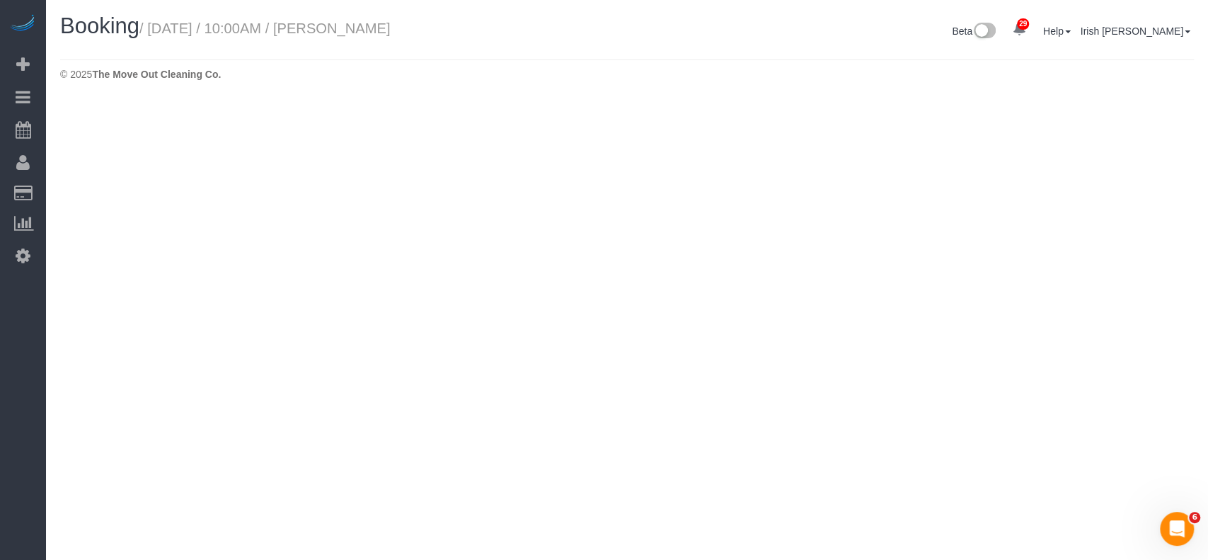
select select "[GEOGRAPHIC_DATA]"
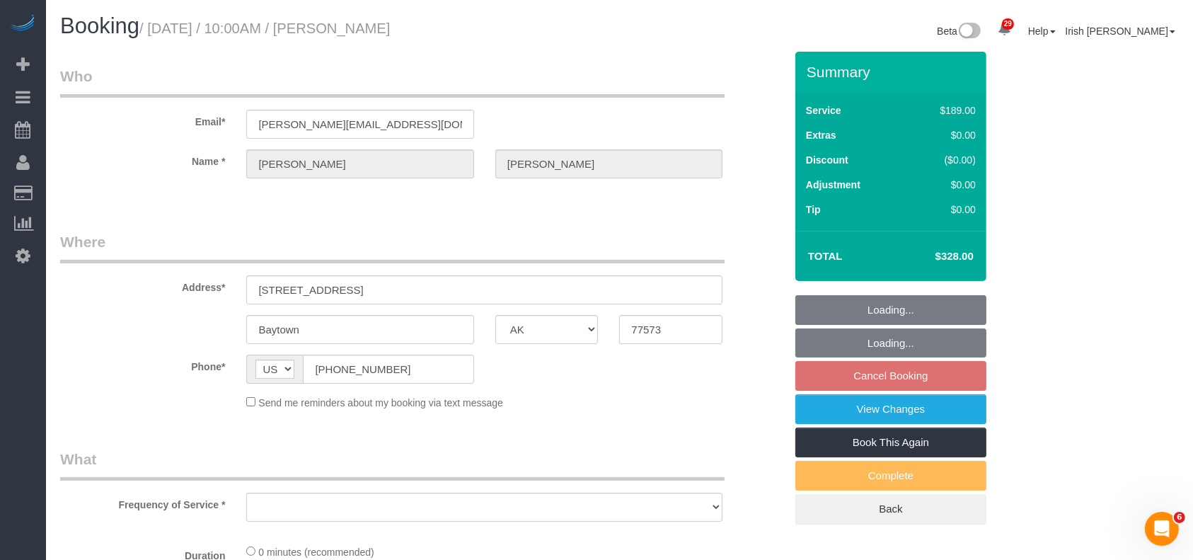
select select "3"
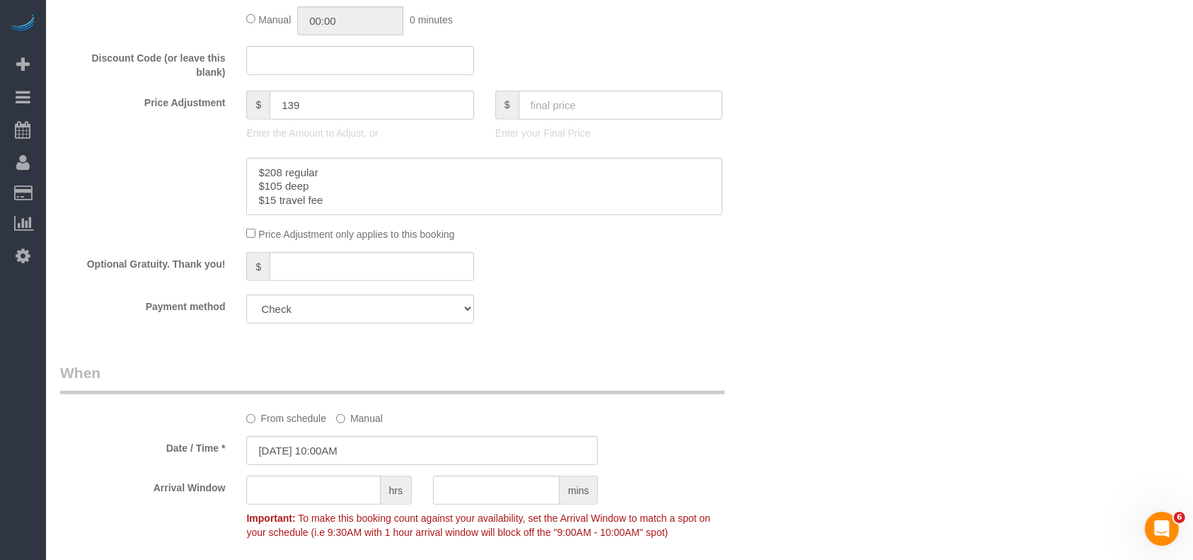
select select "object:4961"
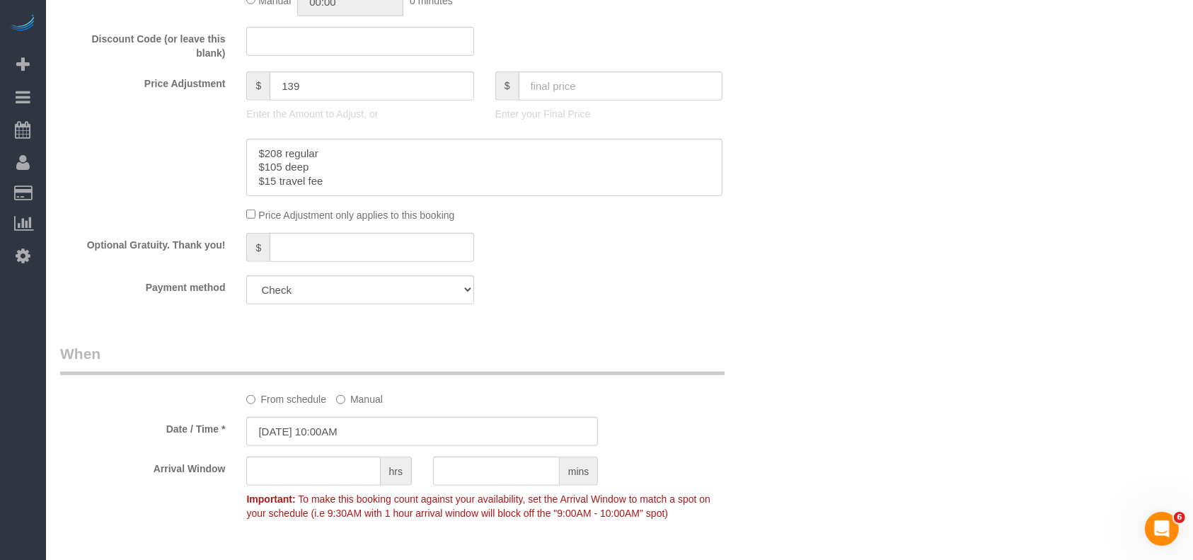
scroll to position [1416, 0]
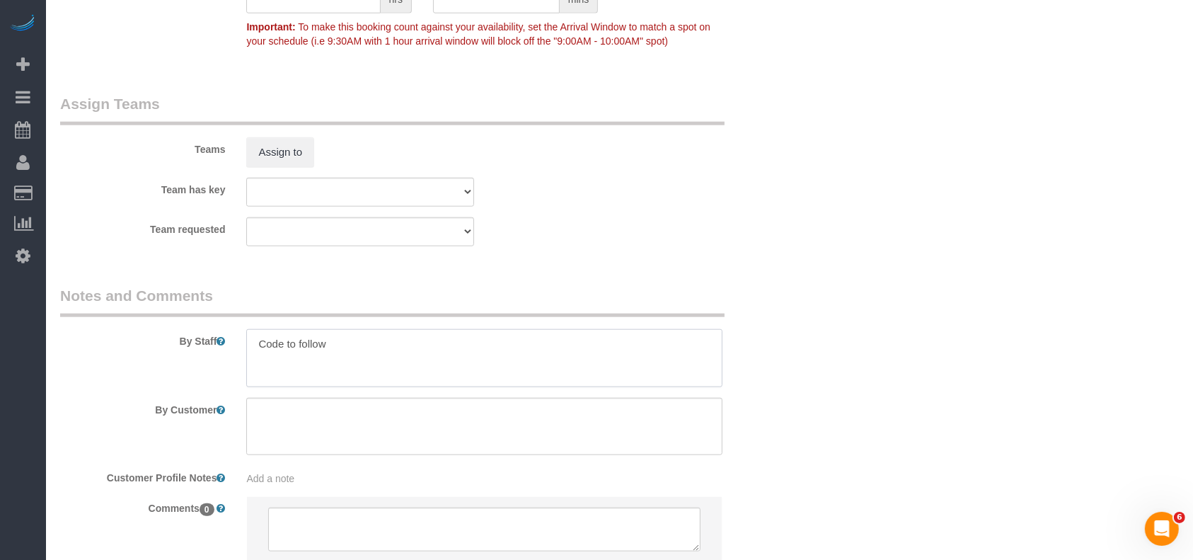
drag, startPoint x: 342, startPoint y: 346, endPoint x: 251, endPoint y: 338, distance: 90.9
click at [253, 343] on textarea at bounding box center [484, 358] width 476 height 58
paste textarea "Lockbox code is 7343"
click at [250, 350] on textarea at bounding box center [484, 358] width 476 height 58
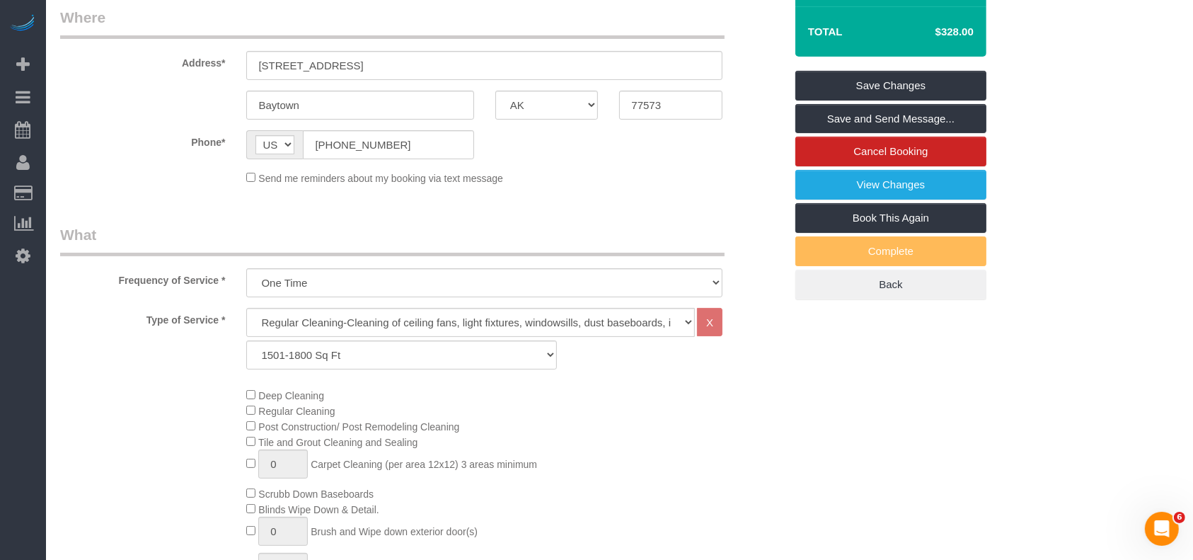
scroll to position [0, 0]
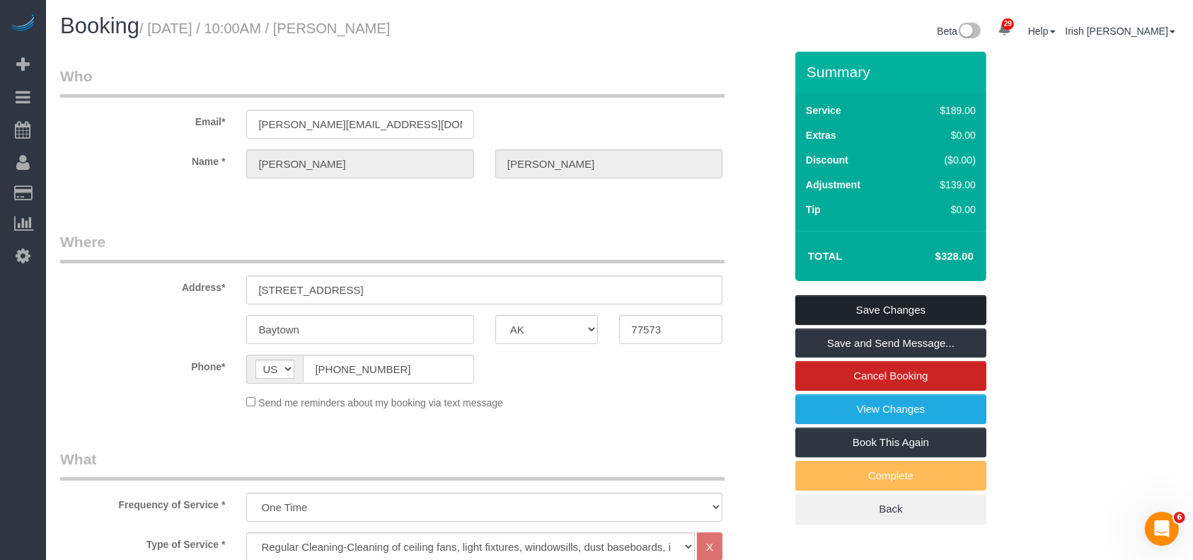
type textarea "* Lockbox code is 7343"
click at [855, 311] on link "Save Changes" at bounding box center [891, 310] width 191 height 30
